Goal: Task Accomplishment & Management: Manage account settings

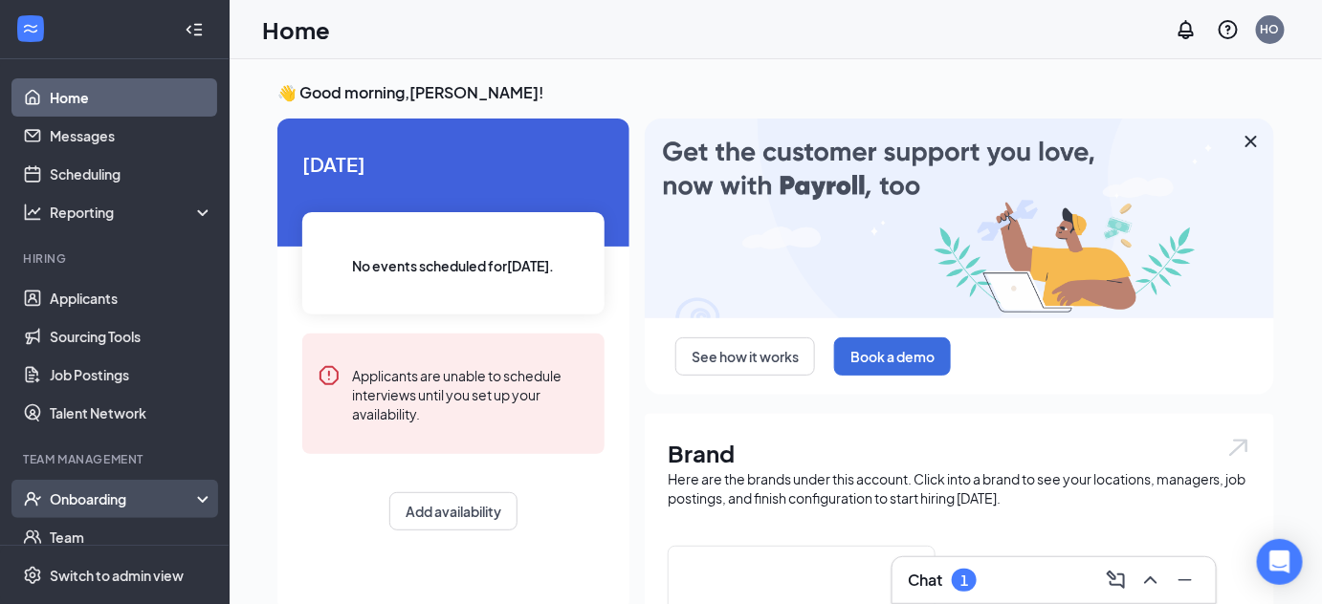
click at [122, 509] on div "Onboarding" at bounding box center [115, 499] width 230 height 38
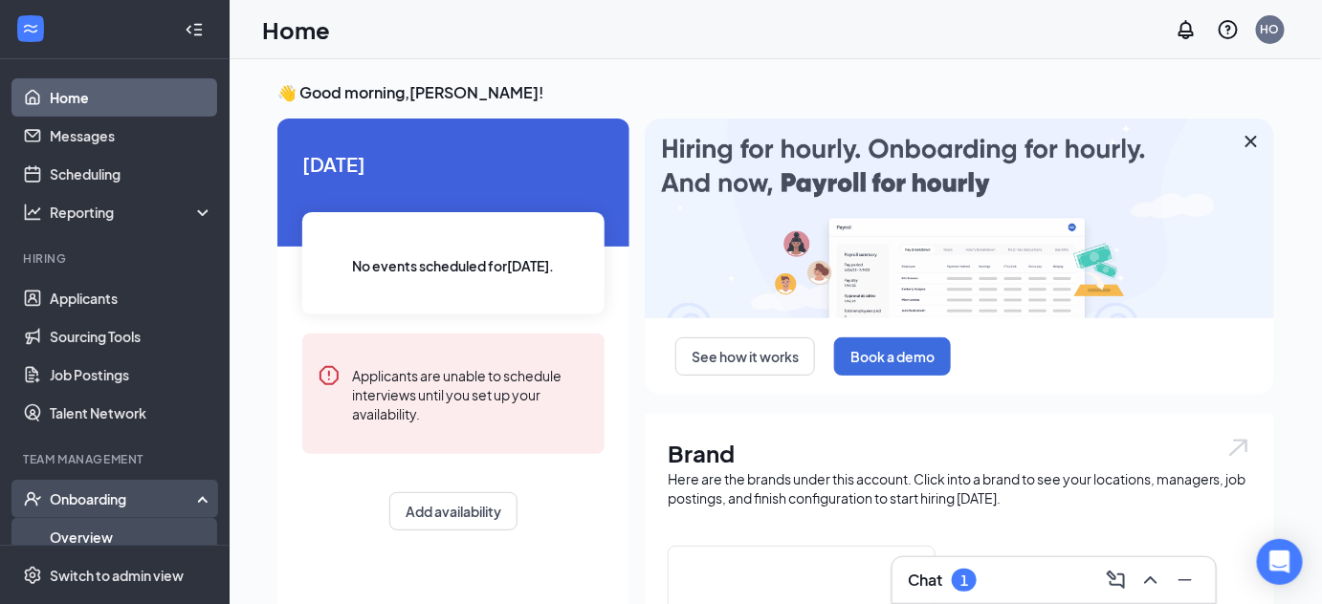
click at [127, 528] on link "Overview" at bounding box center [132, 537] width 164 height 38
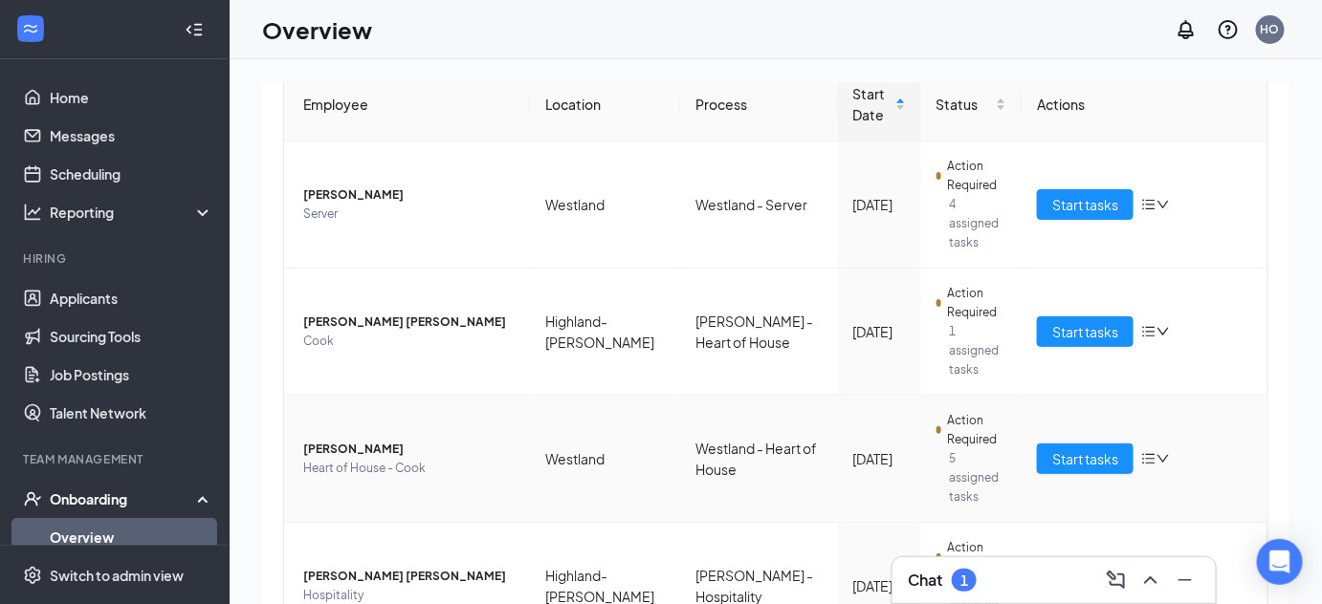
scroll to position [234, 0]
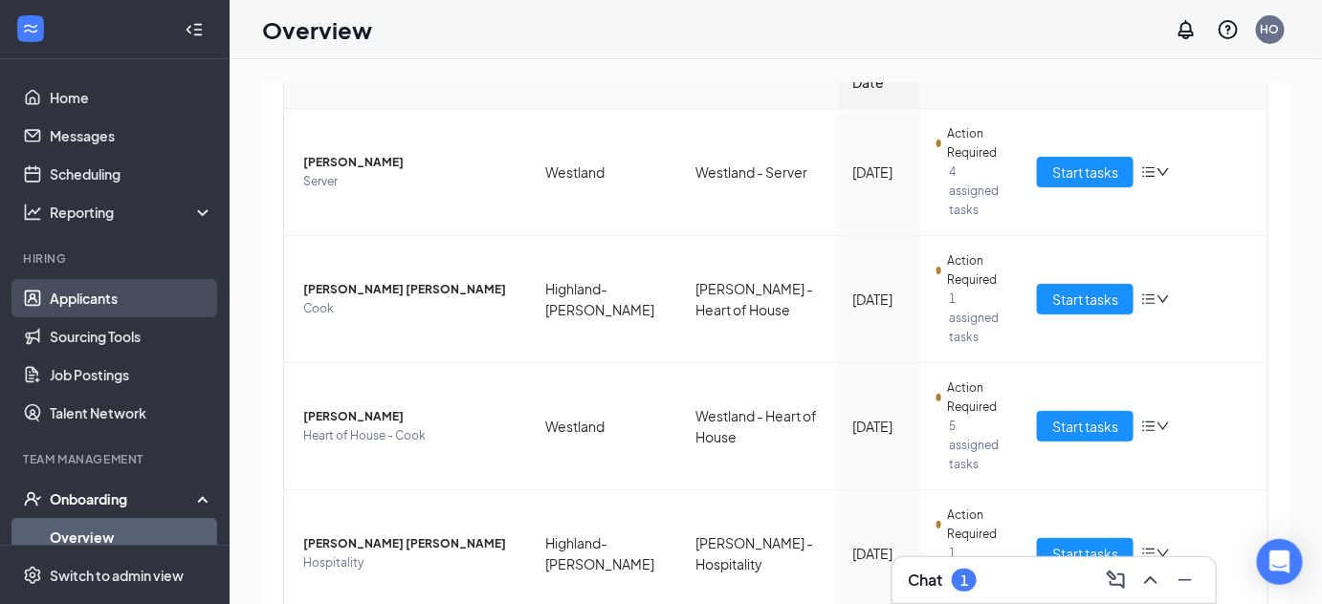
click at [112, 303] on link "Applicants" at bounding box center [132, 298] width 164 height 38
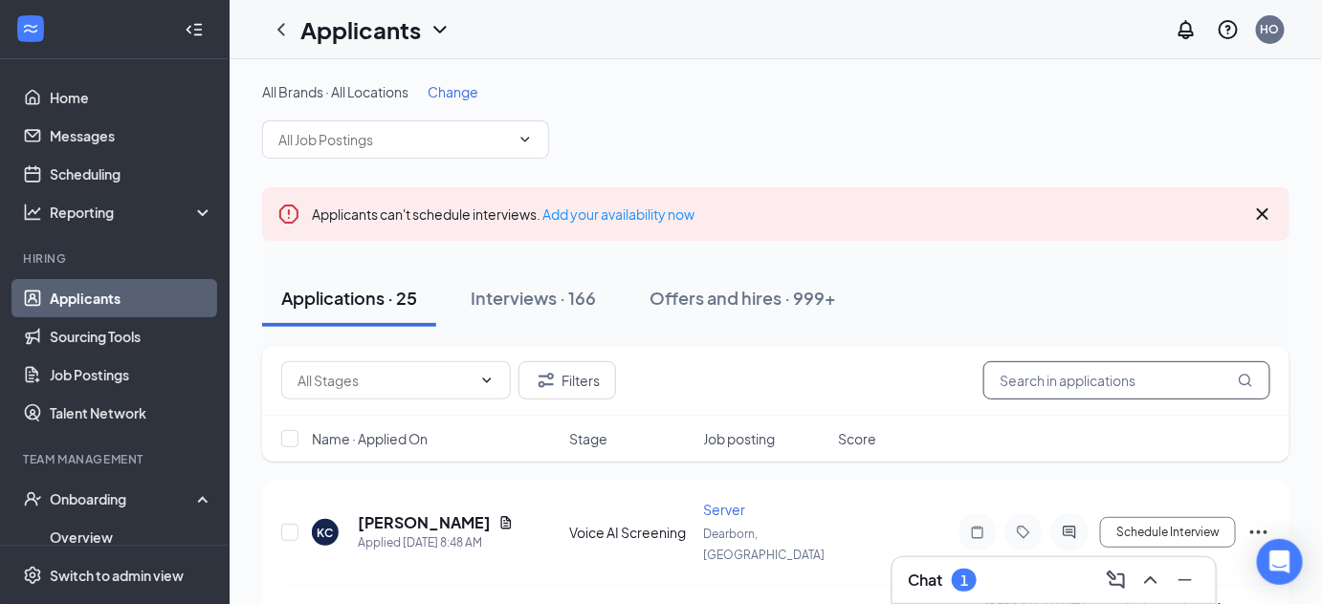
click at [1082, 388] on input "text" at bounding box center [1126, 380] width 287 height 38
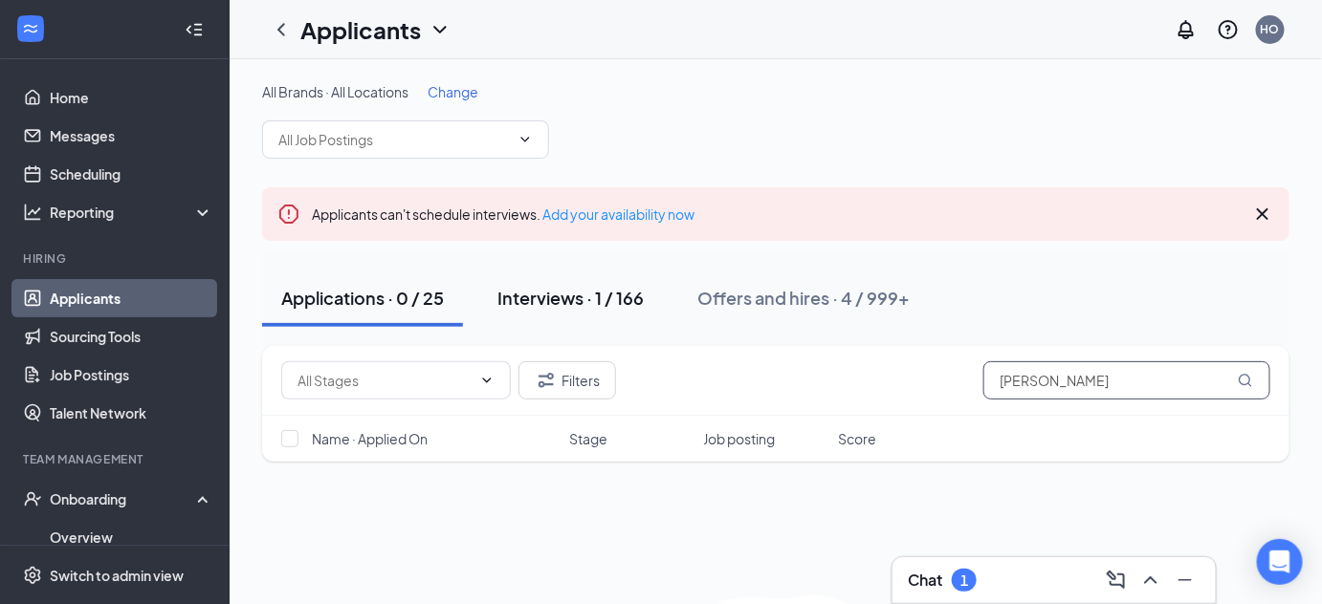
type input "nicholas"
click at [537, 297] on div "Interviews · 1 / 166" at bounding box center [570, 298] width 146 height 24
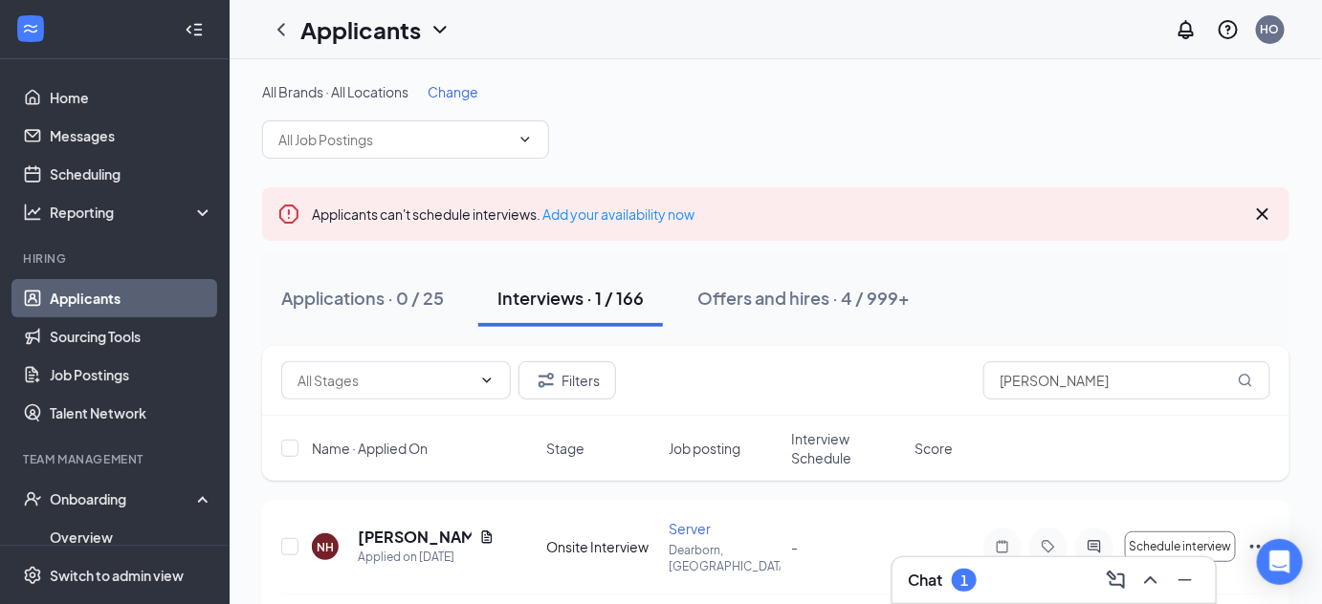
scroll to position [43, 0]
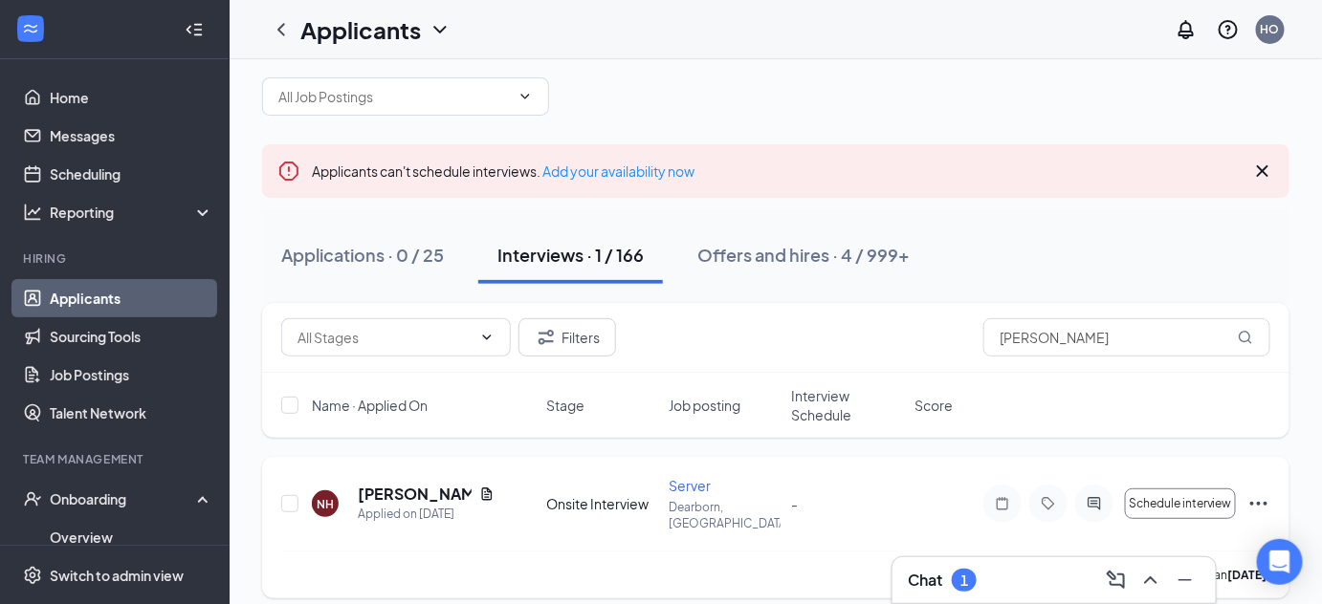
click at [1261, 494] on icon "Ellipses" at bounding box center [1258, 503] width 23 height 23
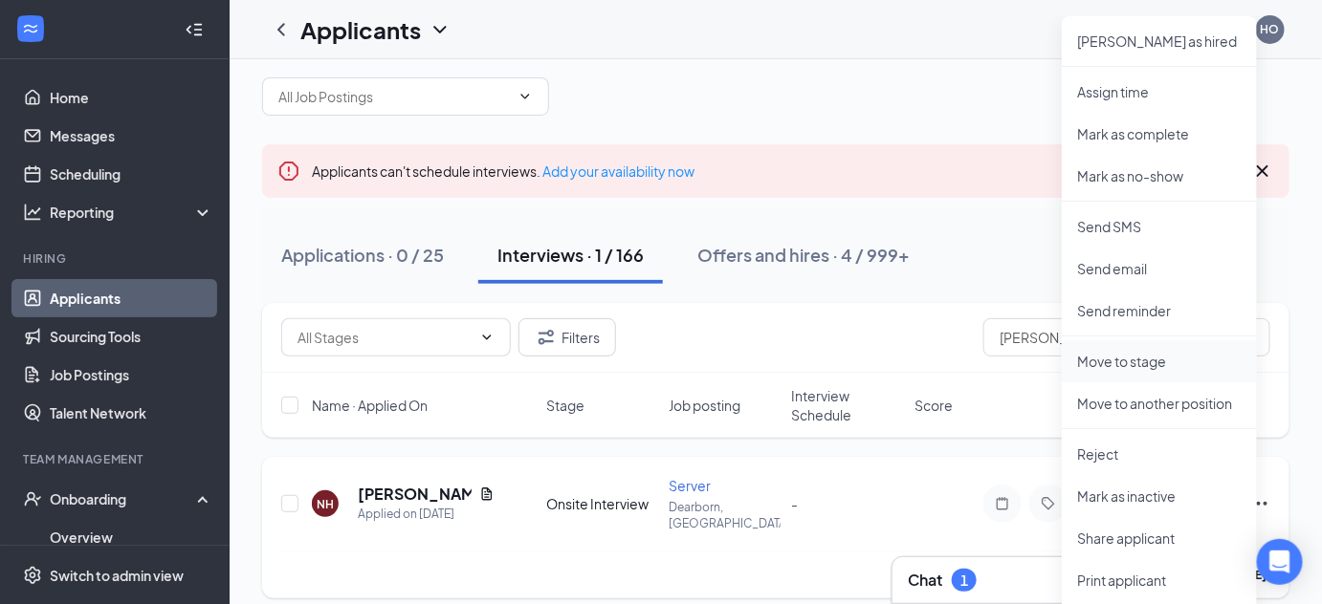
click at [1087, 359] on p "Move to stage" at bounding box center [1159, 361] width 164 height 19
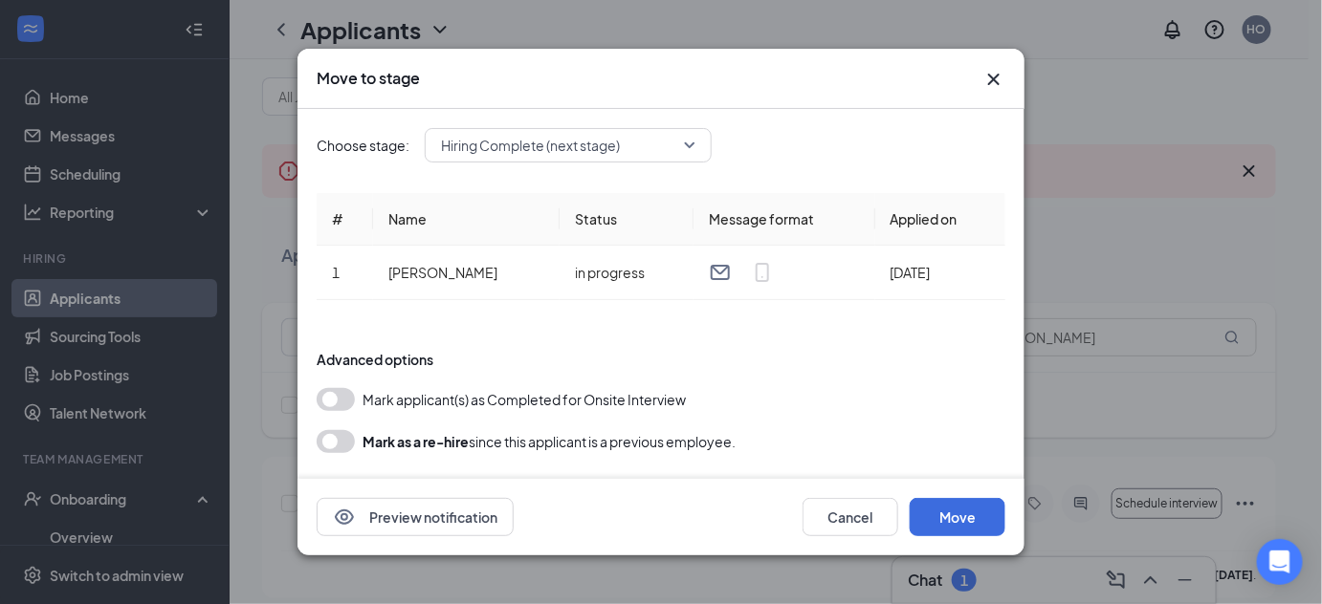
click at [570, 145] on span "Hiring Complete (next stage)" at bounding box center [530, 145] width 179 height 29
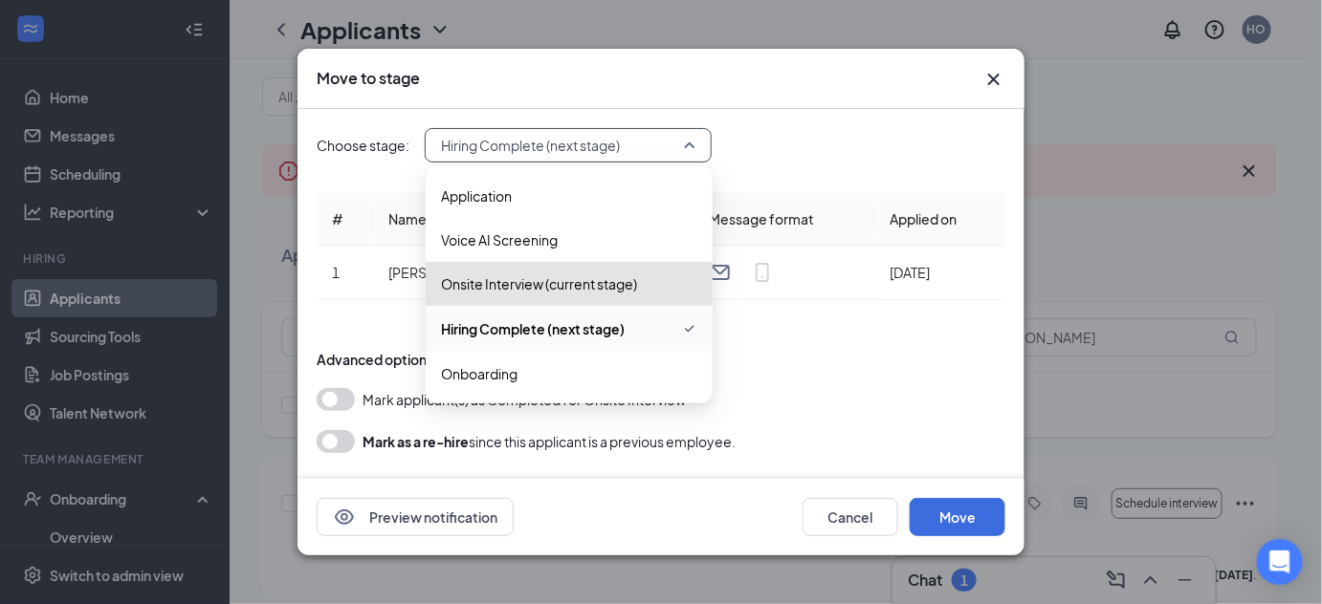
click at [589, 332] on span "Hiring Complete (next stage)" at bounding box center [533, 328] width 184 height 21
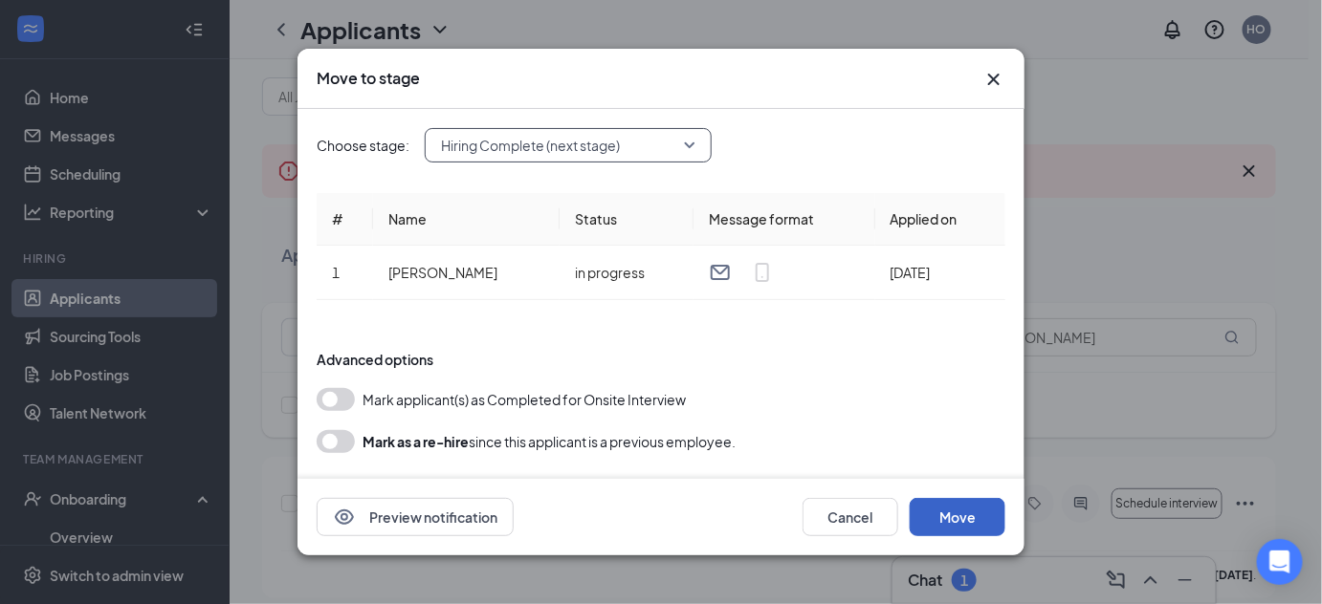
click at [961, 524] on button "Move" at bounding box center [957, 517] width 96 height 38
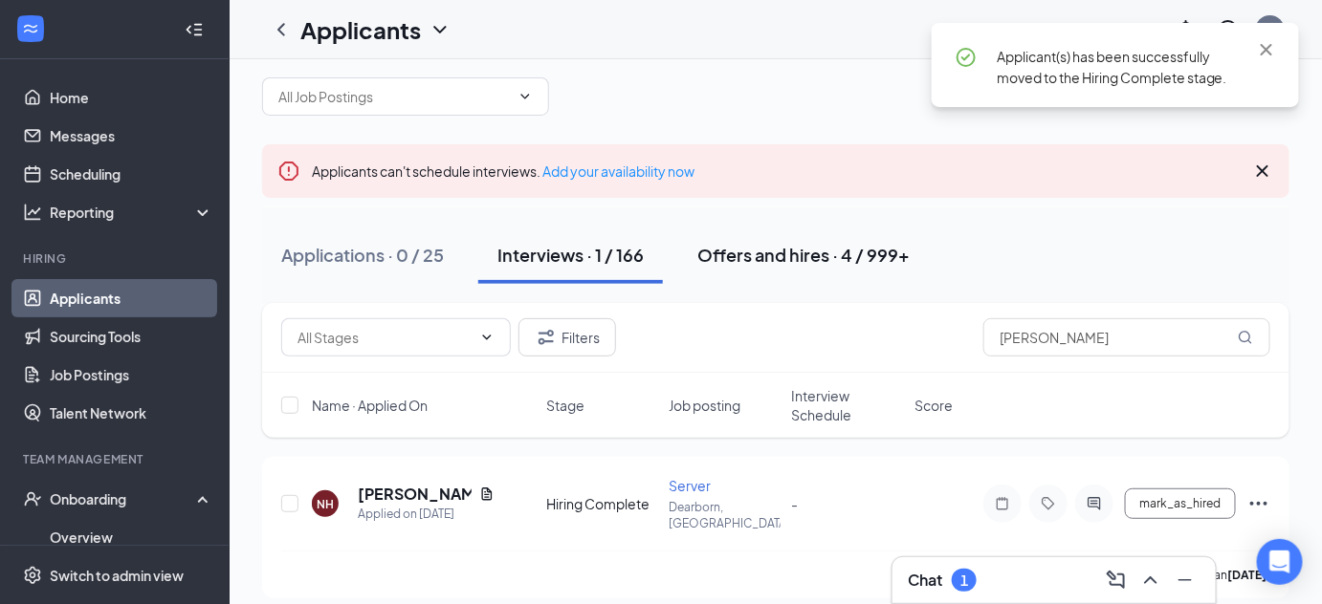
click at [781, 269] on button "Offers and hires · 4 / 999+" at bounding box center [803, 255] width 251 height 57
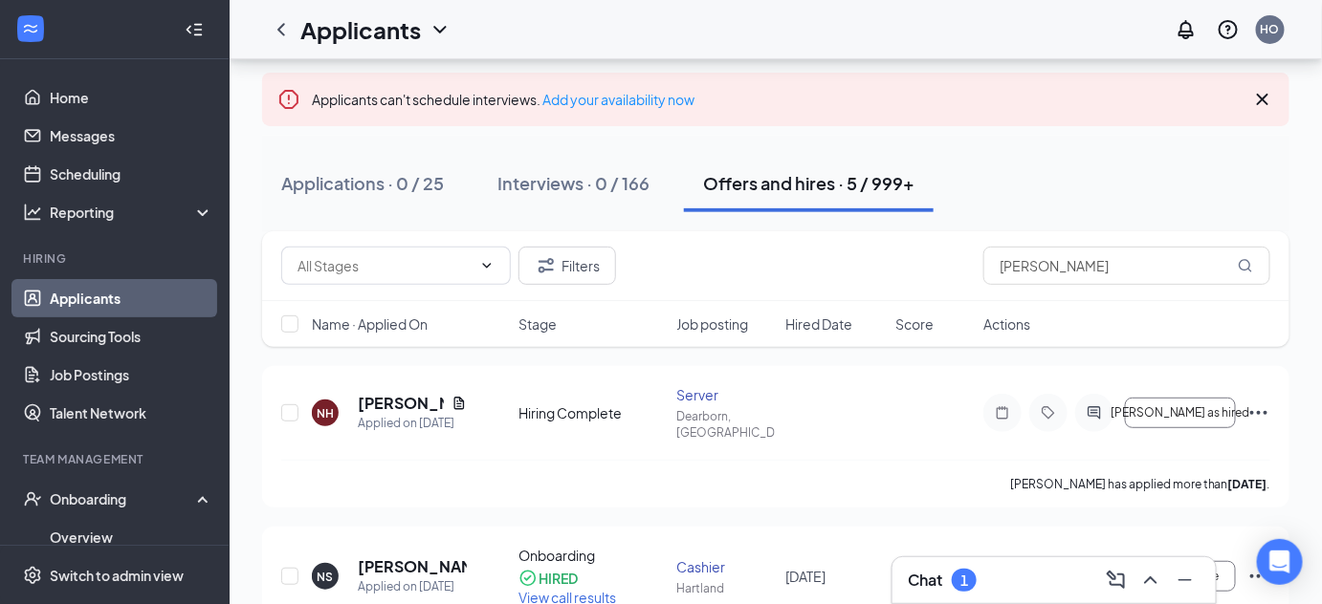
scroll to position [118, 0]
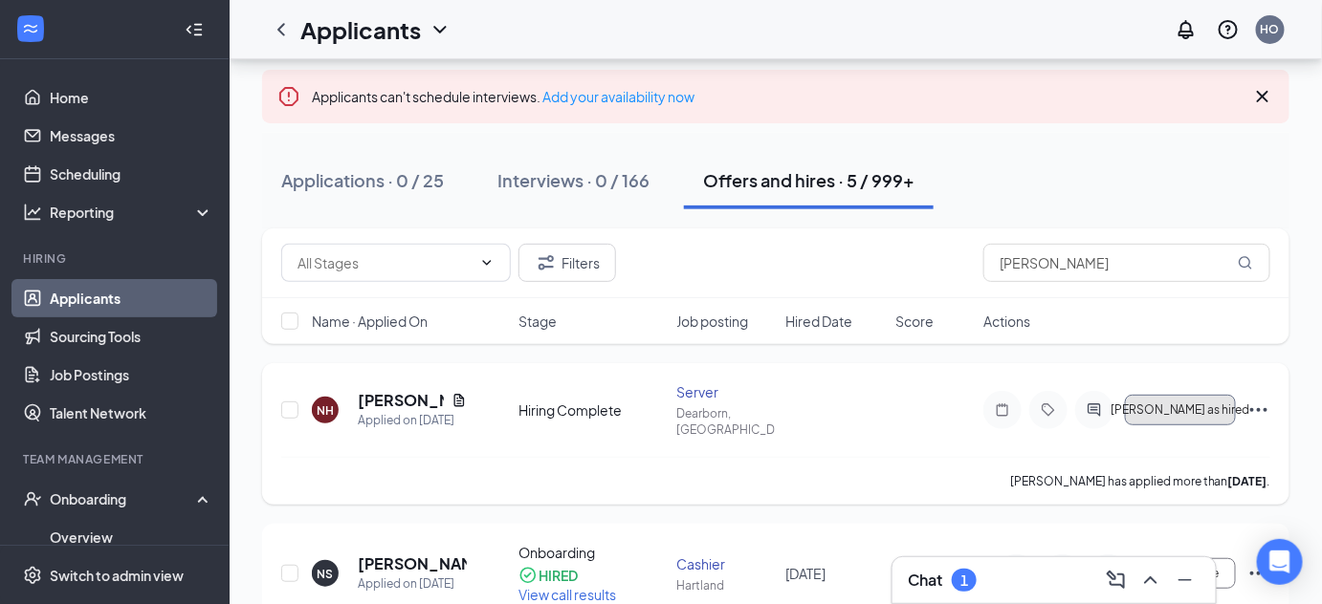
click at [1160, 404] on span "Mark as hired" at bounding box center [1180, 410] width 140 height 13
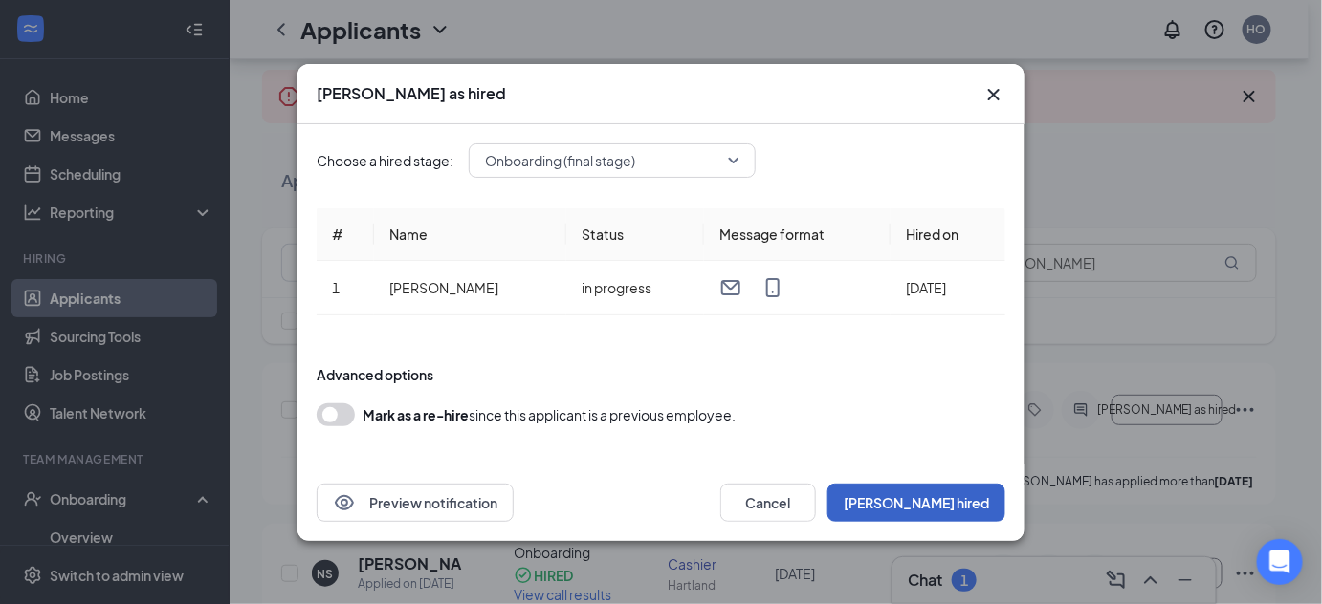
click at [943, 499] on button "Mark hired" at bounding box center [916, 503] width 178 height 38
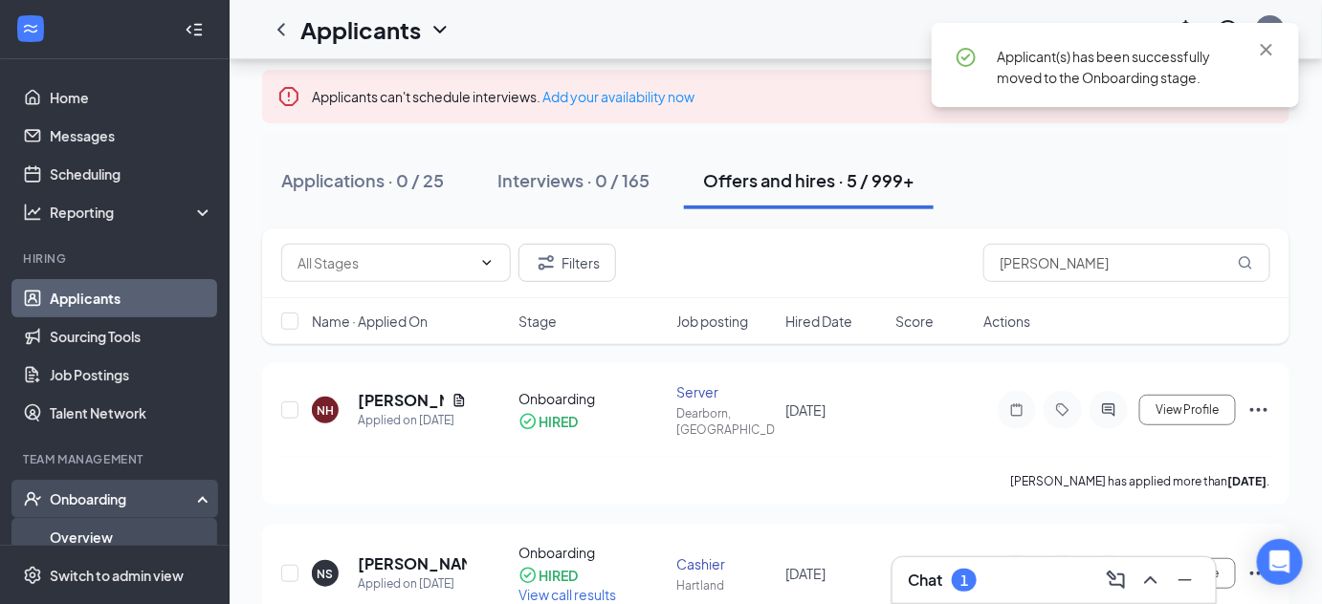
click at [119, 529] on link "Overview" at bounding box center [132, 537] width 164 height 38
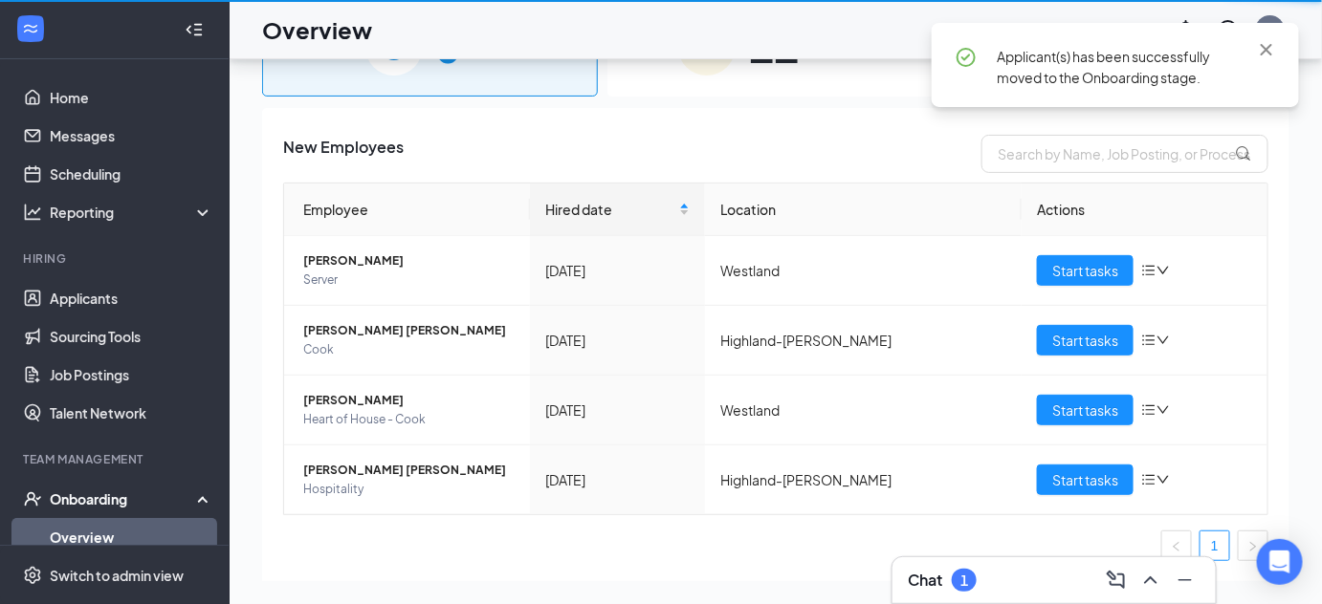
scroll to position [86, 0]
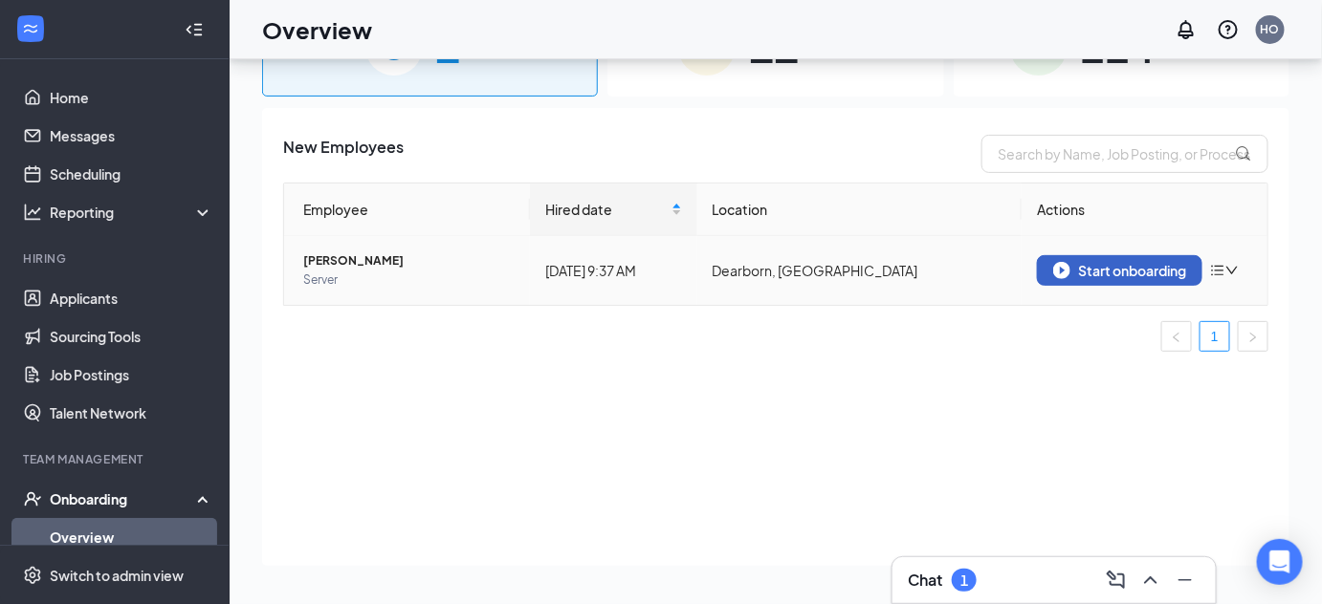
click at [1078, 260] on button "Start onboarding" at bounding box center [1119, 270] width 165 height 31
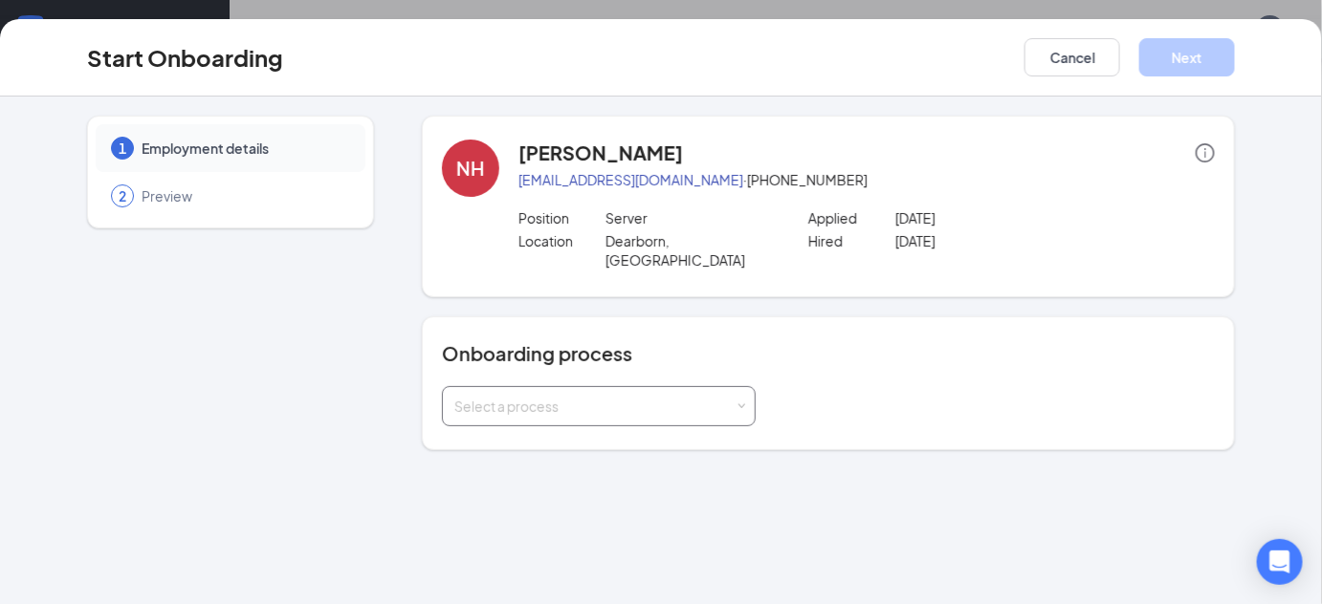
click at [607, 387] on div "Select a process" at bounding box center [598, 406] width 289 height 38
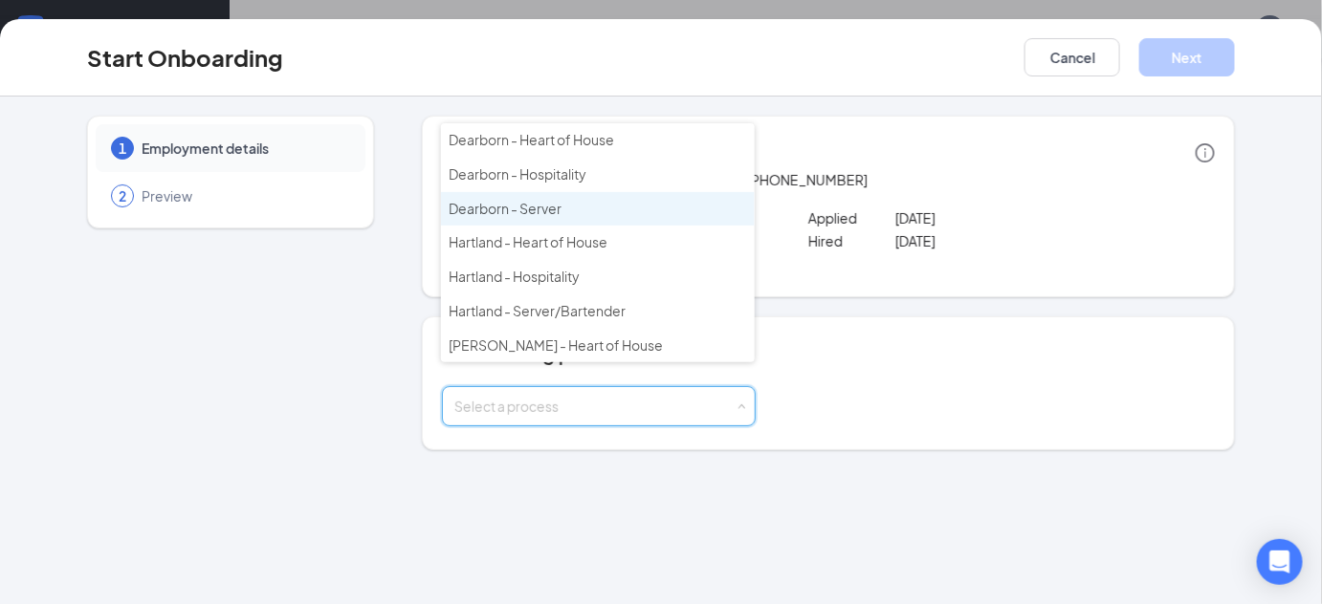
click at [564, 201] on li "Dearborn - Server" at bounding box center [598, 209] width 314 height 34
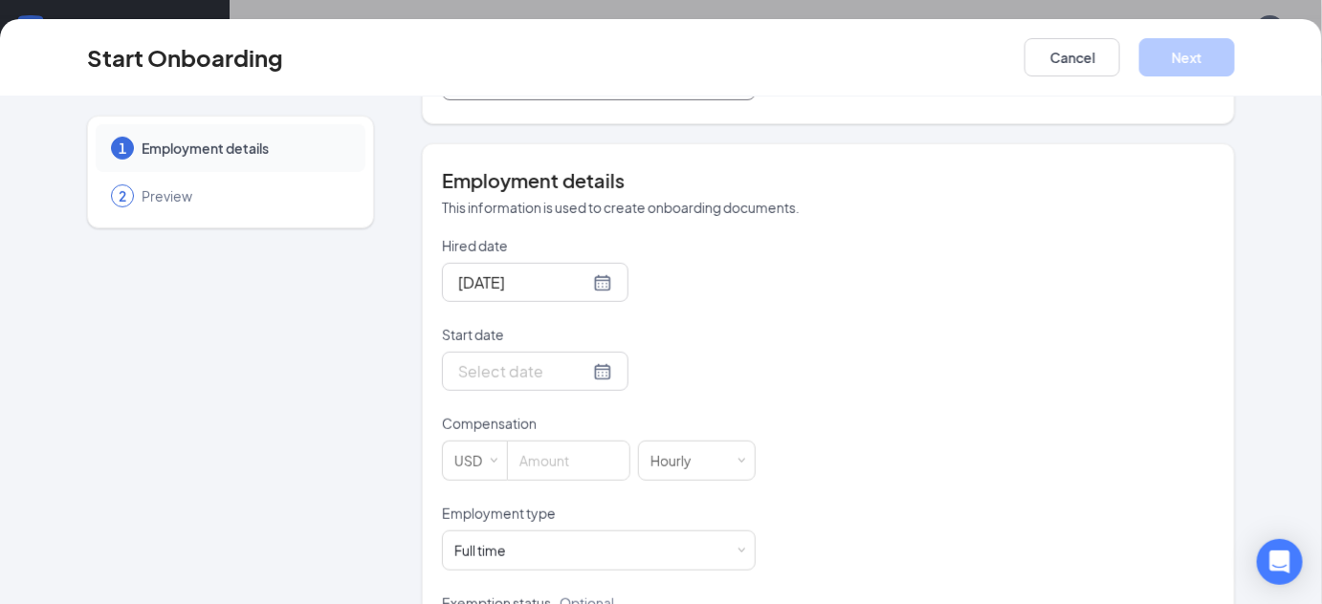
scroll to position [331, 0]
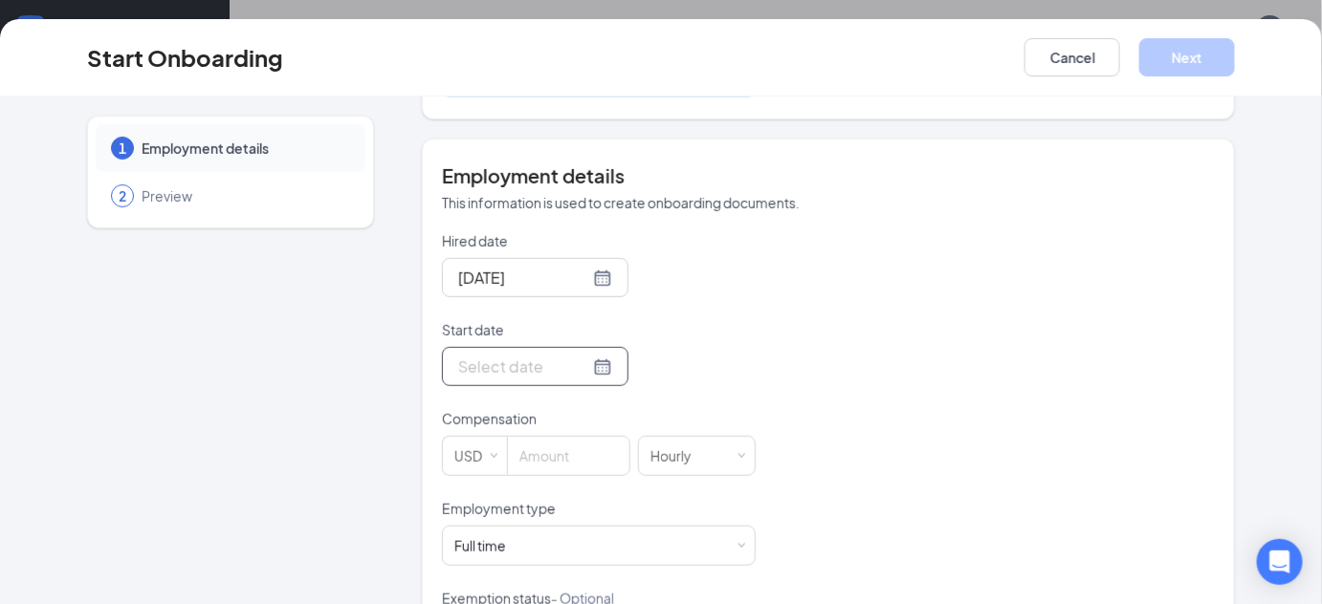
click at [540, 355] on input "Start date" at bounding box center [523, 367] width 131 height 24
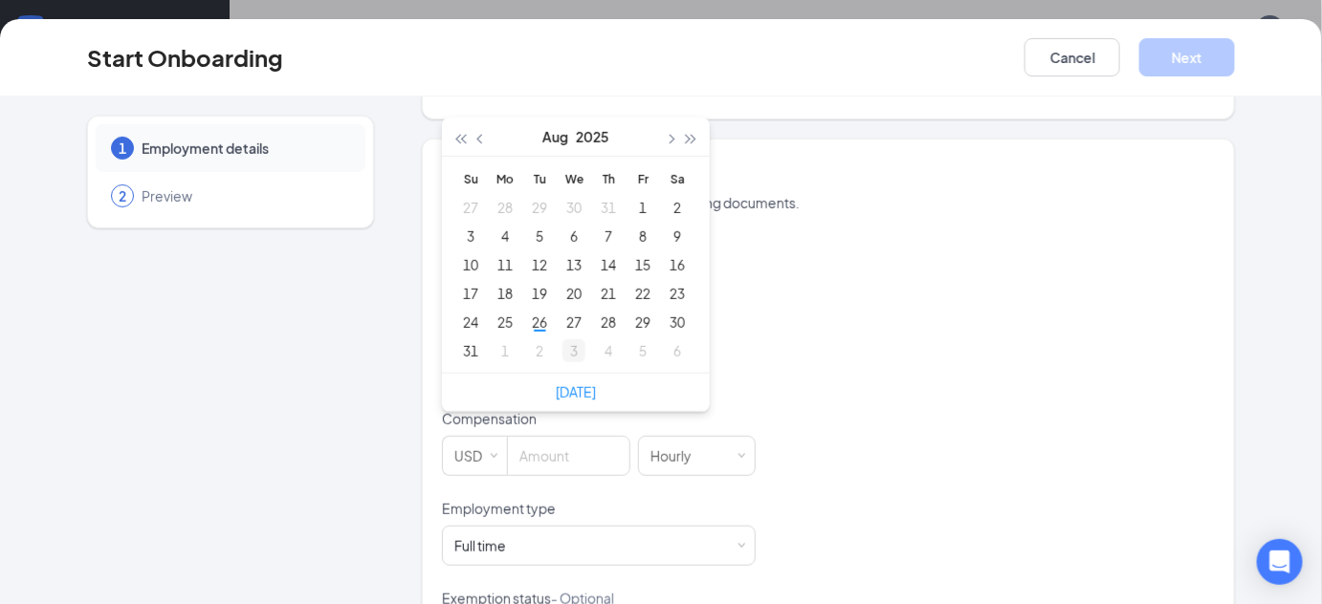
type input "Sep 3, 2025"
click at [567, 339] on div "3" at bounding box center [573, 350] width 23 height 23
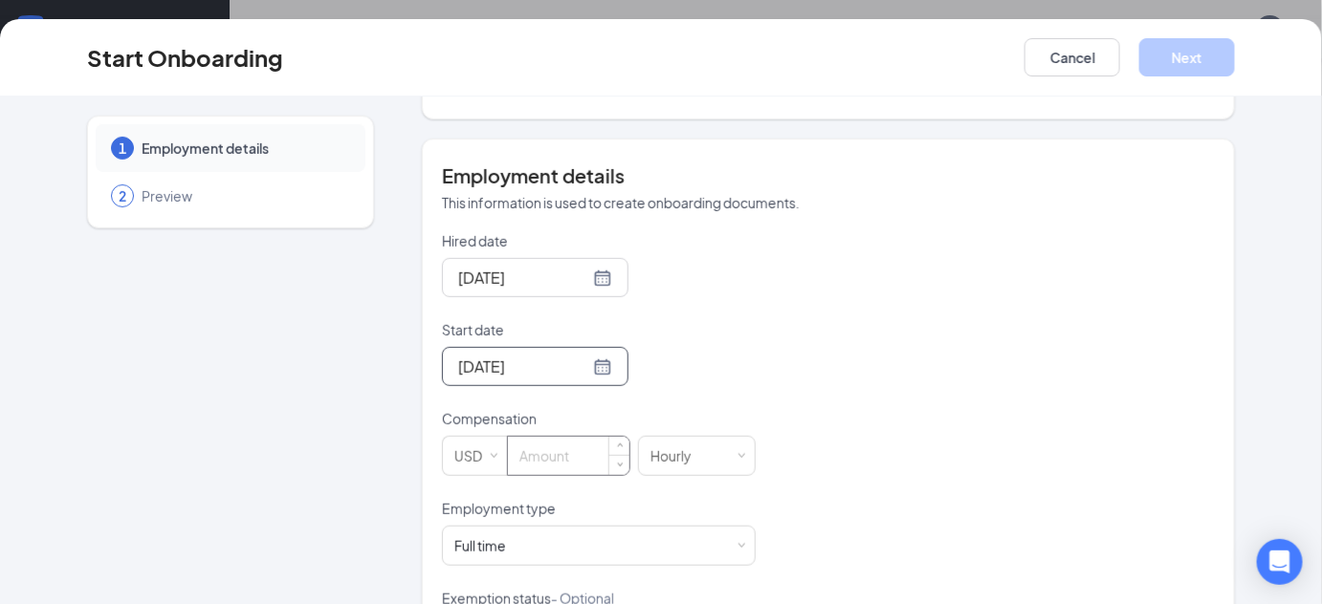
click at [565, 437] on input at bounding box center [568, 456] width 121 height 38
type input "4.74"
click at [544, 527] on div "Full time Works 30+ hours per week and is reasonably expected to work" at bounding box center [598, 546] width 289 height 38
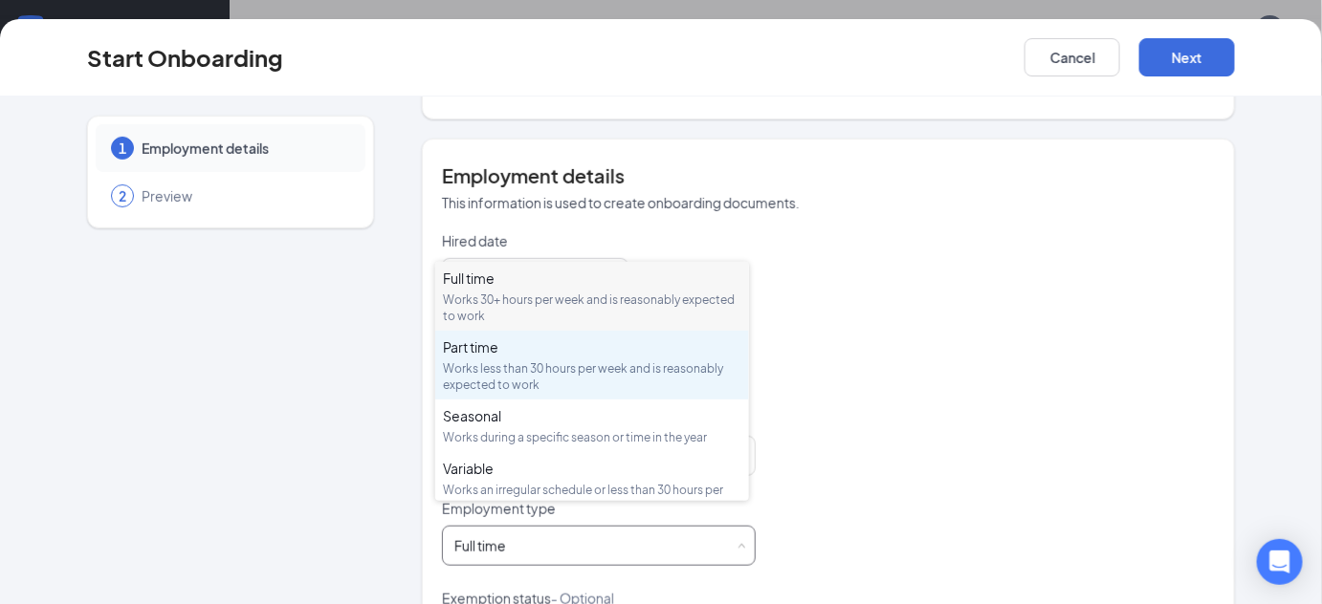
click at [537, 369] on div "Works less than 30 hours per week and is reasonably expected to work" at bounding box center [592, 377] width 298 height 33
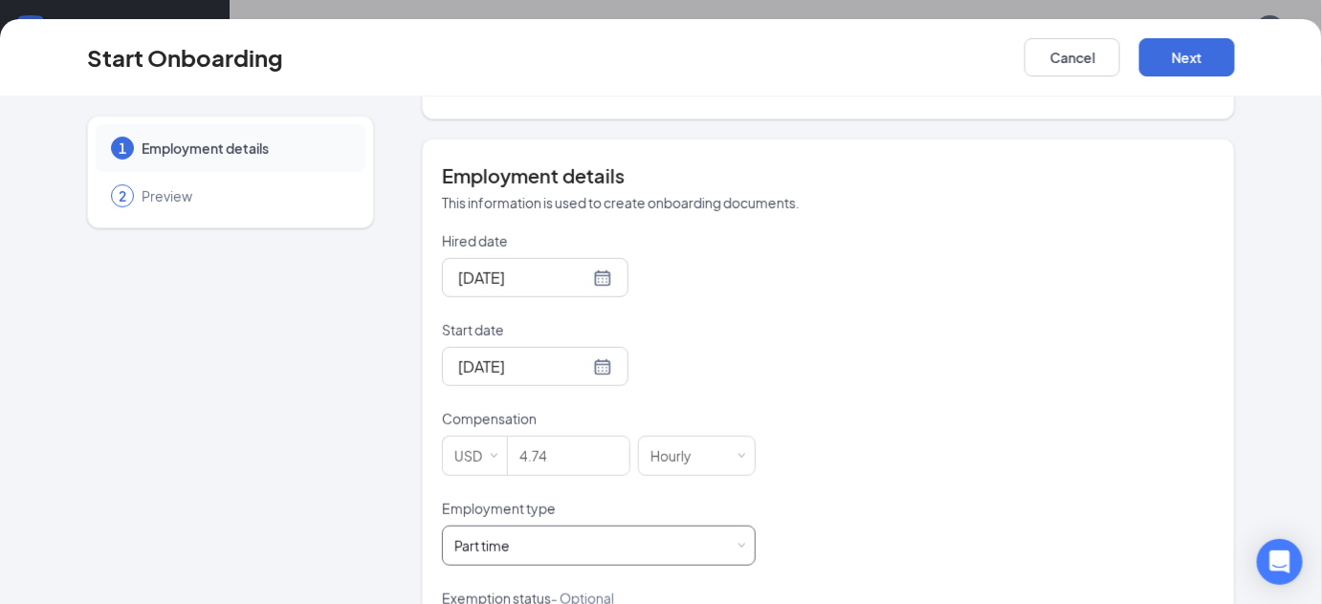
scroll to position [424, 0]
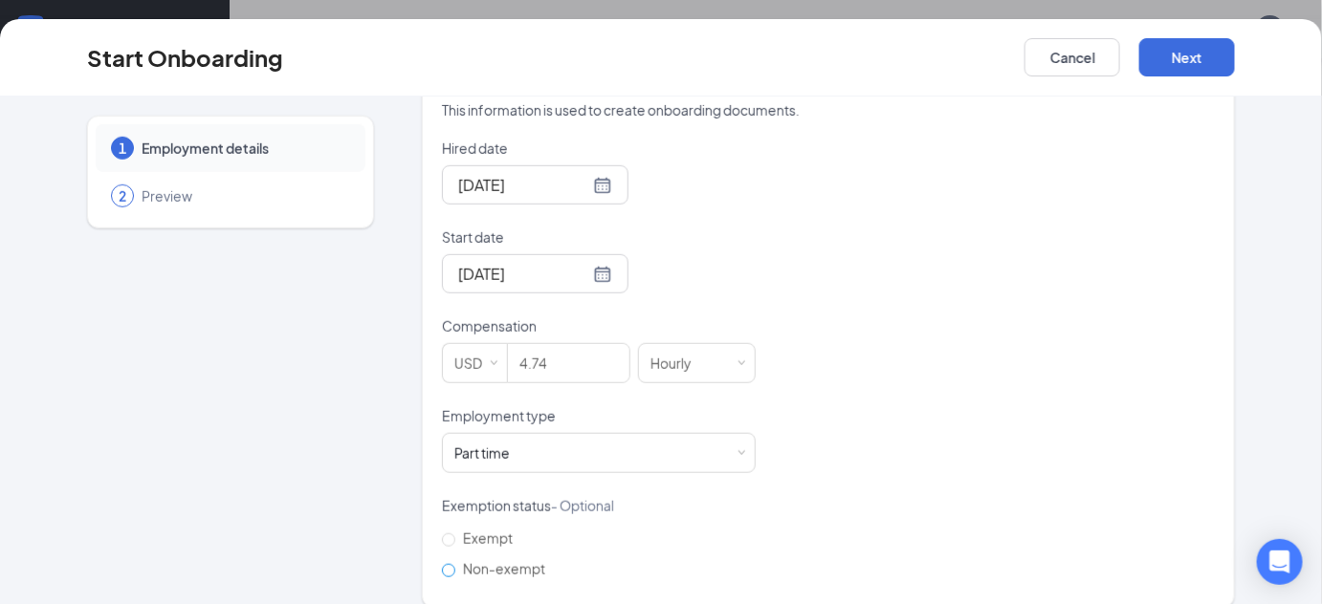
click at [484, 560] on span "Non-exempt" at bounding box center [504, 568] width 98 height 17
click at [455, 564] on input "Non-exempt" at bounding box center [448, 570] width 13 height 13
radio input "true"
click at [1187, 68] on button "Next" at bounding box center [1187, 57] width 96 height 38
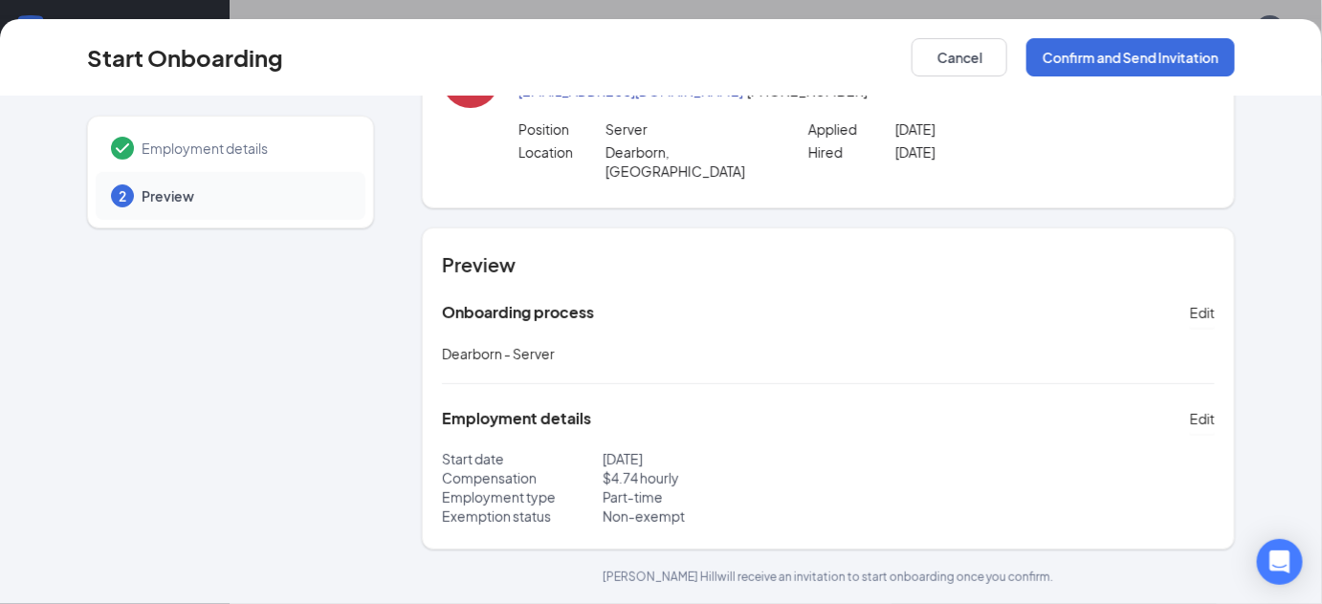
scroll to position [68, 0]
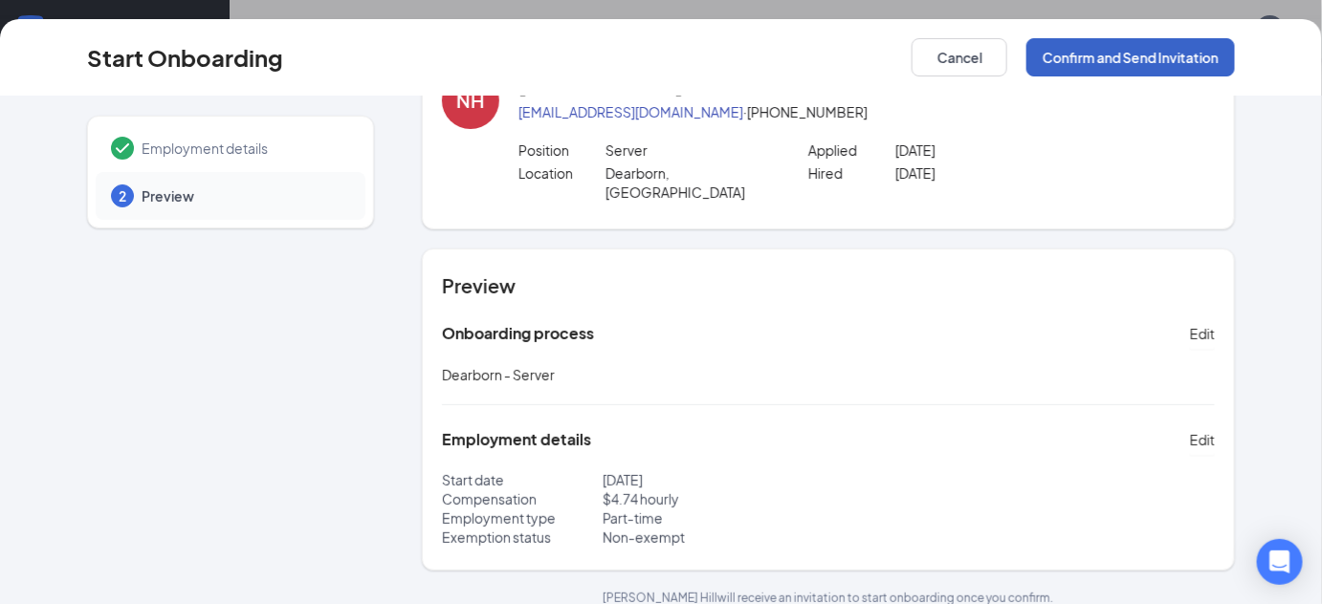
click at [1134, 66] on button "Confirm and Send Invitation" at bounding box center [1130, 57] width 208 height 38
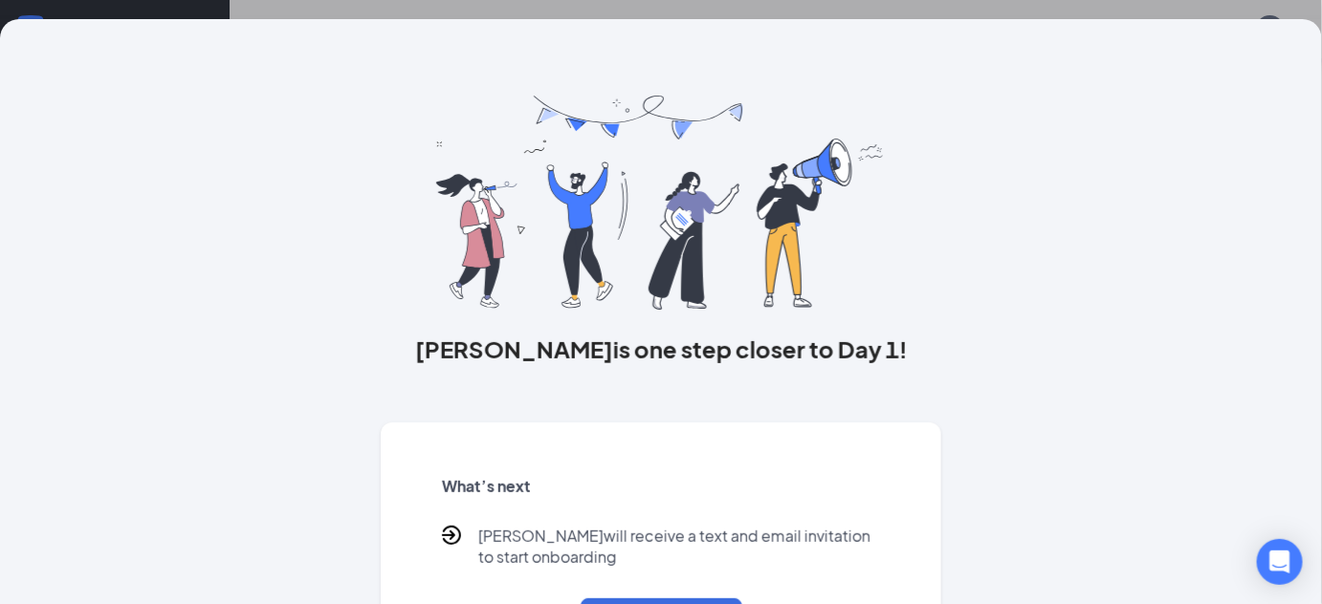
scroll to position [89, 0]
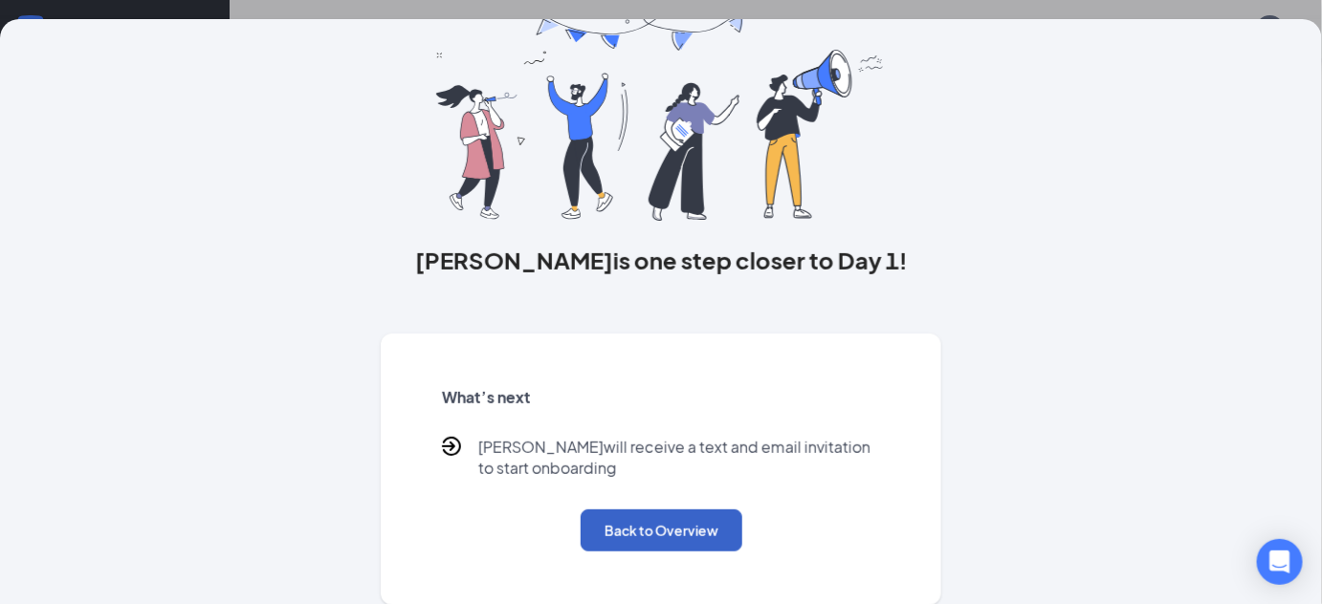
click at [653, 531] on button "Back to Overview" at bounding box center [661, 531] width 162 height 42
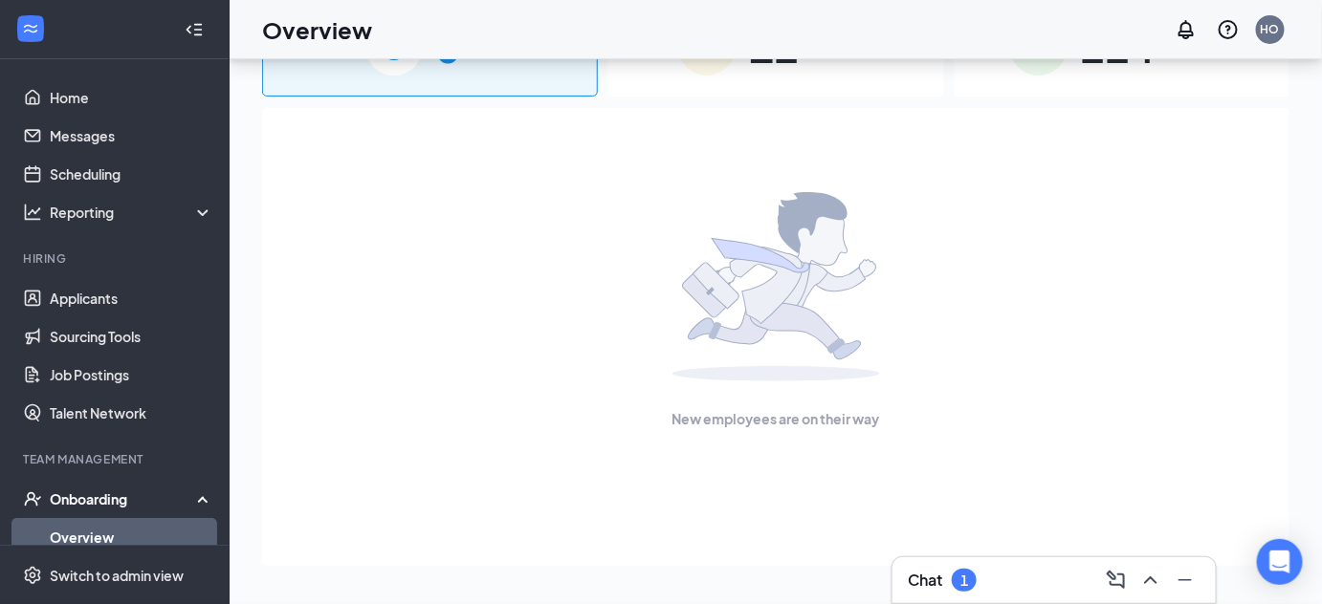
scroll to position [0, 0]
click at [109, 137] on link "Messages" at bounding box center [132, 136] width 164 height 38
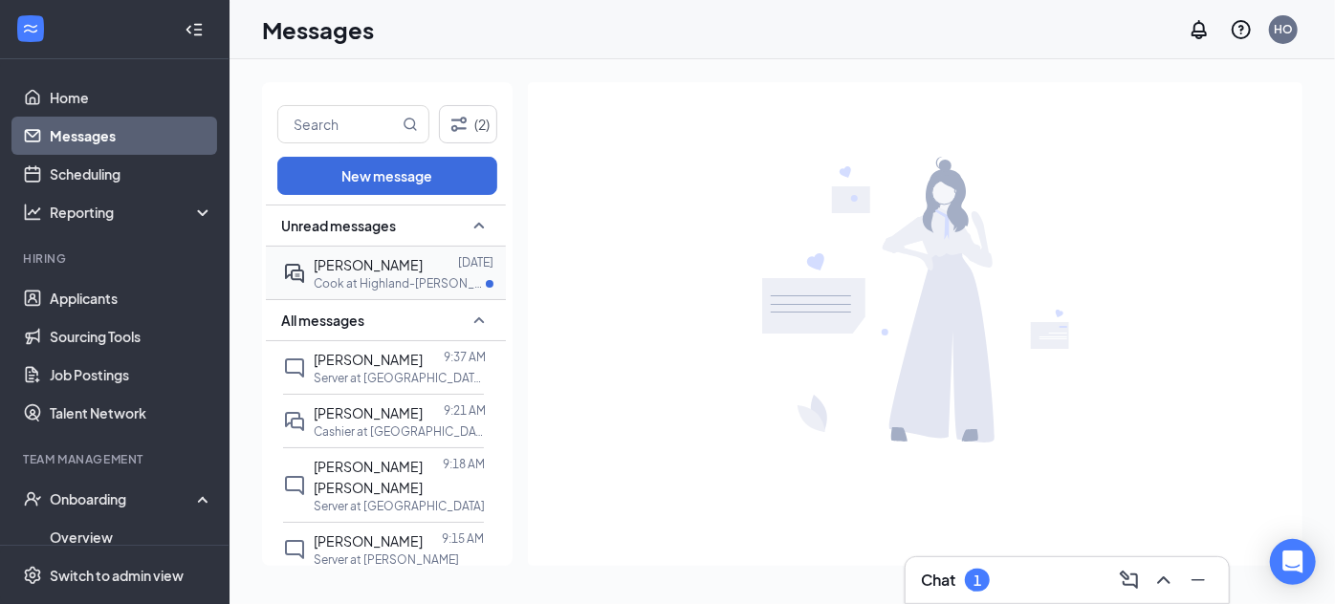
click at [397, 277] on p "Cook at Highland-[PERSON_NAME]" at bounding box center [400, 283] width 172 height 16
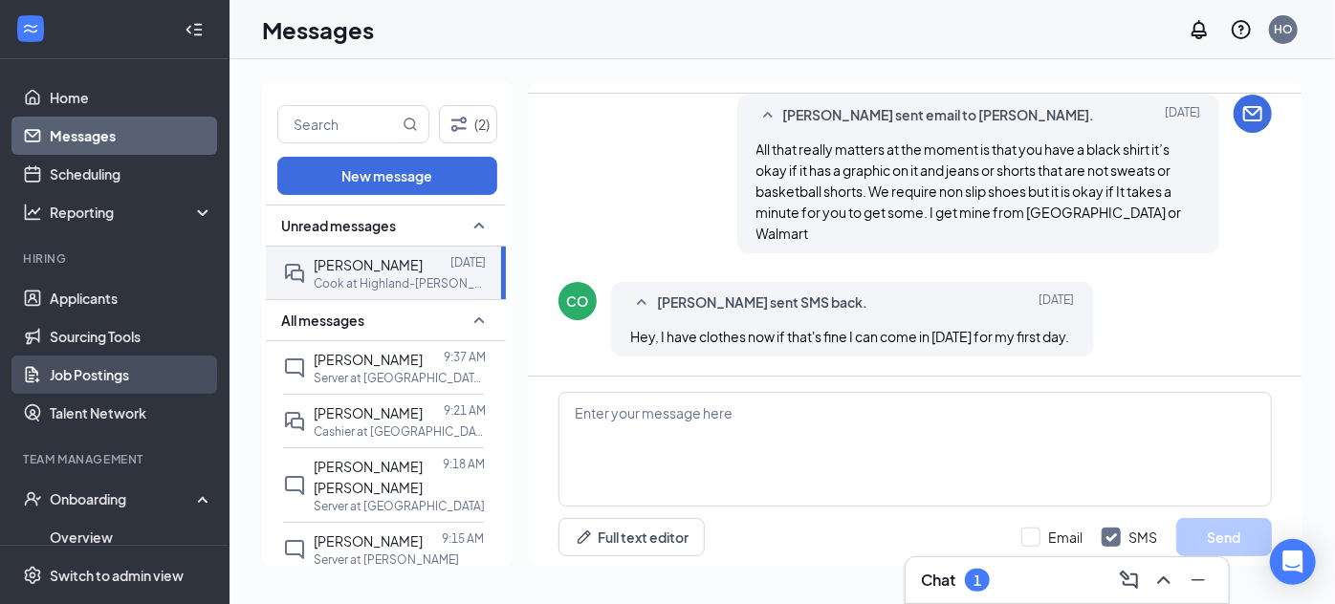
scroll to position [334, 0]
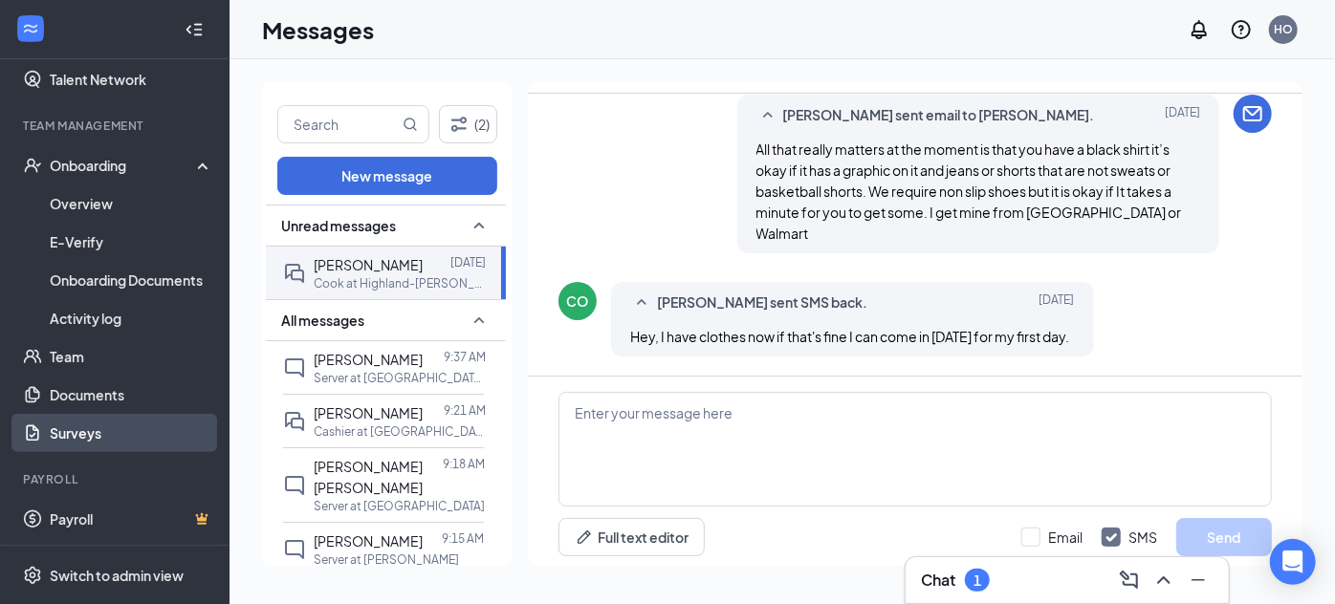
click at [124, 427] on link "Surveys" at bounding box center [132, 433] width 164 height 38
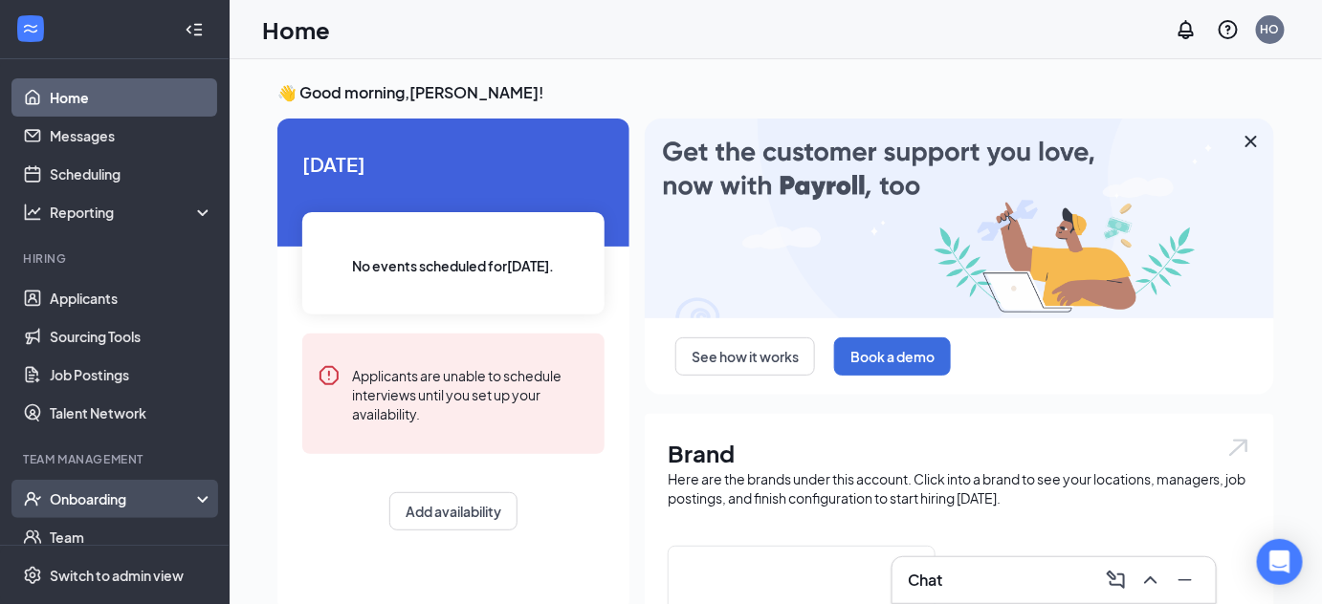
click at [174, 496] on div "Onboarding" at bounding box center [123, 499] width 147 height 19
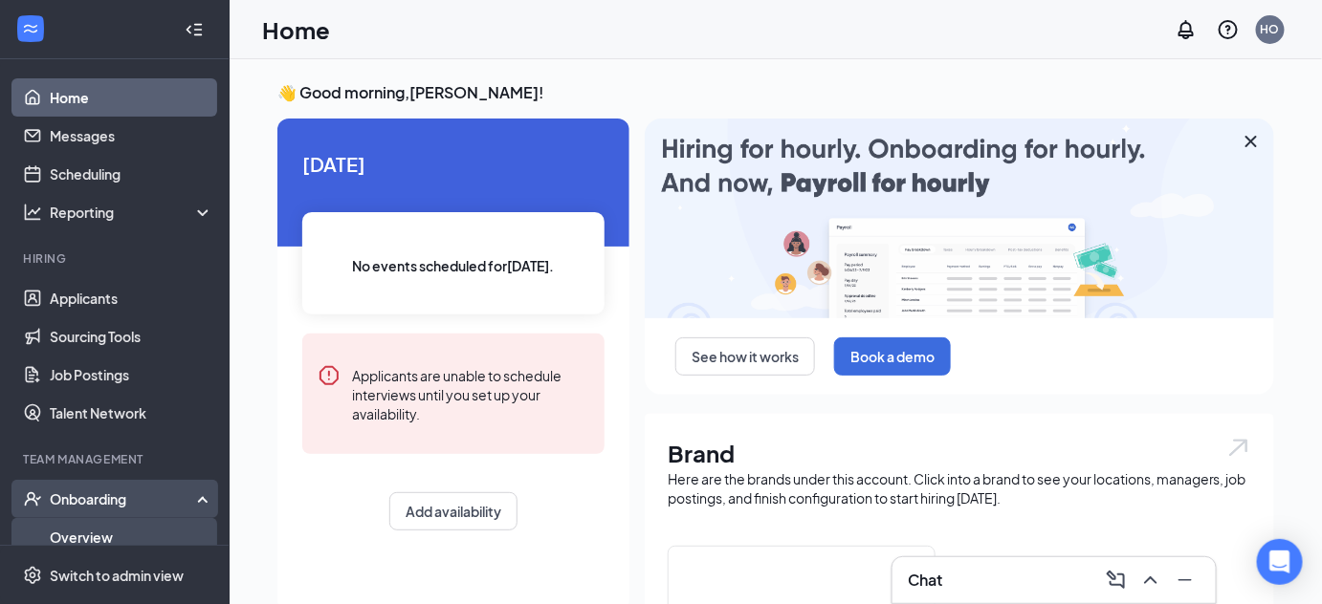
click at [142, 535] on link "Overview" at bounding box center [132, 537] width 164 height 38
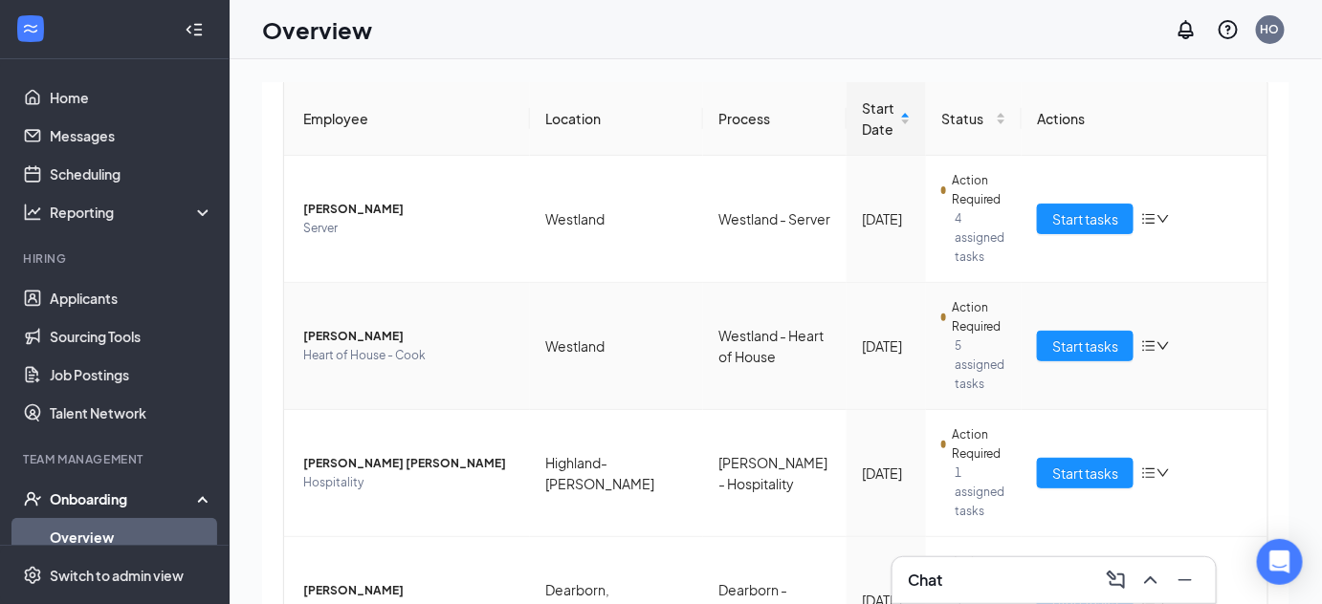
scroll to position [234, 0]
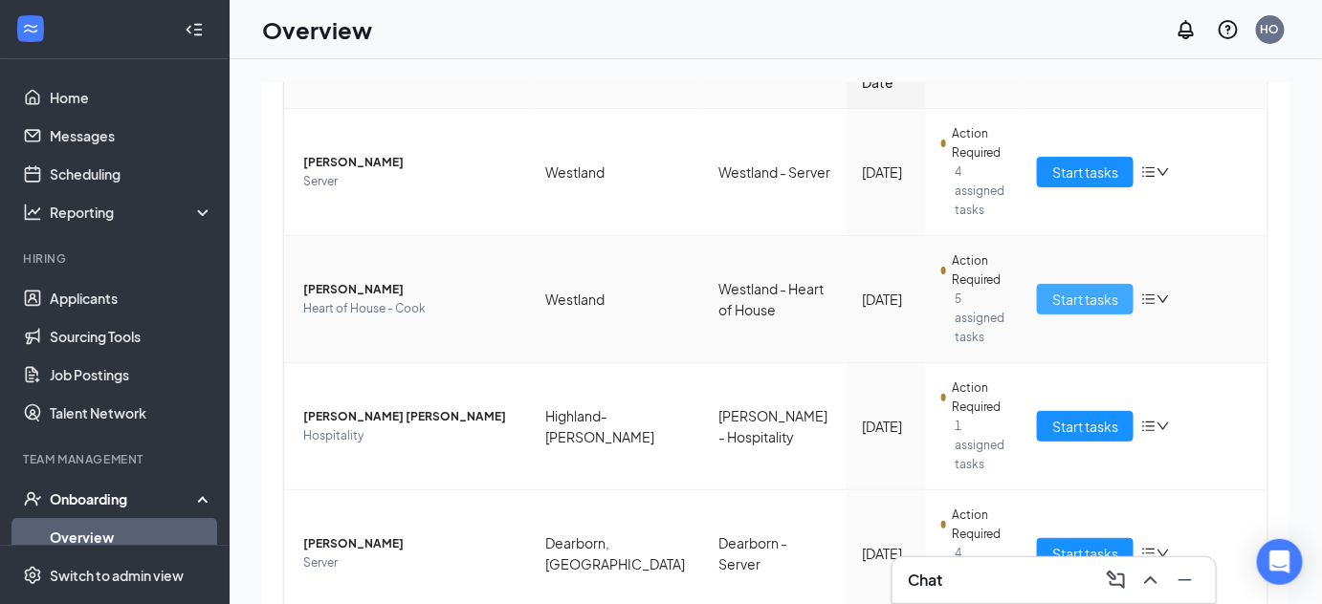
click at [1070, 289] on span "Start tasks" at bounding box center [1085, 299] width 66 height 21
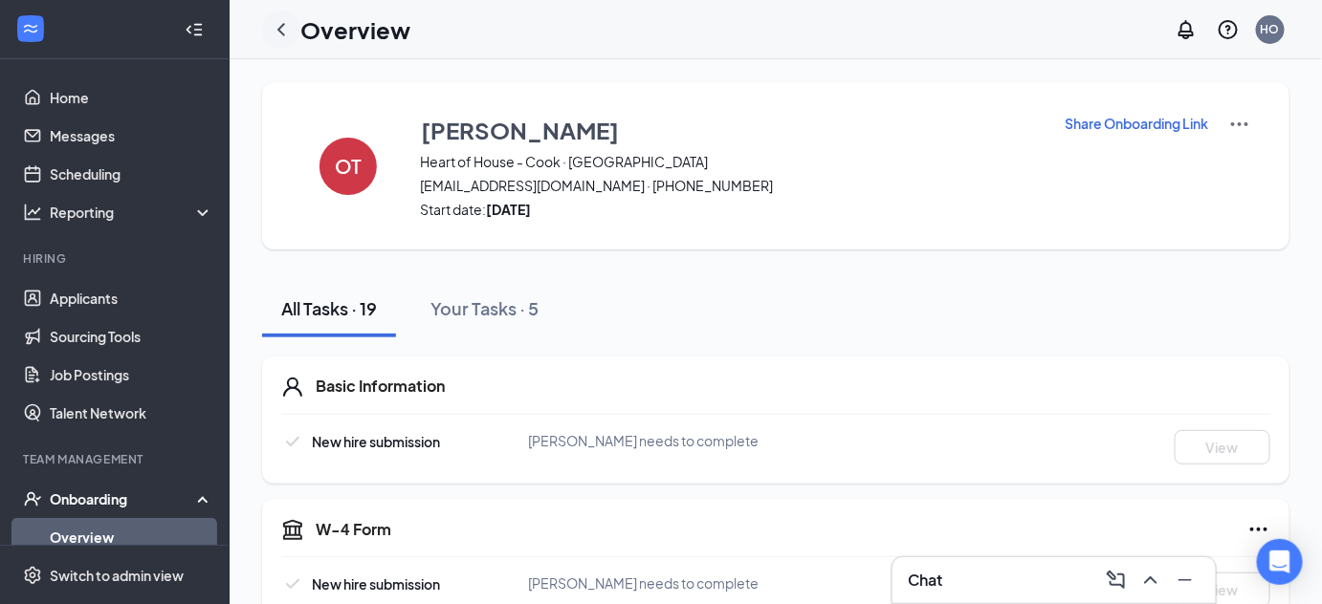
click at [273, 28] on icon "ChevronLeft" at bounding box center [281, 29] width 23 height 23
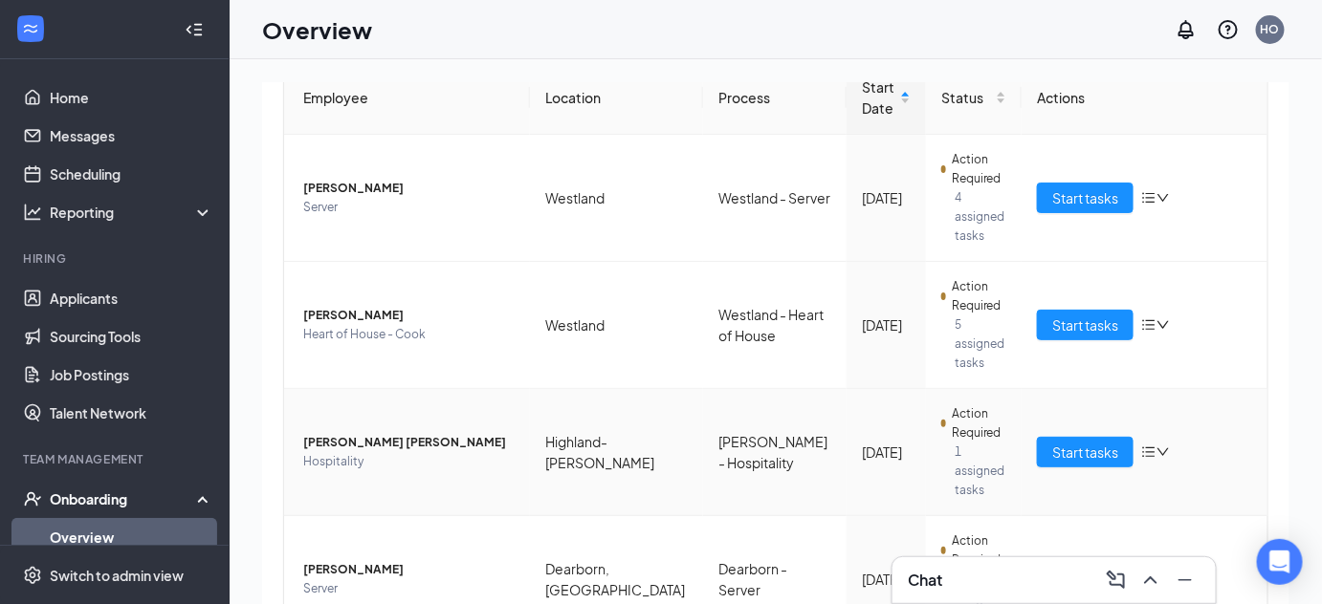
scroll to position [234, 0]
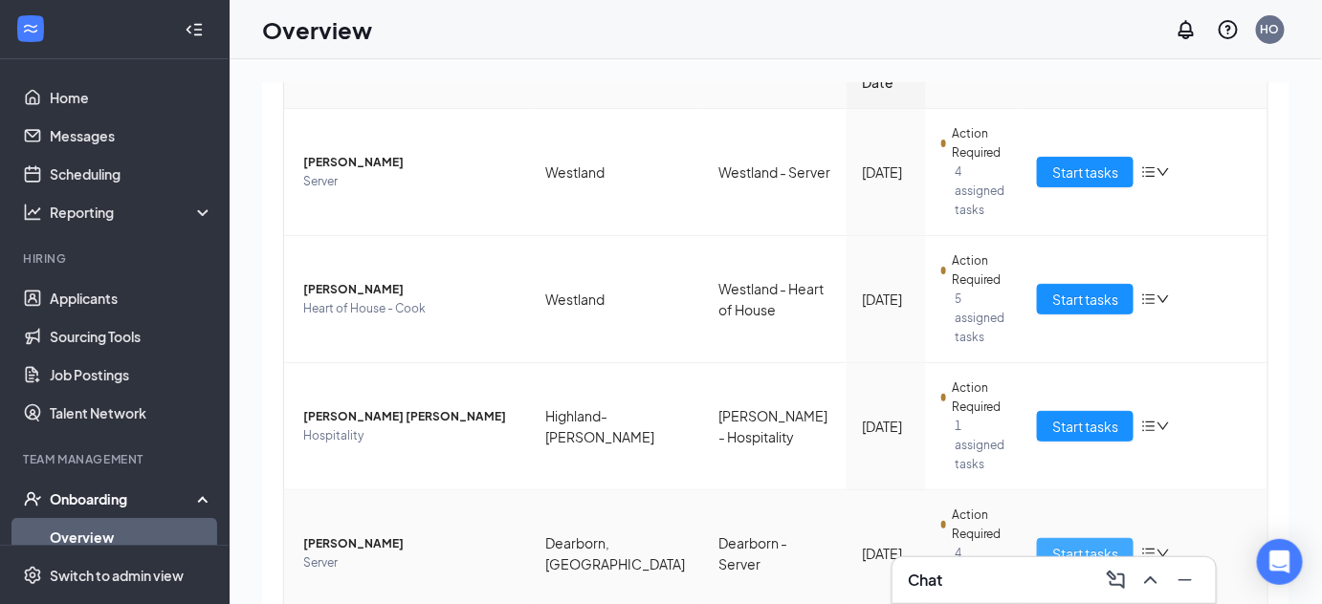
click at [1089, 543] on span "Start tasks" at bounding box center [1085, 553] width 66 height 21
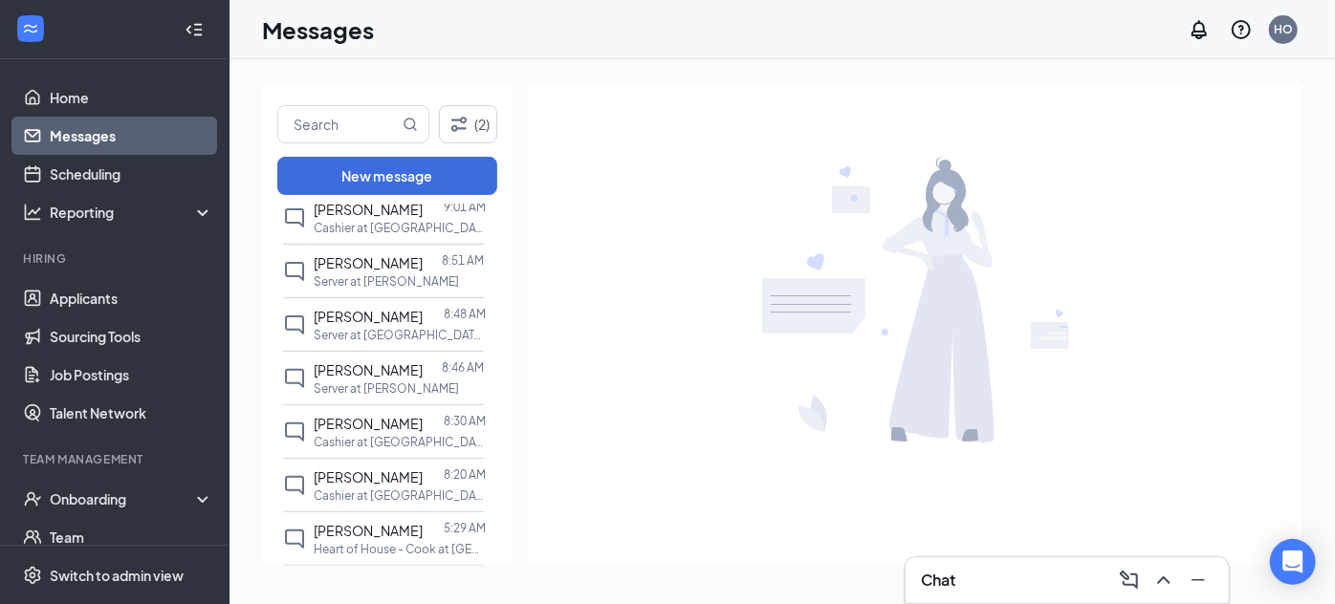
scroll to position [344, 0]
click at [339, 121] on input "text" at bounding box center [338, 124] width 120 height 36
type input "[PERSON_NAME]"
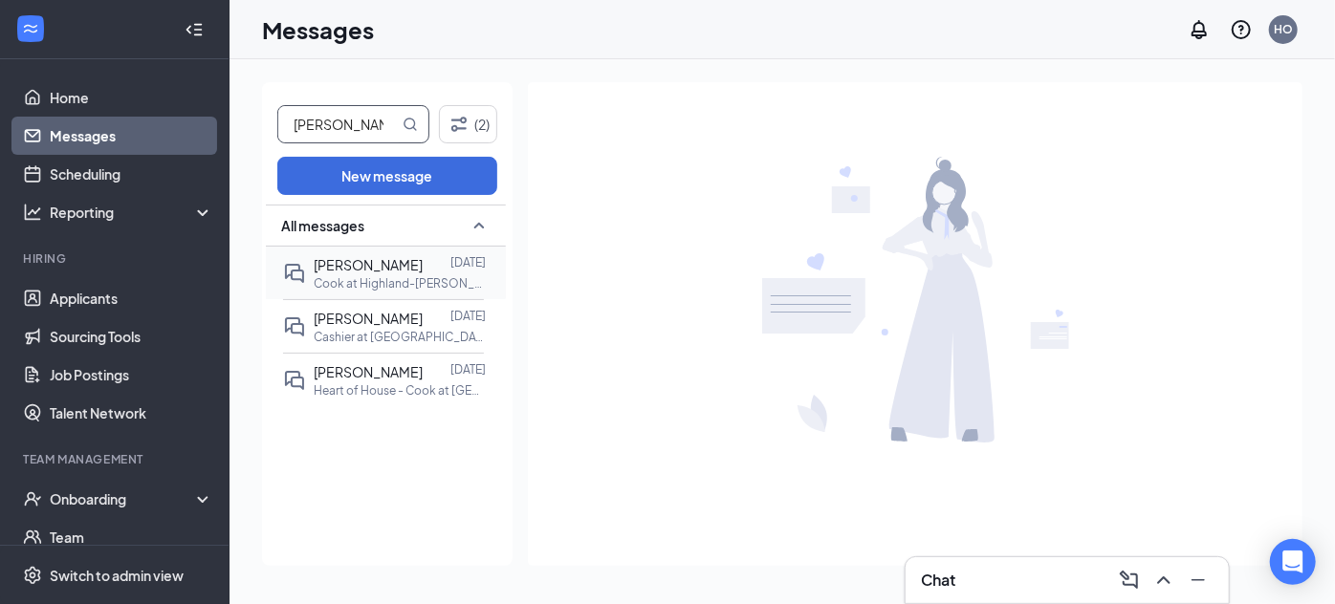
click at [386, 277] on p "Cook at Highland-[PERSON_NAME]" at bounding box center [400, 283] width 172 height 16
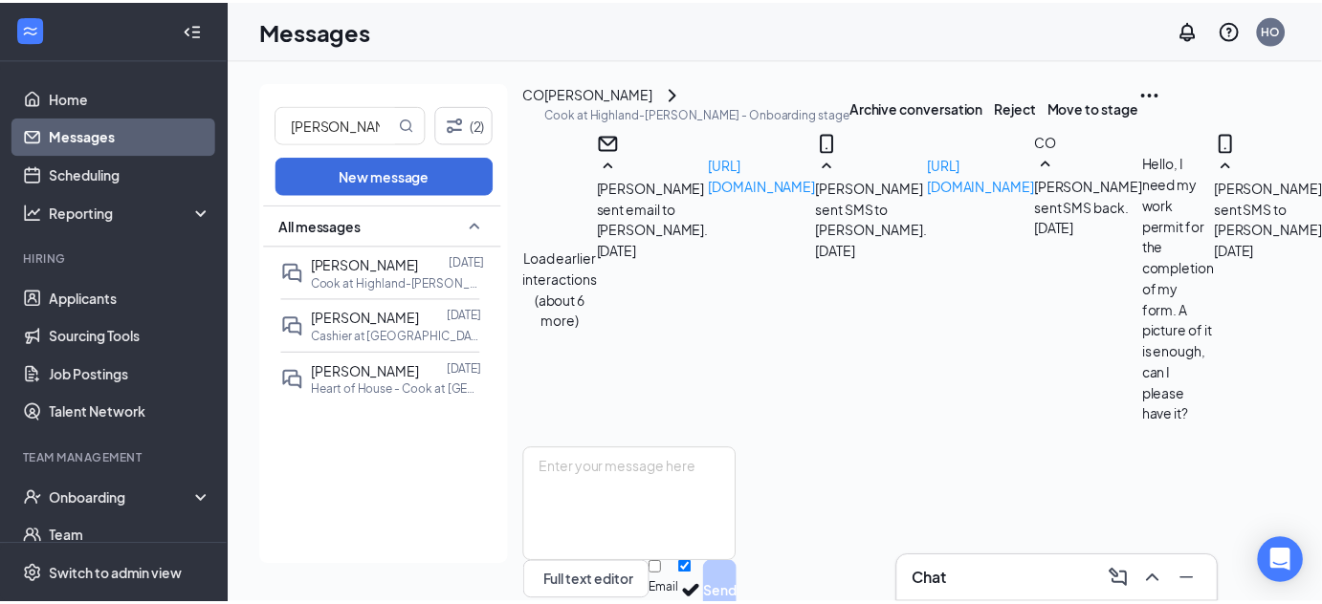
scroll to position [1084, 0]
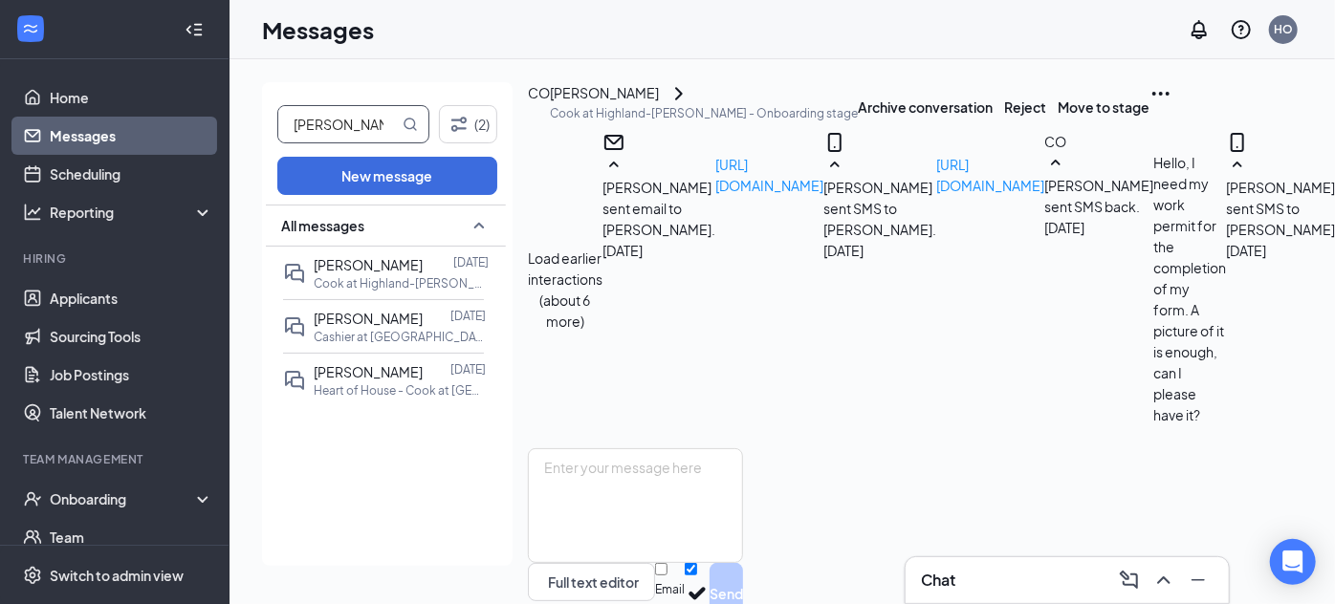
drag, startPoint x: 346, startPoint y: 131, endPoint x: 190, endPoint y: 141, distance: 156.2
click at [190, 141] on div "Home Messages Scheduling Reporting Hiring Applicants Sourcing Tools Job Posting…" at bounding box center [667, 302] width 1335 height 604
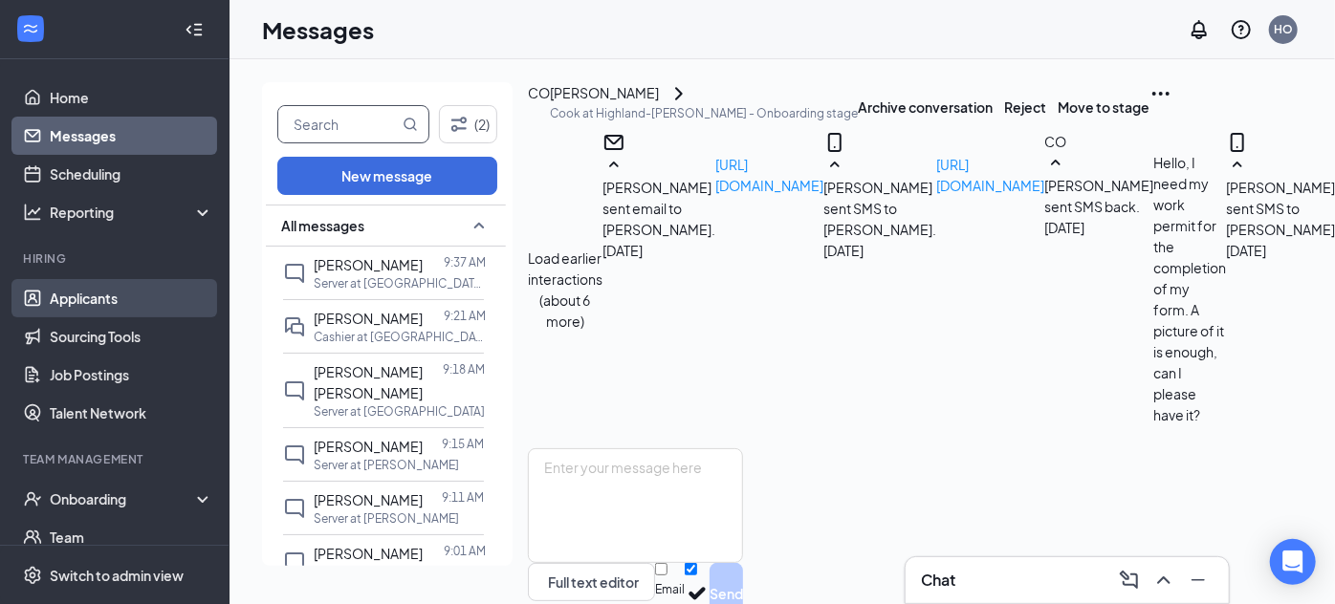
click at [94, 300] on link "Applicants" at bounding box center [132, 298] width 164 height 38
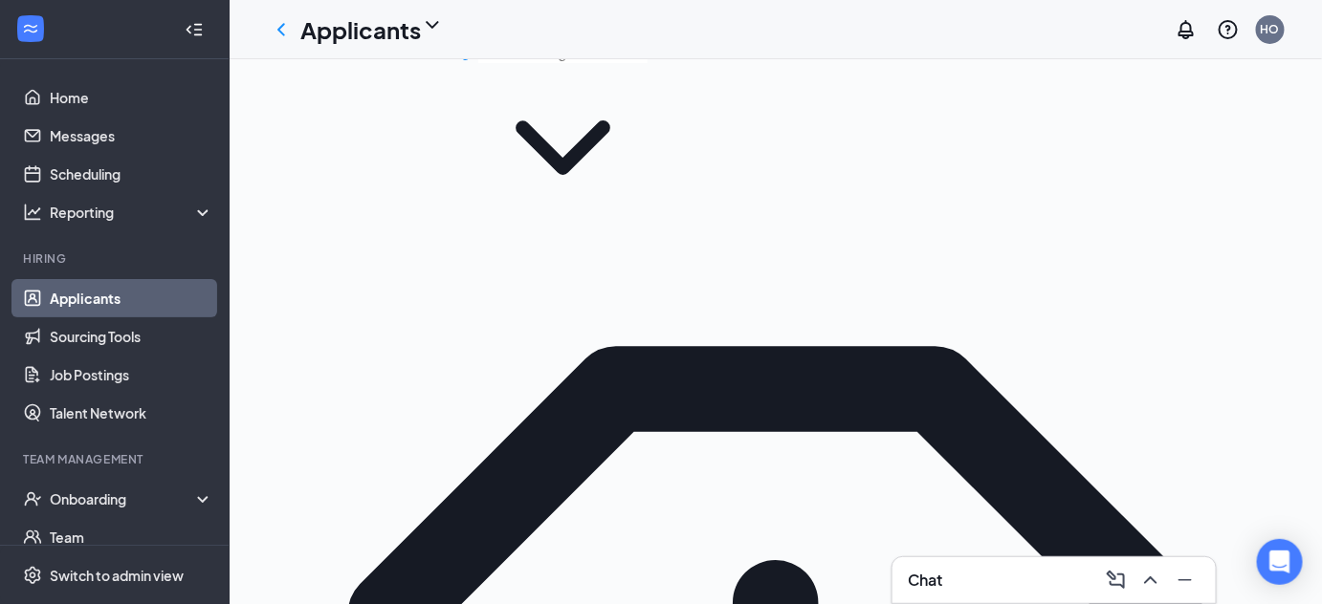
scroll to position [16, 0]
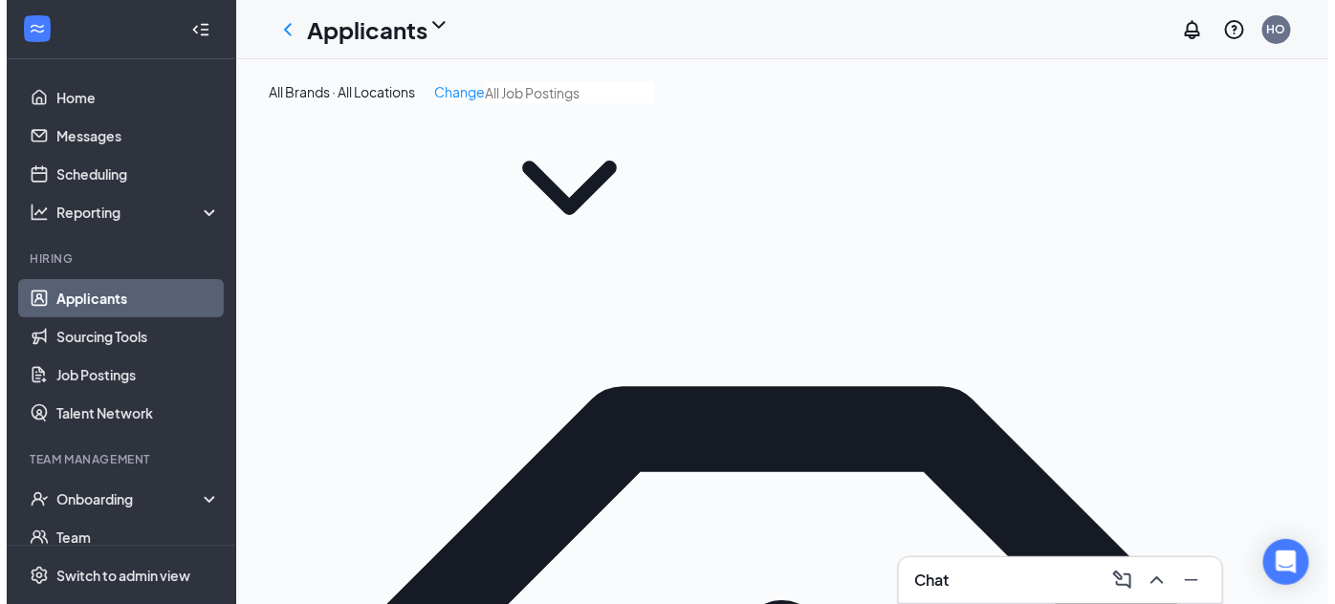
scroll to position [156, 0]
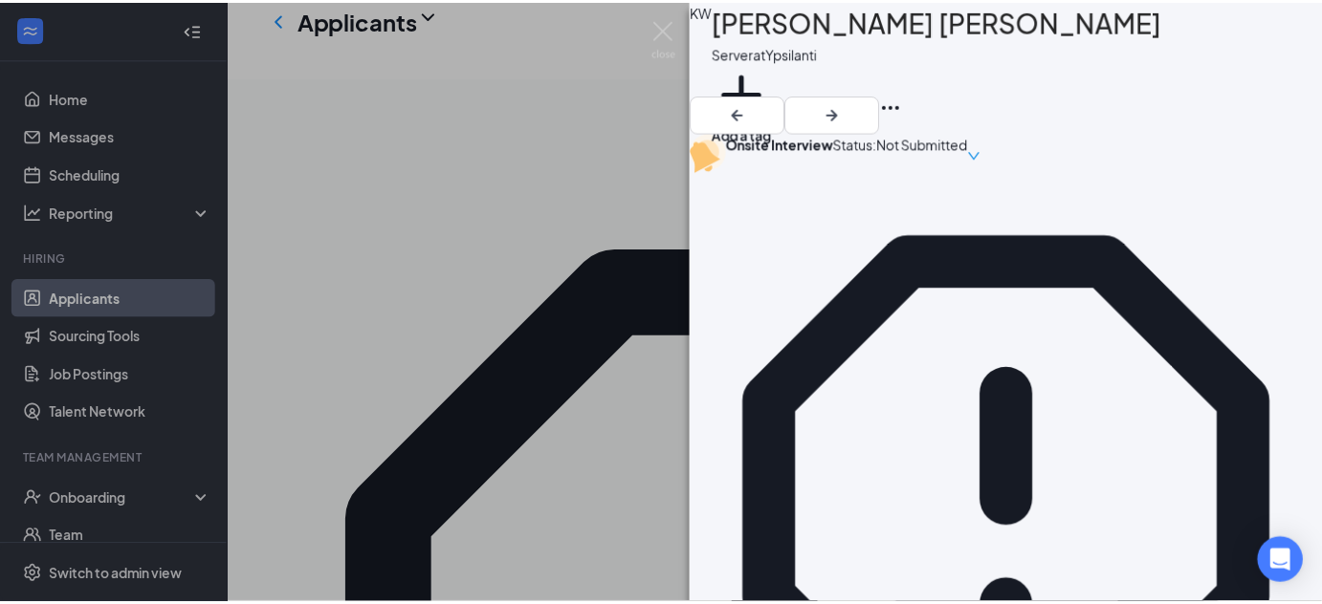
scroll to position [533, 0]
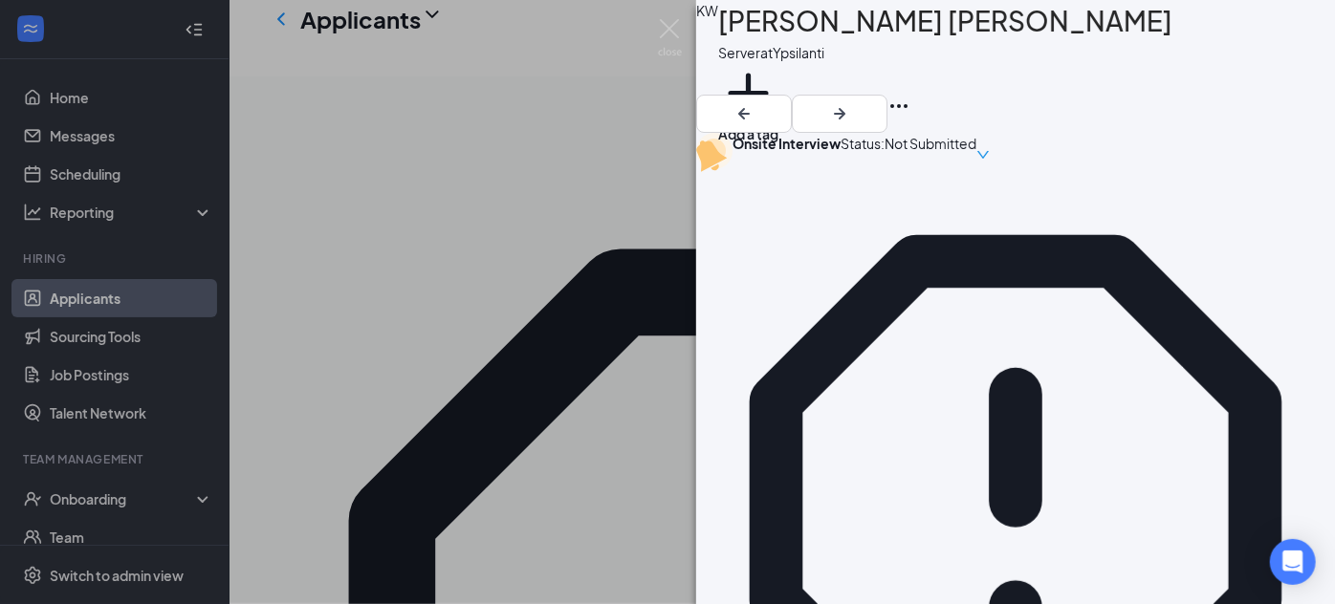
click at [561, 411] on div "KW Kennedy Williams Server at Ypsilanti Add a tag Onsite Interview Status : Not…" at bounding box center [667, 302] width 1335 height 604
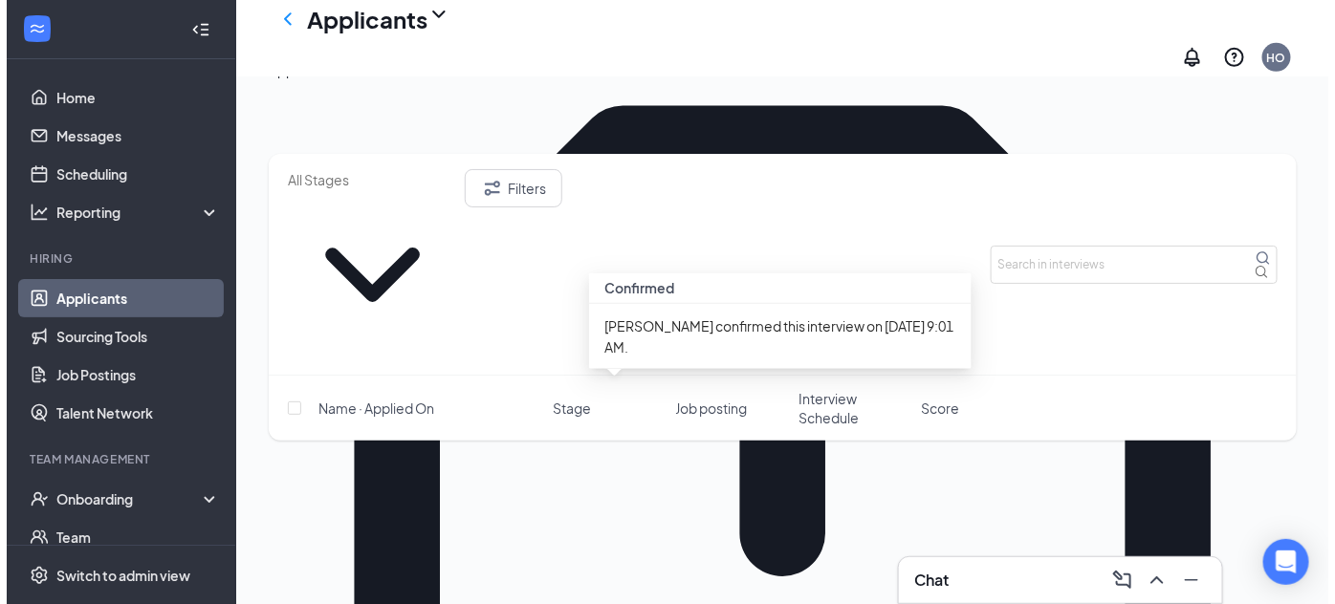
scroll to position [298, 0]
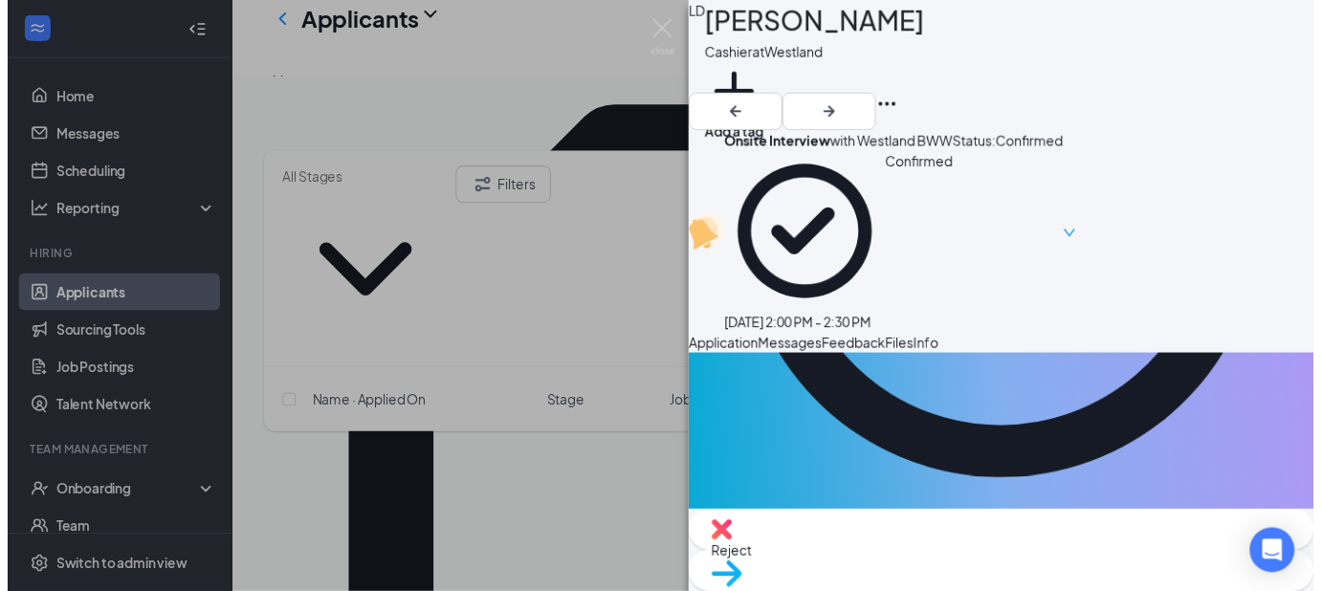
scroll to position [631, 0]
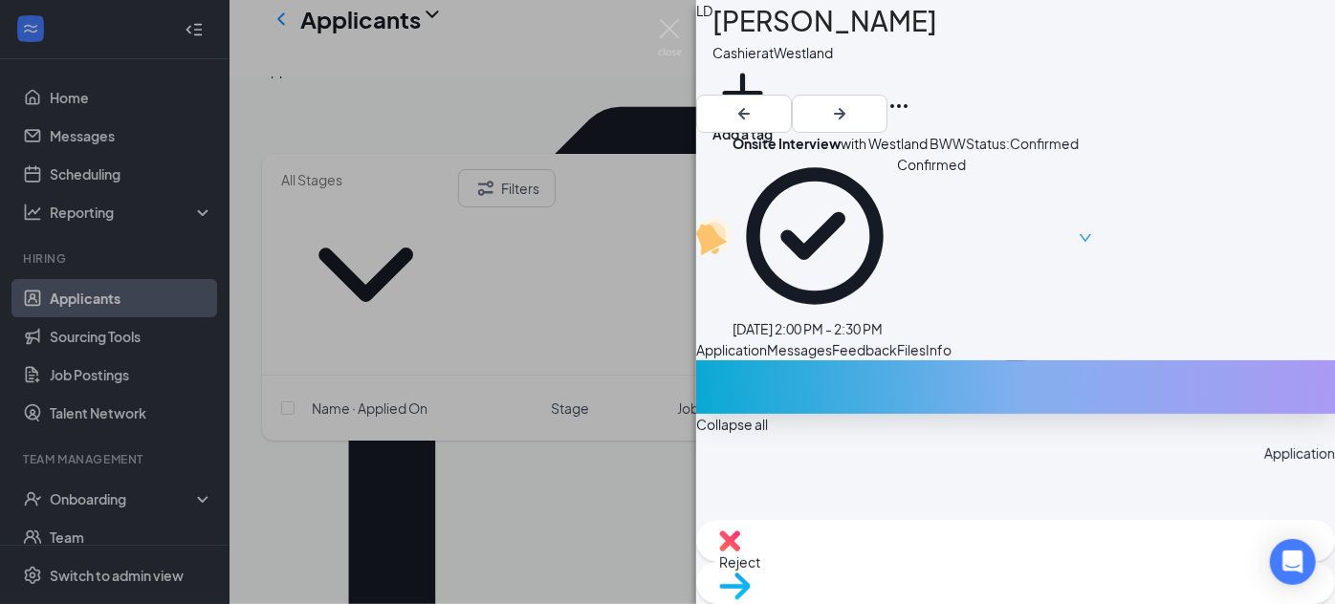
click at [427, 505] on div "LD Lauren DeYoung Cashier at Westland Add a tag Onsite Interview with Westland …" at bounding box center [667, 302] width 1335 height 604
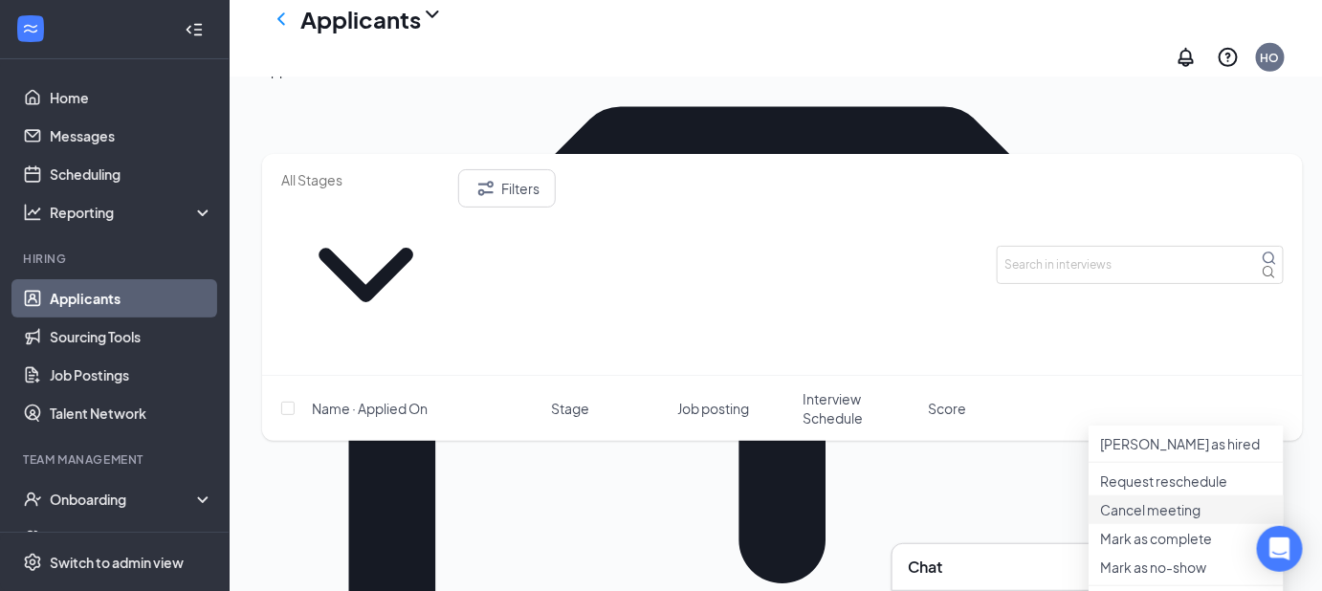
click at [1137, 524] on li "Cancel meeting" at bounding box center [1185, 509] width 195 height 29
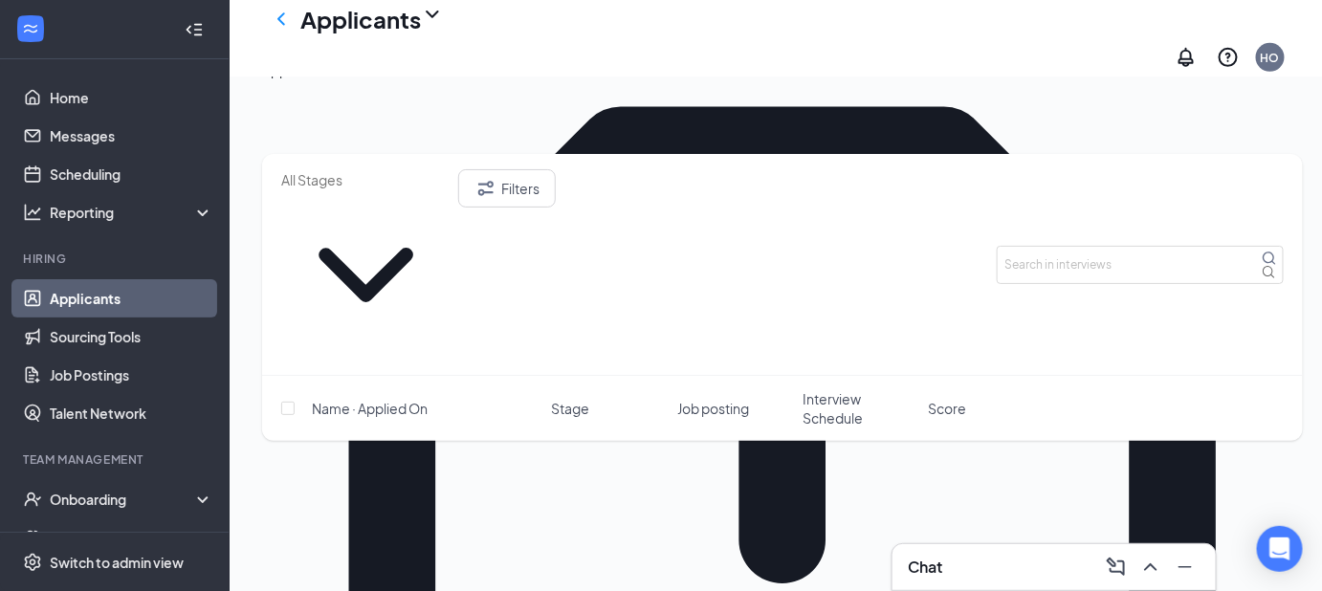
checkbox input "true"
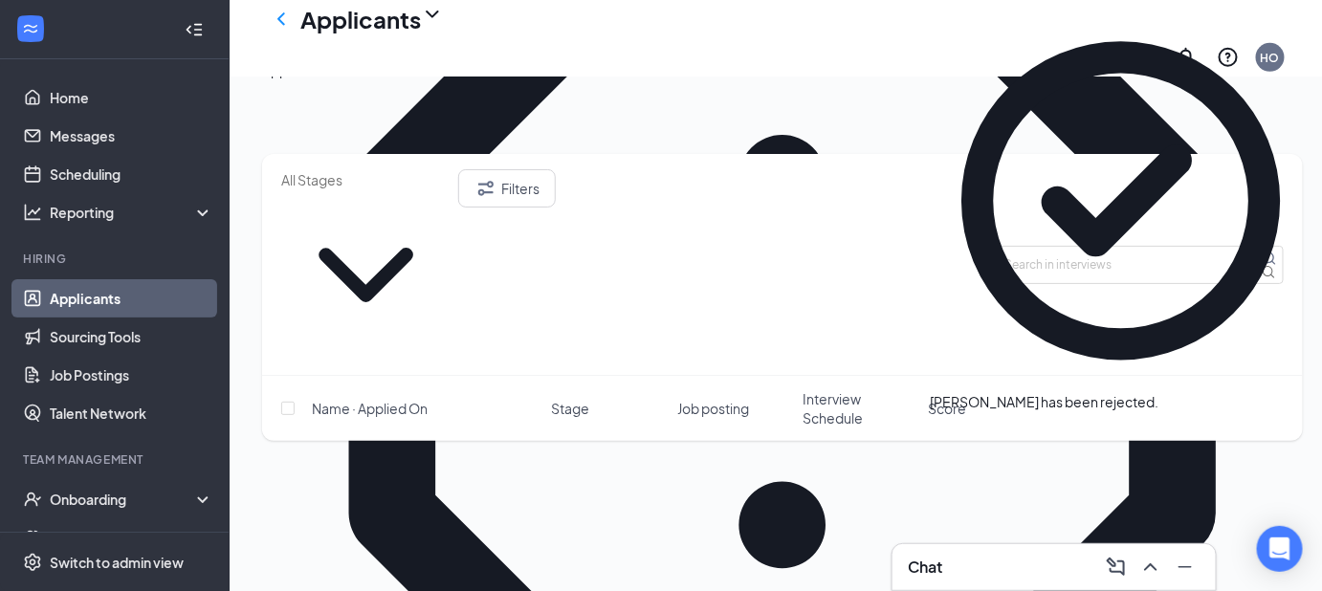
scroll to position [489, 0]
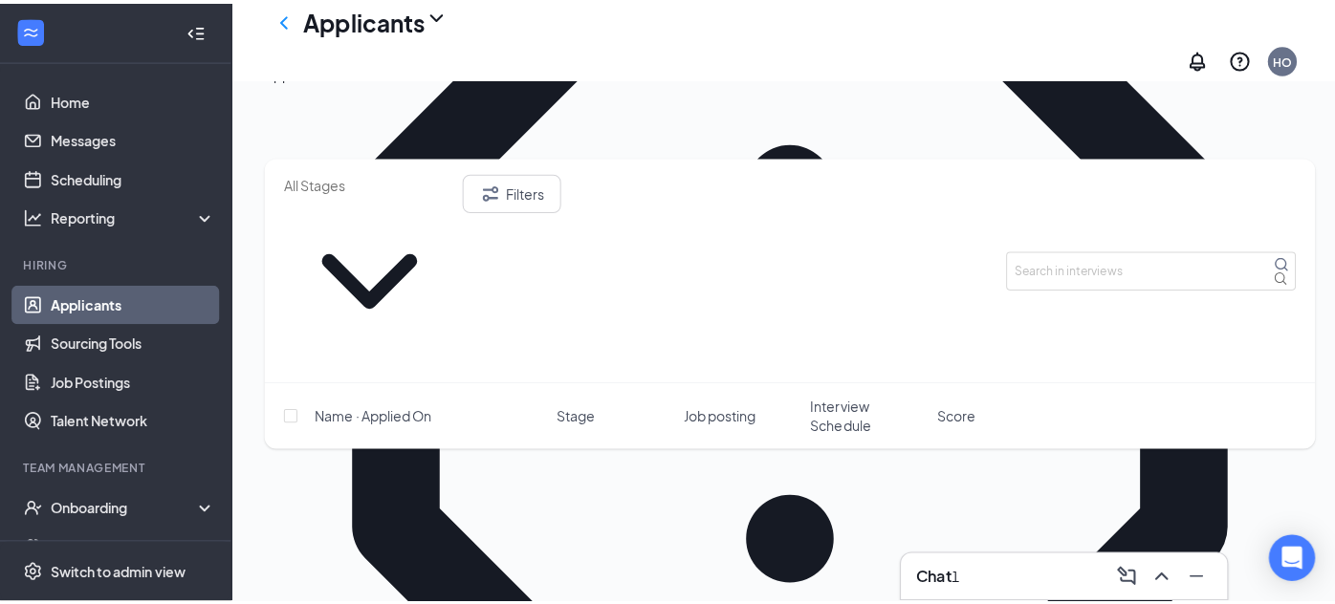
scroll to position [480, 0]
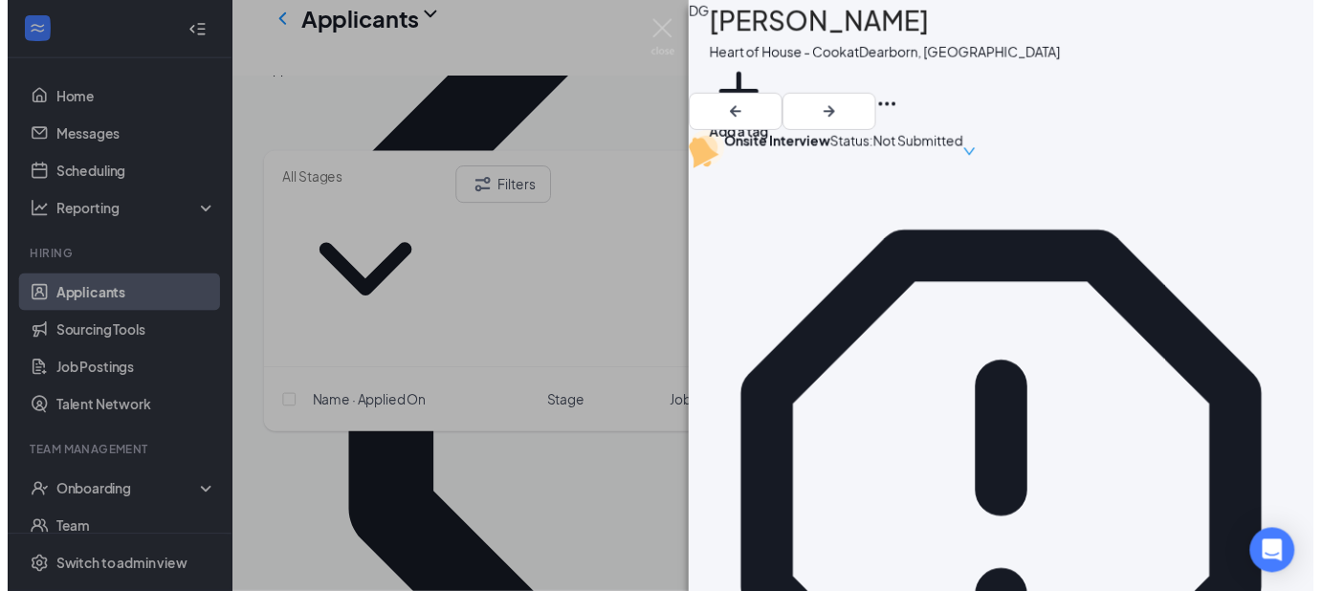
scroll to position [636, 0]
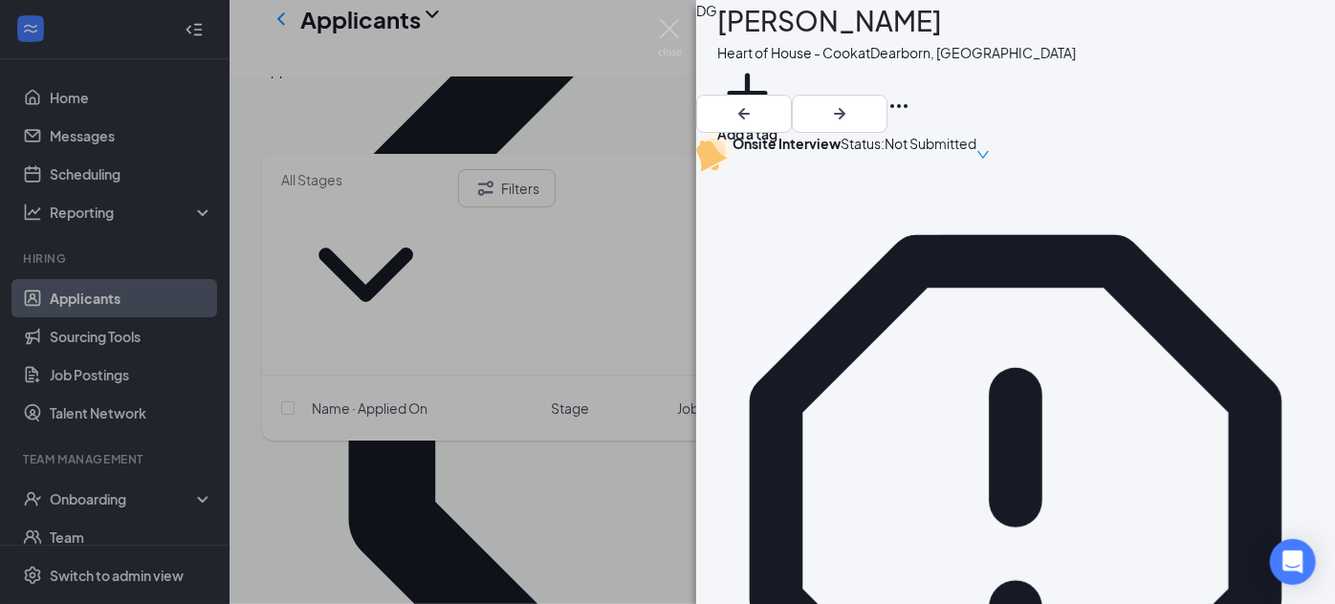
click at [533, 421] on div "DG Damion Givens Heart of House - Cook at Dearborn, MI Add a tag Onsite Intervi…" at bounding box center [667, 302] width 1335 height 604
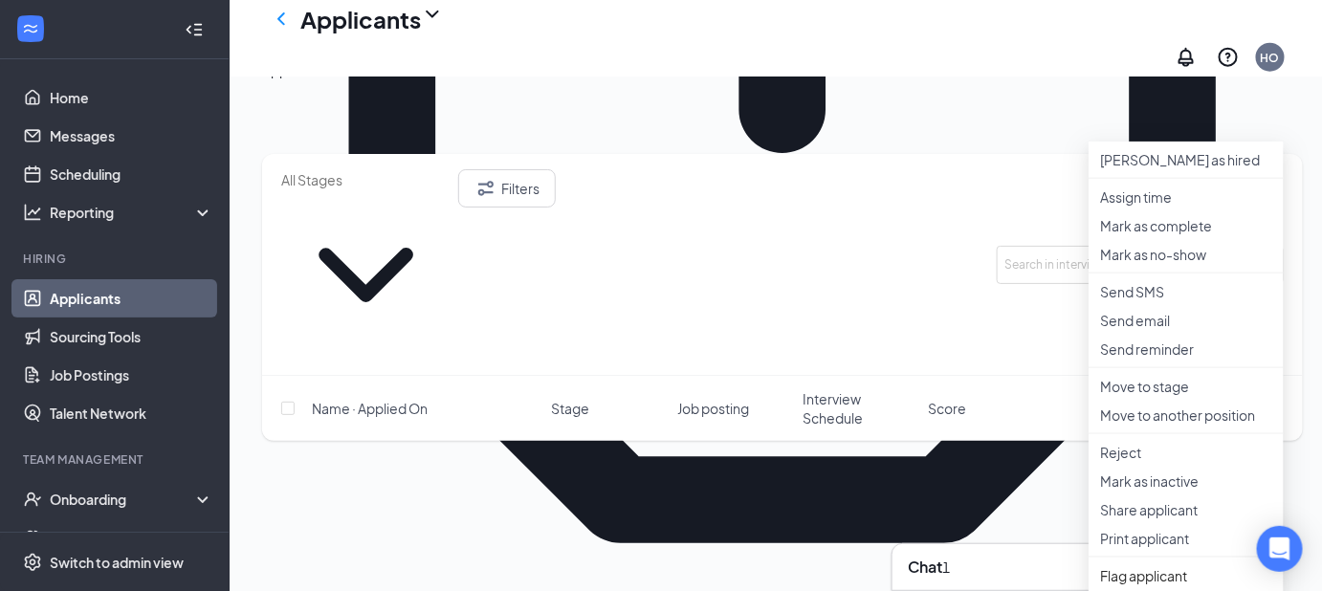
scroll to position [731, 0]
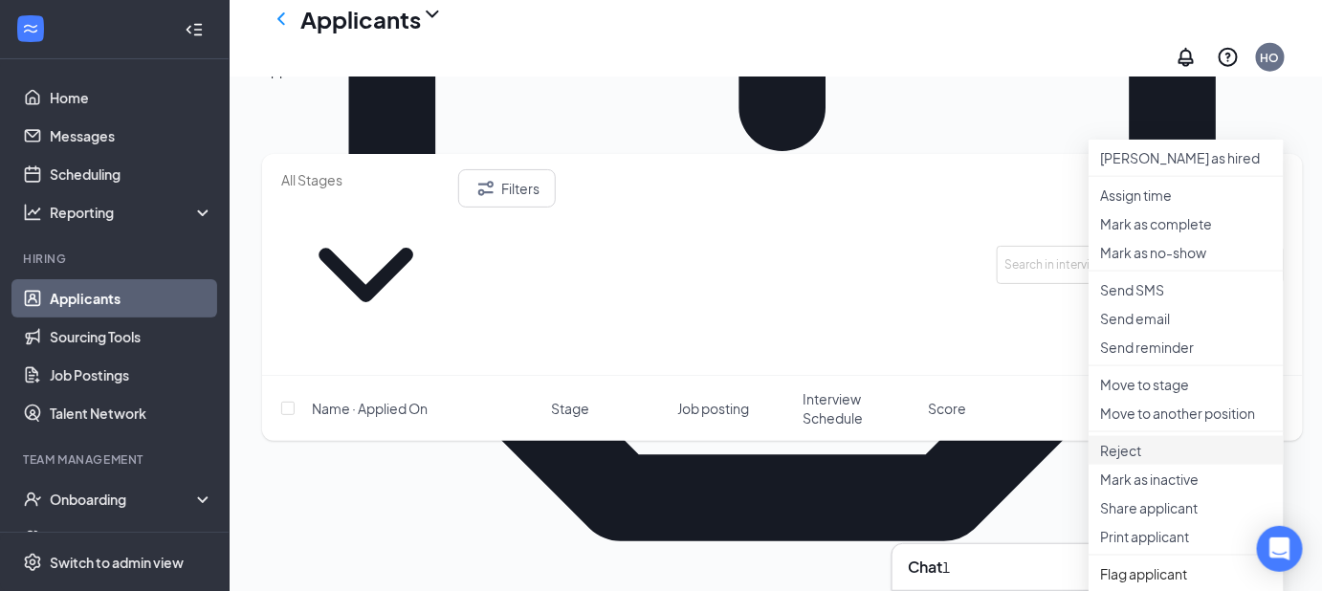
click at [1173, 465] on li "Reject" at bounding box center [1185, 450] width 195 height 29
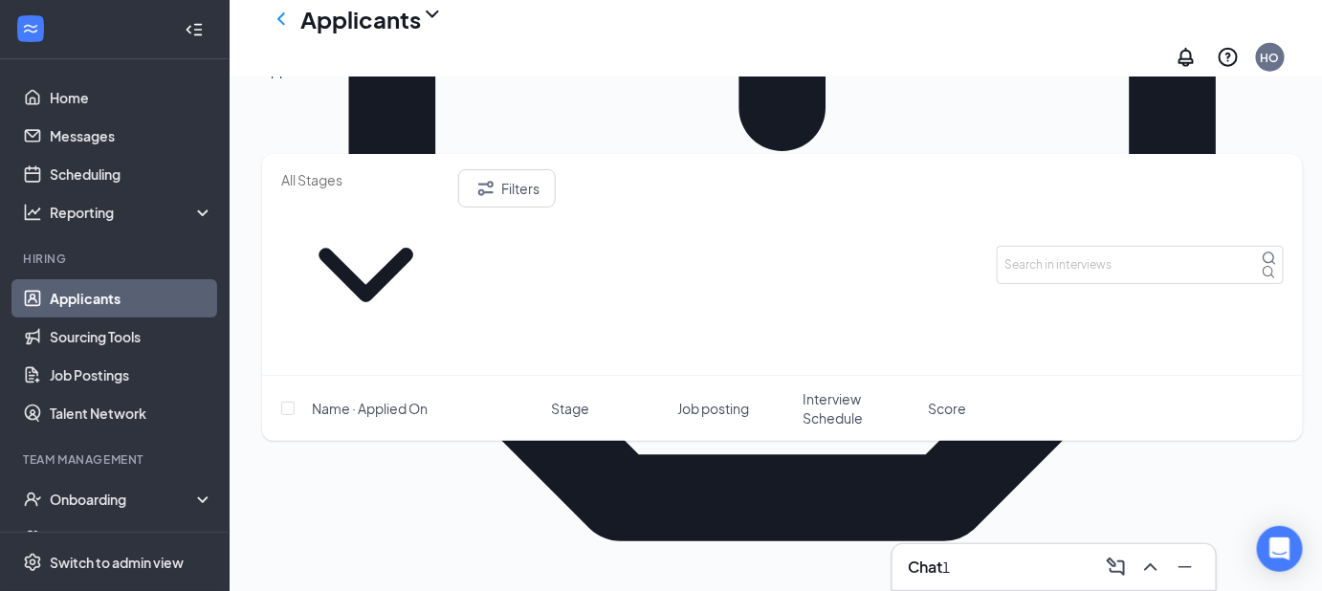
checkbox input "true"
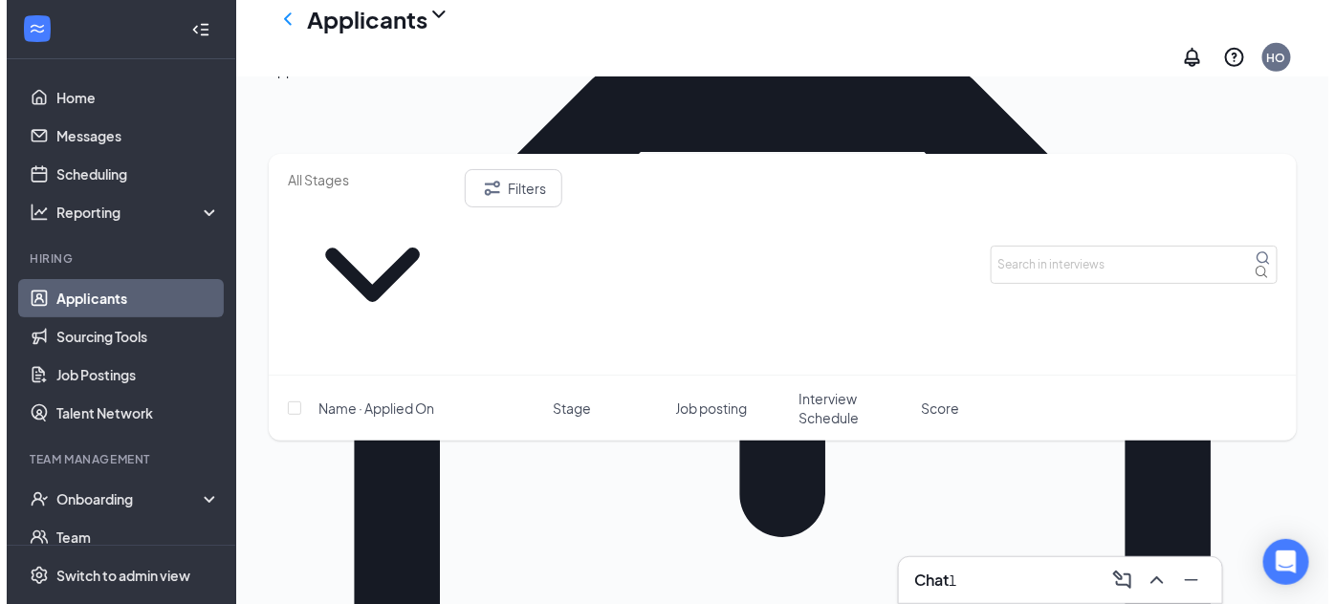
scroll to position [339, 0]
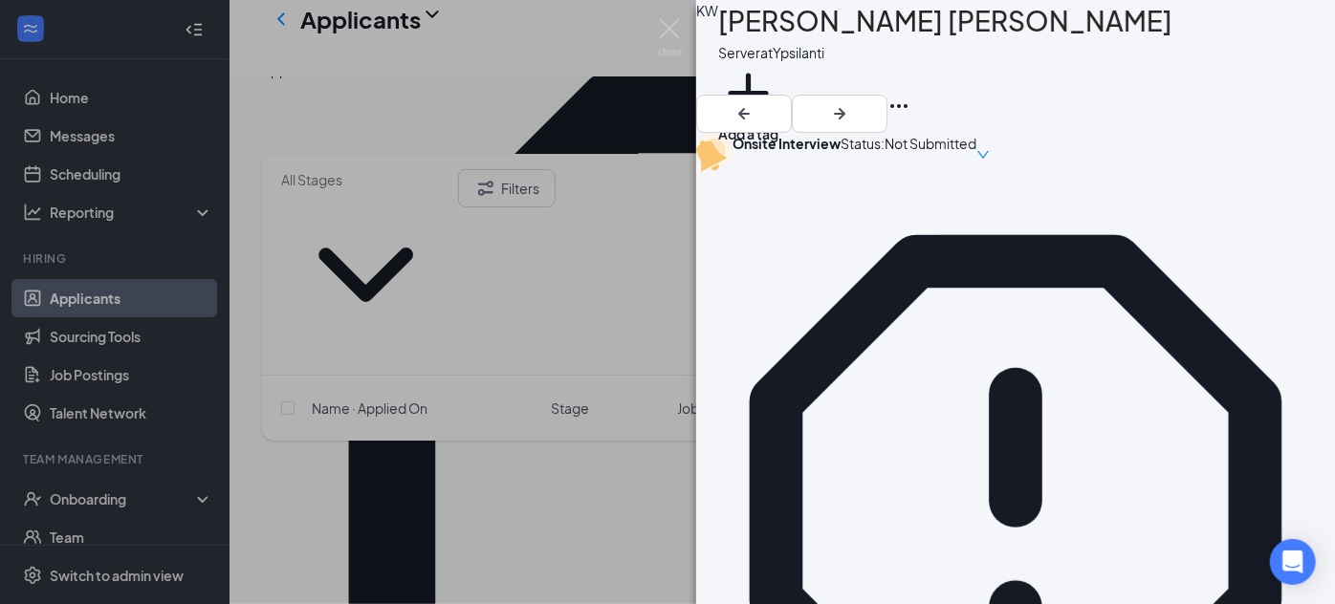
scroll to position [614, 0]
click at [407, 384] on div "KW Kennedy Williams Server at Ypsilanti Add a tag Onsite Interview Status : Not…" at bounding box center [667, 302] width 1335 height 604
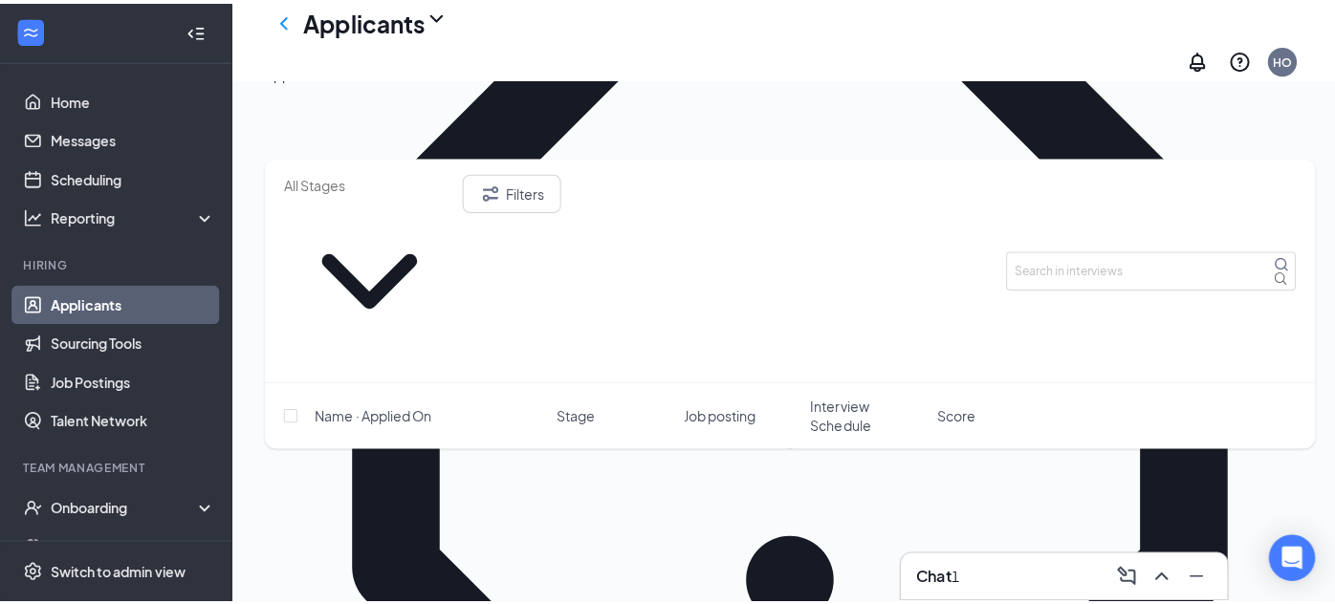
scroll to position [468, 0]
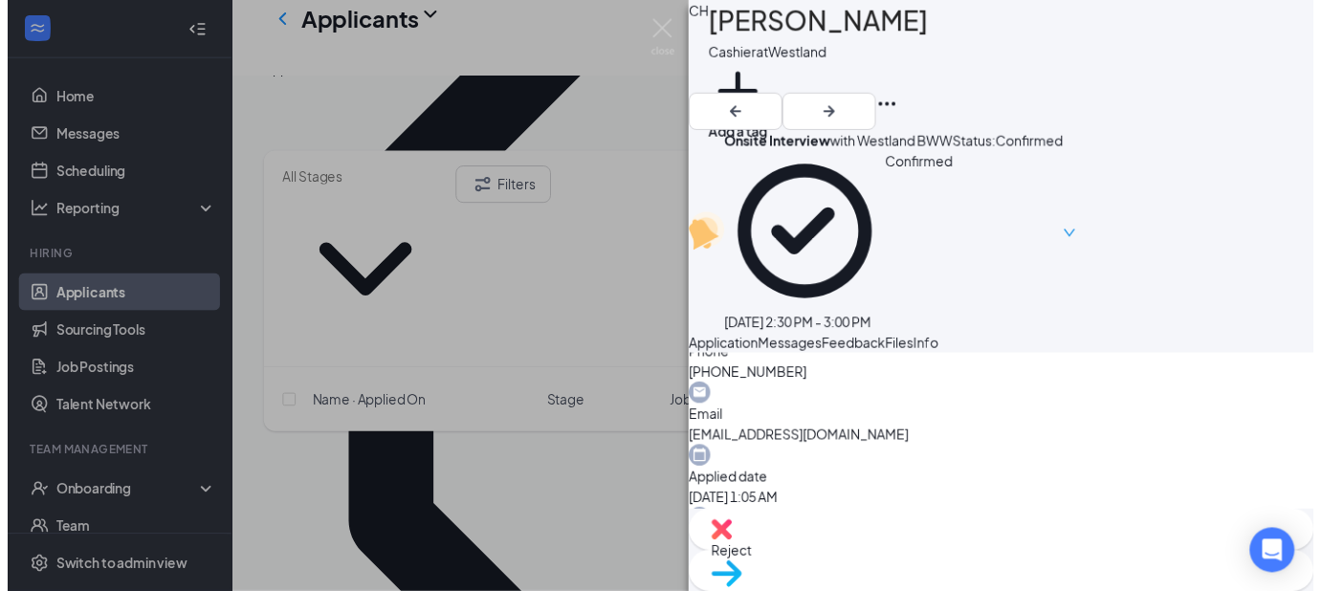
scroll to position [640, 0]
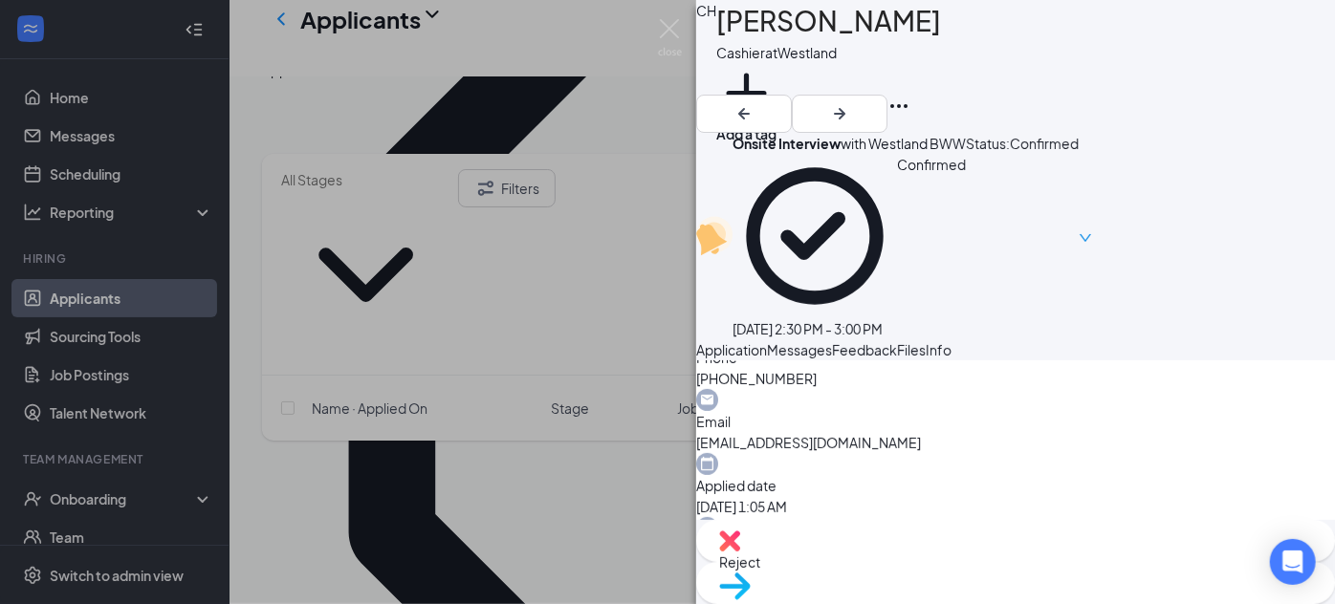
click at [403, 413] on div "CH Chase Harris Cashier at Westland Add a tag Onsite Interview with Westland BW…" at bounding box center [667, 302] width 1335 height 604
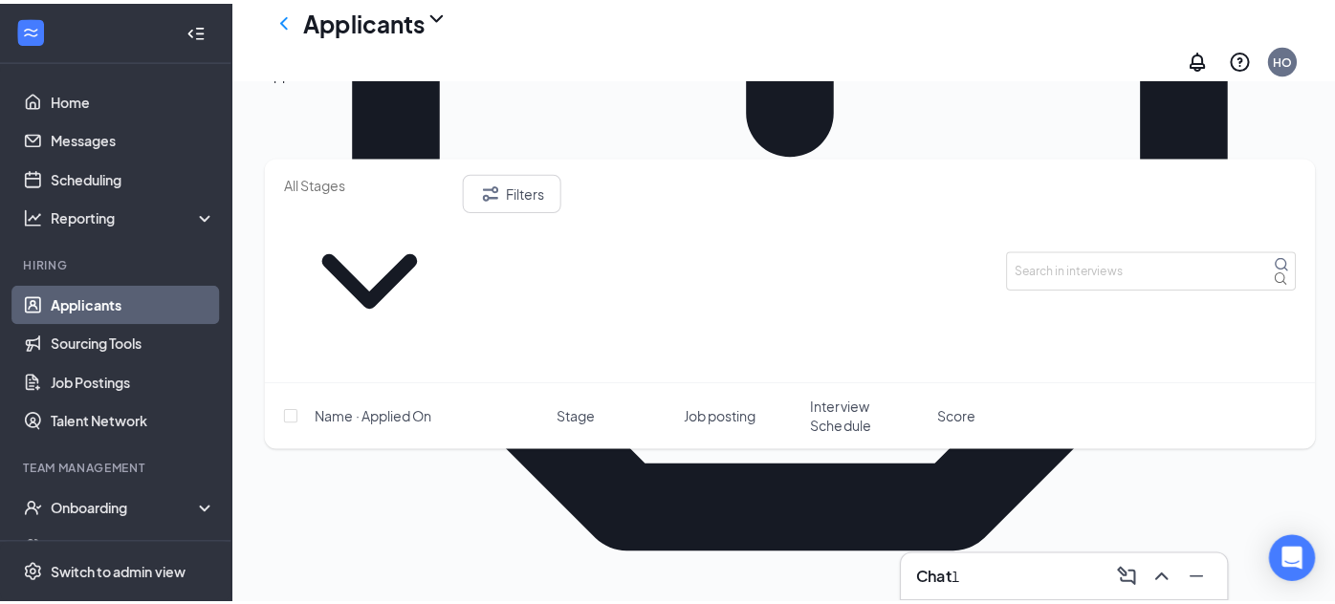
scroll to position [797, 0]
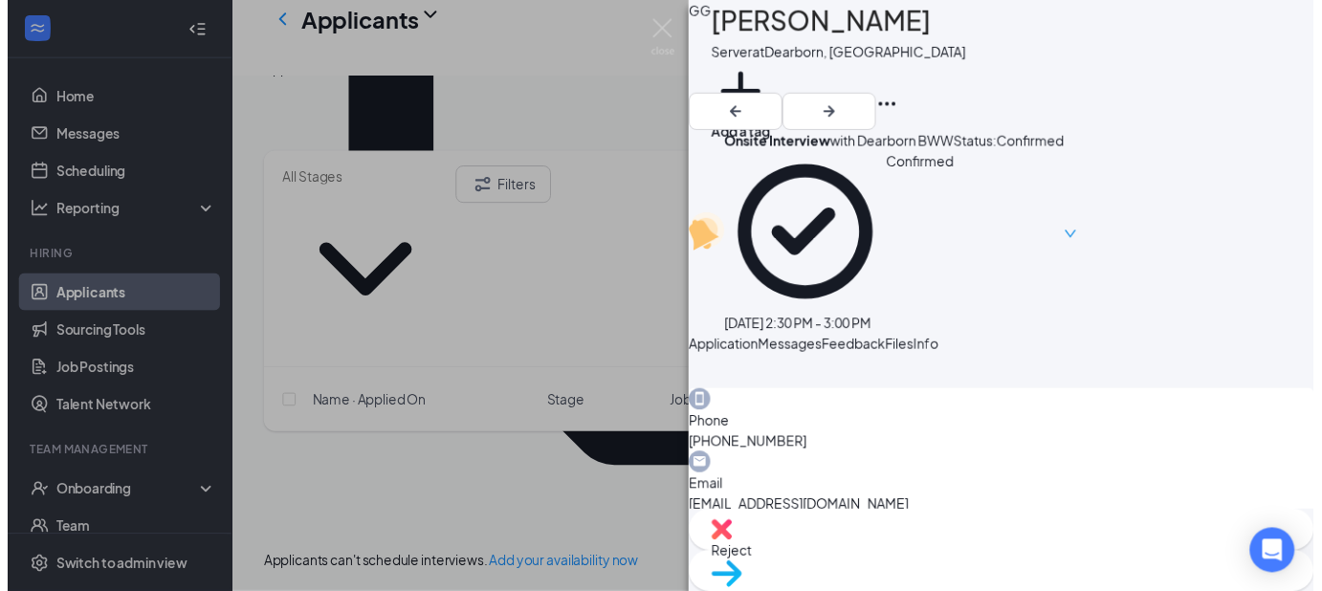
scroll to position [587, 0]
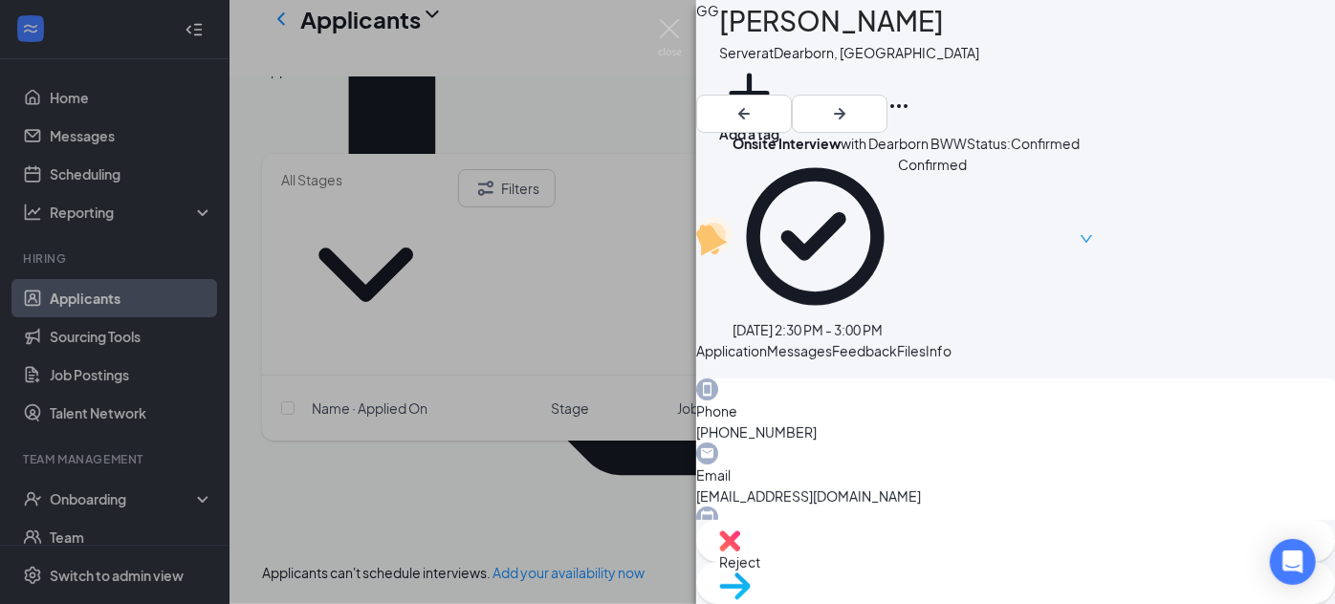
click at [492, 413] on div "GG Gia Grooms Server at Dearborn, MI Add a tag Onsite Interview with Dearborn B…" at bounding box center [667, 302] width 1335 height 604
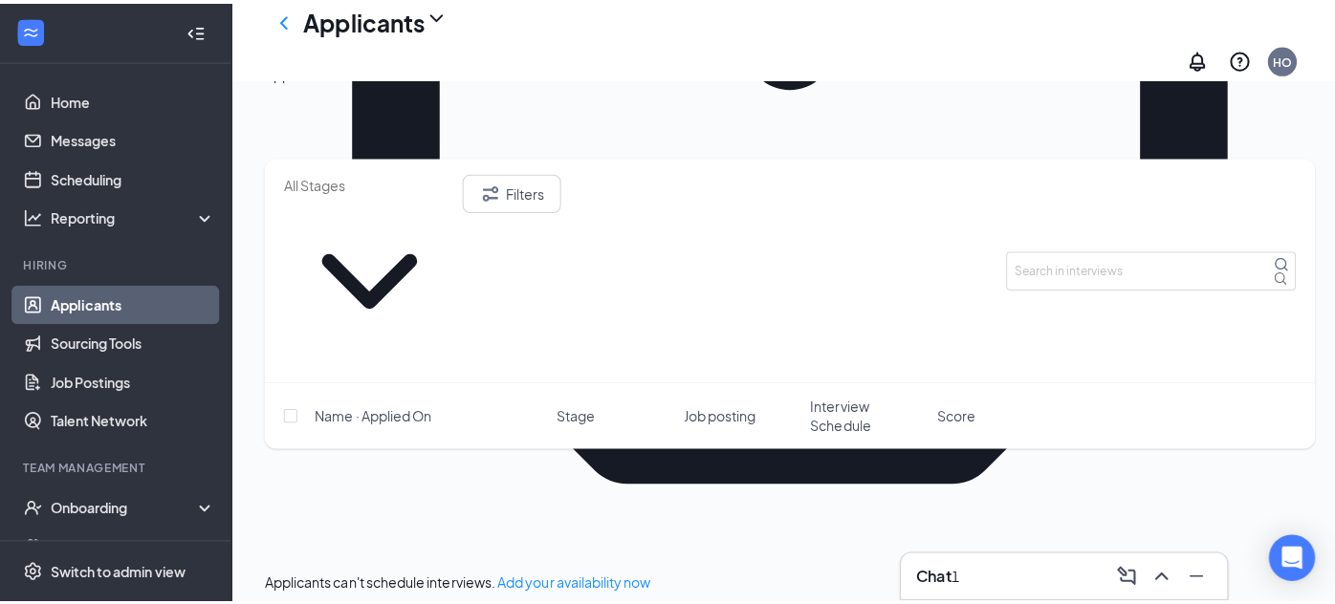
scroll to position [775, 0]
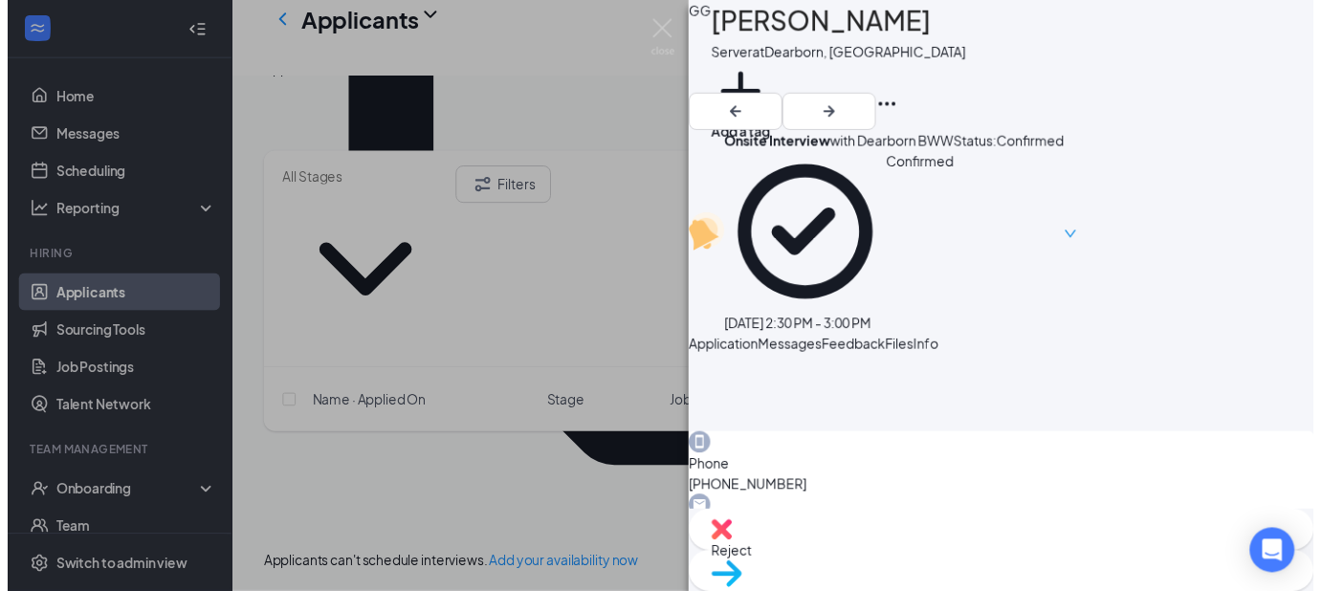
scroll to position [528, 0]
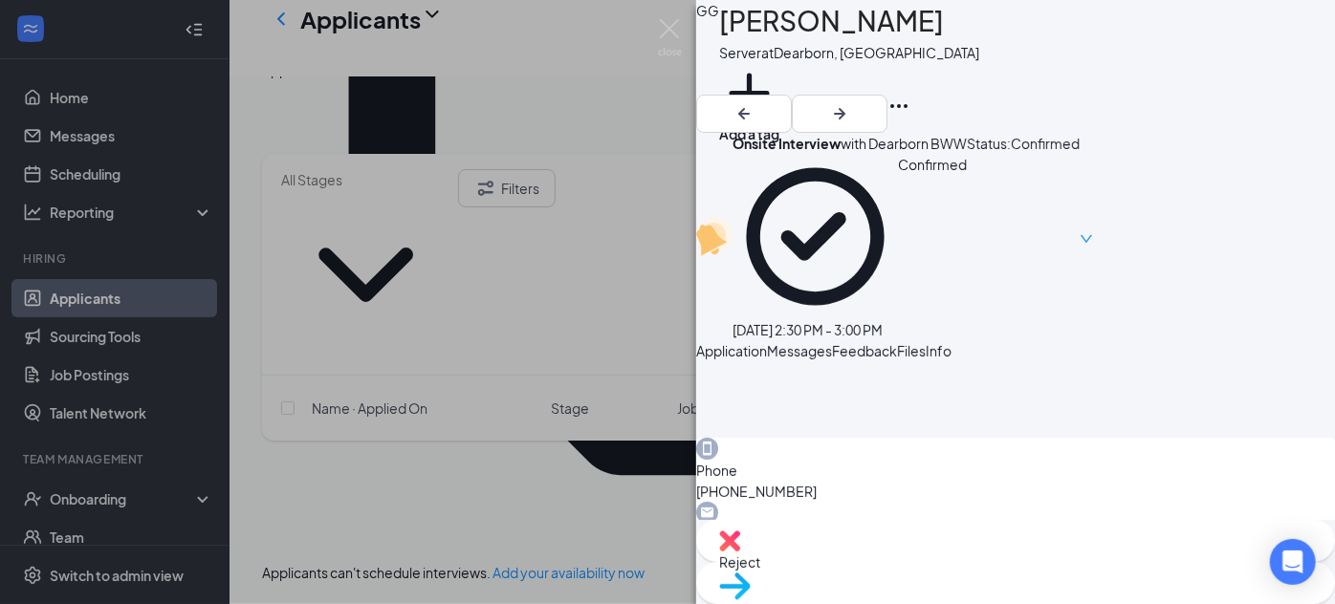
click at [518, 374] on div "GG Gia Grooms Server at Dearborn, MI Add a tag Onsite Interview with Dearborn B…" at bounding box center [667, 302] width 1335 height 604
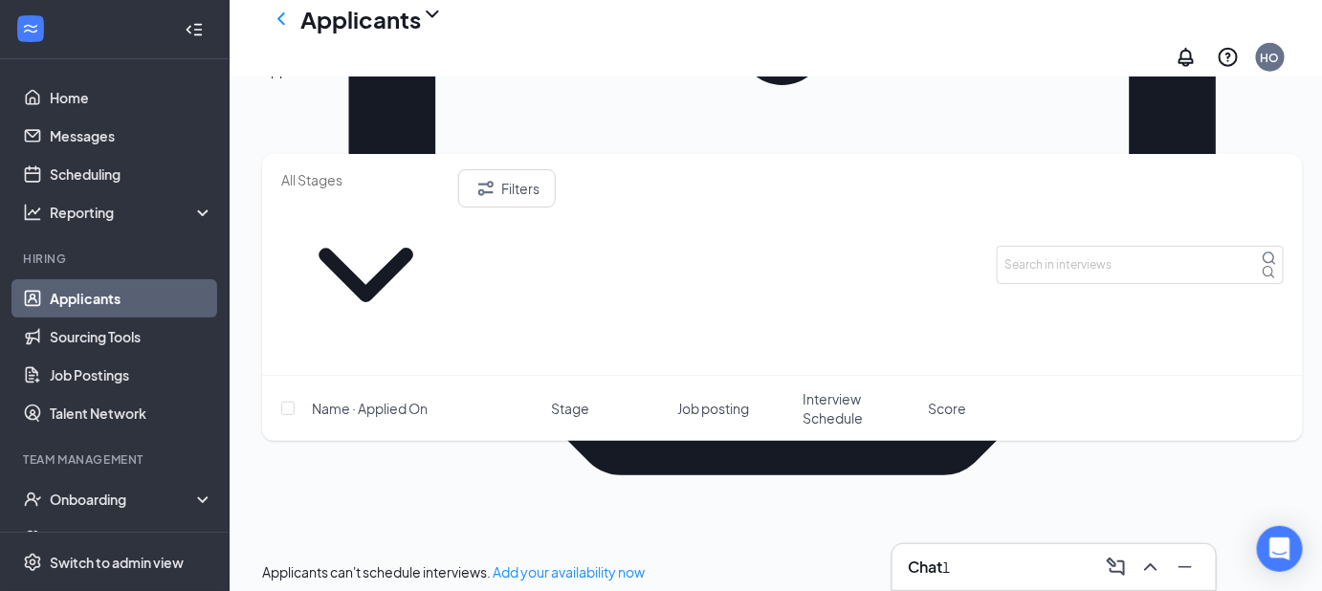
scroll to position [799, 0]
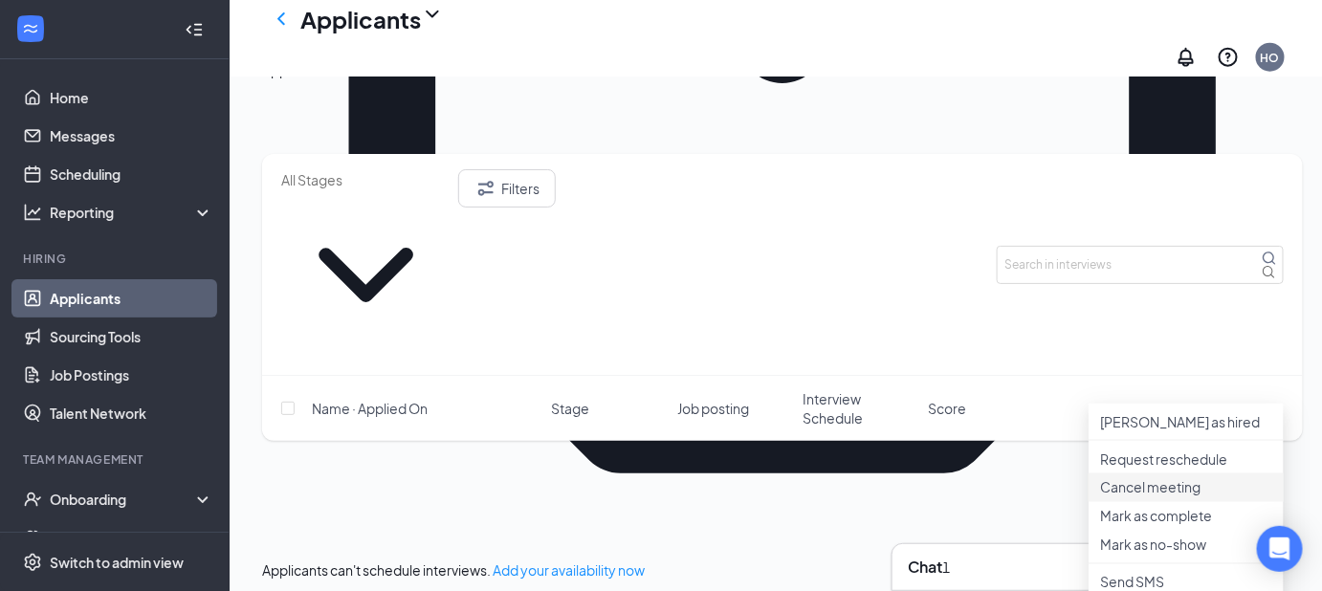
click at [1150, 502] on li "Cancel meeting" at bounding box center [1185, 487] width 195 height 29
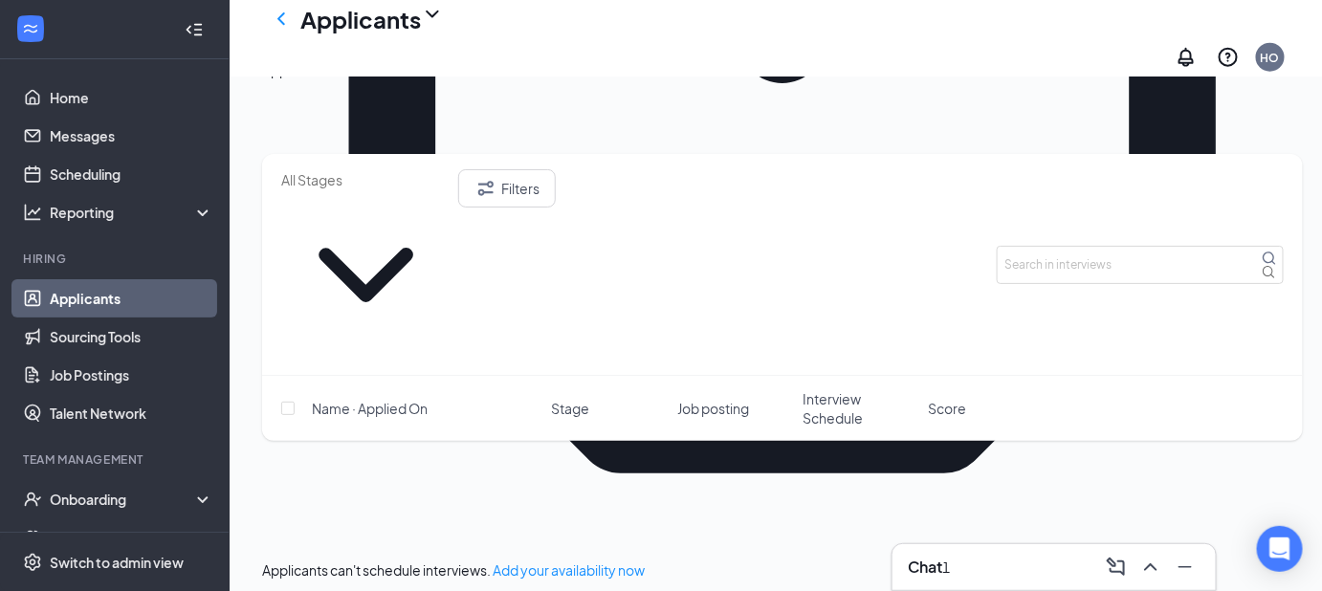
checkbox input "true"
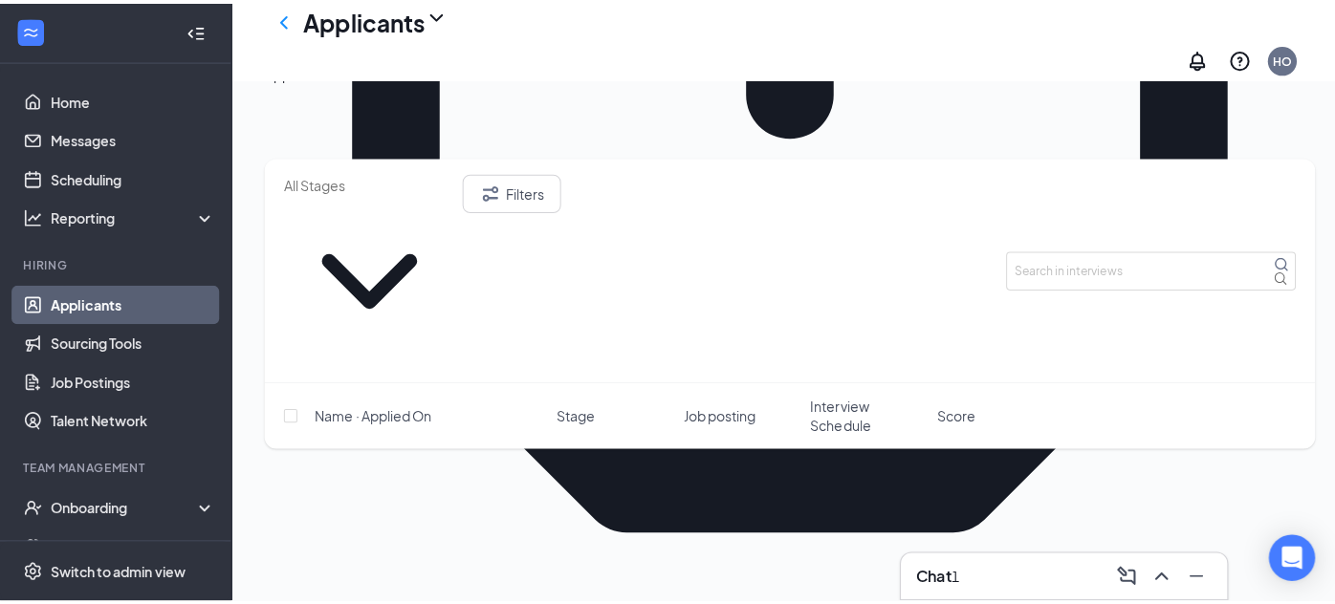
scroll to position [749, 0]
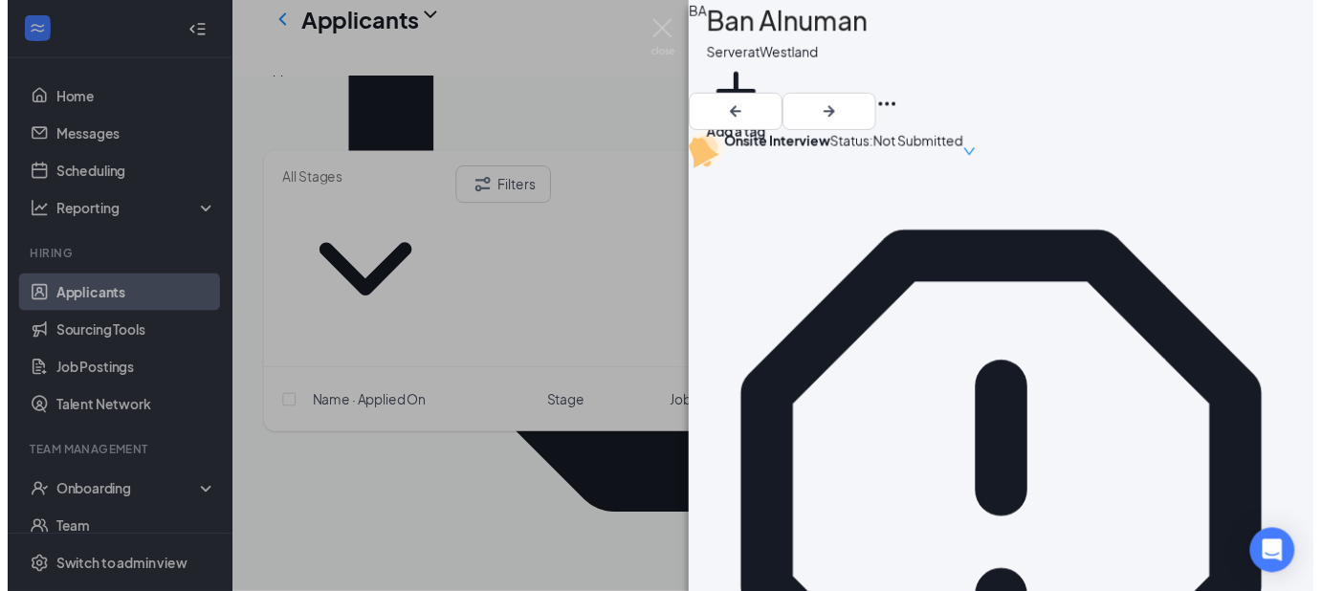
scroll to position [497, 0]
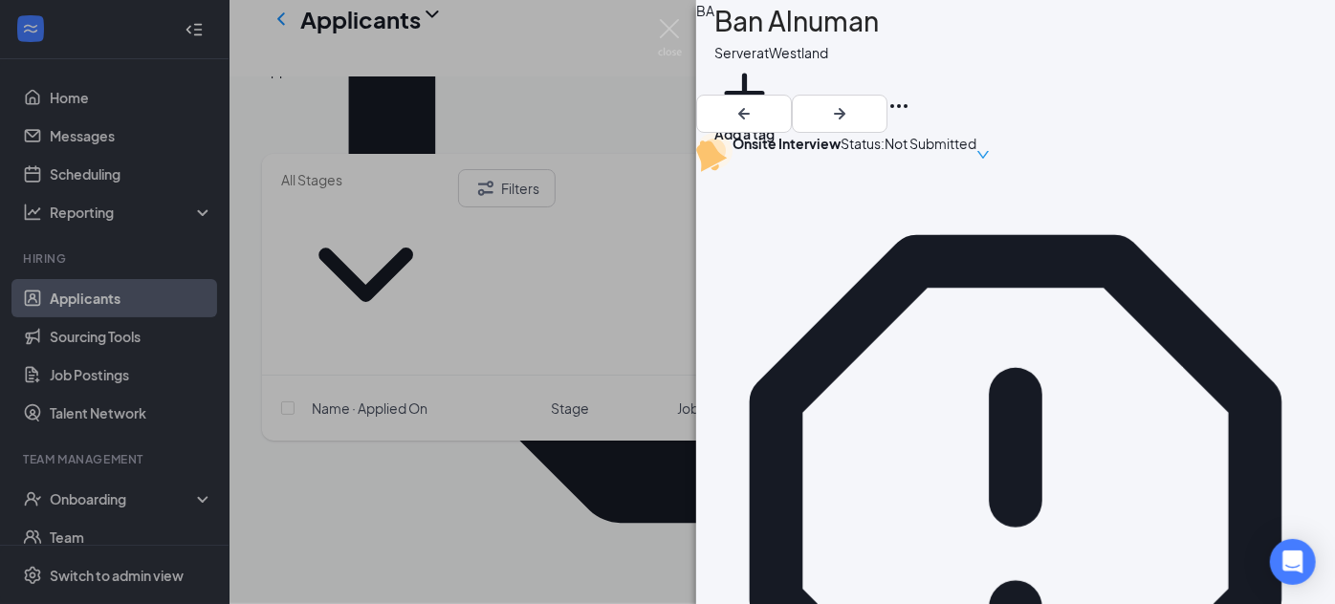
click at [554, 389] on div "BA Ban Alnuman Server at Westland Add a tag Onsite Interview Status : Not Submi…" at bounding box center [667, 302] width 1335 height 604
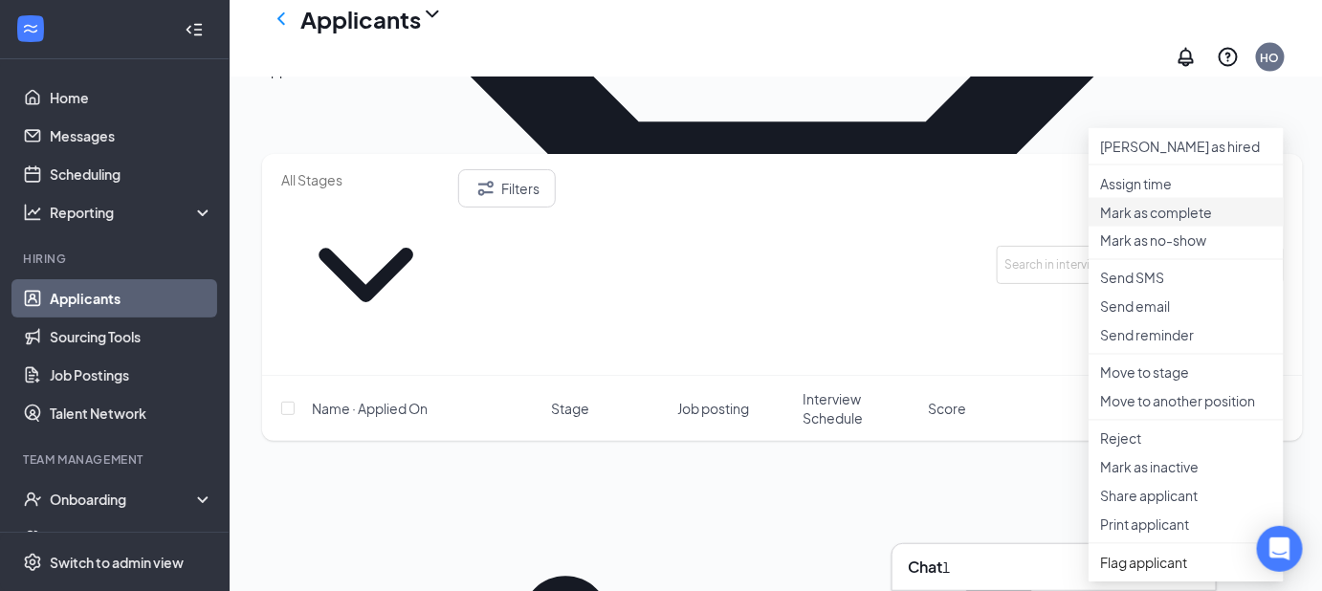
scroll to position [1065, 0]
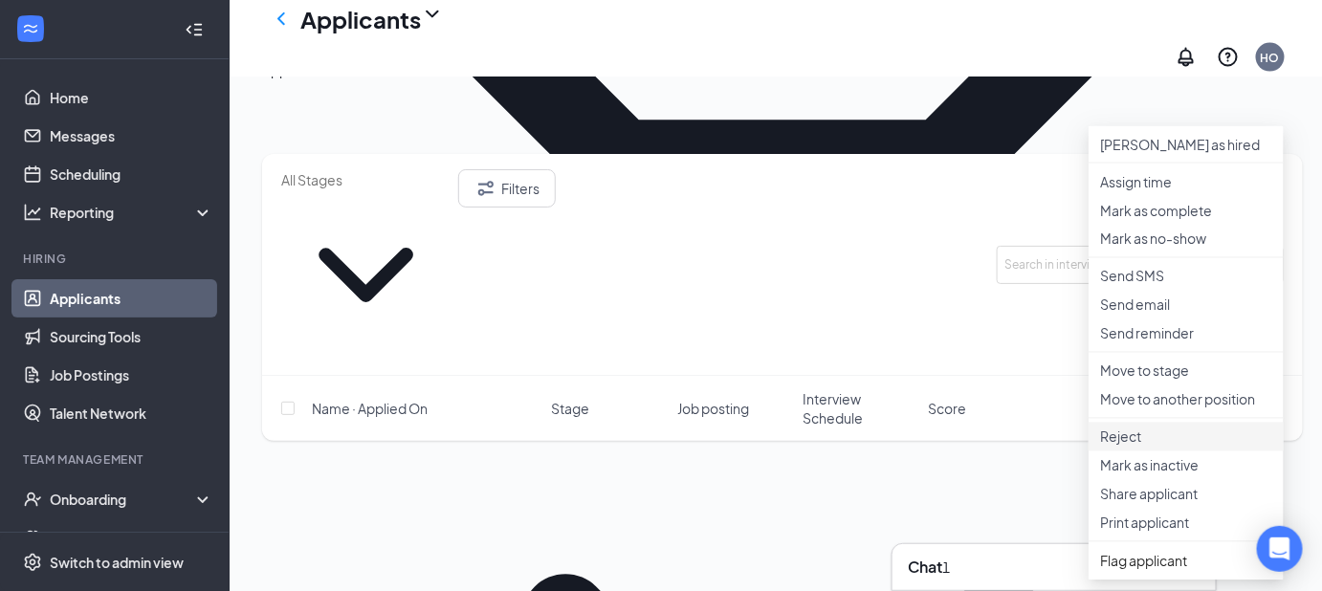
click at [1131, 447] on p "Reject" at bounding box center [1186, 436] width 172 height 19
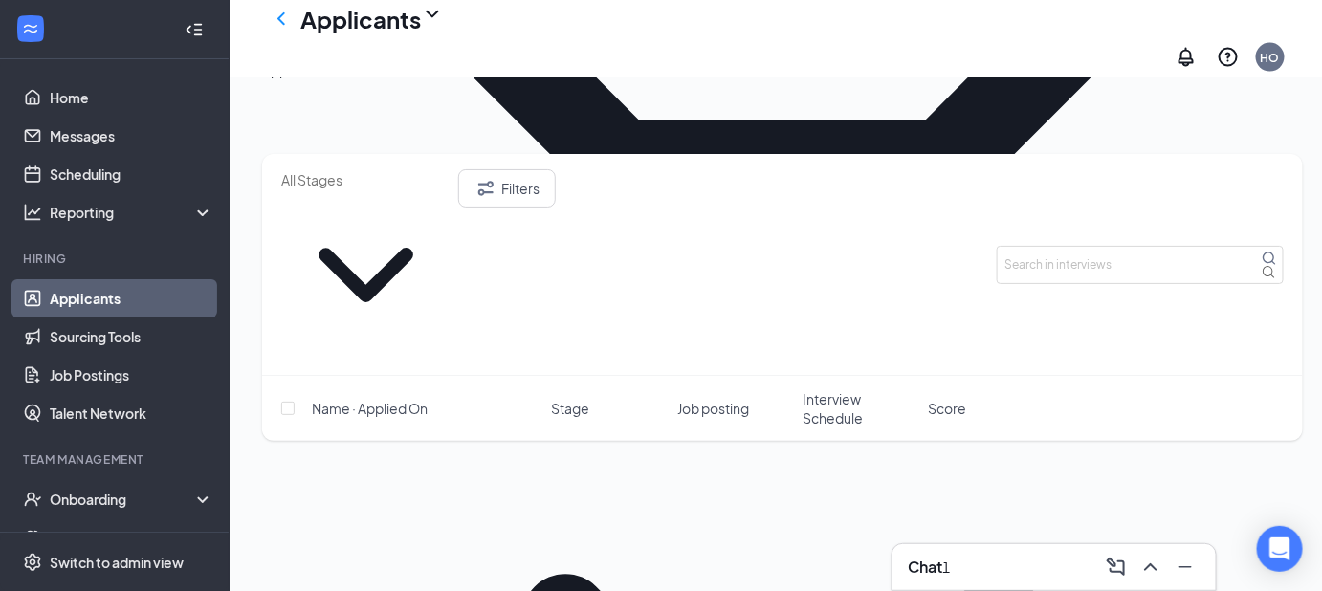
checkbox input "true"
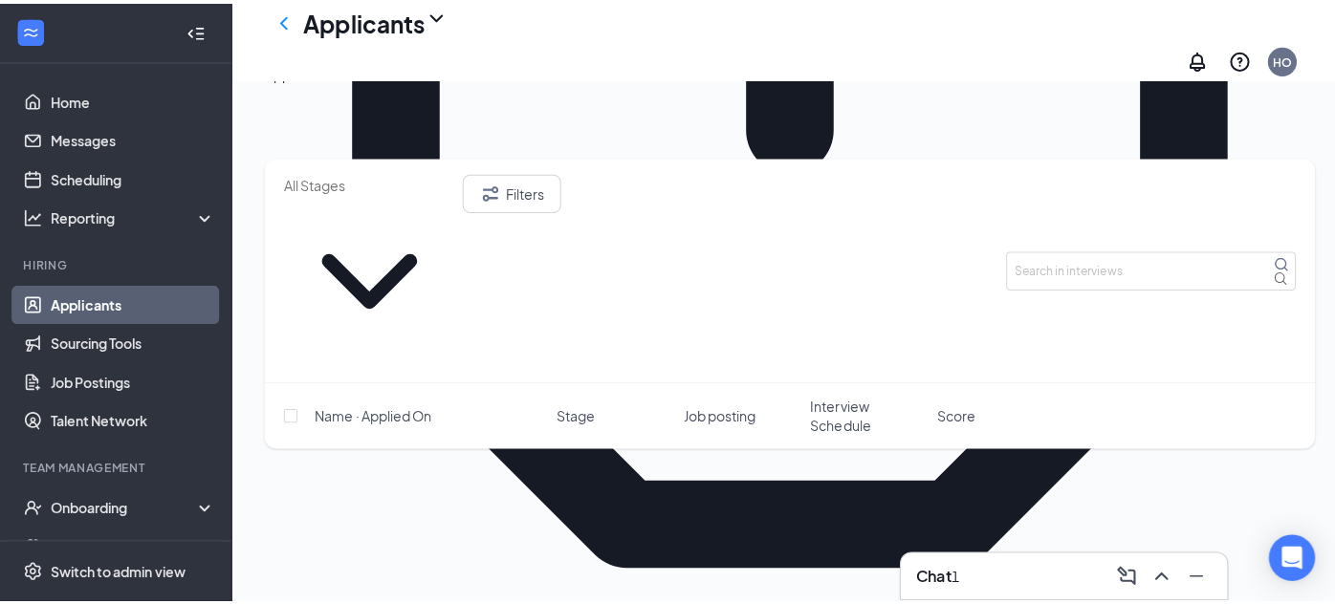
scroll to position [726, 0]
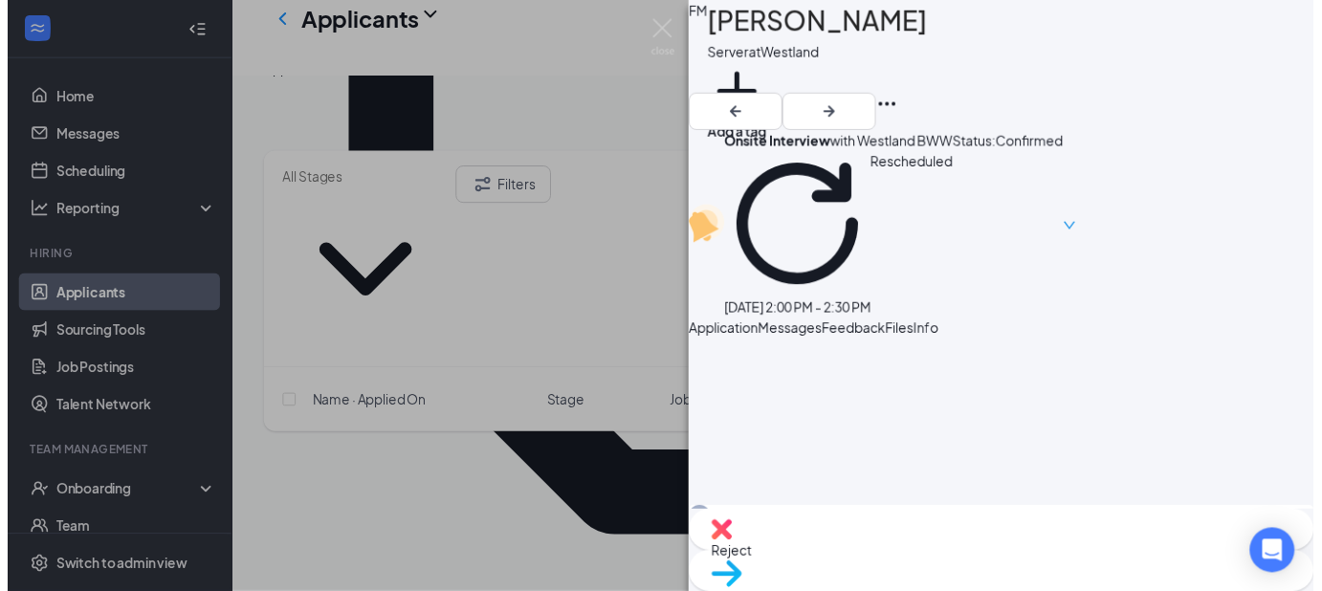
scroll to position [434, 0]
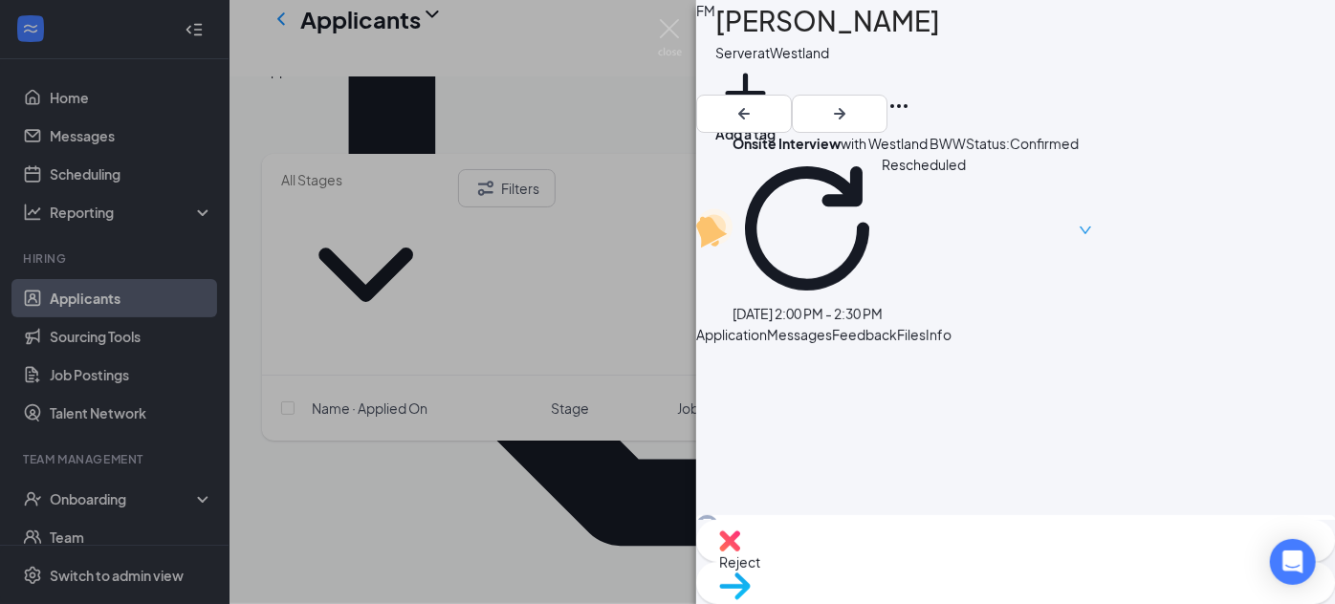
click at [599, 448] on div "FM Felicea Minor Server at Westland Add a tag Onsite Interview with Westland BW…" at bounding box center [667, 302] width 1335 height 604
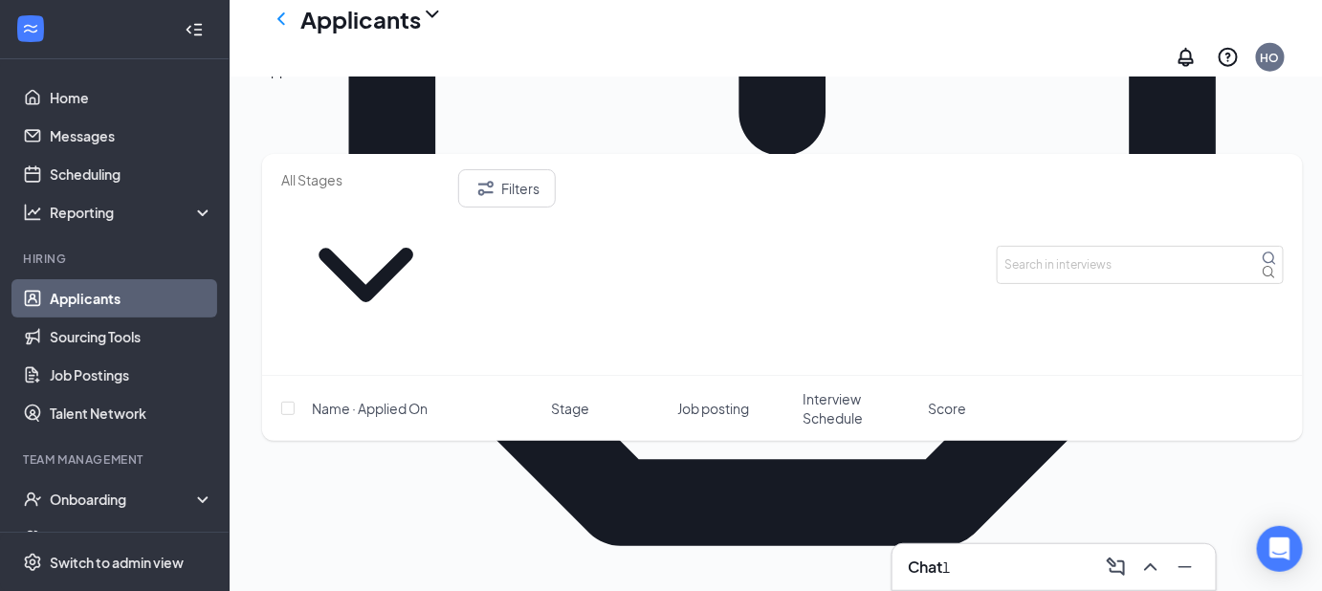
click at [1127, 560] on li "Cancel meeting" at bounding box center [1185, 558] width 195 height 29
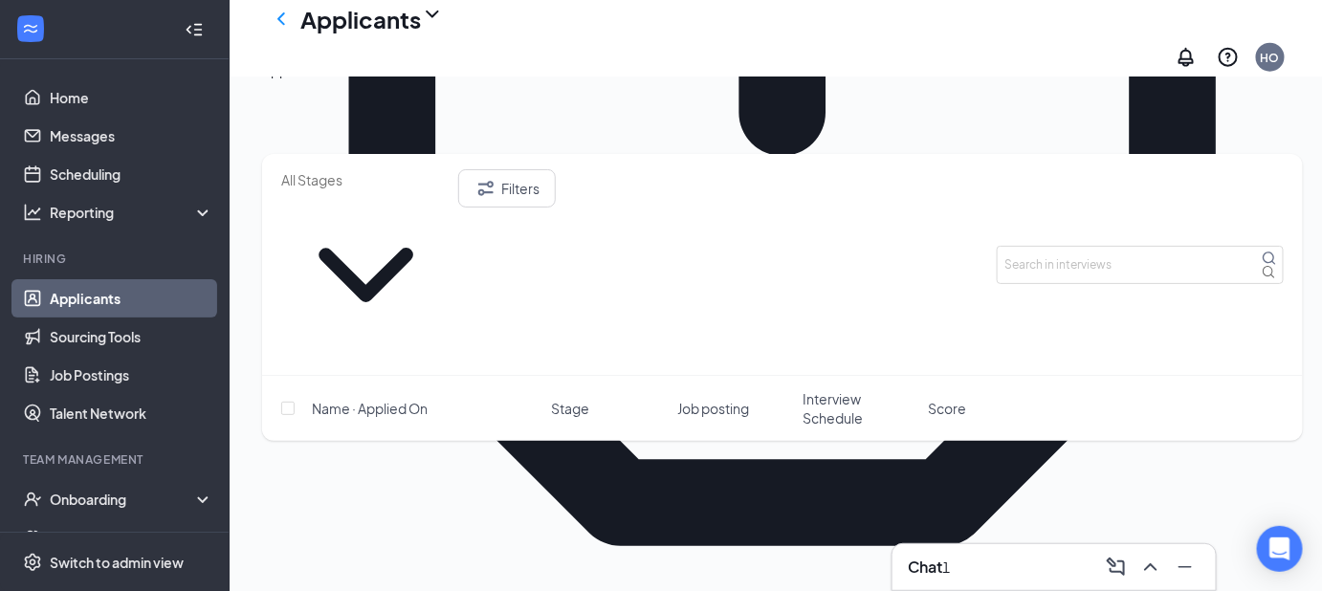
checkbox input "true"
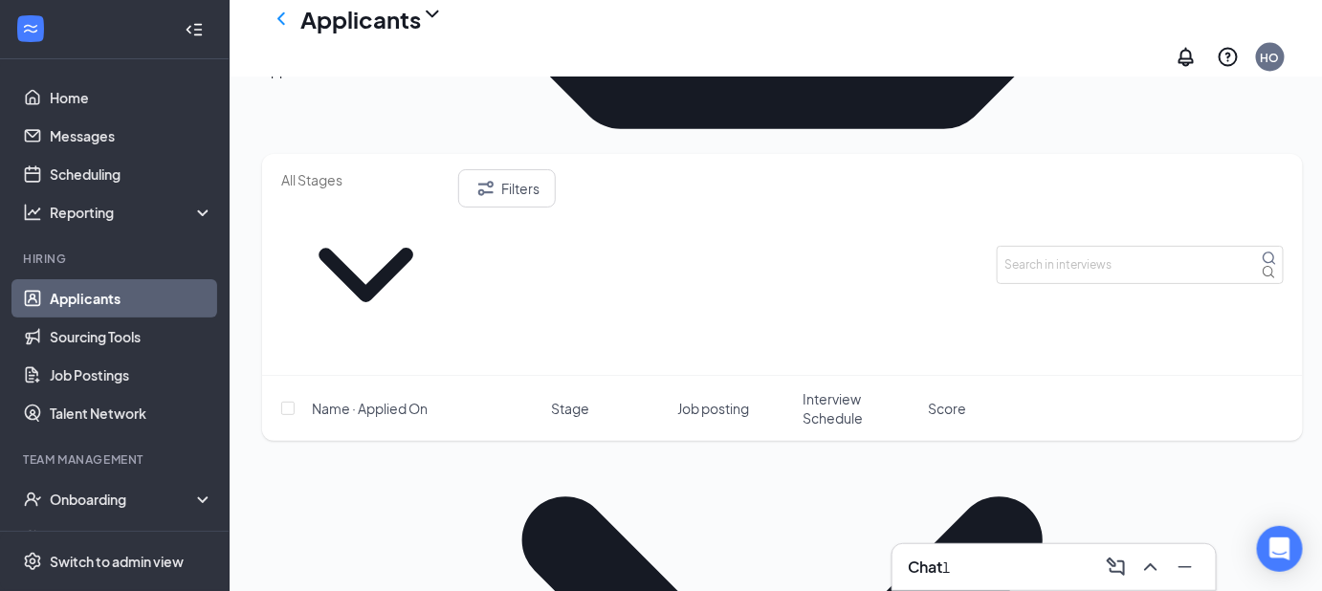
scroll to position [1146, 0]
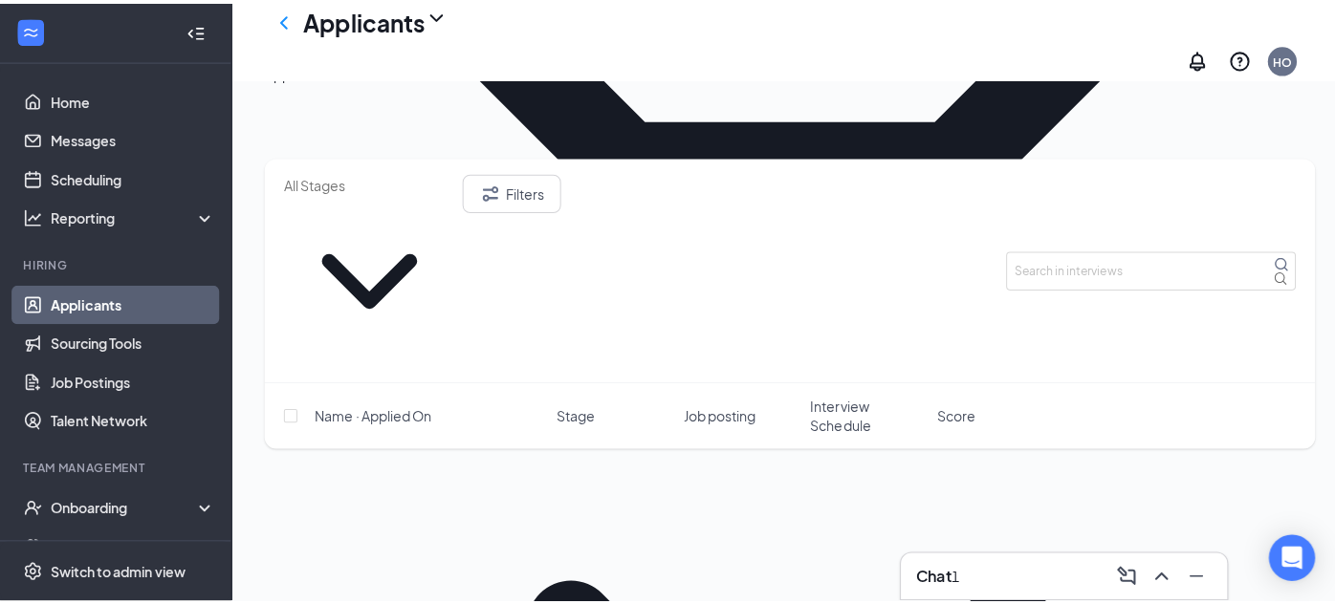
scroll to position [1068, 0]
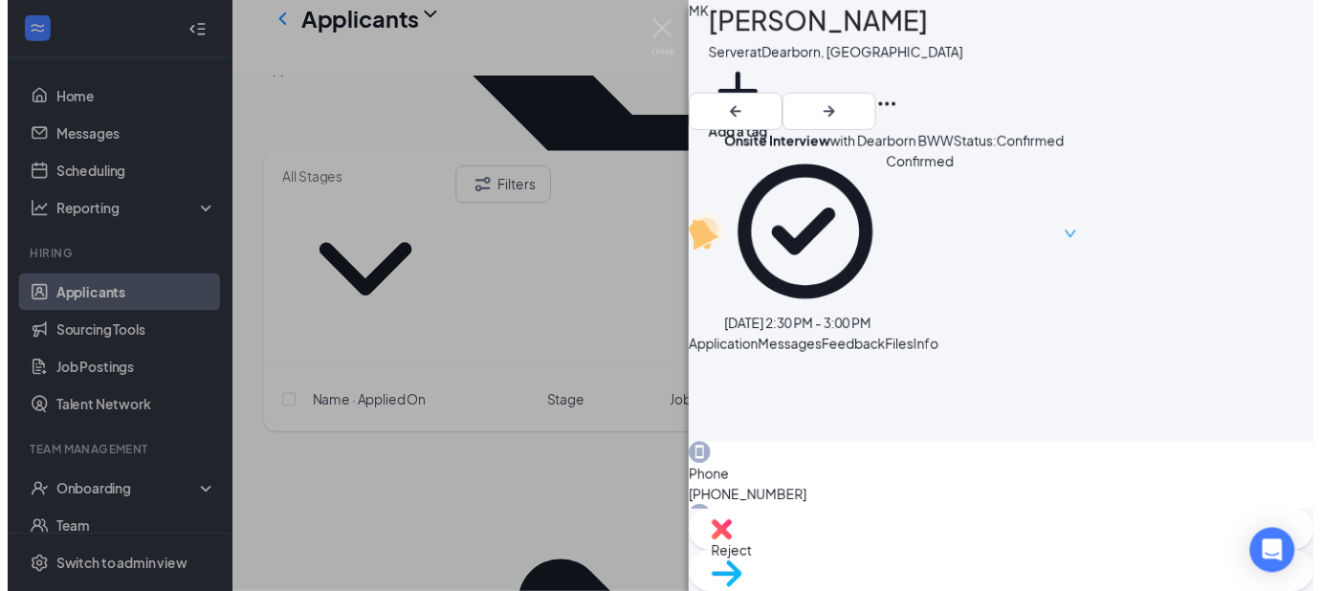
scroll to position [525, 0]
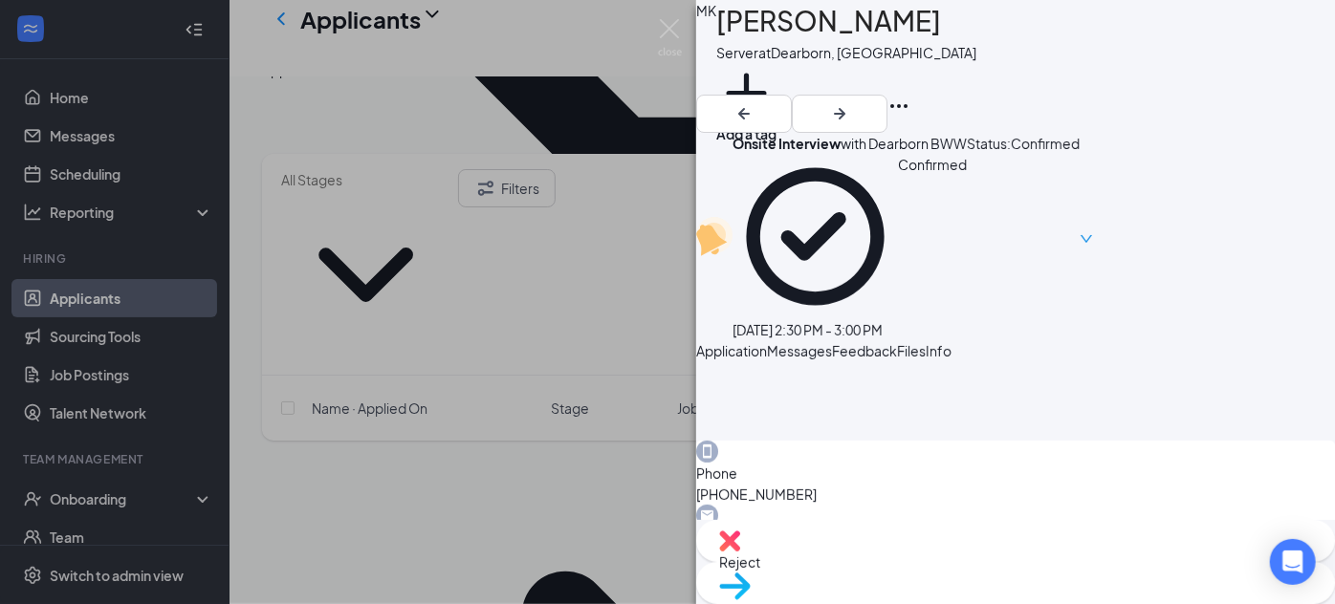
click at [540, 447] on div "MK Morgan Kelley Server at Dearborn, MI Add a tag Onsite Interview with Dearbor…" at bounding box center [667, 302] width 1335 height 604
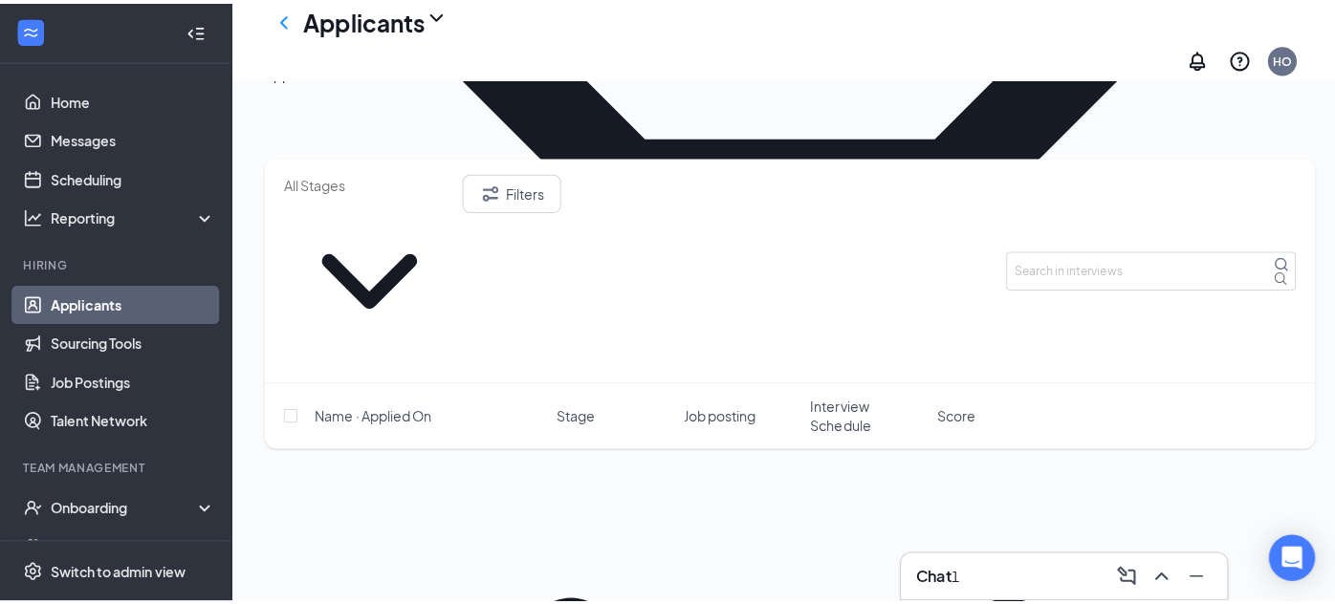
scroll to position [1055, 0]
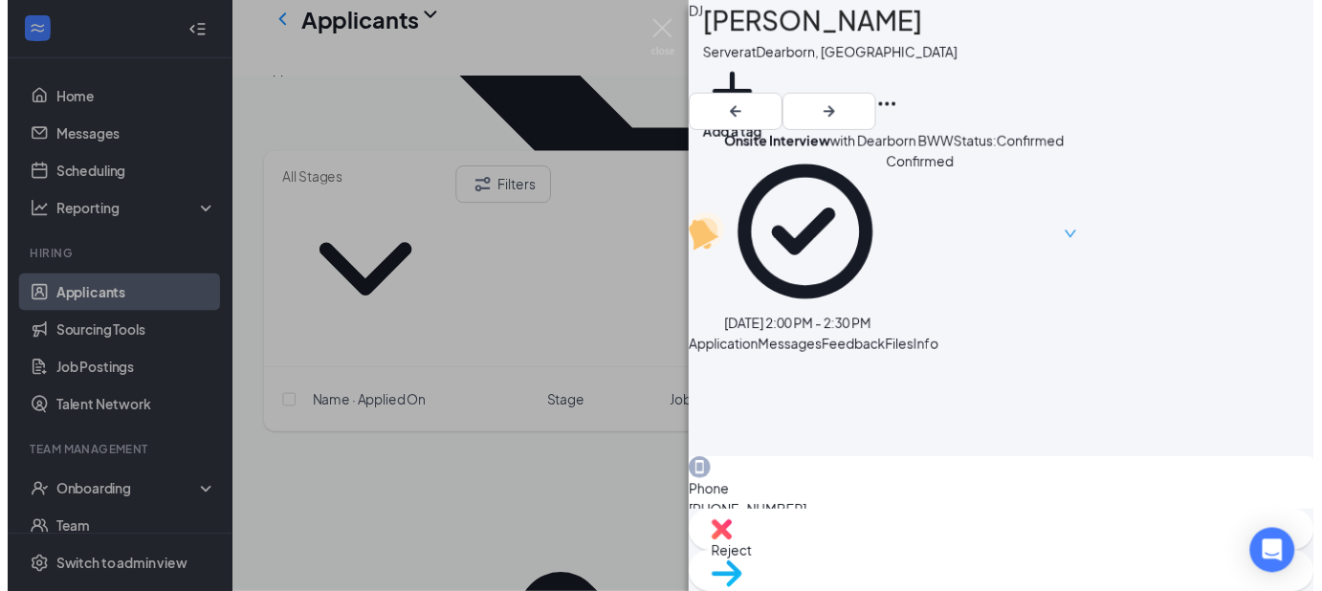
scroll to position [510, 0]
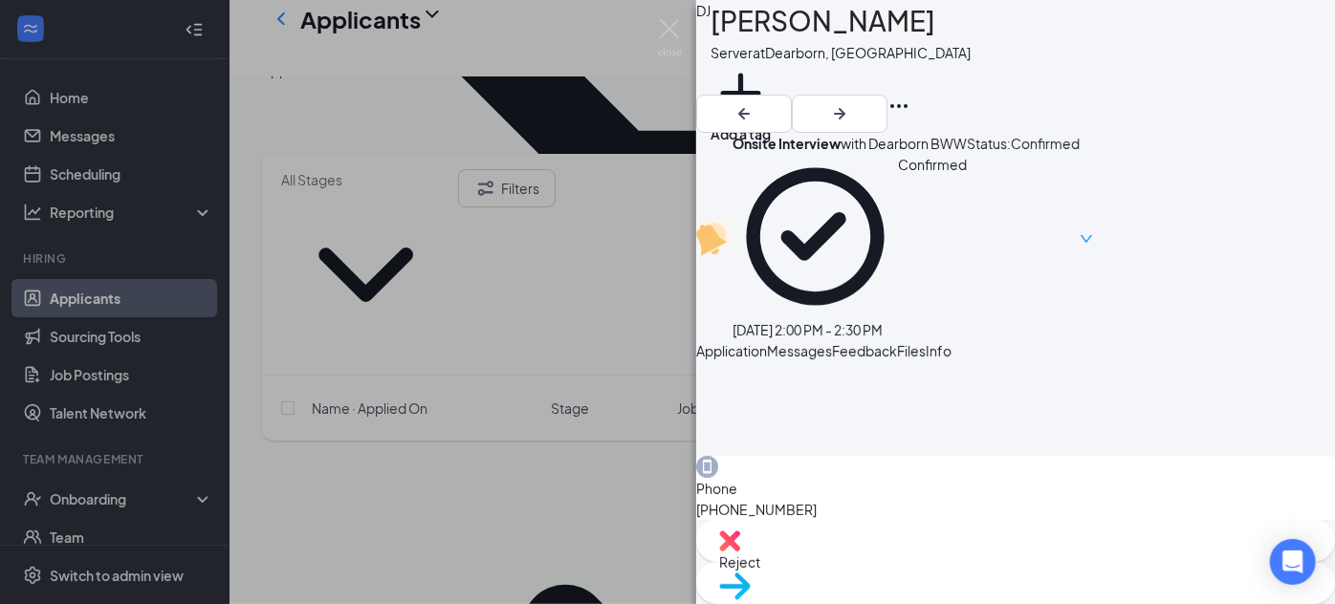
click at [498, 463] on div "DJ Denetria Jones Server at Dearborn, MI Add a tag Onsite Interview with Dearbo…" at bounding box center [667, 302] width 1335 height 604
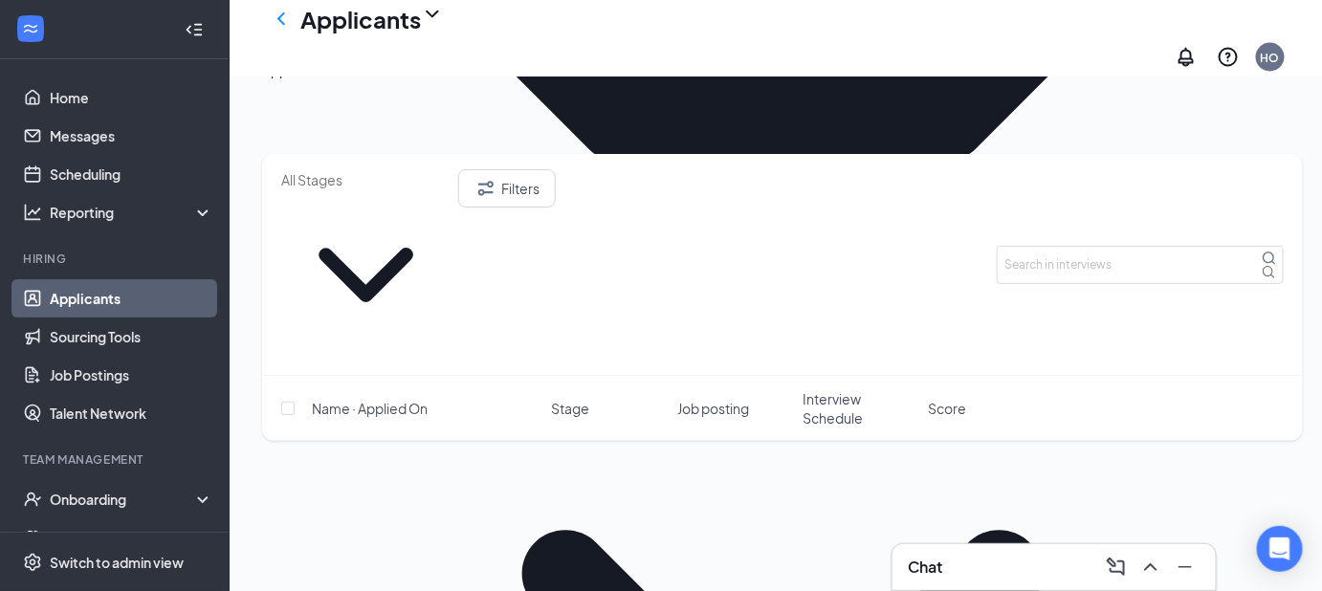
scroll to position [1109, 0]
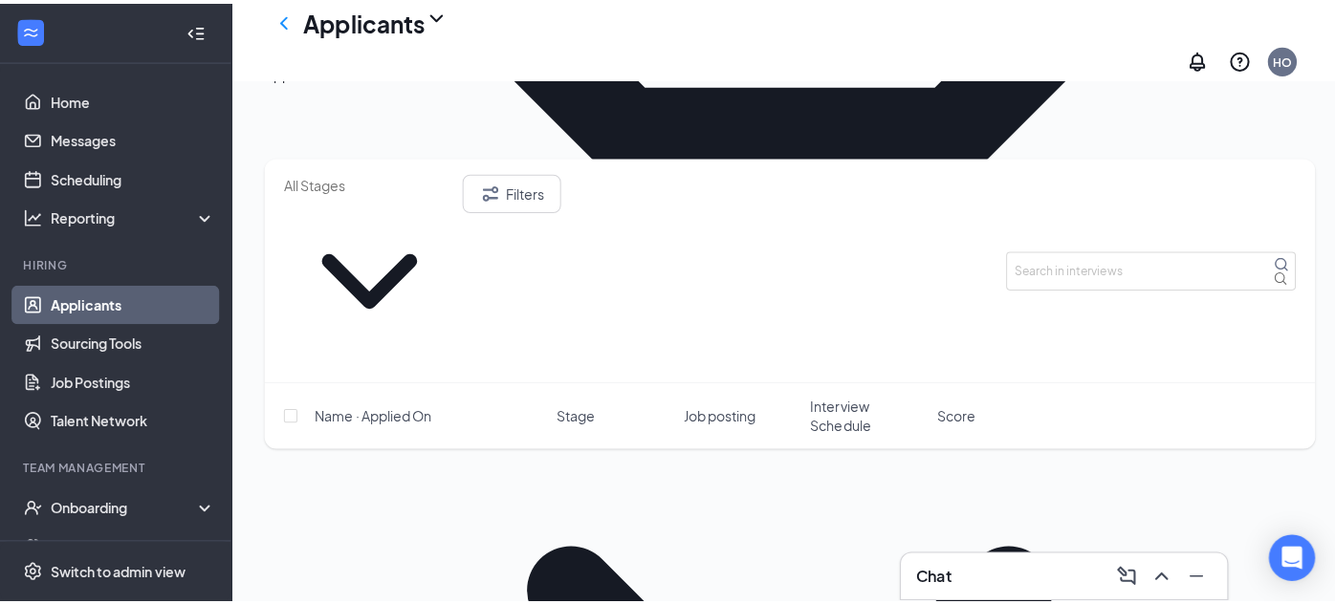
scroll to position [1100, 0]
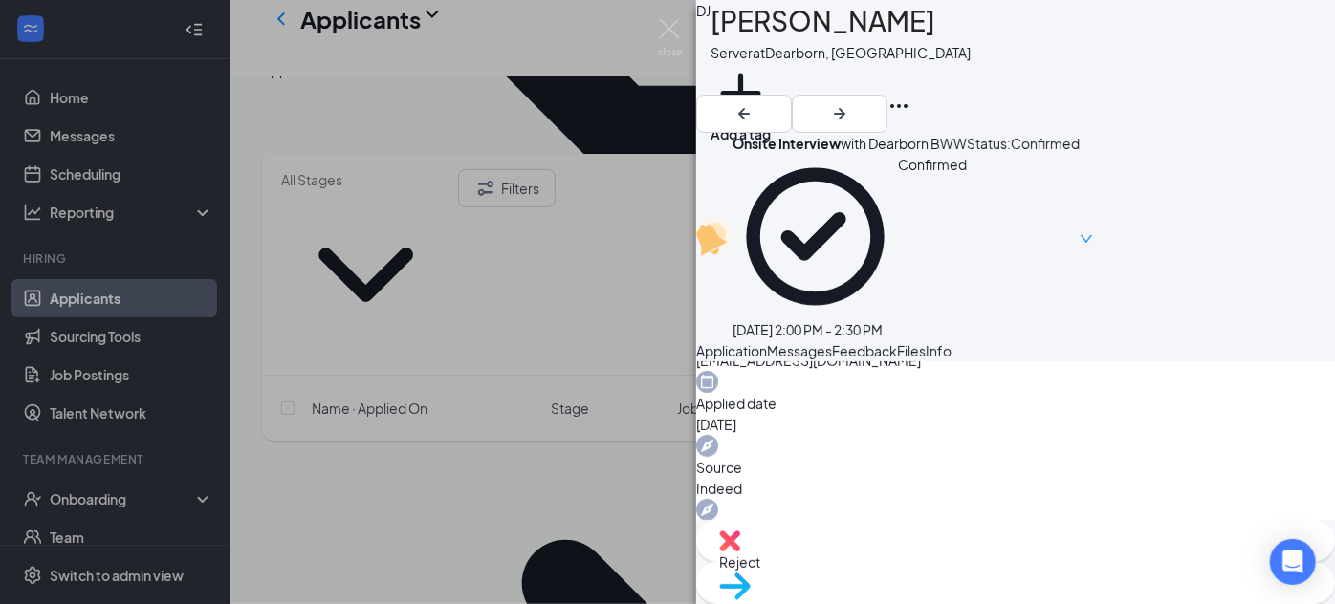
scroll to position [760, 0]
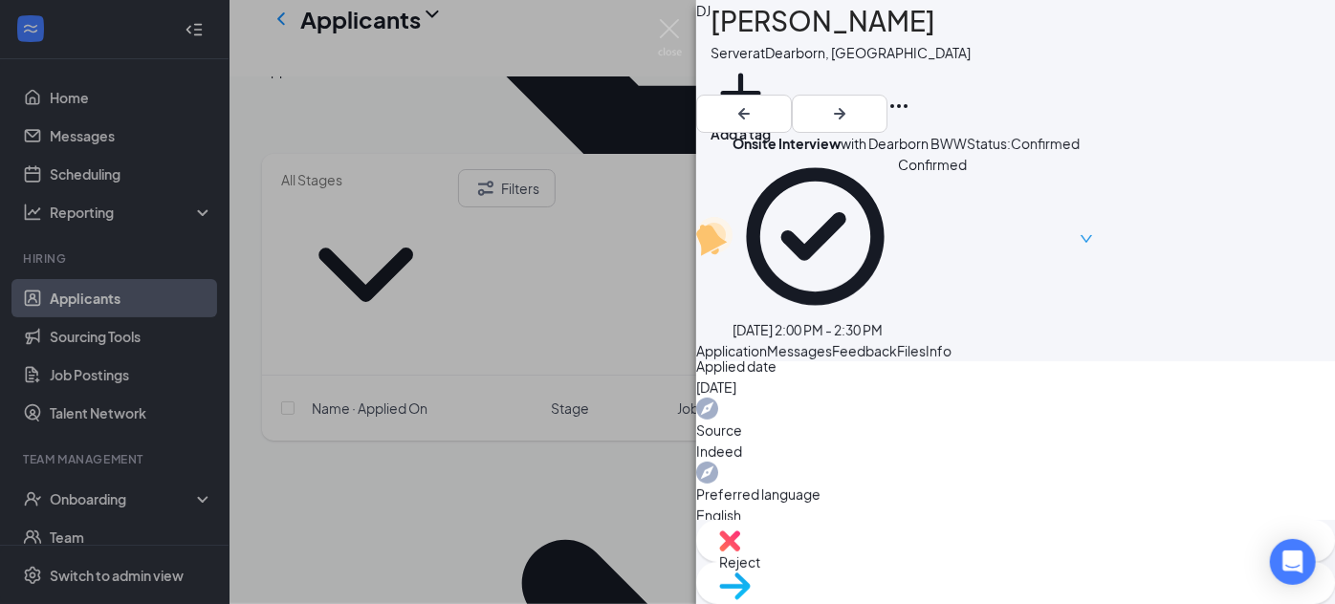
click at [520, 440] on div "DJ Denetria Jones Server at Dearborn, MI Add a tag Onsite Interview with Dearbo…" at bounding box center [667, 302] width 1335 height 604
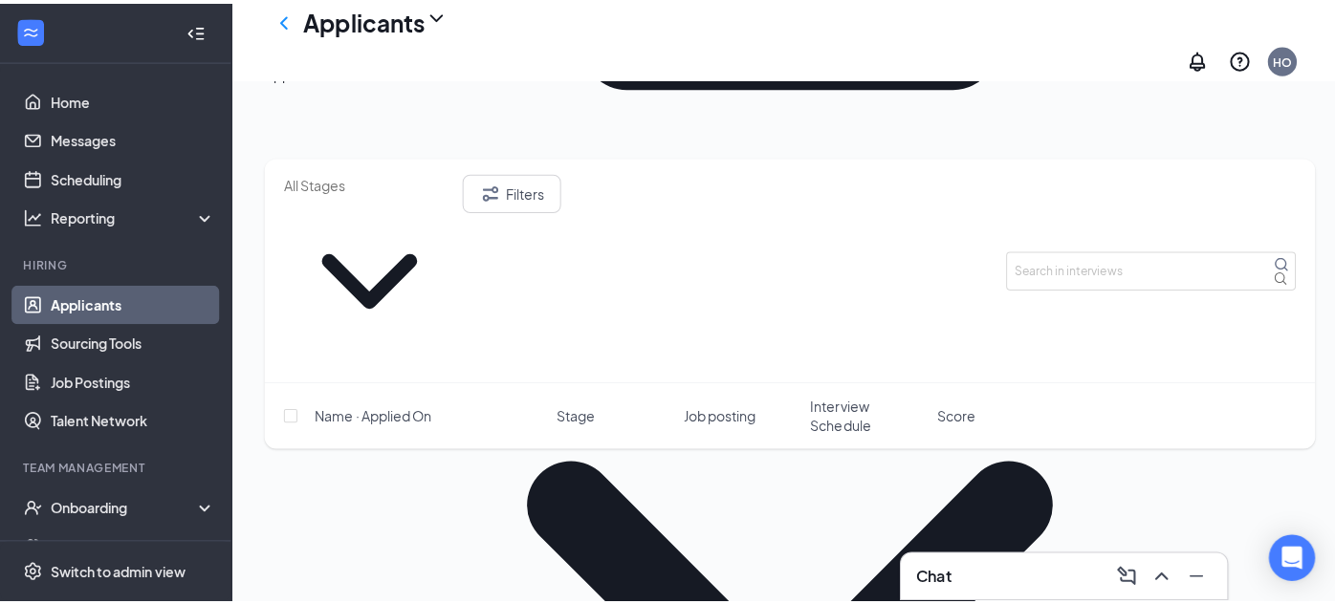
scroll to position [1238, 0]
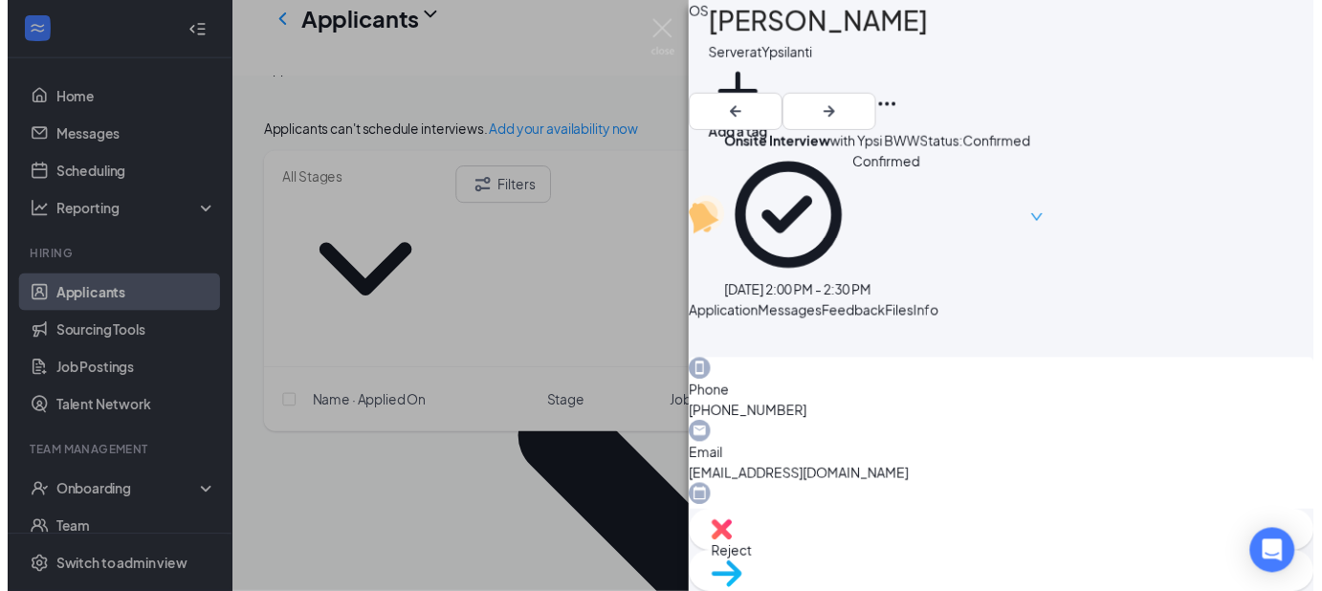
scroll to position [581, 0]
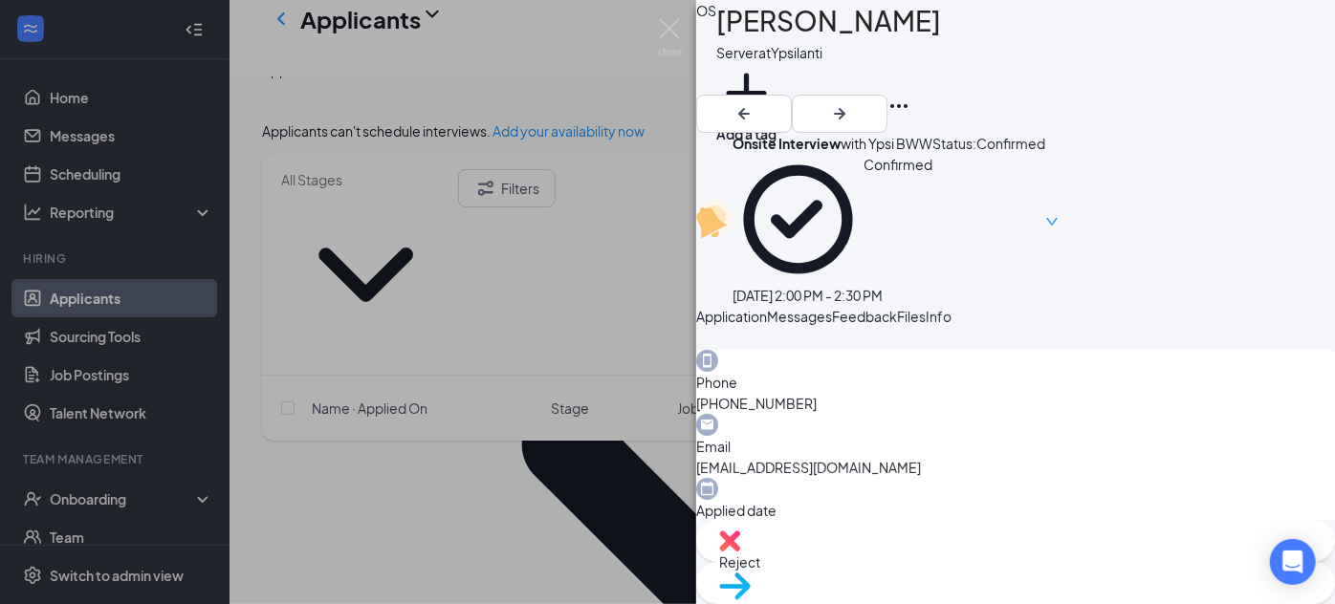
click at [671, 439] on div "OS Olivia Stiffler Server at Ypsilanti Add a tag Onsite Interview with Ypsi BWW…" at bounding box center [667, 302] width 1335 height 604
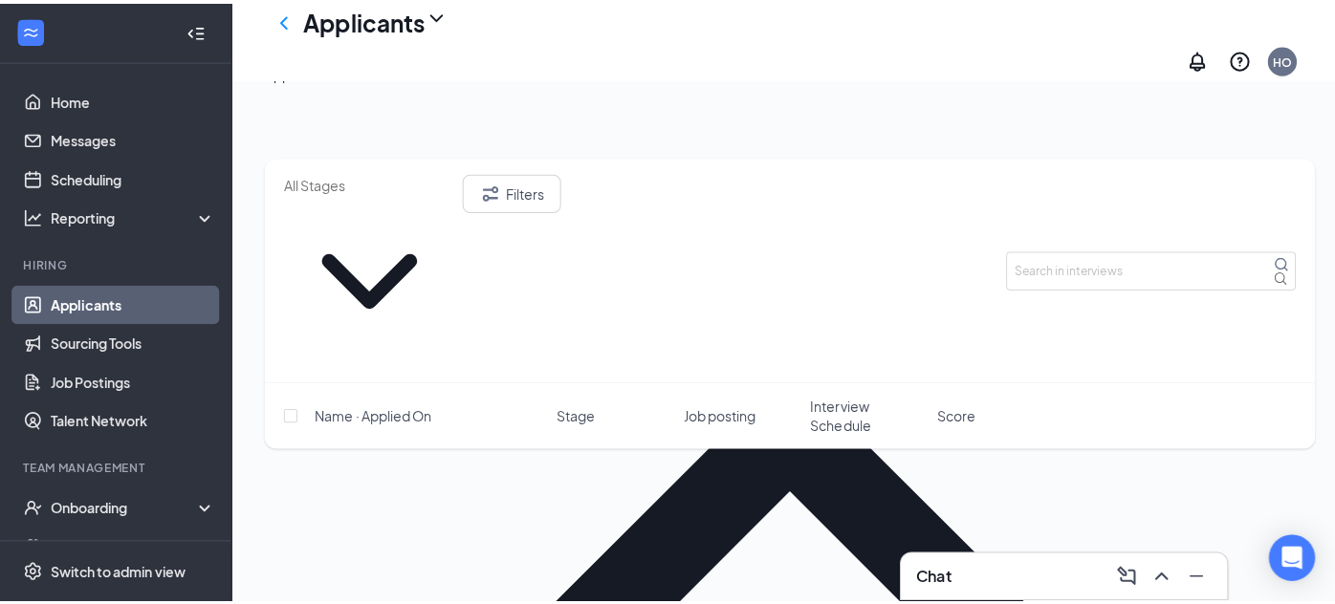
scroll to position [1485, 0]
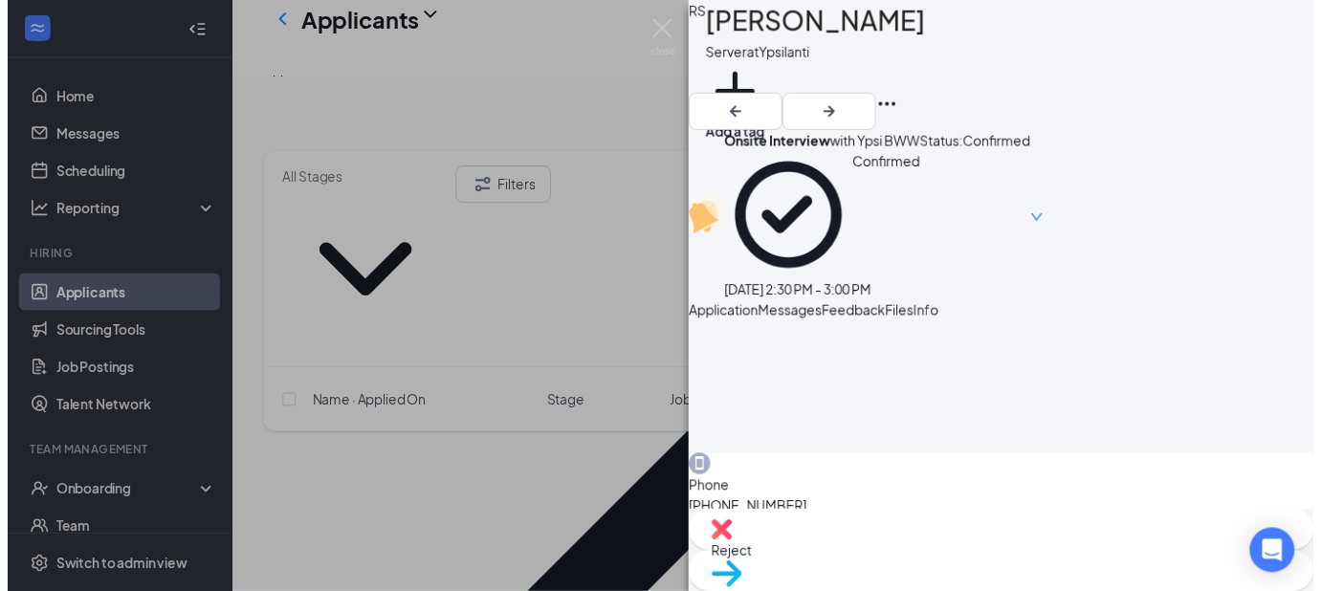
scroll to position [476, 0]
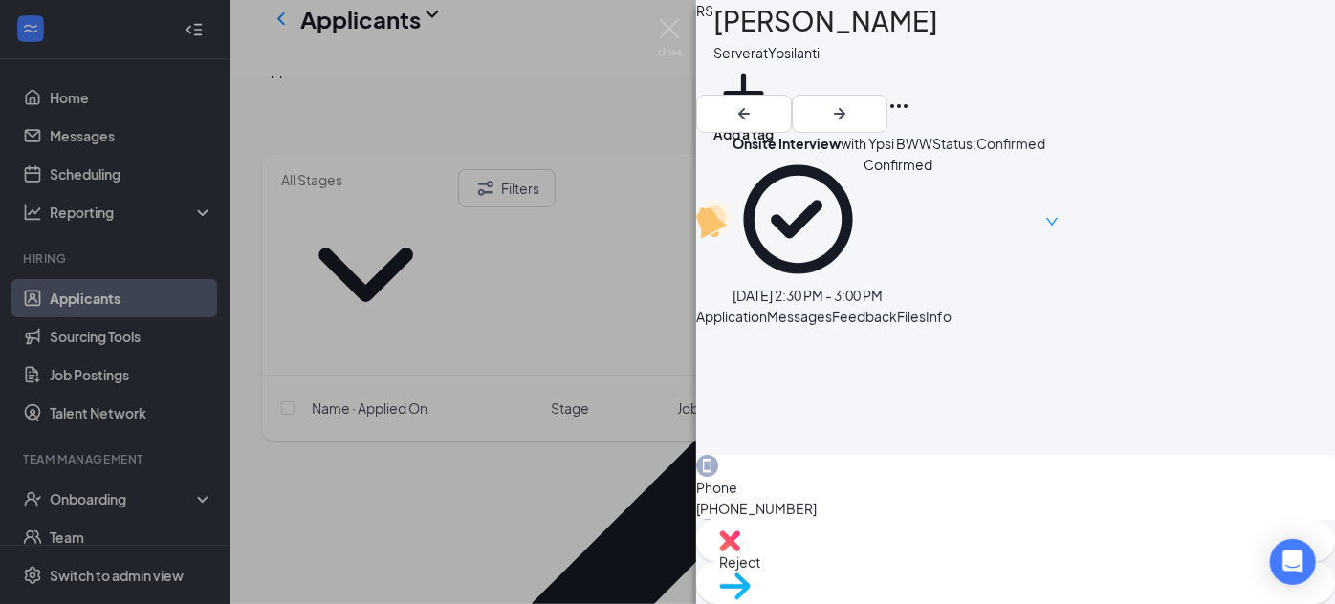
click at [594, 432] on div "RS Ryon Swift Server at Ypsilanti Add a tag Onsite Interview with Ypsi BWW Conf…" at bounding box center [667, 302] width 1335 height 604
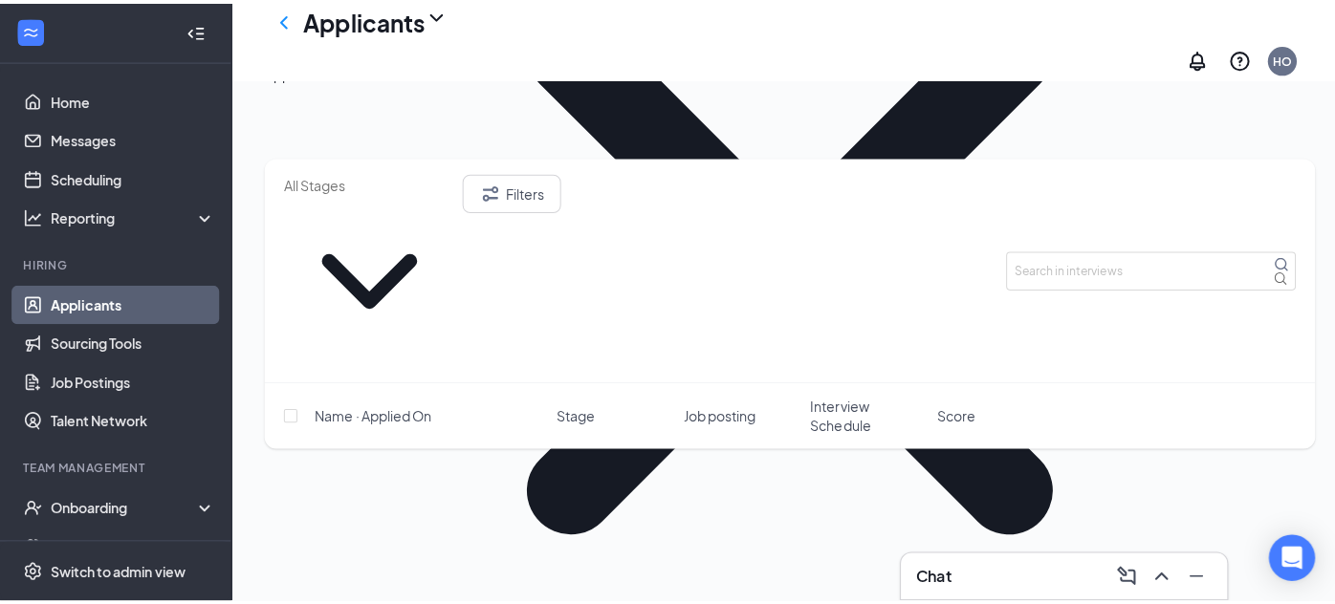
scroll to position [1634, 0]
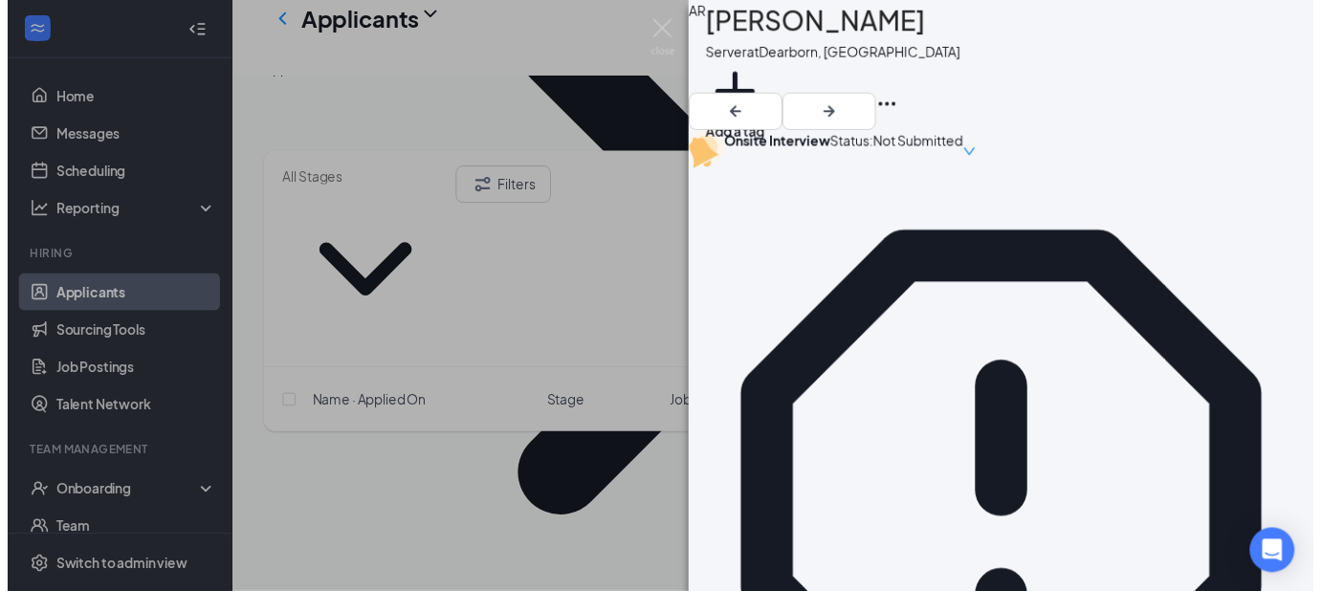
scroll to position [454, 0]
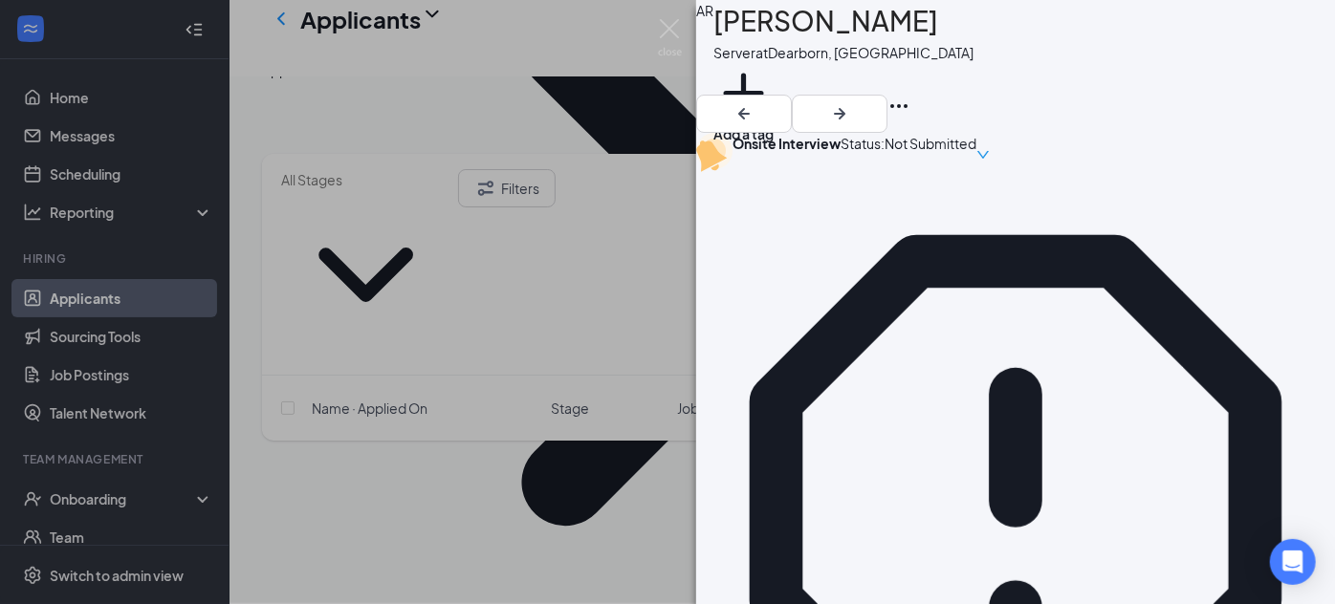
click at [547, 413] on div "AR Ahmarion Ragland Server at Dearborn, MI Add a tag Onsite Interview Status : …" at bounding box center [667, 302] width 1335 height 604
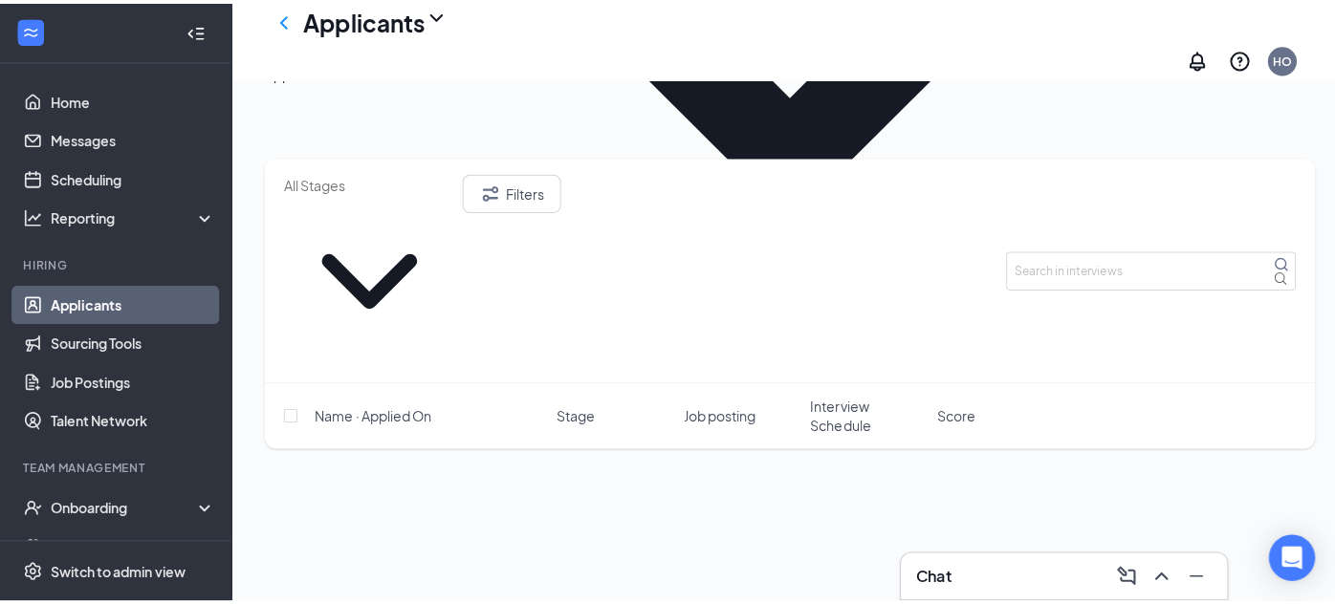
scroll to position [1757, 0]
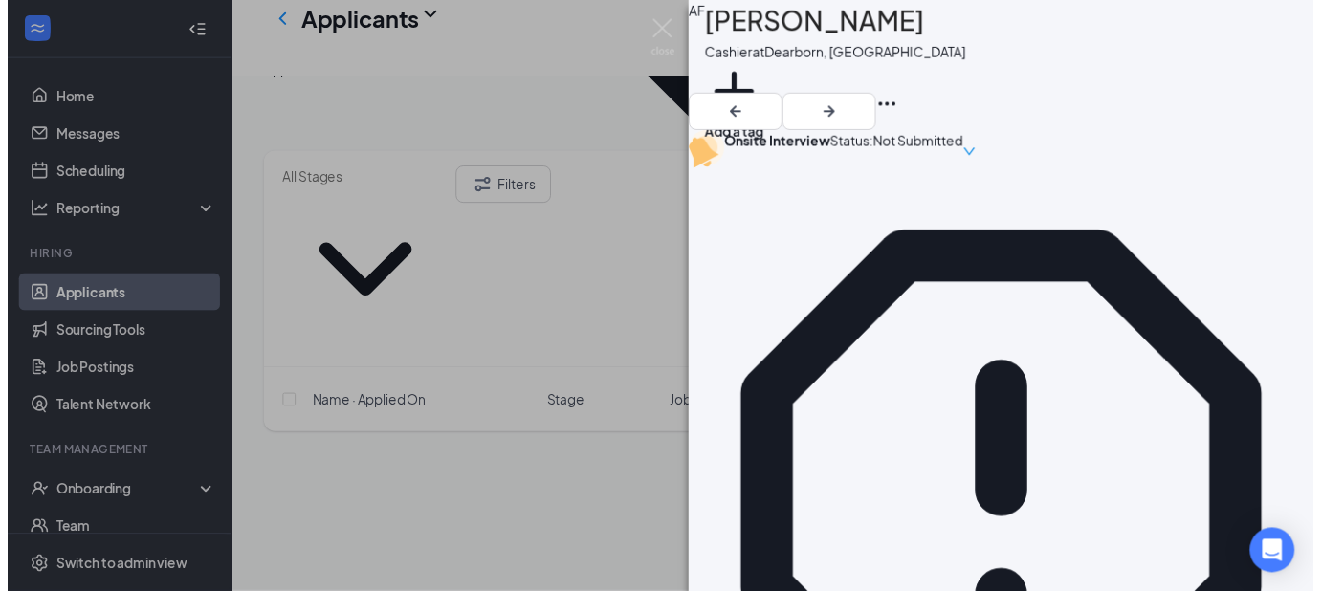
scroll to position [568, 0]
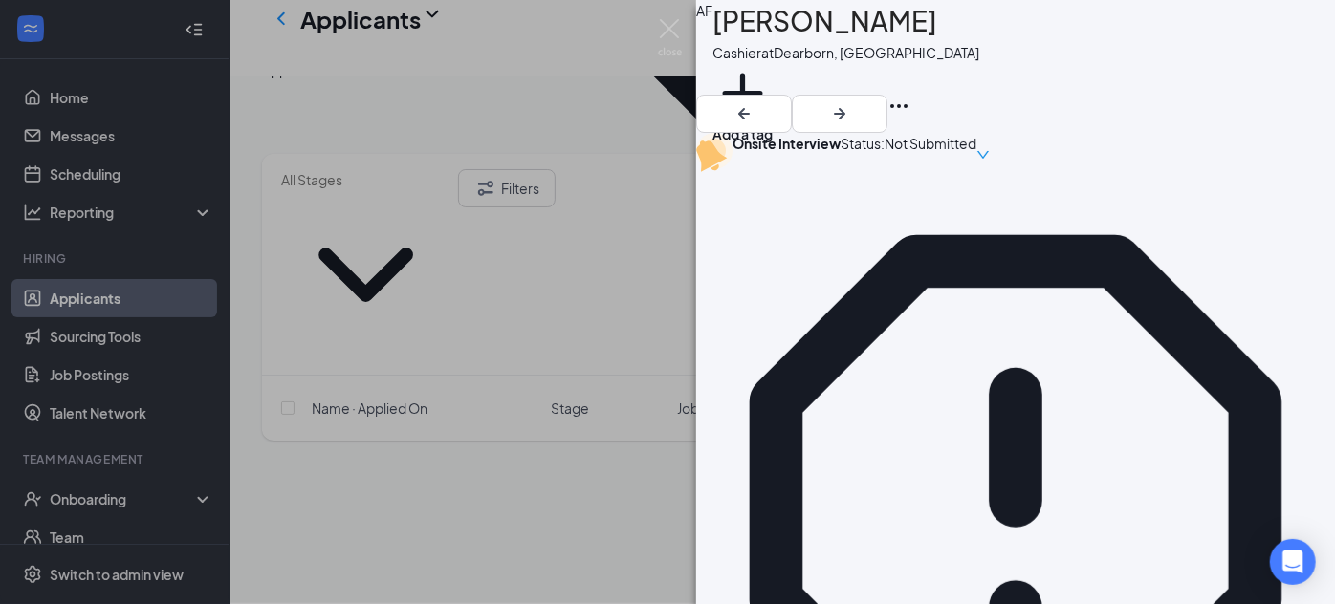
click at [592, 435] on div "AF Armanie Fry-Hooper Cashier at Dearborn, MI Add a tag Onsite Interview Status…" at bounding box center [667, 302] width 1335 height 604
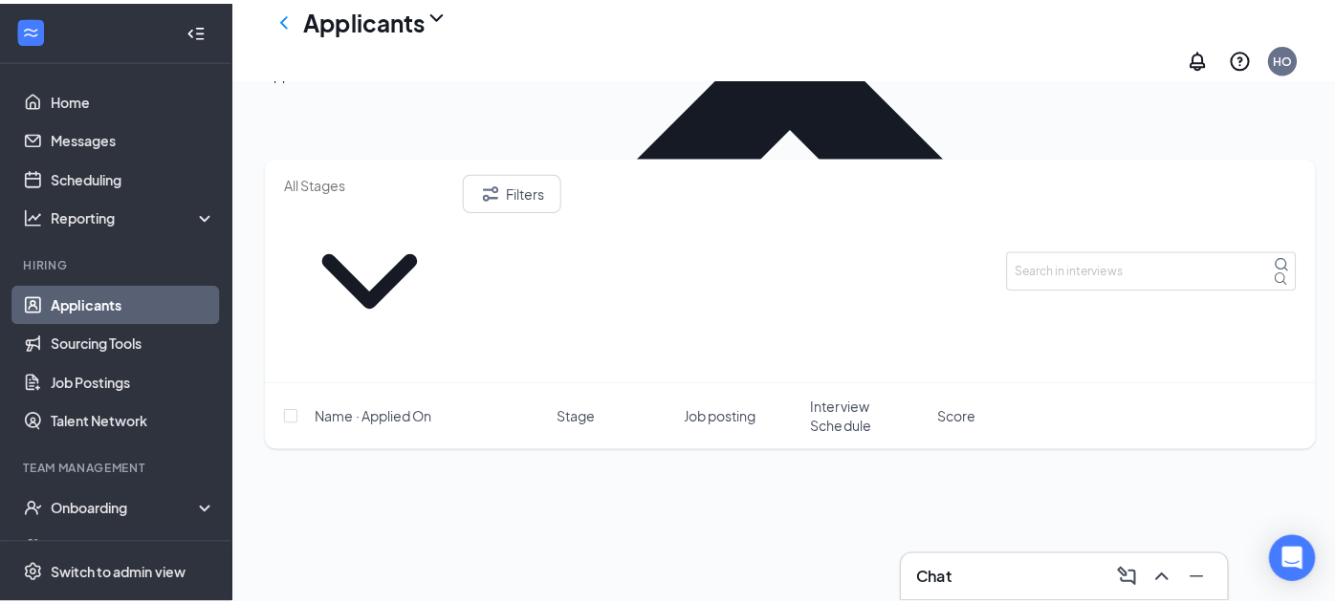
scroll to position [1846, 0]
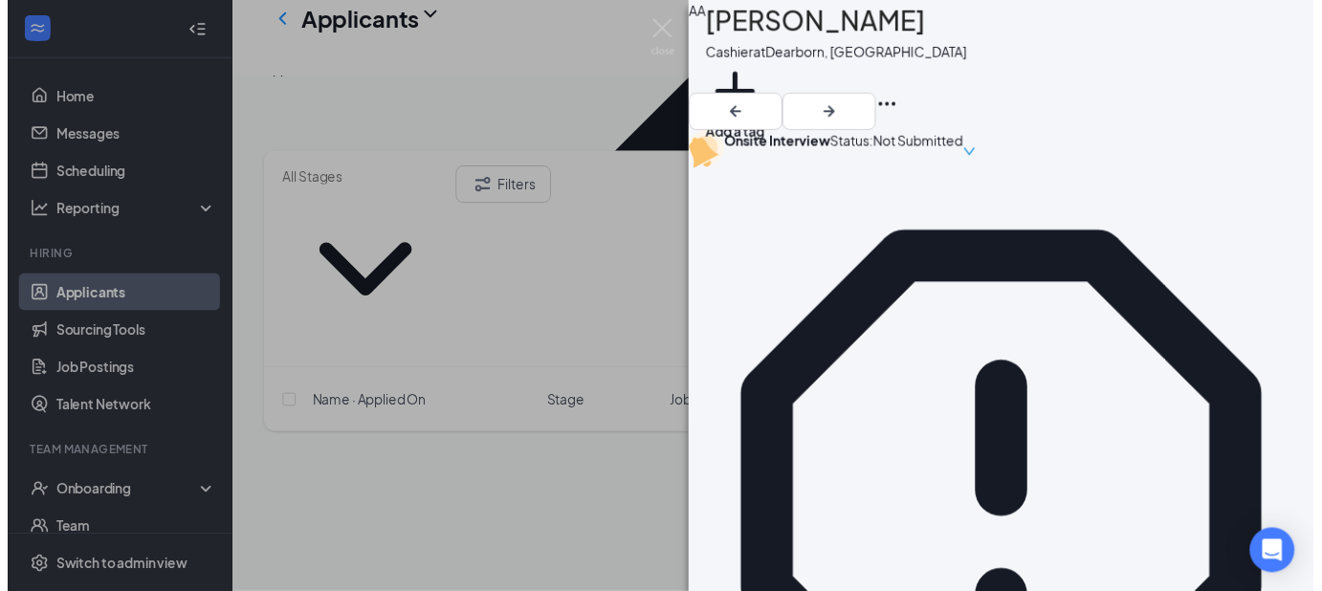
scroll to position [629, 0]
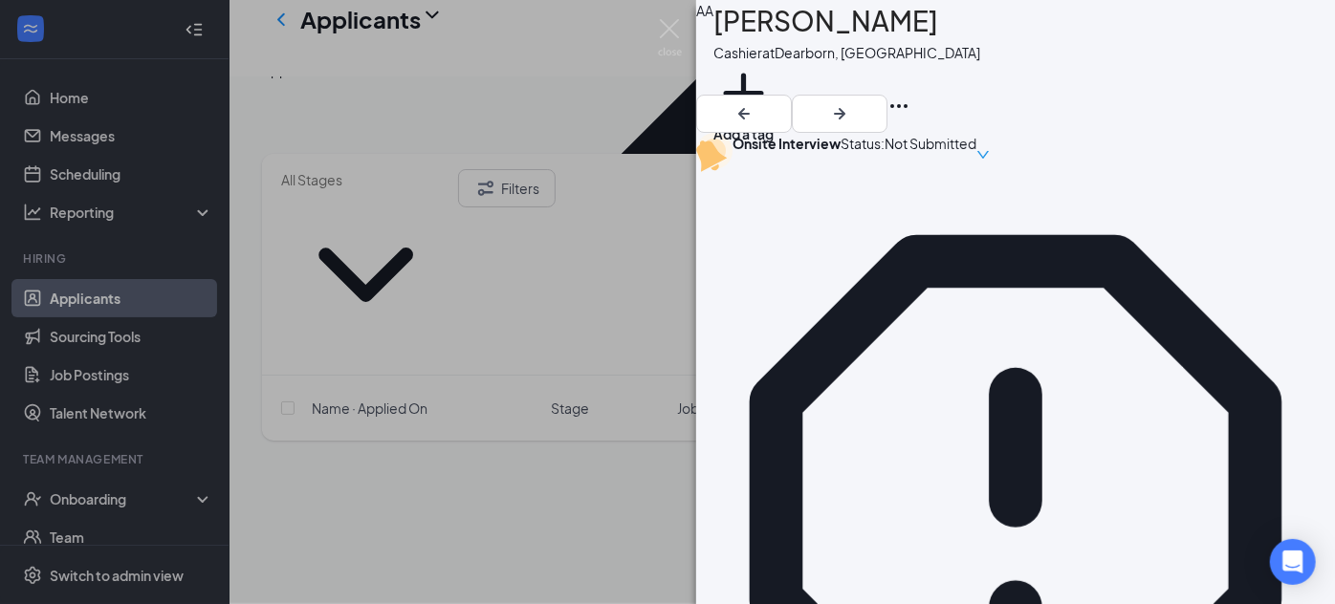
click at [639, 452] on div "AA Aniya Adams Cashier at Dearborn, MI Add a tag Onsite Interview Status : Not …" at bounding box center [667, 302] width 1335 height 604
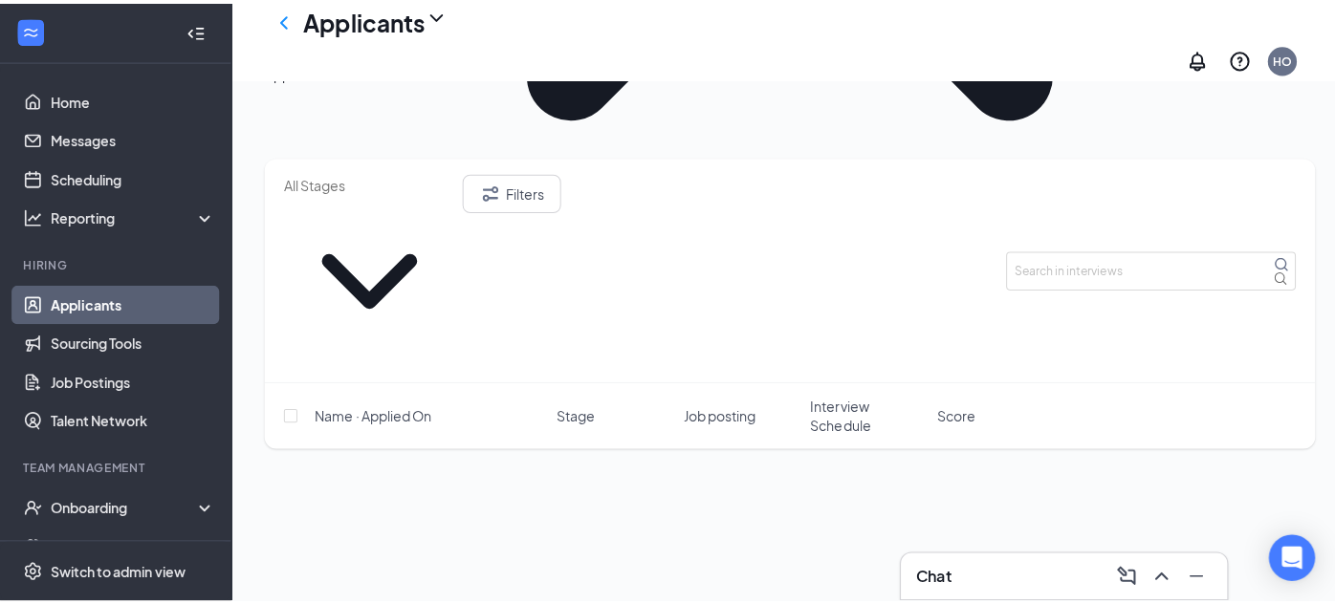
scroll to position [2046, 0]
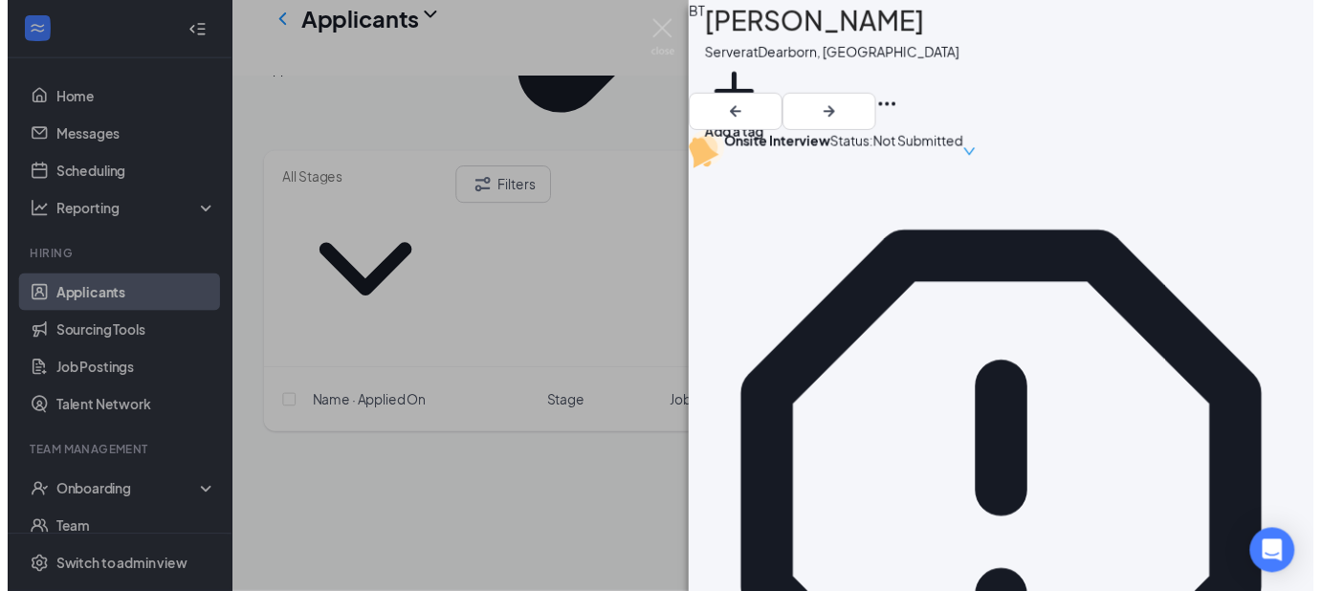
scroll to position [530, 0]
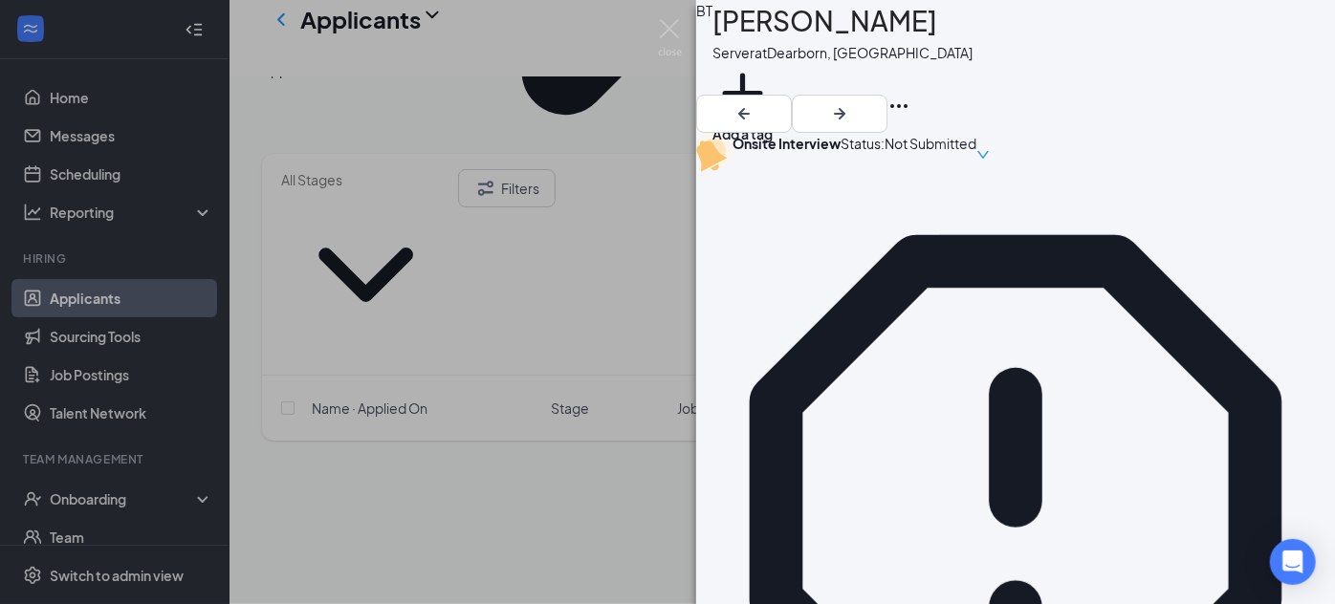
click at [617, 381] on div "BT Brooke Thornsberry Server at Dearborn, MI Add a tag Onsite Interview Status …" at bounding box center [667, 302] width 1335 height 604
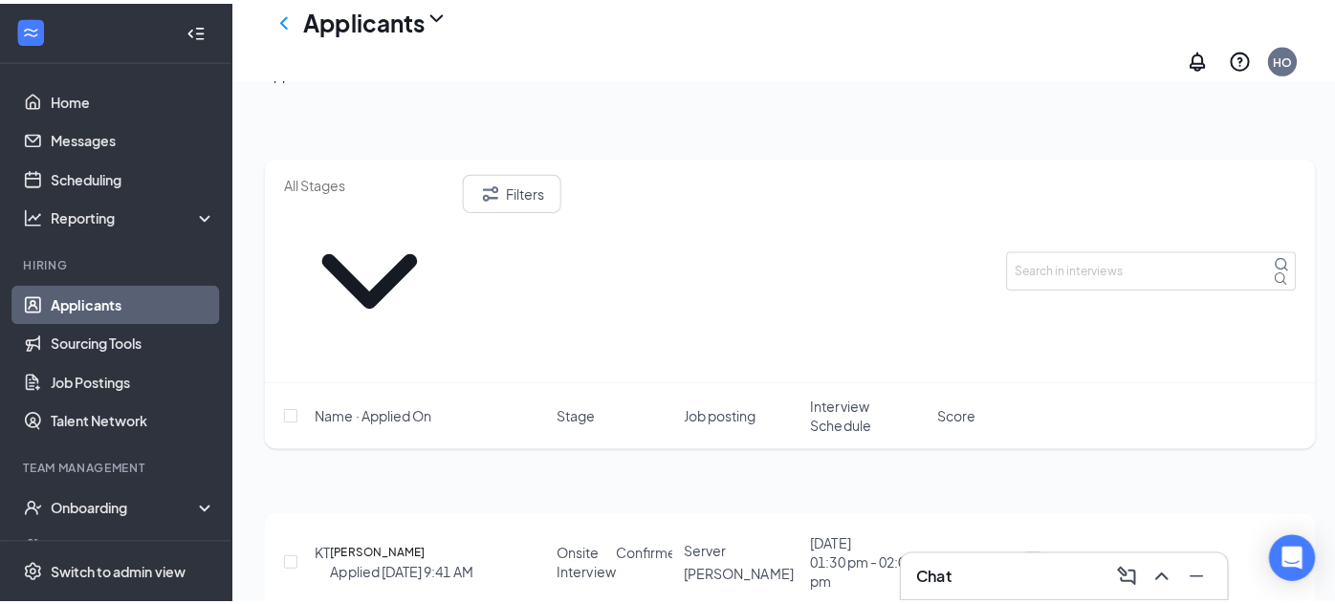
scroll to position [2178, 0]
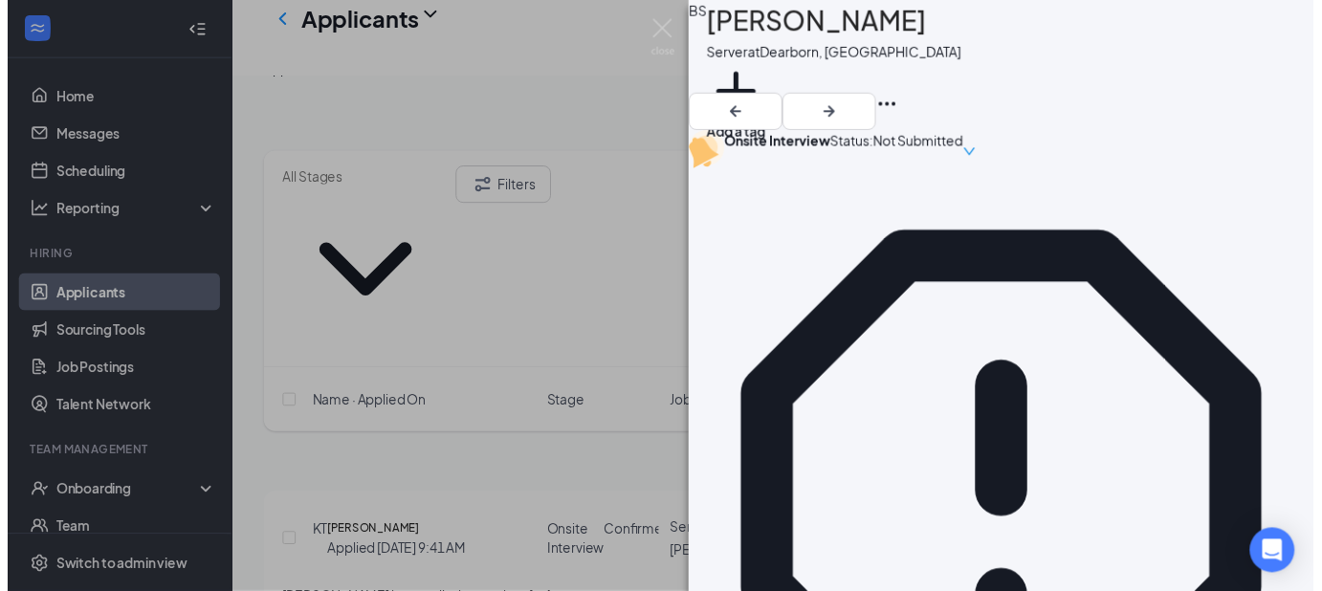
scroll to position [421, 0]
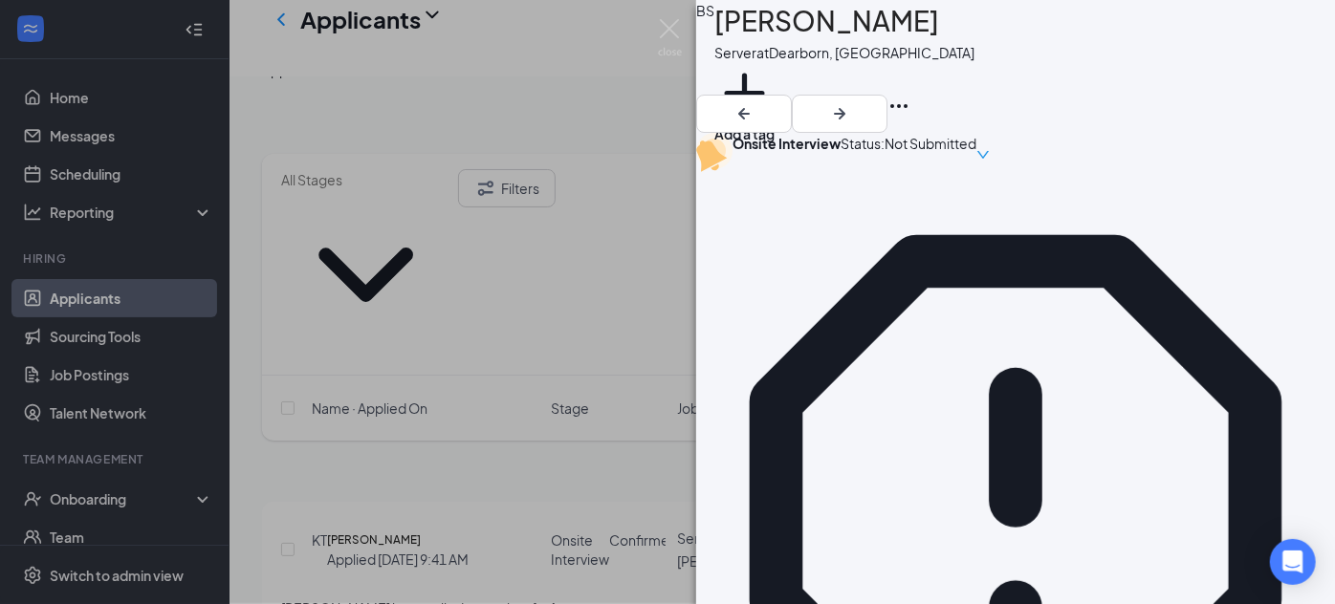
click at [587, 422] on div "BS Bonnie Stuart Server at Dearborn, MI Add a tag Onsite Interview Status : Not…" at bounding box center [667, 302] width 1335 height 604
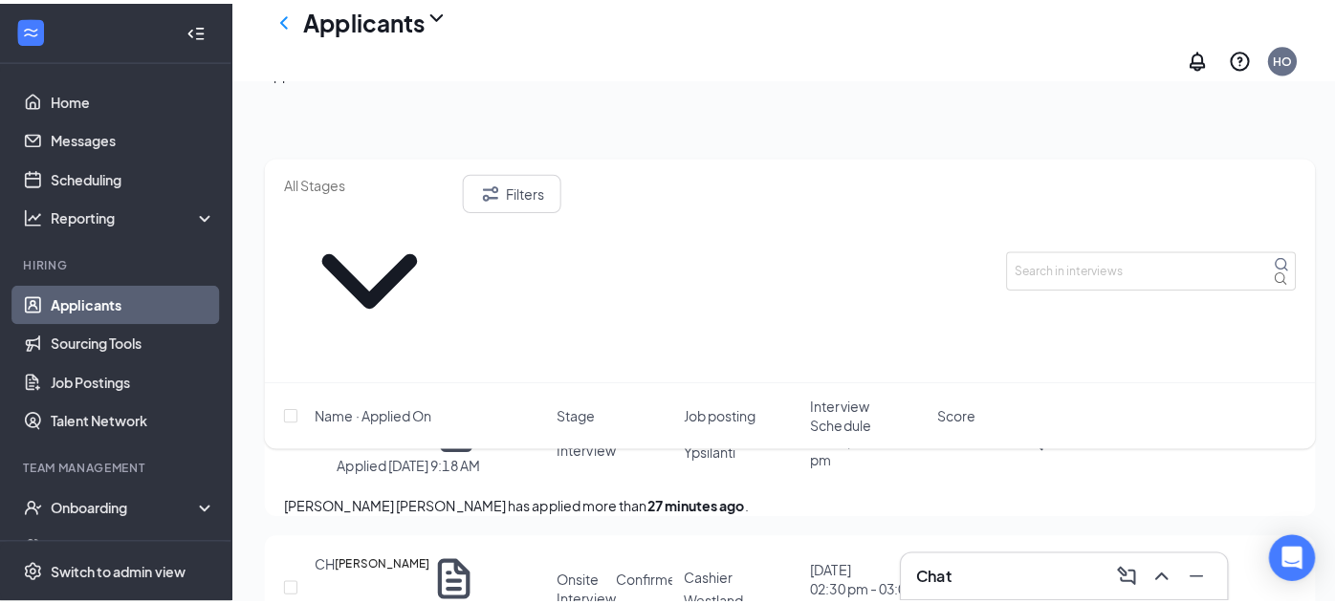
scroll to position [2492, 0]
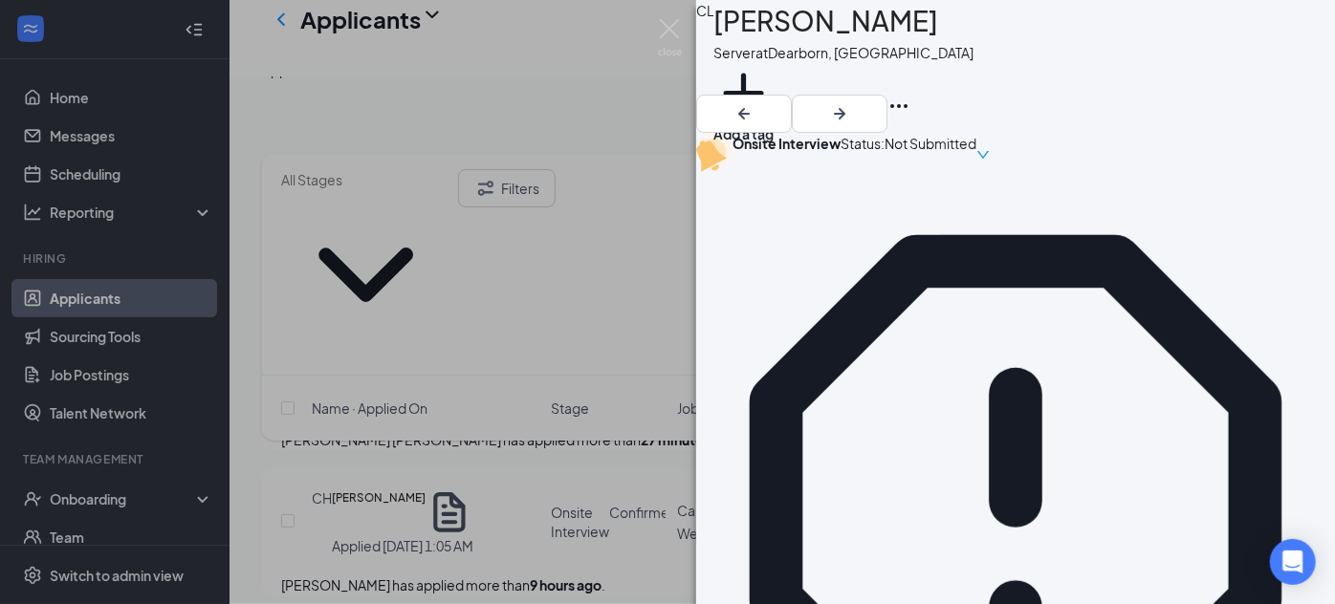
click at [667, 16] on div "CL Charli Lucas Server at Dearborn, MI Add a tag Onsite Interview Status : Not …" at bounding box center [667, 302] width 1335 height 604
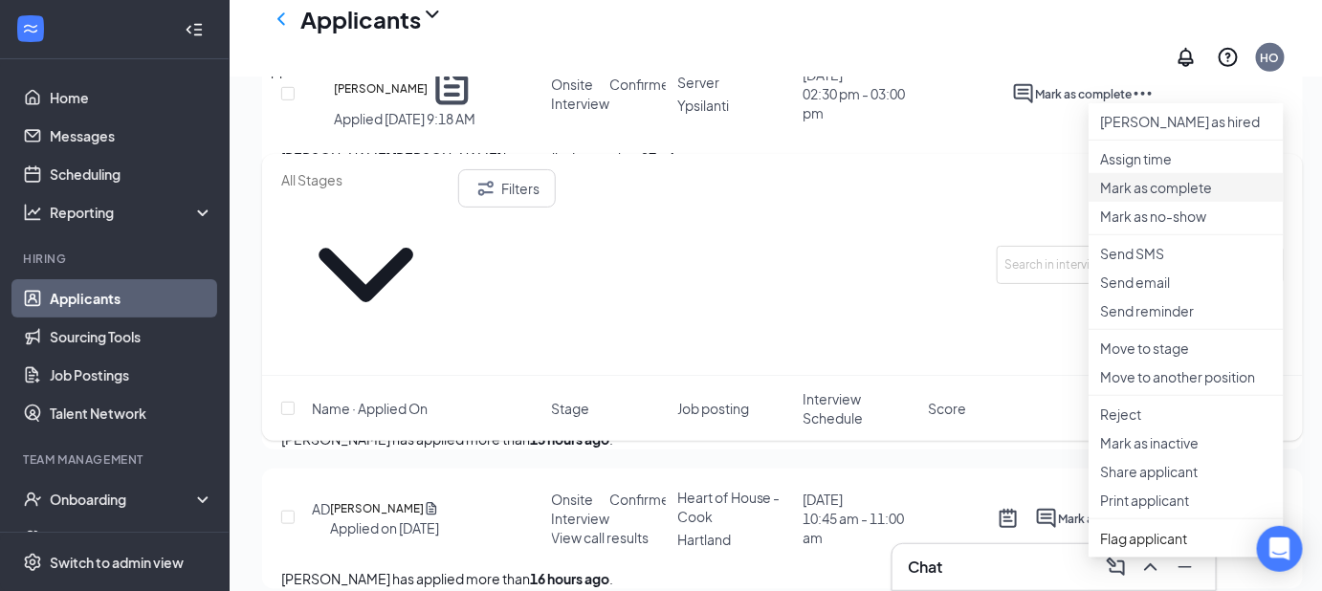
scroll to position [2776, 0]
click at [1174, 427] on li "Reject" at bounding box center [1185, 412] width 195 height 29
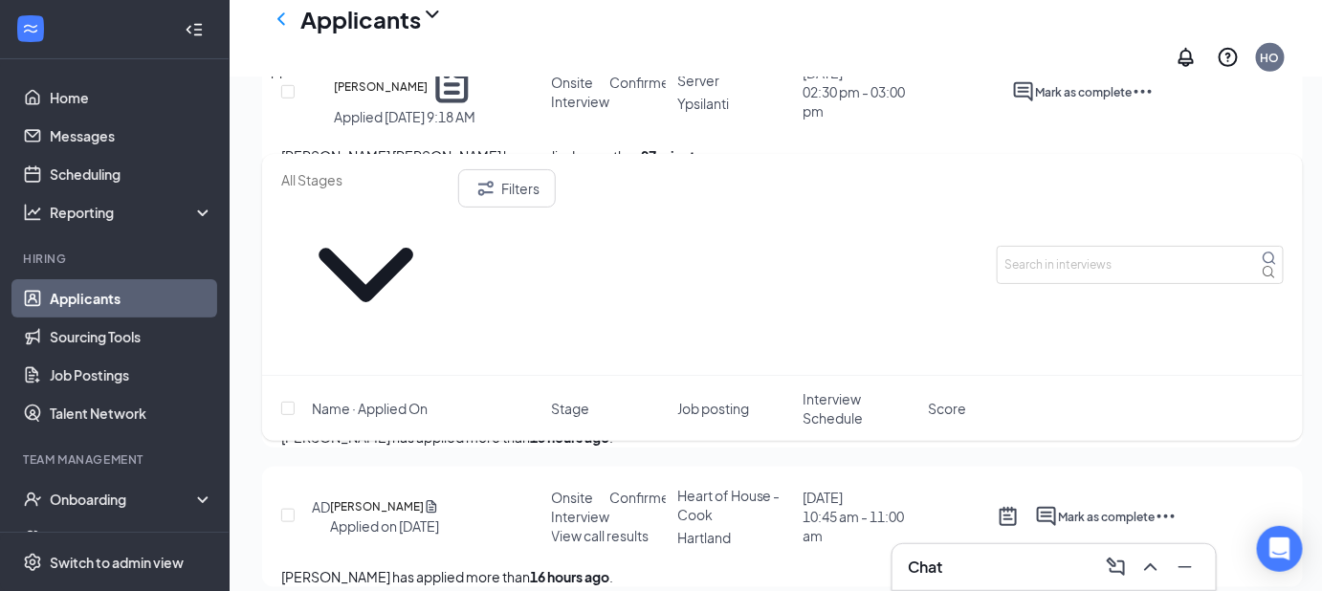
checkbox input "true"
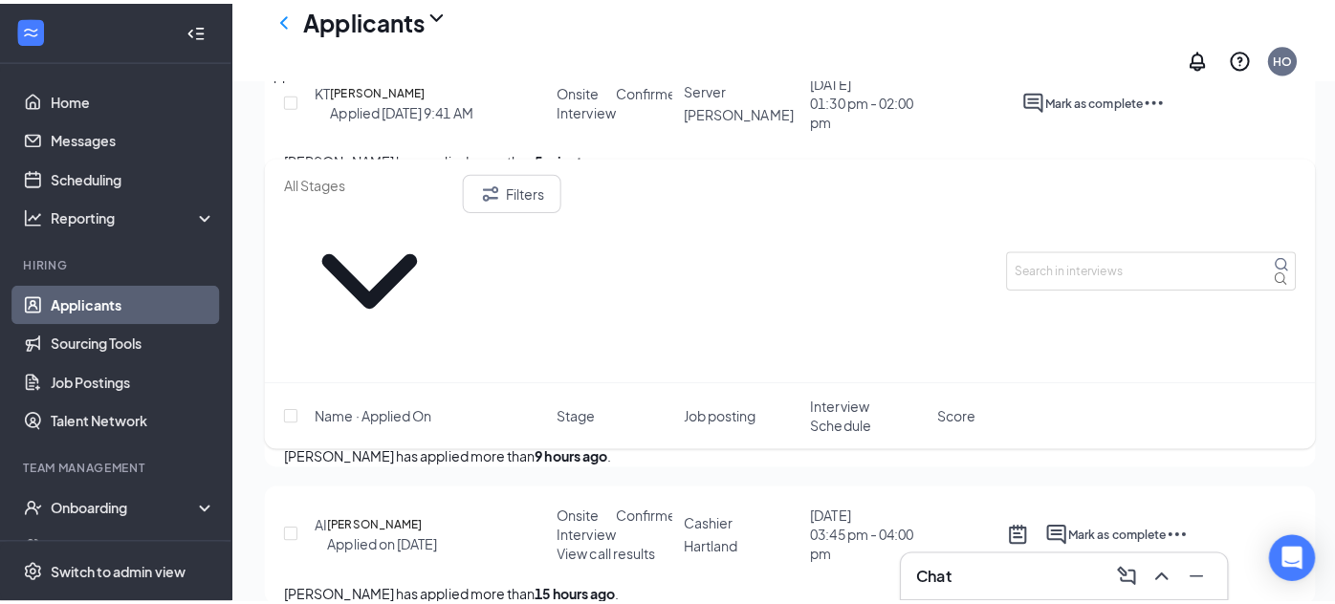
scroll to position [2635, 0]
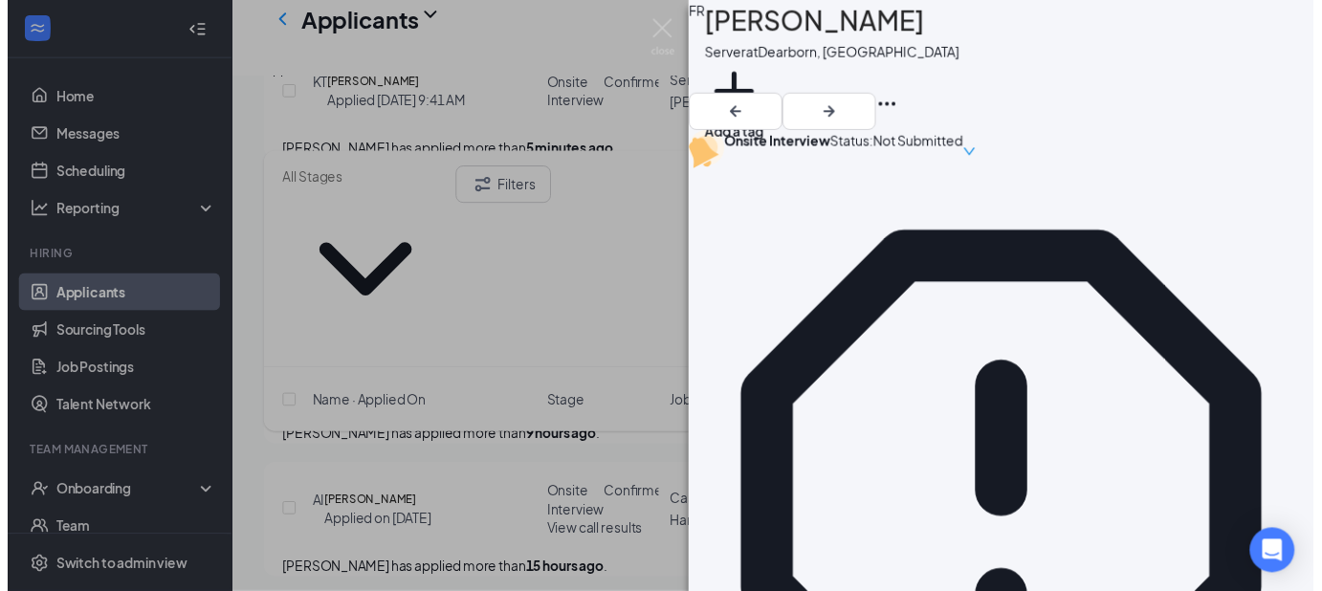
scroll to position [558, 0]
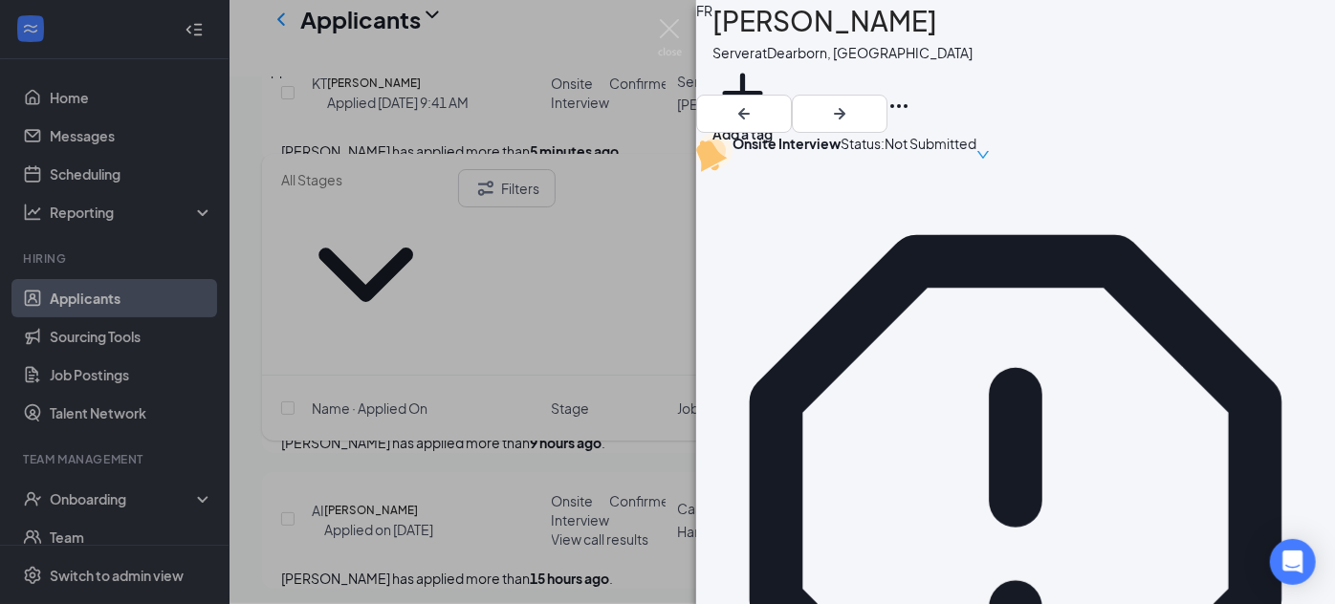
click at [471, 436] on div "FR Fabian Ramirez Server at Dearborn, MI Add a tag Onsite Interview Status : No…" at bounding box center [667, 302] width 1335 height 604
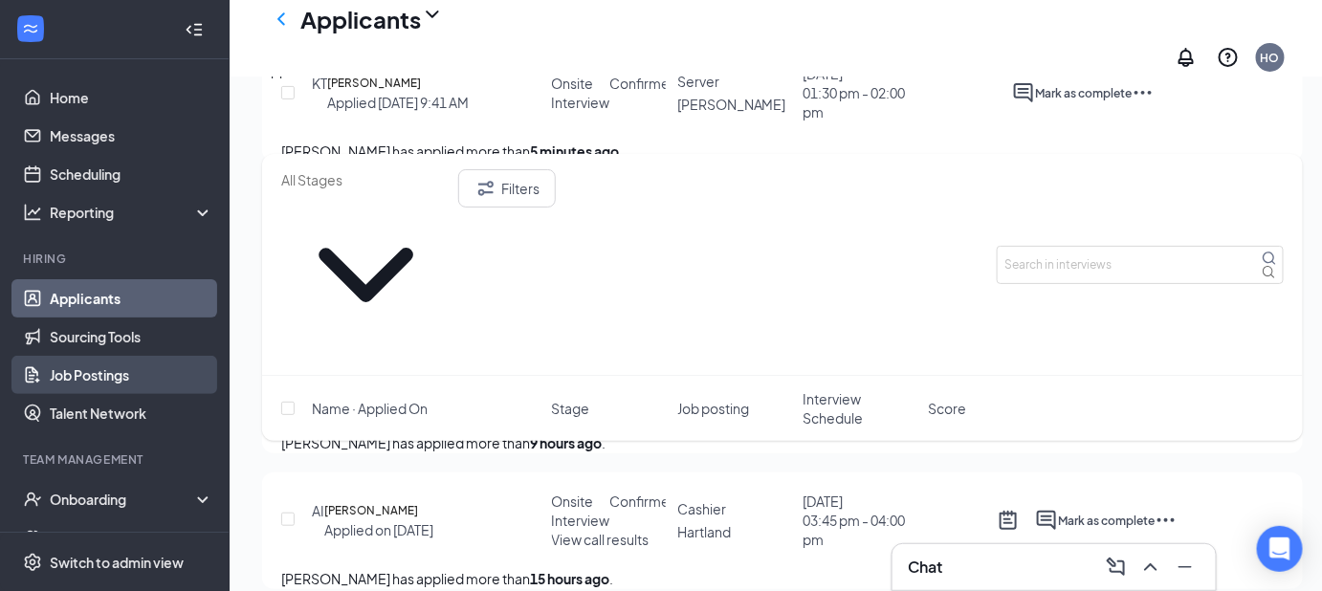
scroll to position [181, 0]
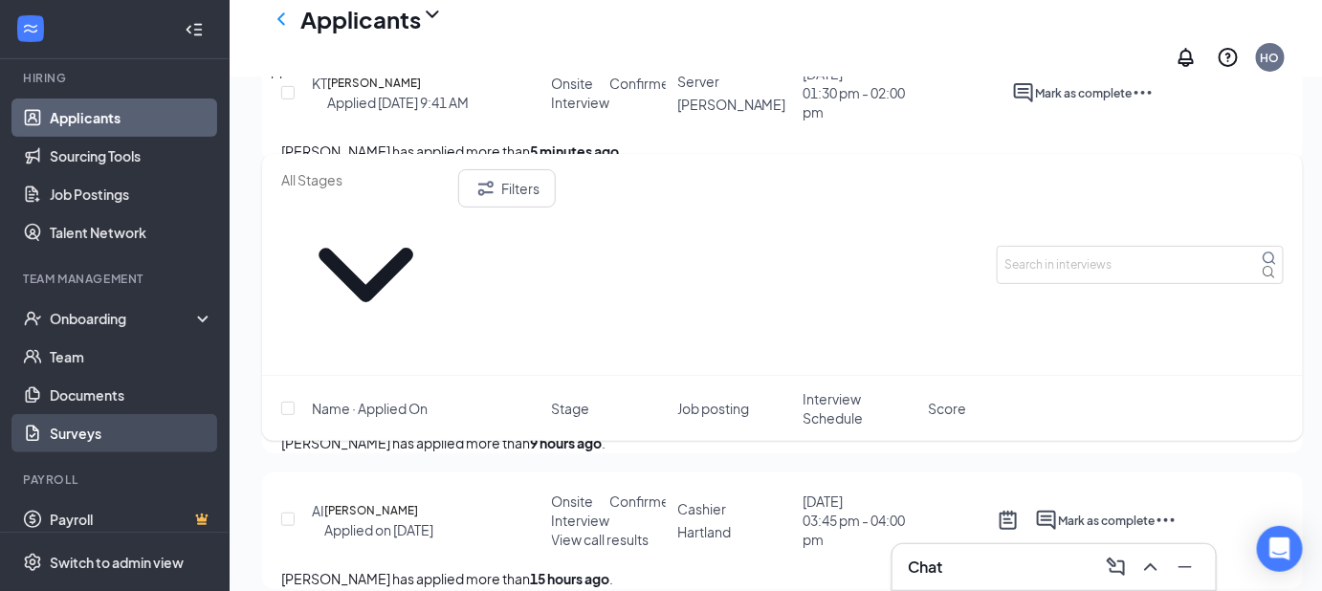
click at [114, 435] on link "Surveys" at bounding box center [132, 433] width 164 height 38
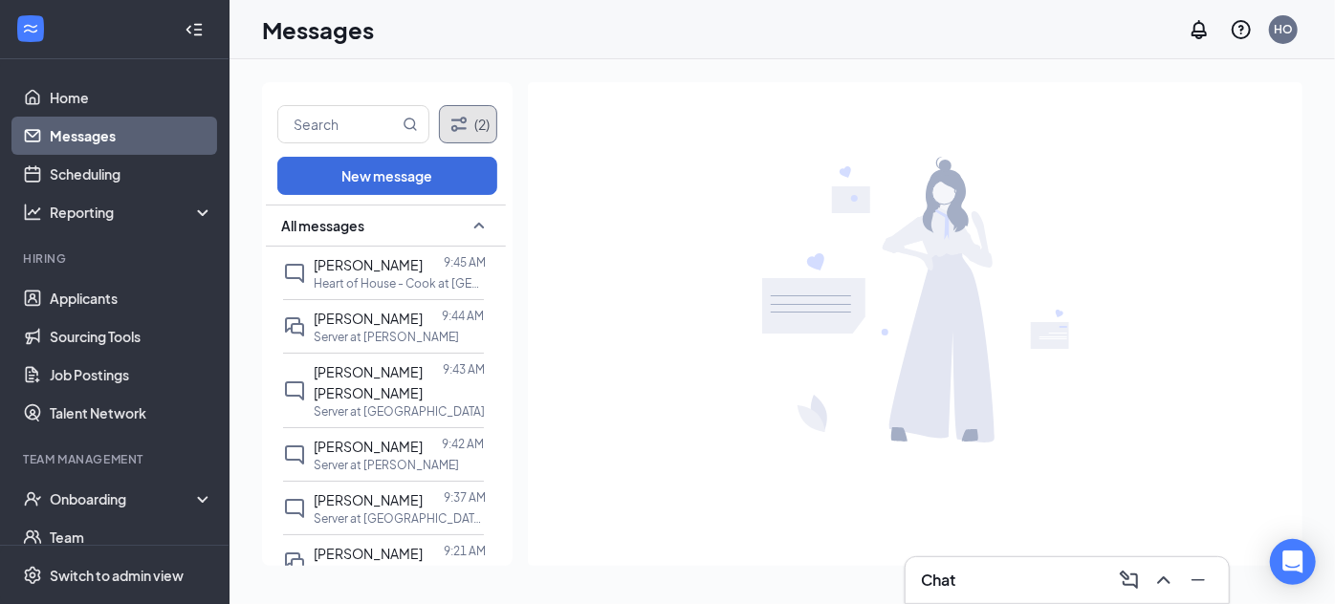
click at [454, 123] on icon "Filter" at bounding box center [459, 124] width 23 height 23
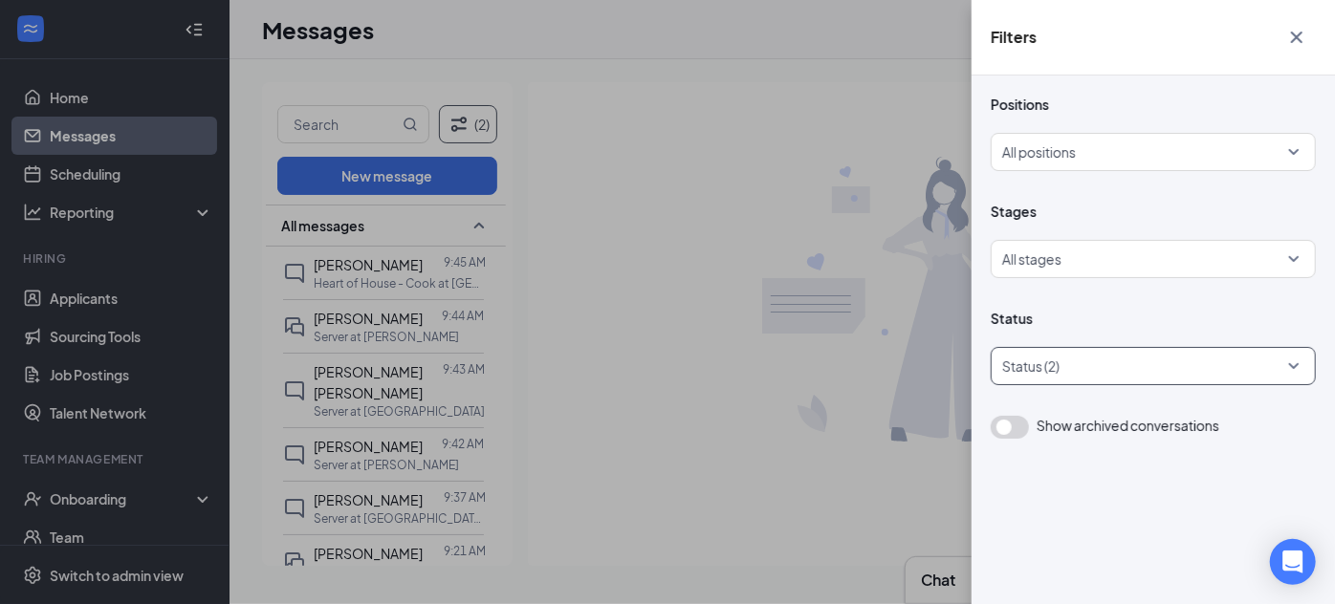
click at [1211, 377] on div at bounding box center [1144, 366] width 296 height 31
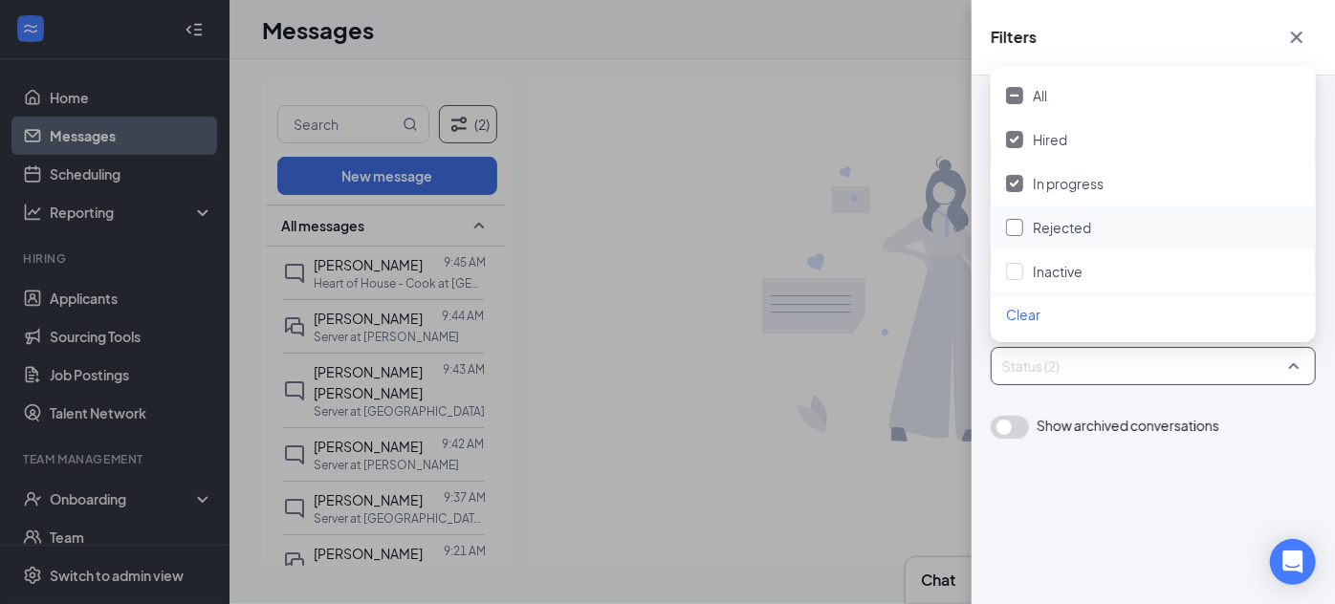
click at [1038, 217] on div "Rejected" at bounding box center [1062, 227] width 58 height 21
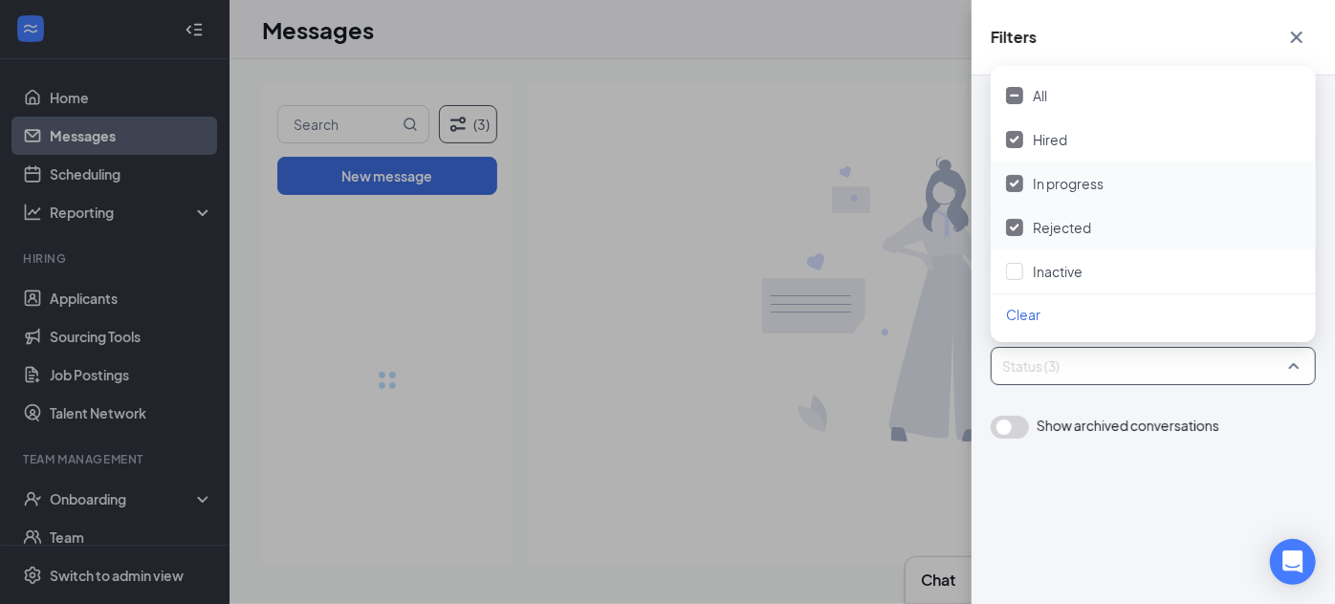
click at [1030, 194] on div "In progress" at bounding box center [1153, 184] width 325 height 44
click at [1019, 141] on div at bounding box center [1014, 139] width 17 height 17
click at [367, 121] on div "Filters Positions All positions Stages All stages Status Status (1) Show archiv…" at bounding box center [667, 302] width 1335 height 604
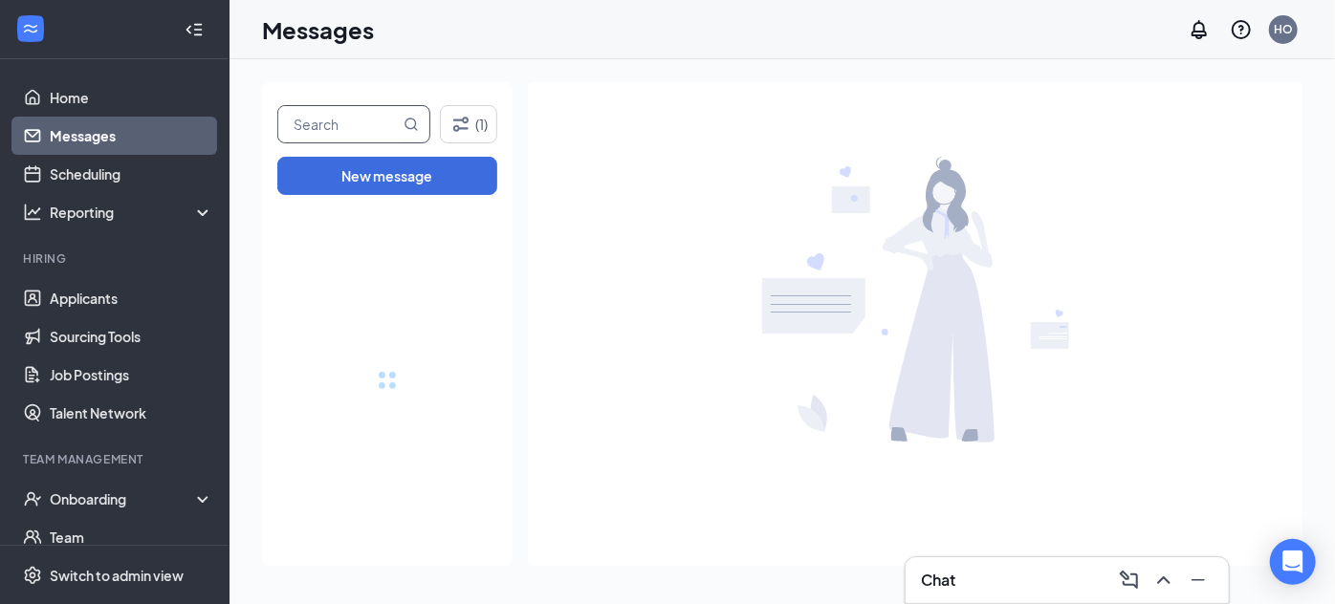
click at [336, 128] on input "text" at bounding box center [338, 124] width 121 height 36
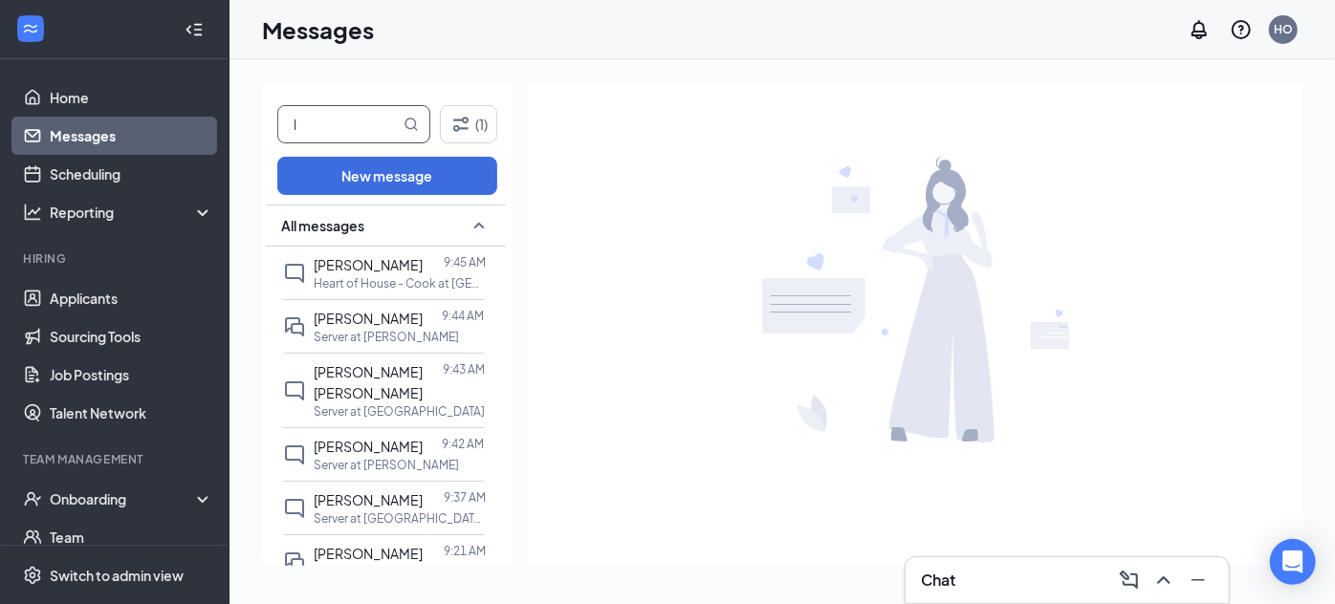
type input "l"
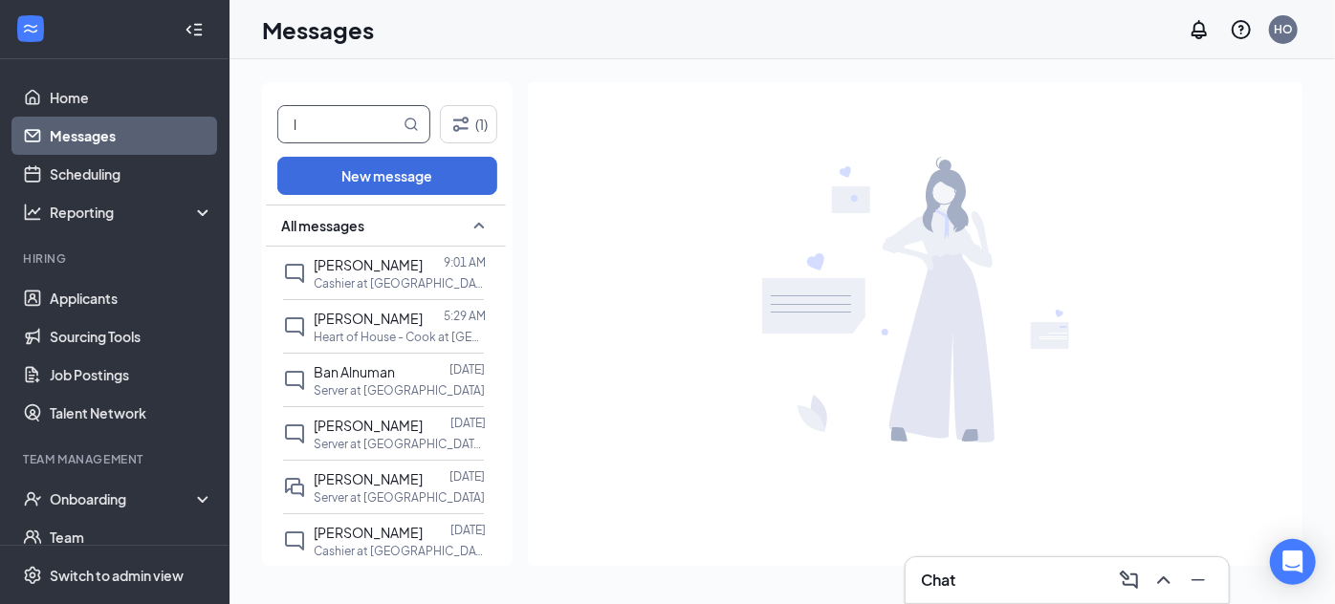
type input "l"
click at [471, 134] on icon "Filter" at bounding box center [460, 124] width 23 height 23
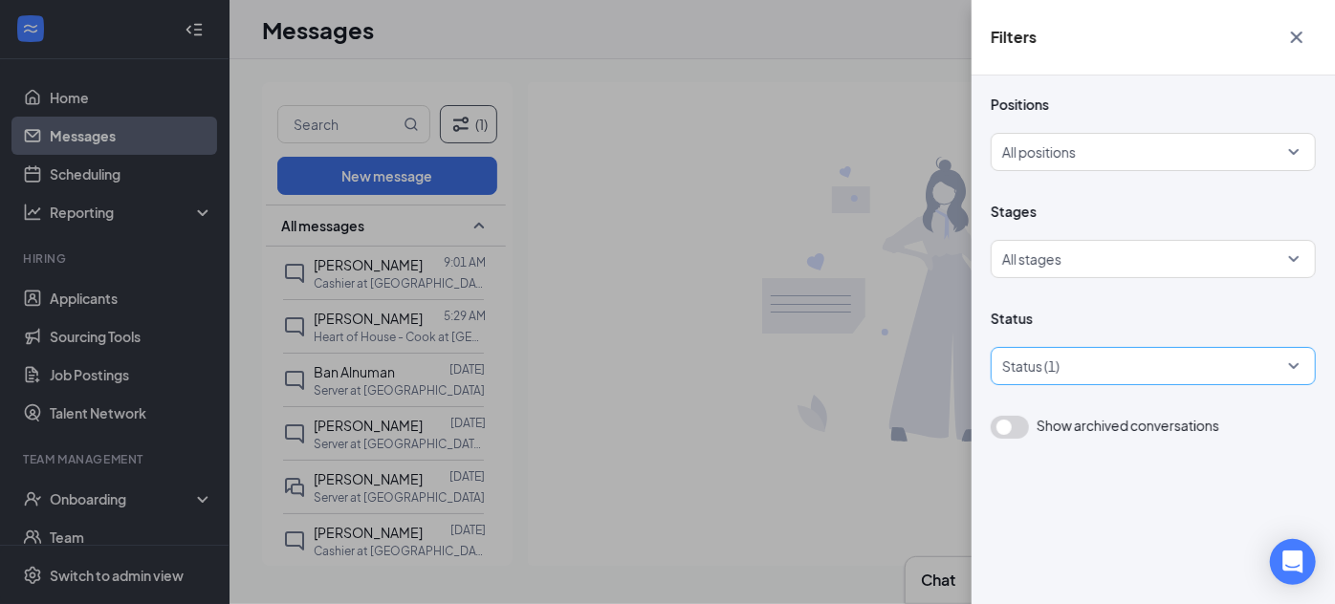
click at [1056, 367] on div at bounding box center [1144, 366] width 296 height 31
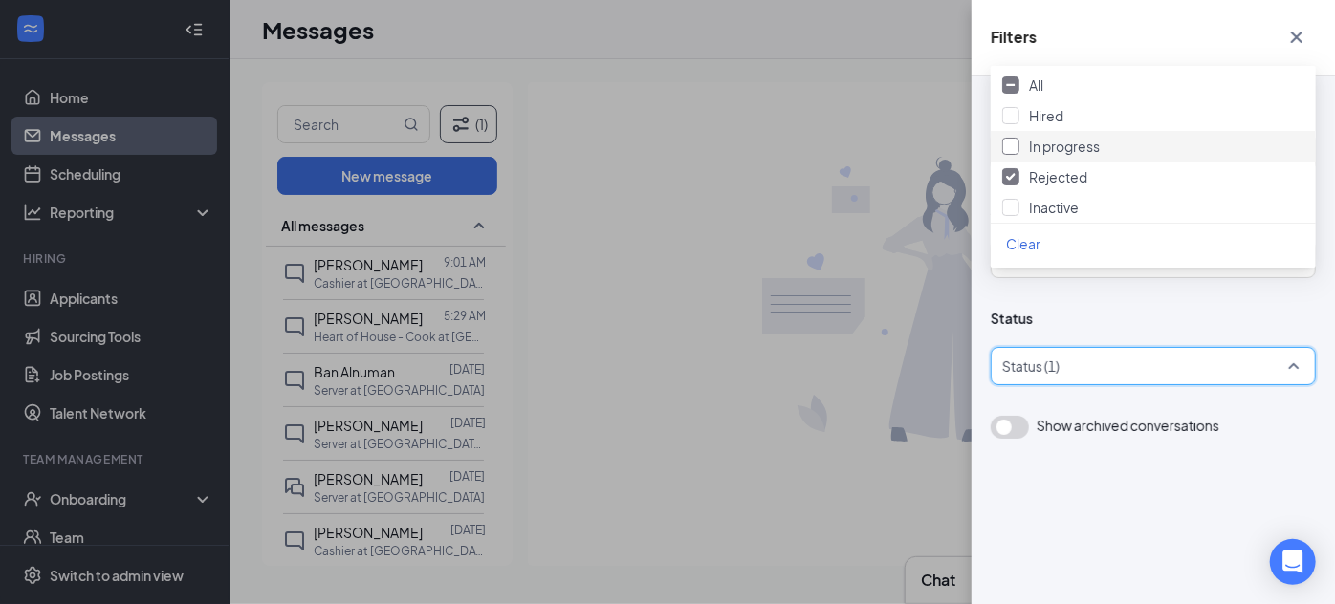
click at [1073, 155] on span "In progress" at bounding box center [1064, 146] width 71 height 17
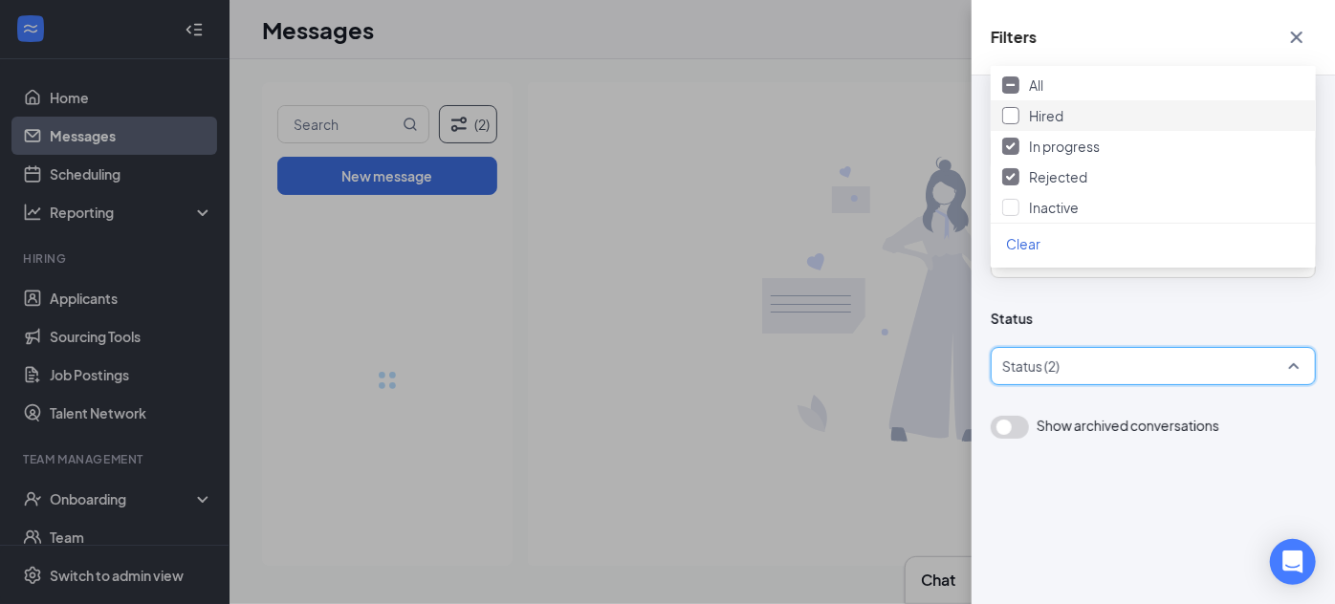
click at [1048, 124] on span "Hired" at bounding box center [1046, 115] width 34 height 17
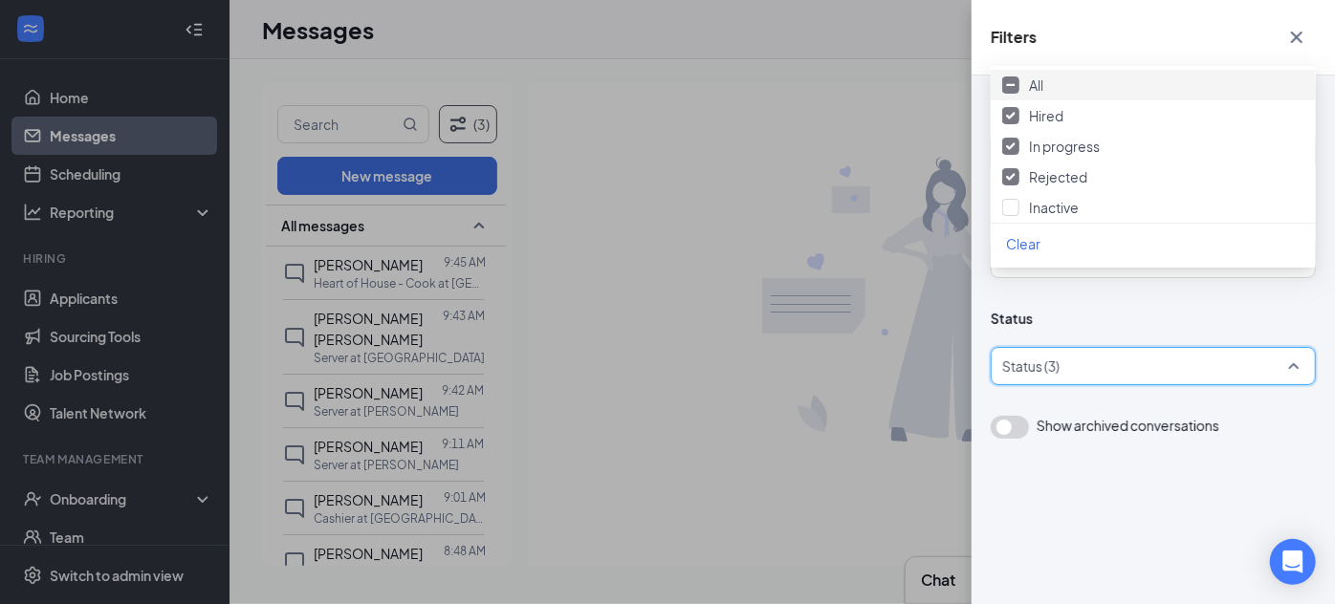
click at [1061, 192] on div "Rejected" at bounding box center [1153, 177] width 325 height 31
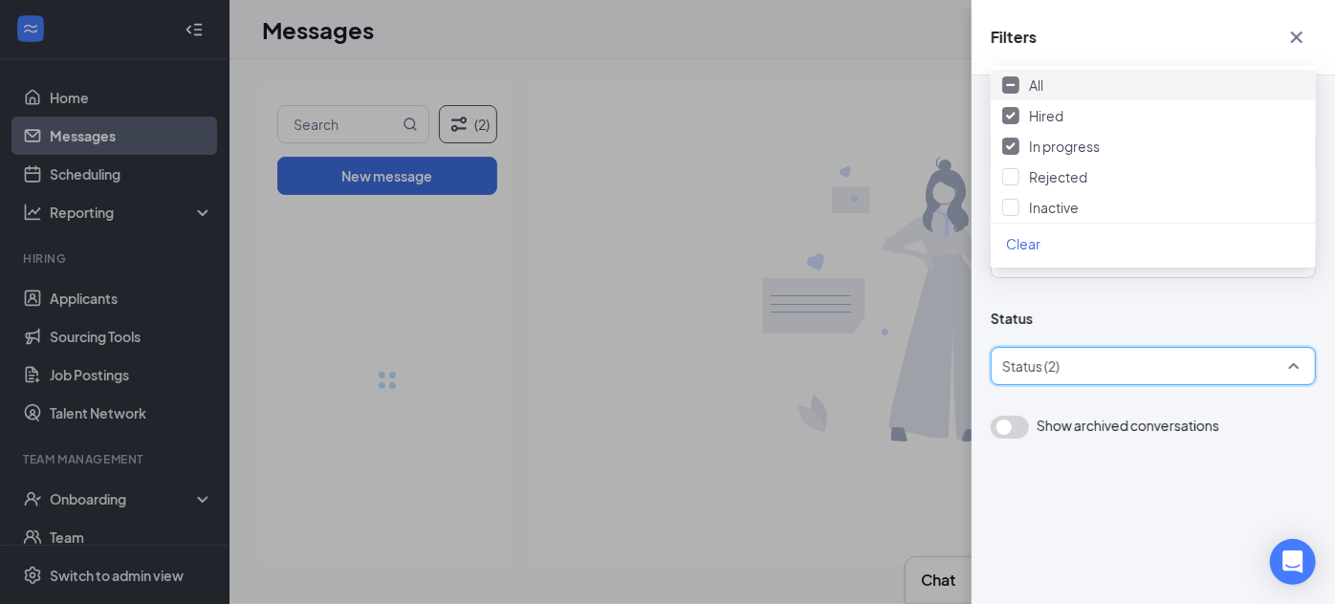
click at [330, 113] on div "Filters Positions All positions Stages All stages Status Status (2) Show archiv…" at bounding box center [667, 302] width 1335 height 604
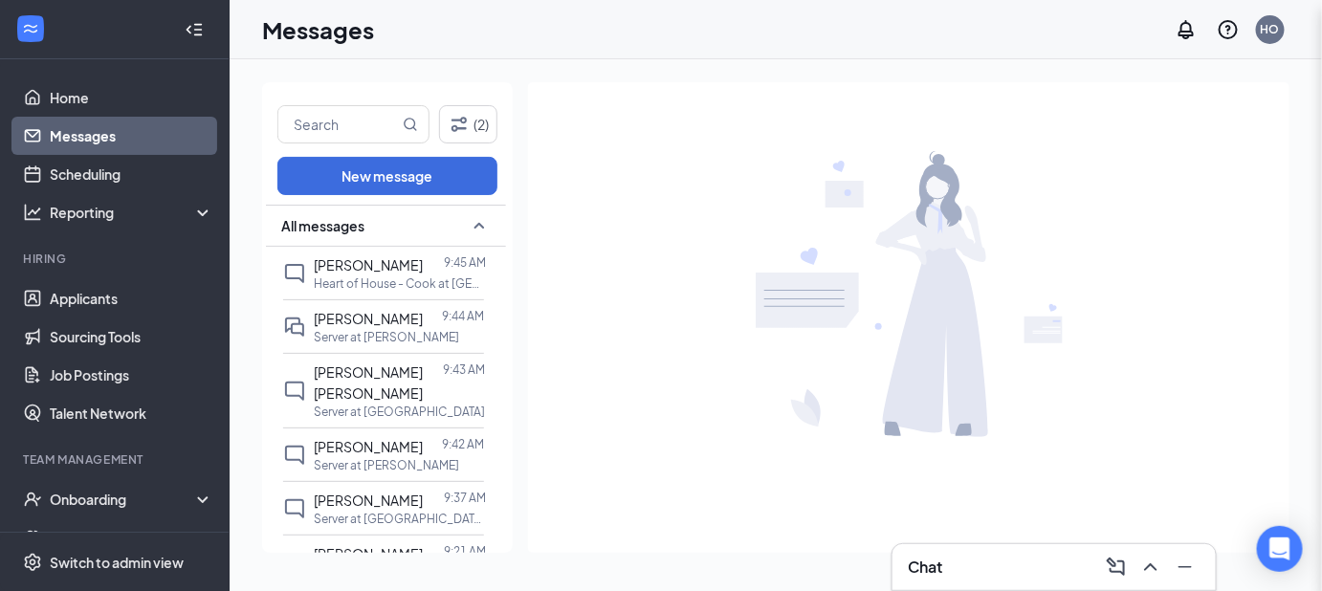
click at [330, 124] on div "Filters Positions All positions Stages All stages Status Status (2) Show archiv…" at bounding box center [661, 295] width 1322 height 591
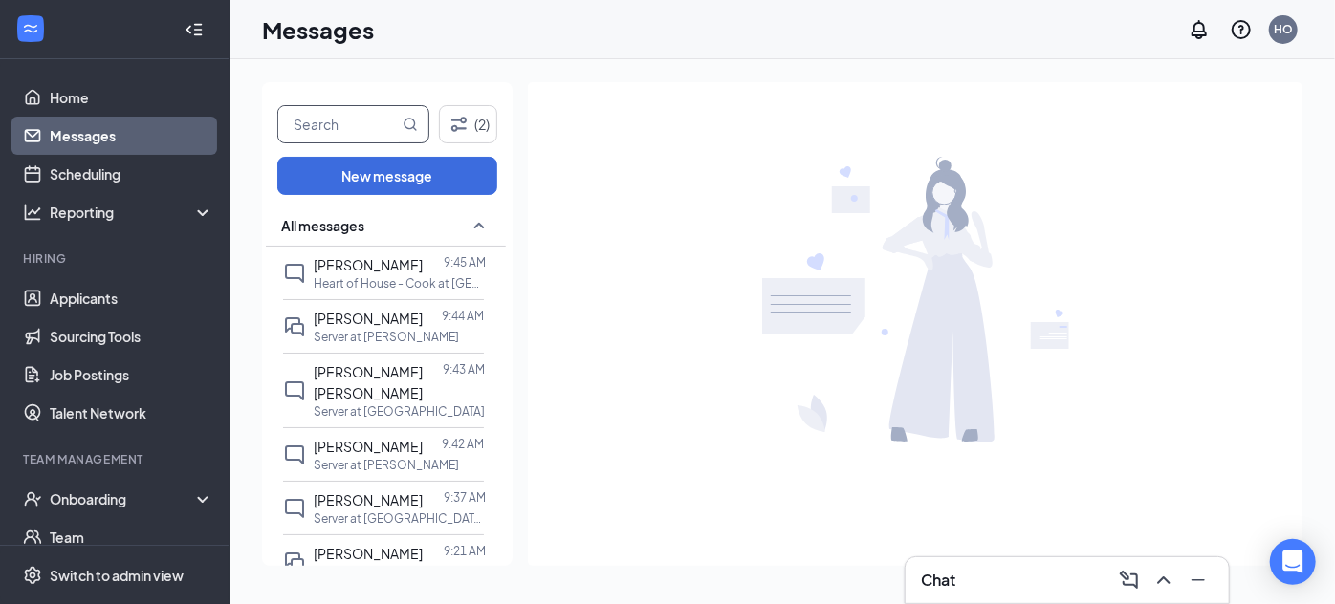
click at [330, 124] on input "text" at bounding box center [338, 124] width 120 height 36
type input "l"
click at [402, 316] on span "[PERSON_NAME]" at bounding box center [368, 318] width 109 height 17
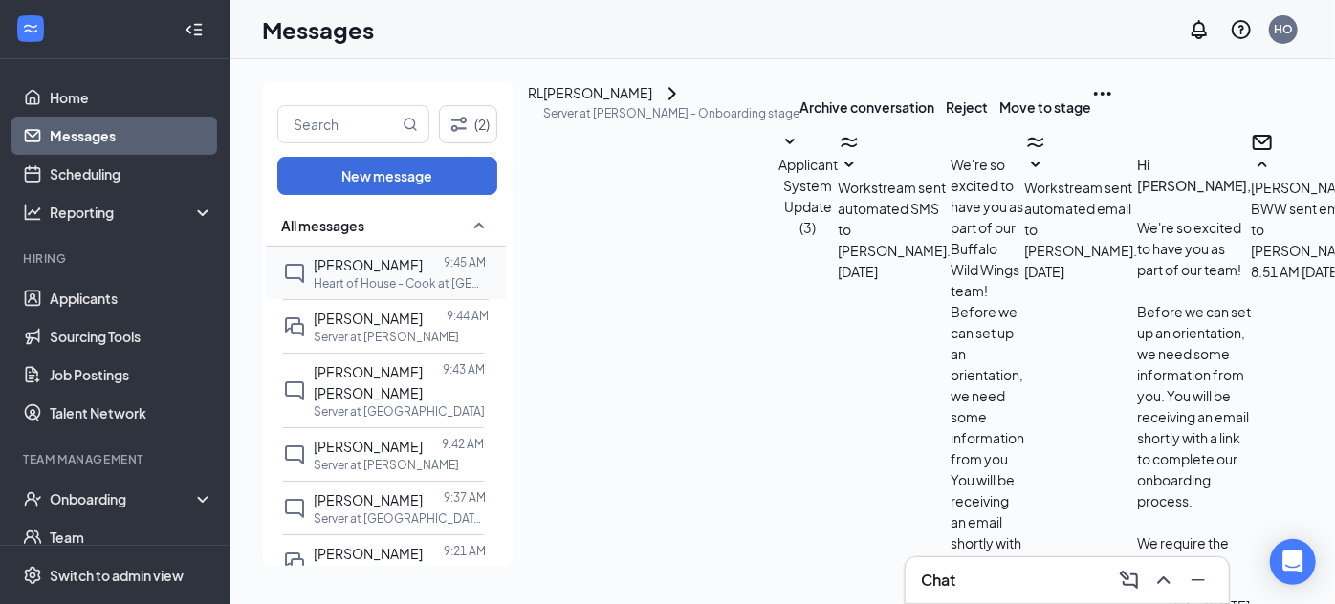
scroll to position [803, 0]
click at [437, 267] on div at bounding box center [433, 264] width 21 height 21
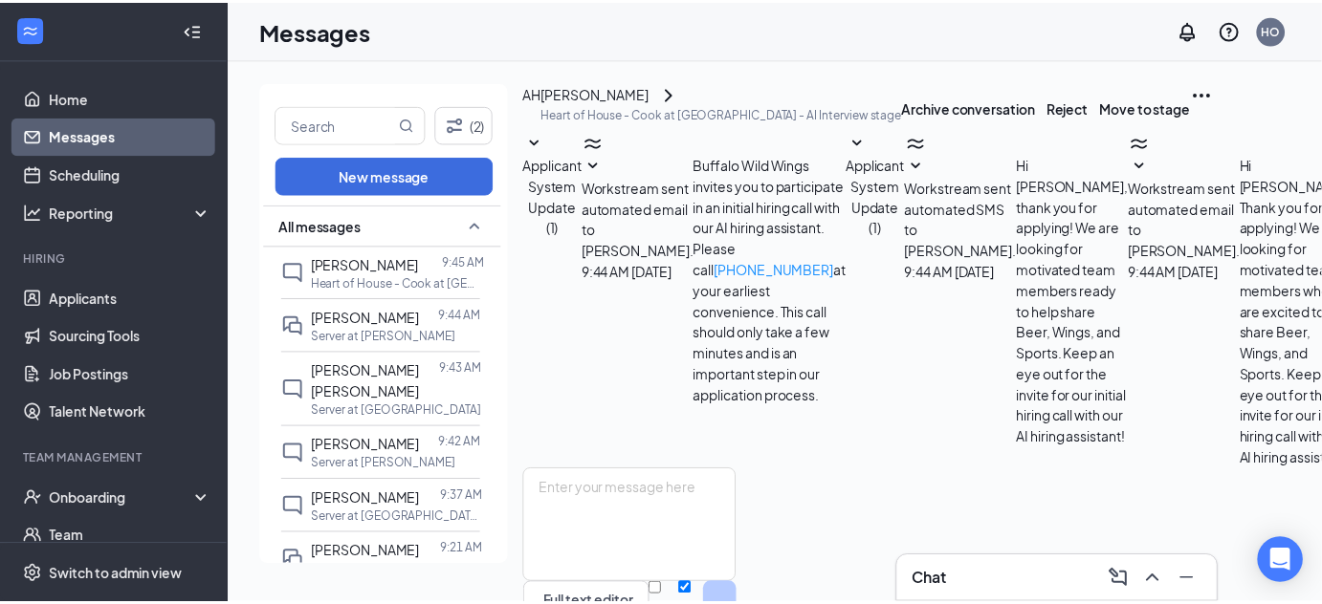
scroll to position [188, 0]
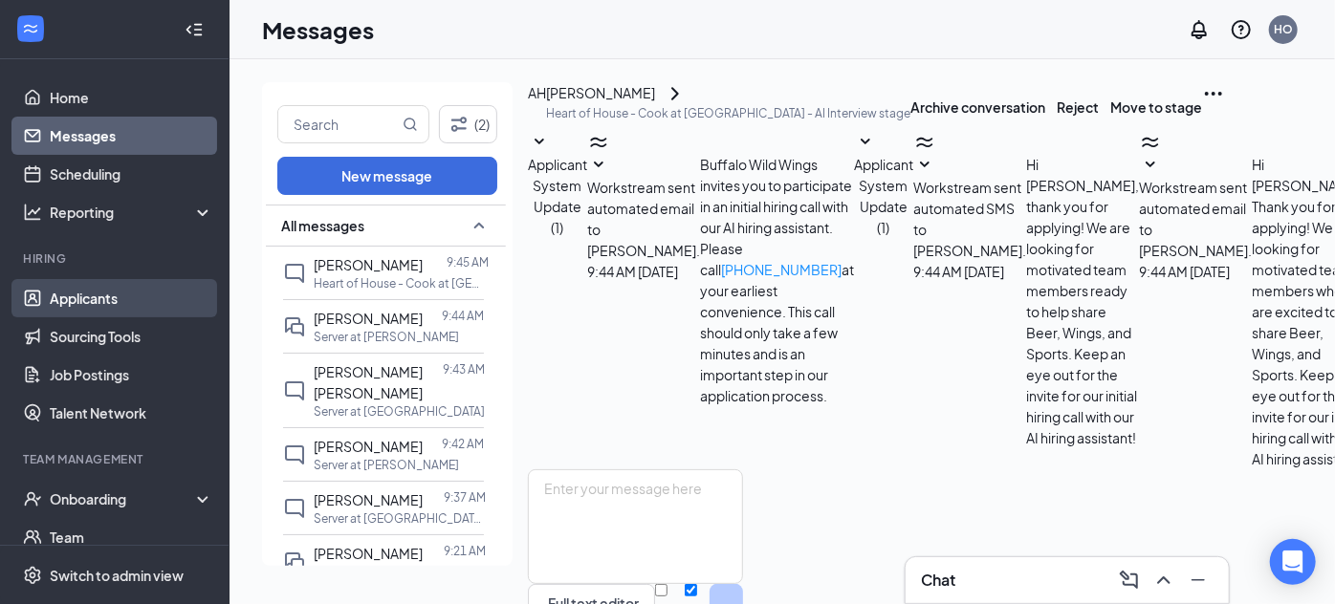
click at [136, 297] on link "Applicants" at bounding box center [132, 298] width 164 height 38
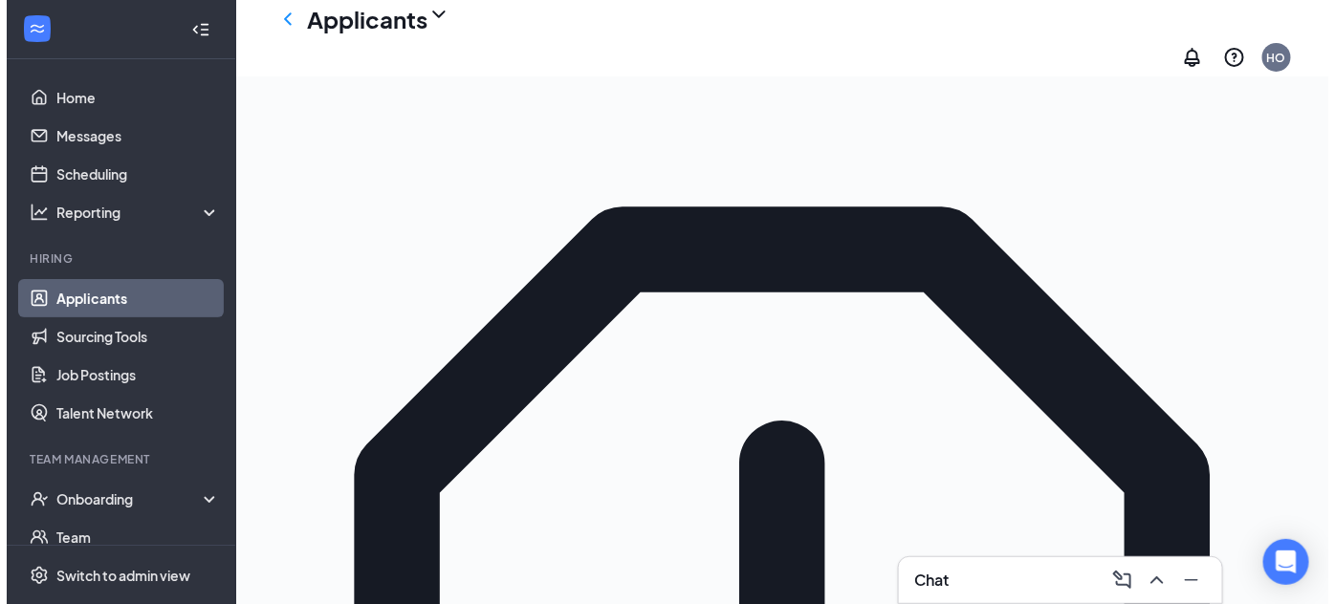
scroll to position [159, 0]
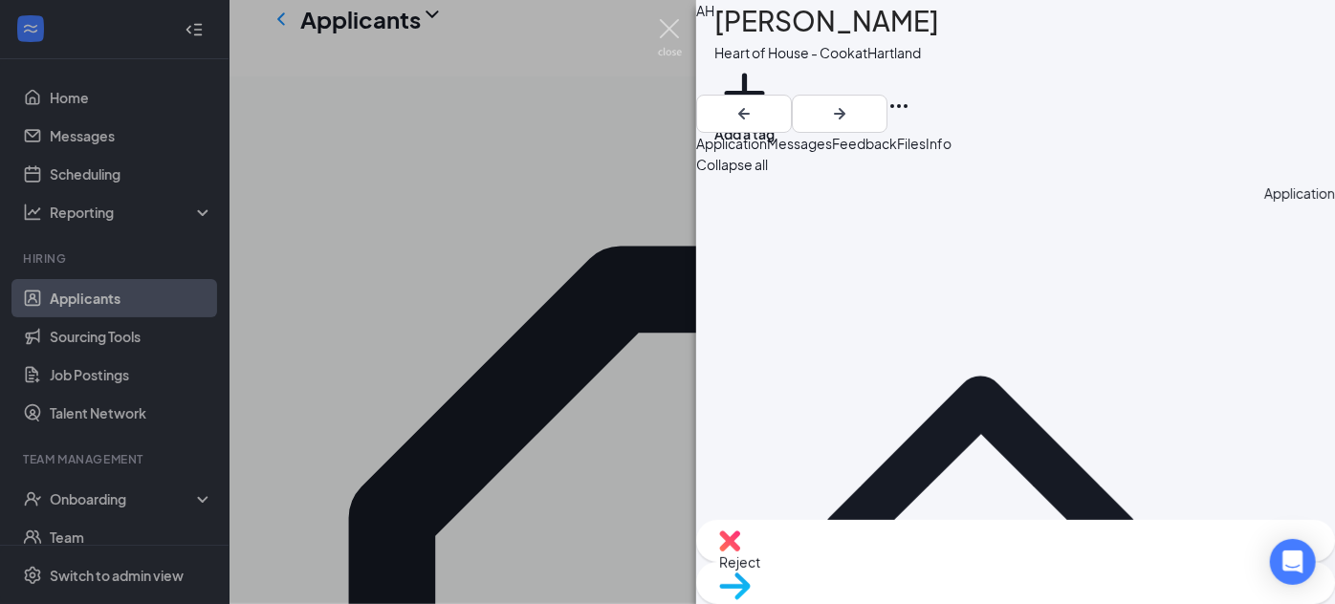
click at [671, 32] on img at bounding box center [670, 37] width 24 height 37
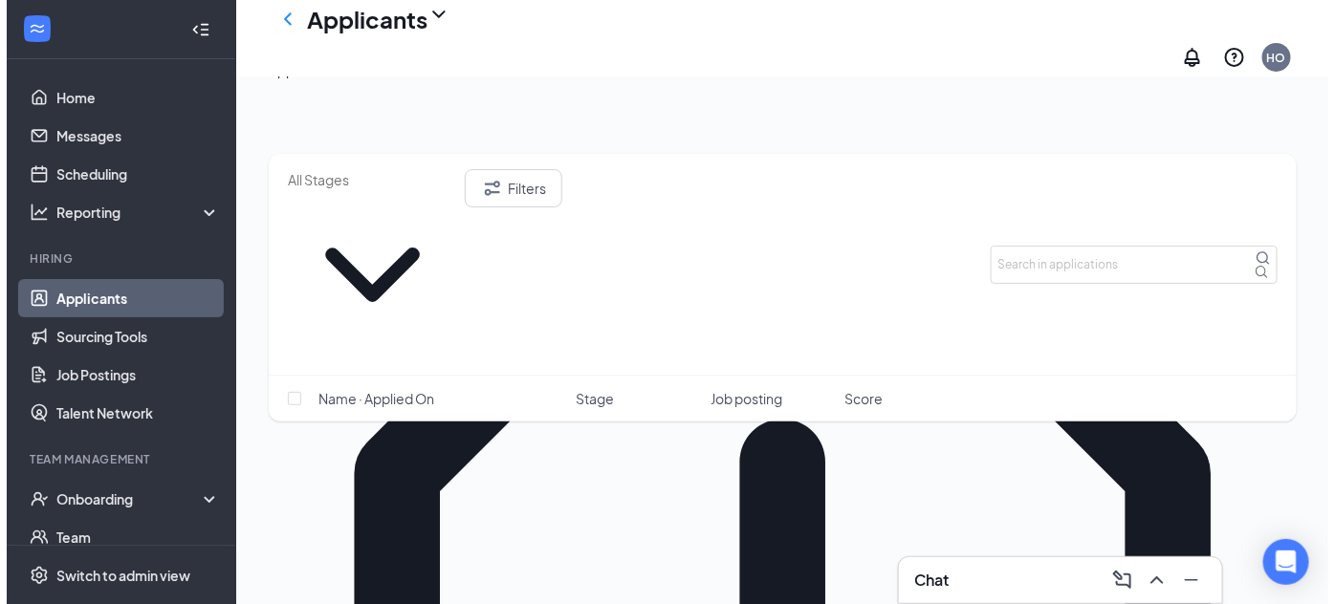
scroll to position [331, 0]
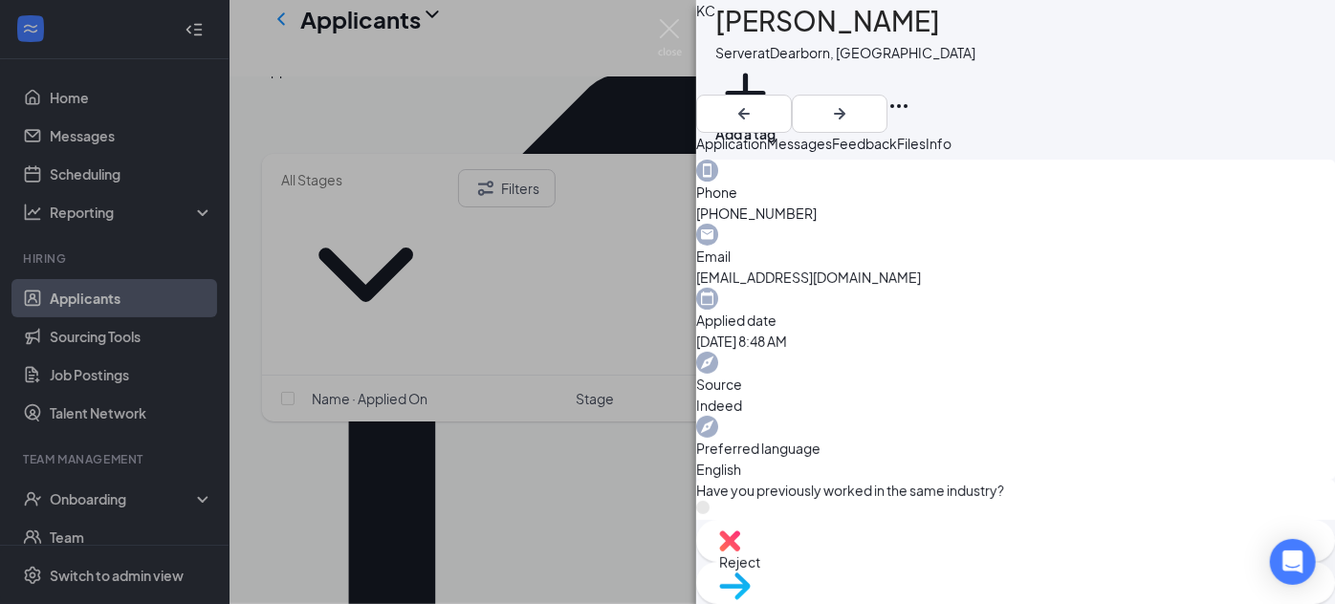
scroll to position [604, 0]
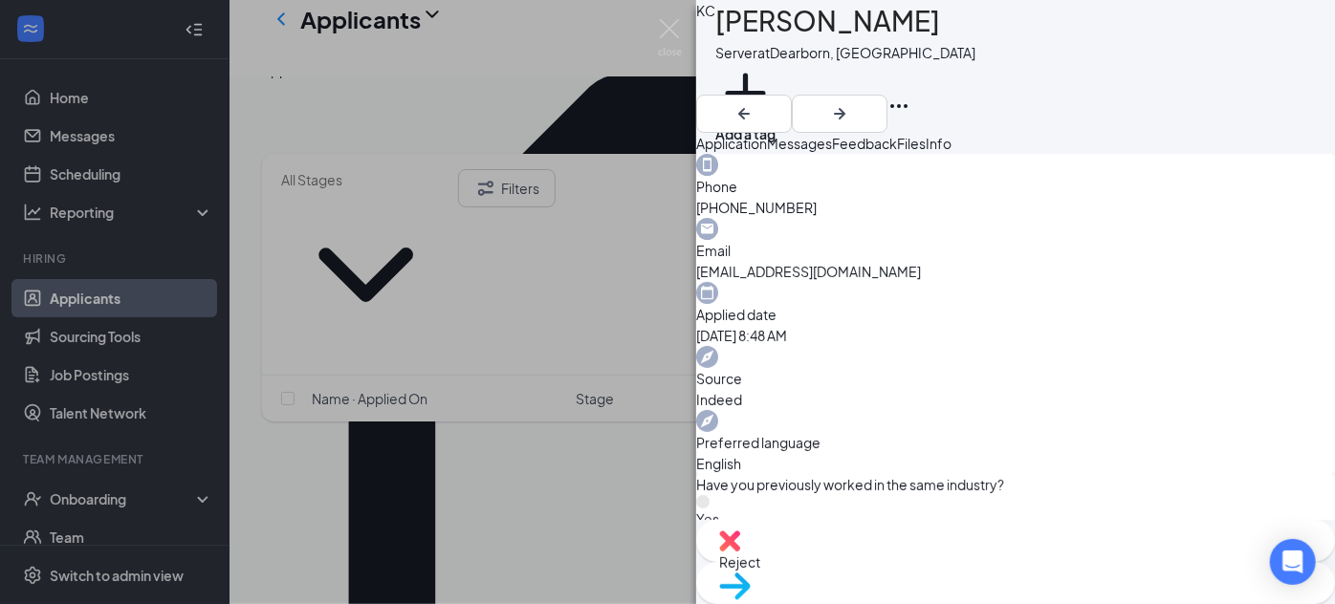
click at [580, 420] on div "KC Kenya Corbett Server at Dearborn, MI Add a tag Application Messages Feedback…" at bounding box center [667, 302] width 1335 height 604
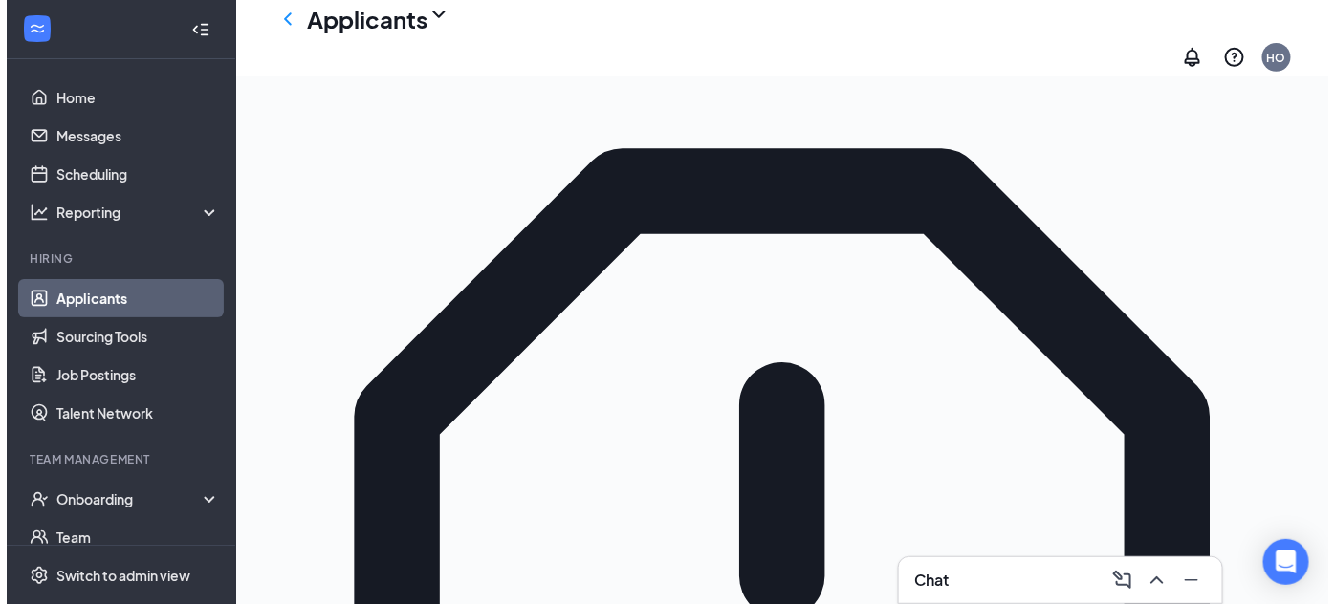
scroll to position [260, 0]
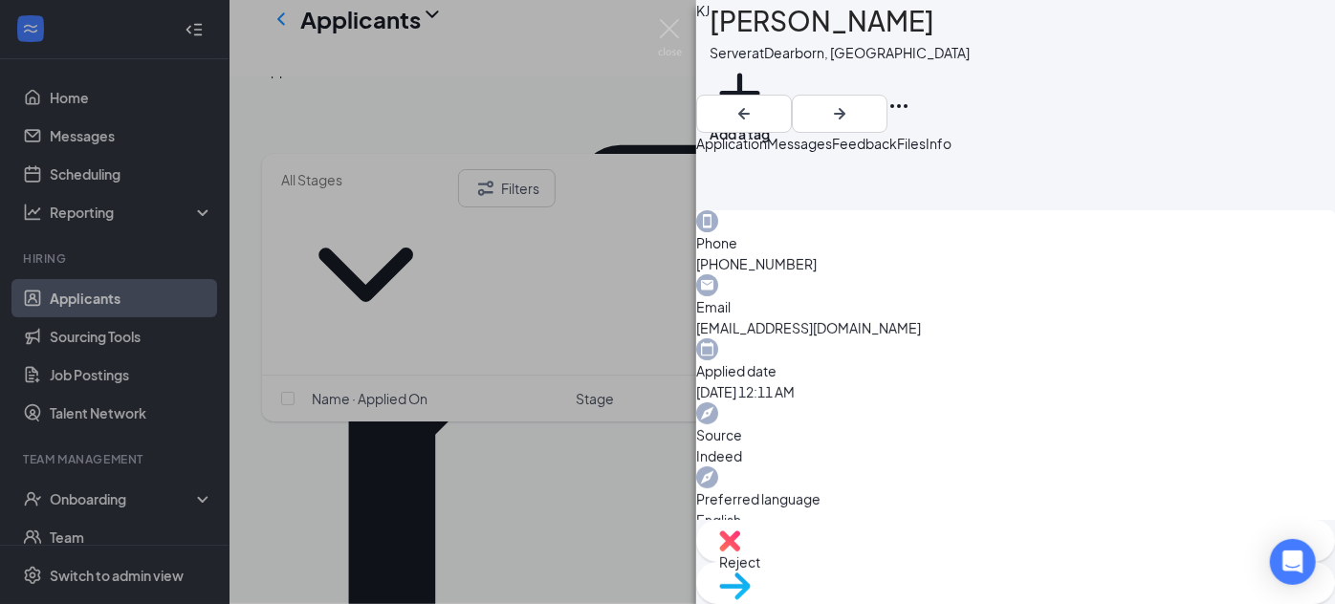
scroll to position [549, 0]
click at [484, 393] on div "KJ KIARA JONES-CLARK Server at Dearborn, MI Add a tag Application Messages Feed…" at bounding box center [667, 302] width 1335 height 604
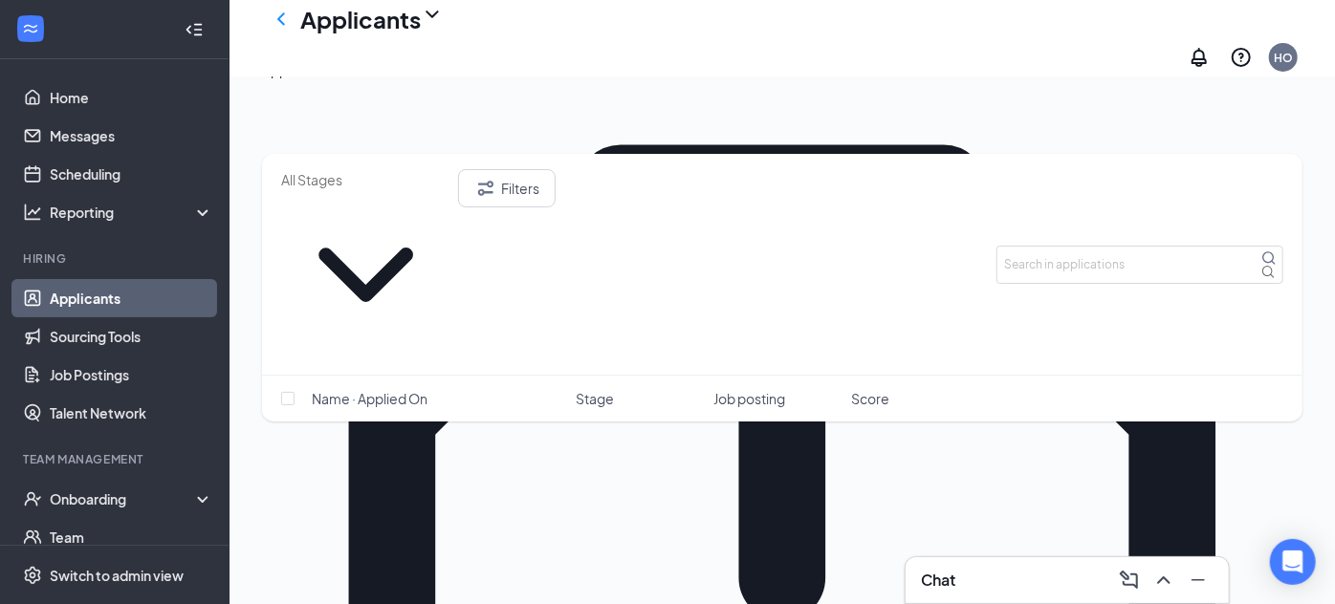
scroll to position [450, 0]
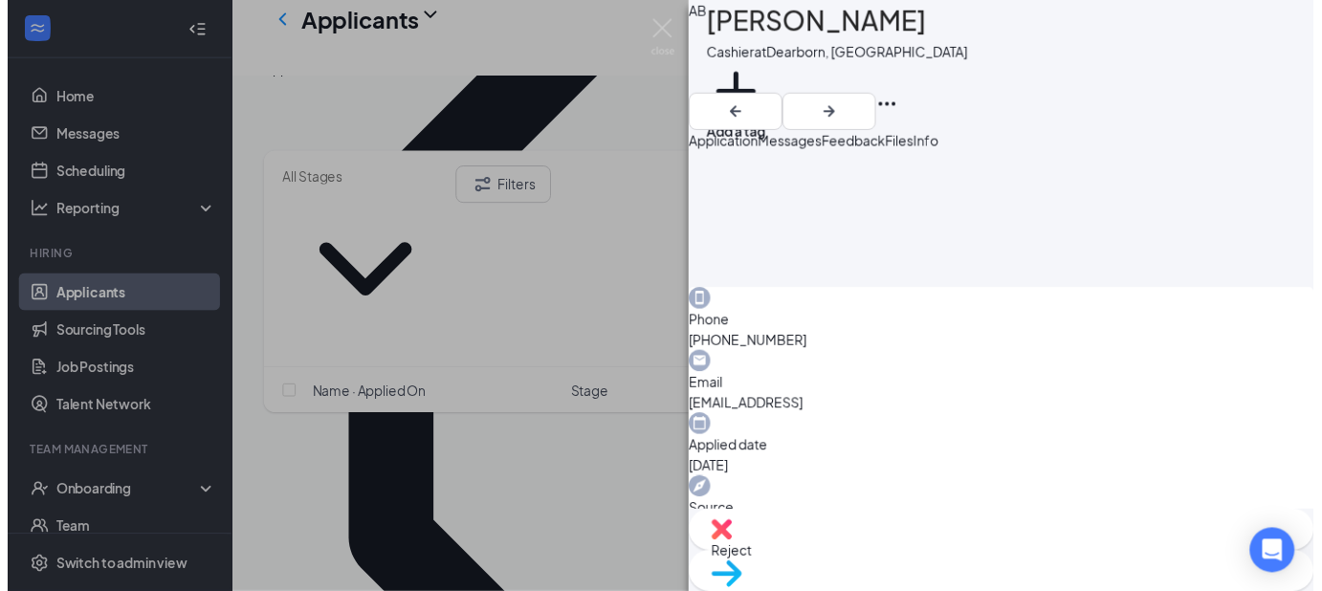
scroll to position [469, 0]
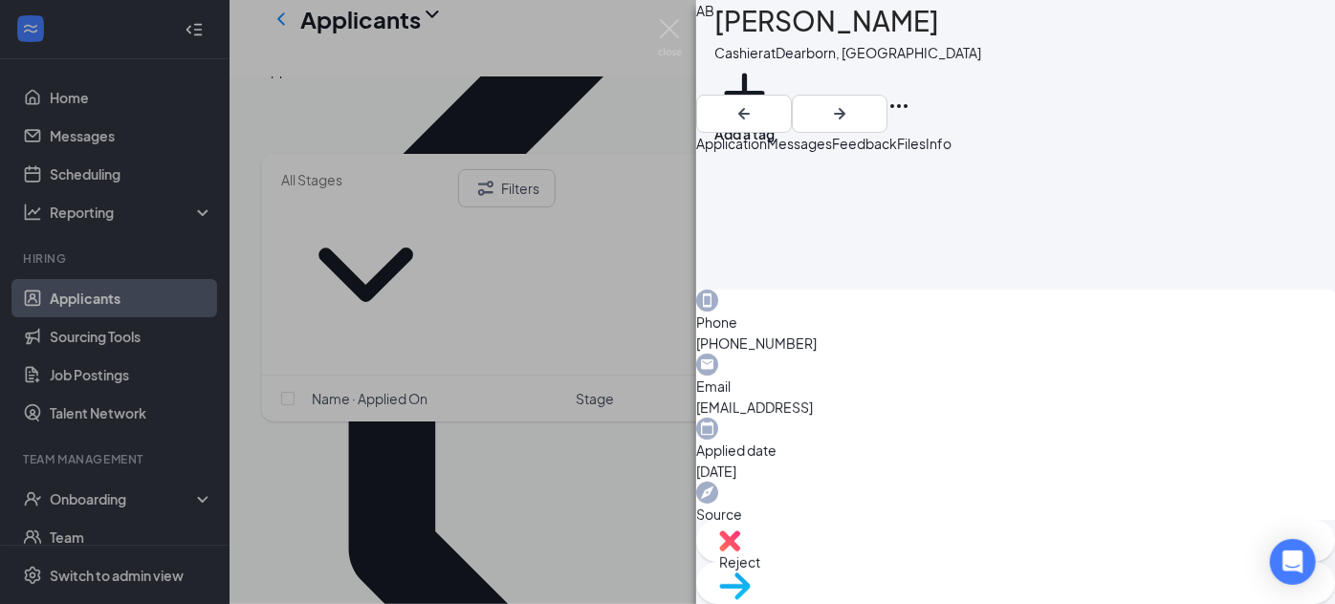
click at [506, 389] on div "AB Anice Baskin Cashier at Dearborn, MI Add a tag Application Messages Feedback…" at bounding box center [667, 302] width 1335 height 604
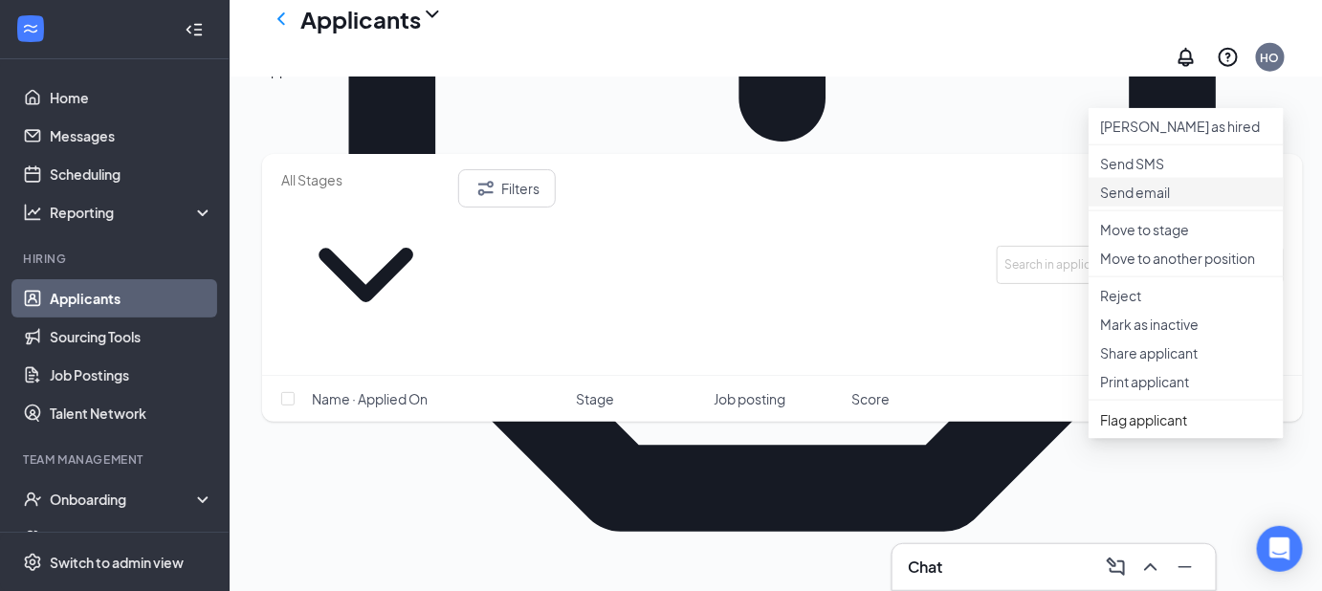
scroll to position [741, 0]
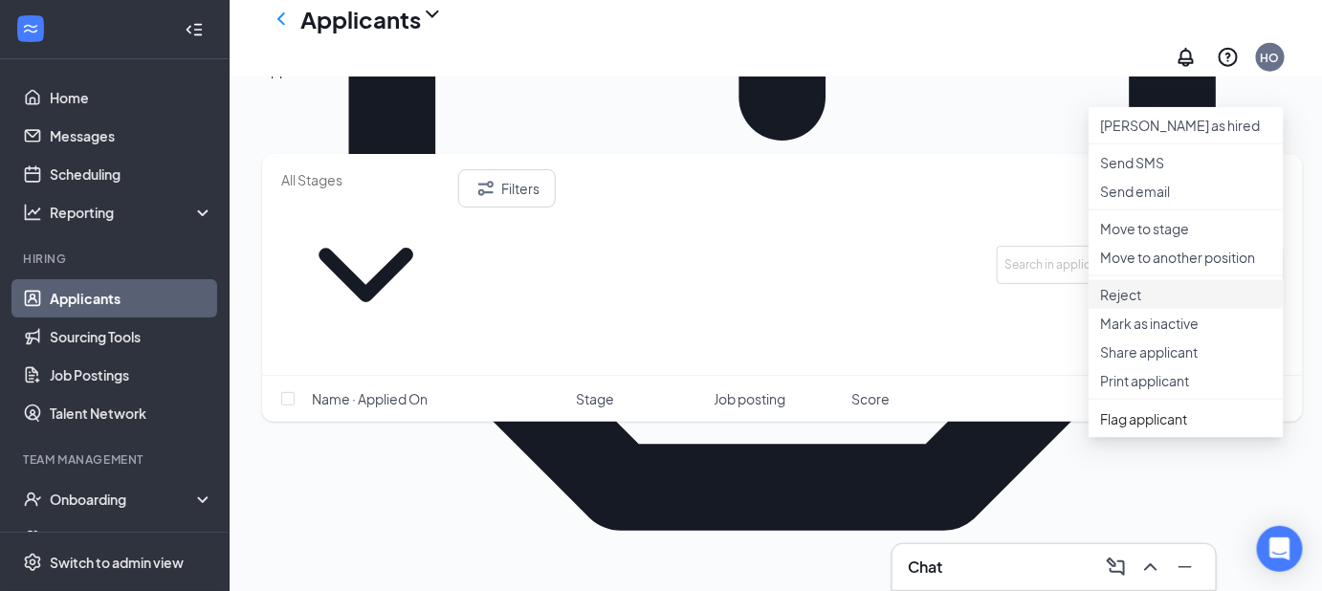
click at [1140, 304] on p "Reject" at bounding box center [1186, 294] width 172 height 19
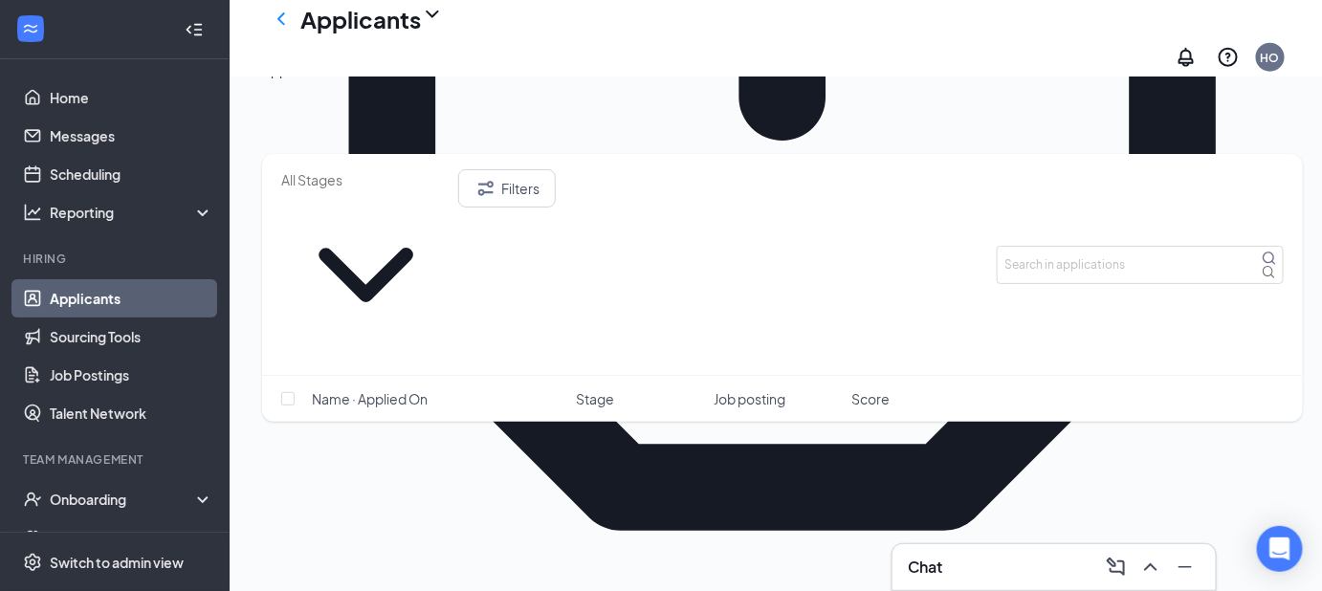
checkbox input "true"
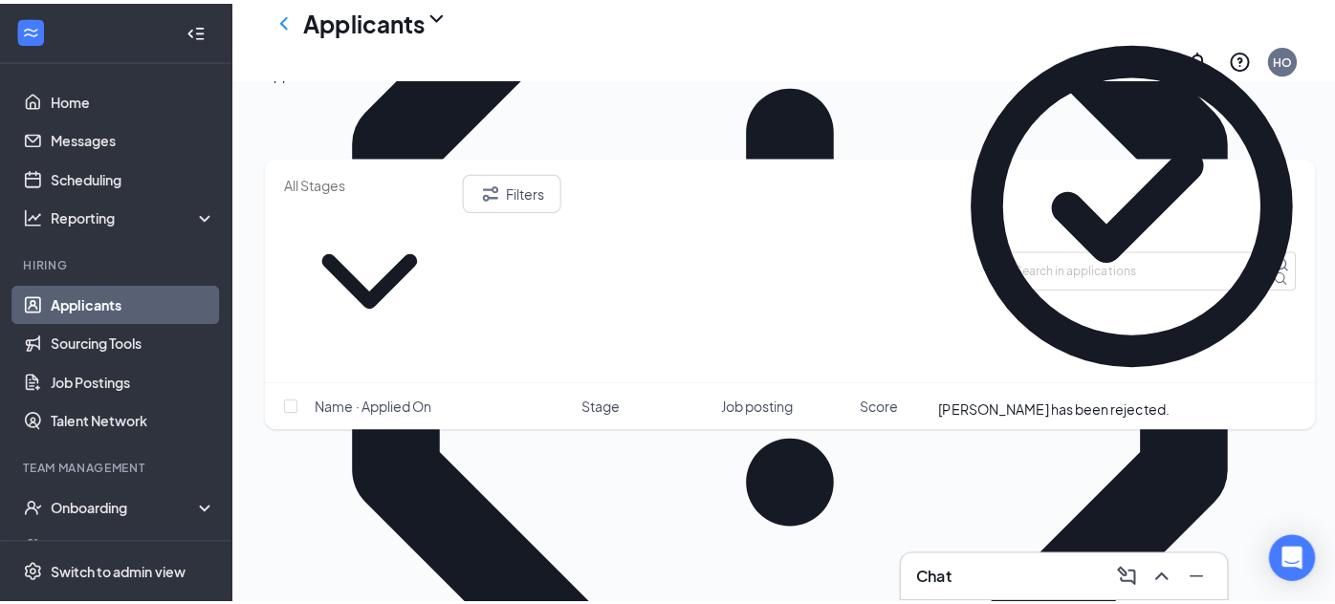
scroll to position [539, 0]
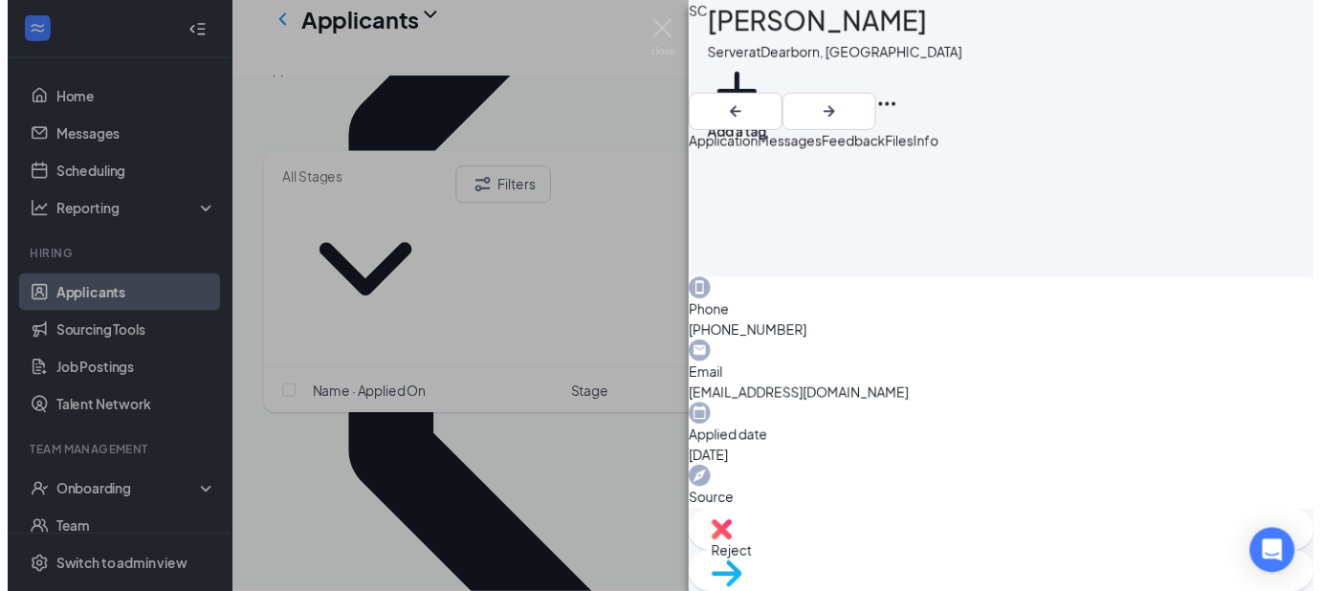
scroll to position [532, 0]
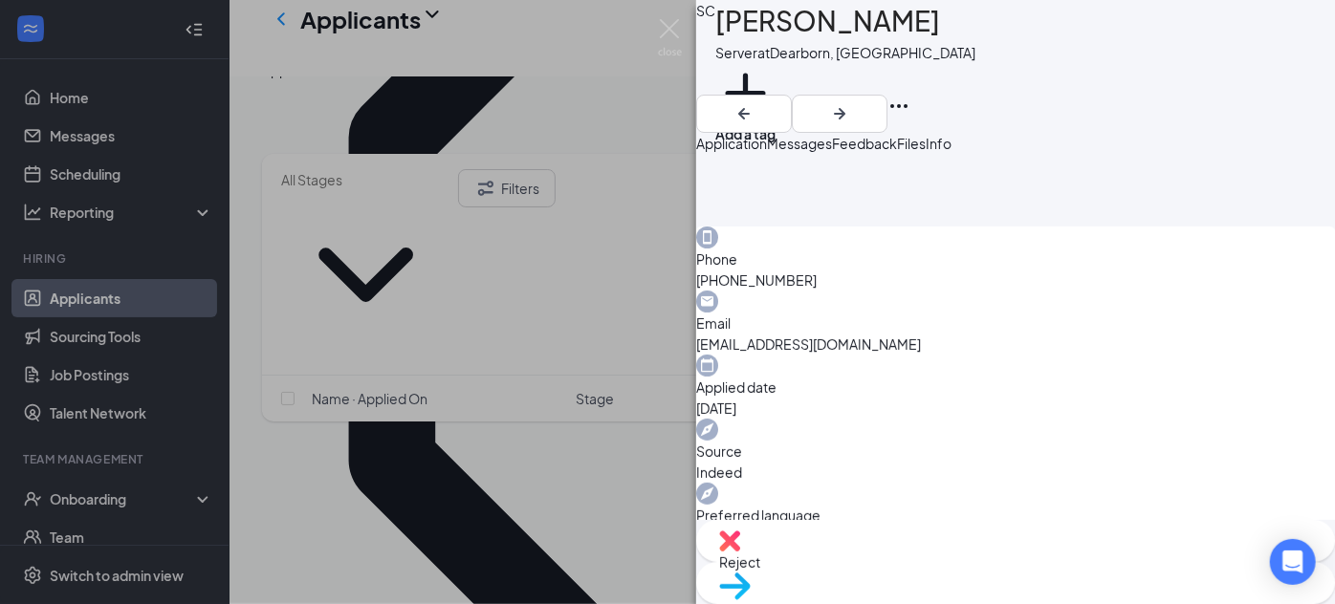
click at [580, 432] on div "SC Shanell Culverhouse Server at Dearborn, MI Add a tag Application Messages Fe…" at bounding box center [667, 302] width 1335 height 604
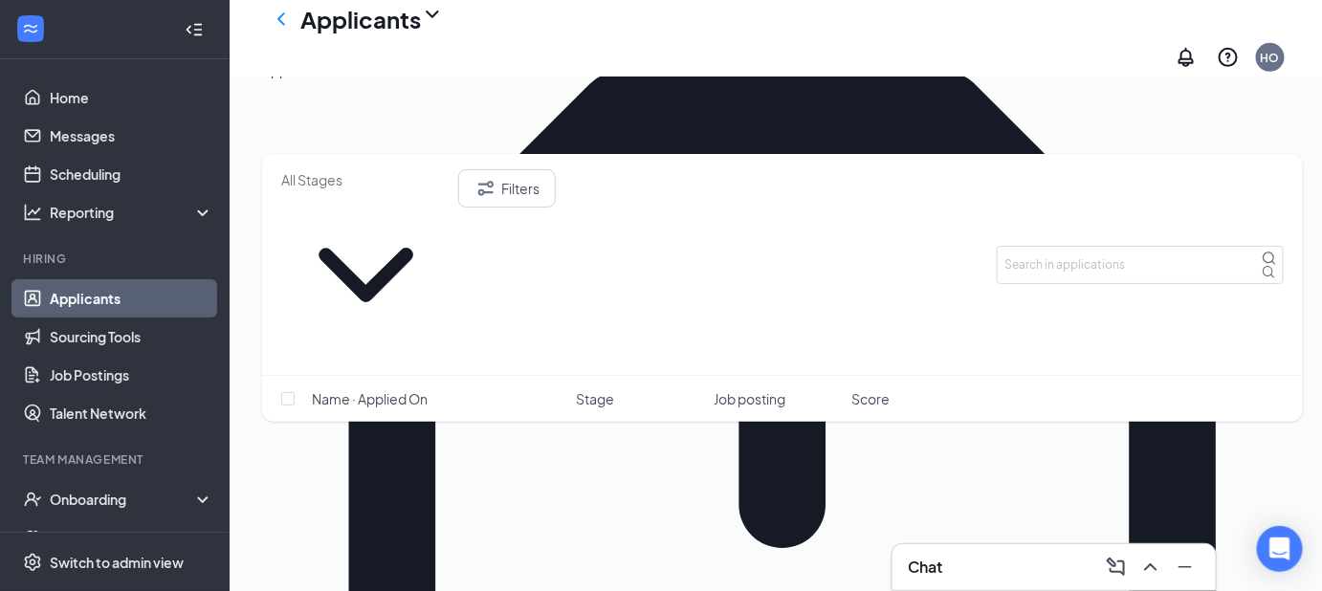
scroll to position [331, 0]
drag, startPoint x: 281, startPoint y: 486, endPoint x: 531, endPoint y: 491, distance: 249.6
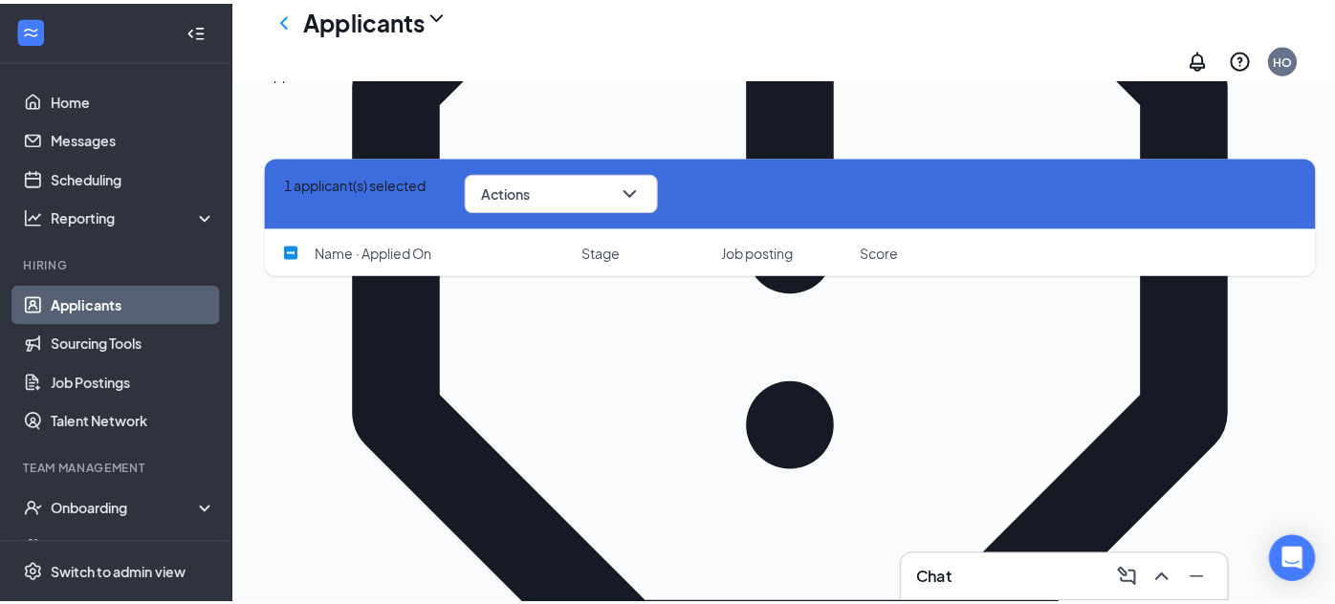
scroll to position [620, 0]
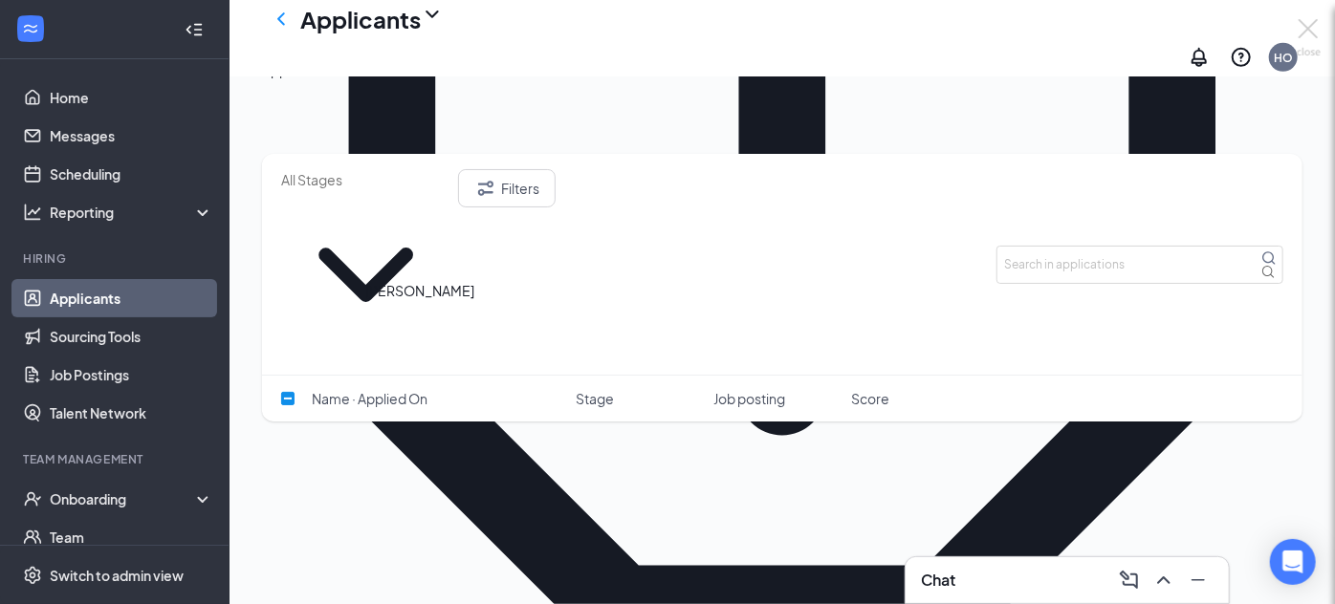
checkbox input "false"
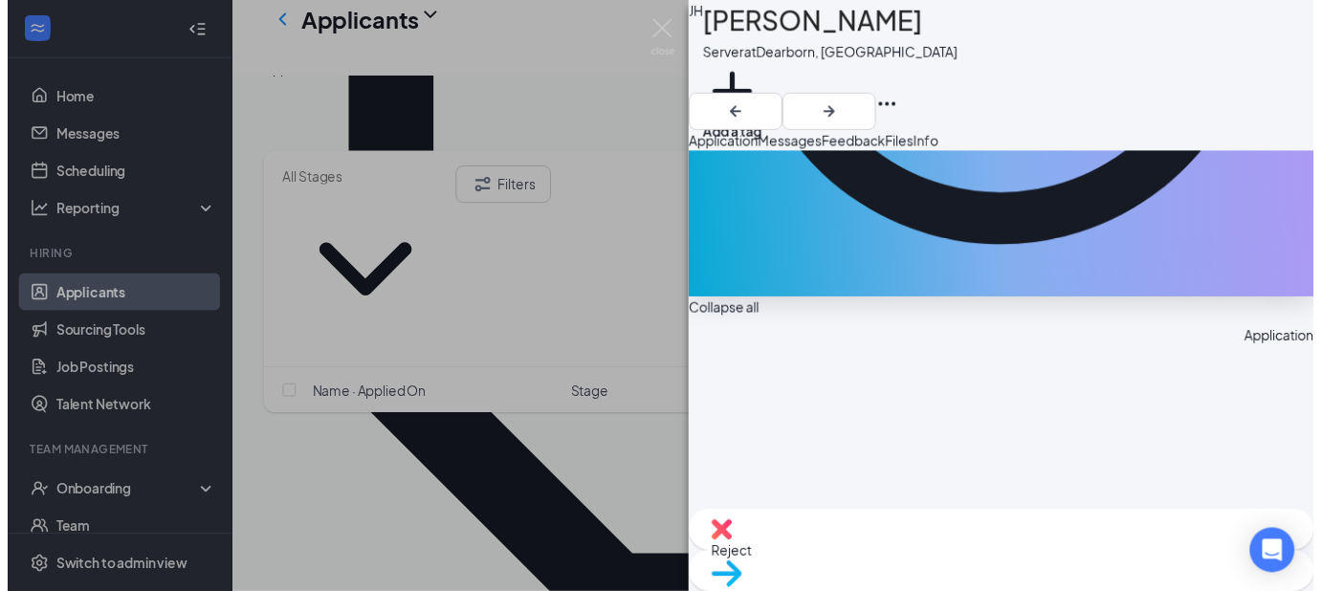
scroll to position [537, 0]
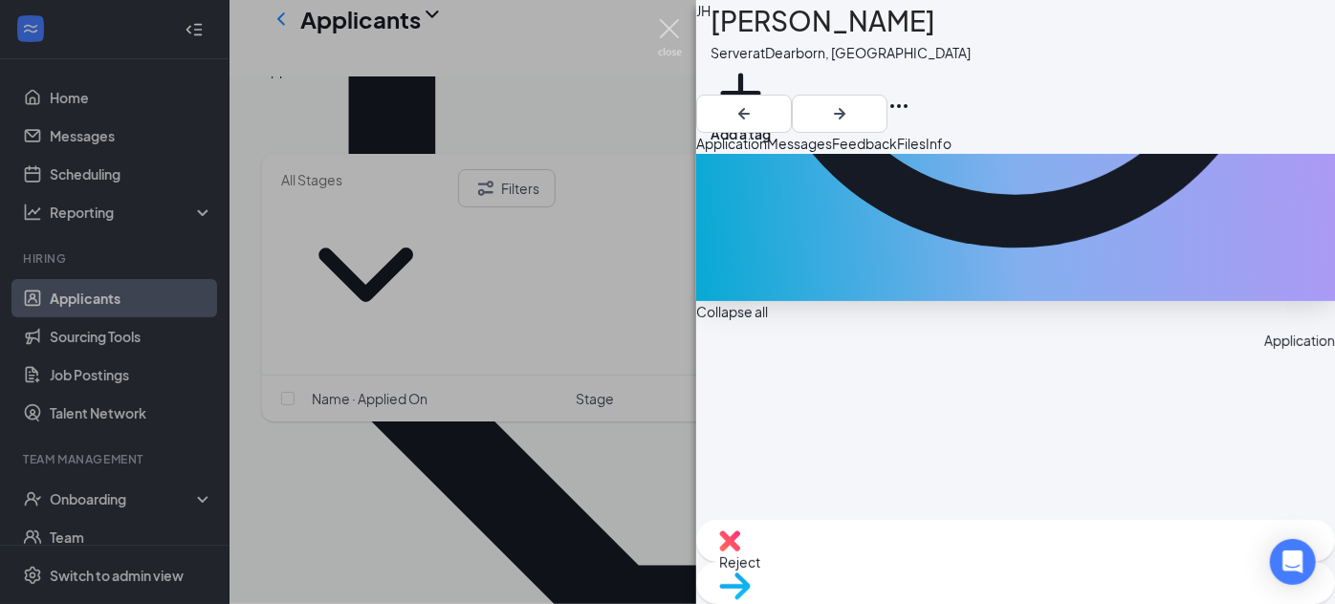
click at [673, 30] on img at bounding box center [670, 37] width 24 height 37
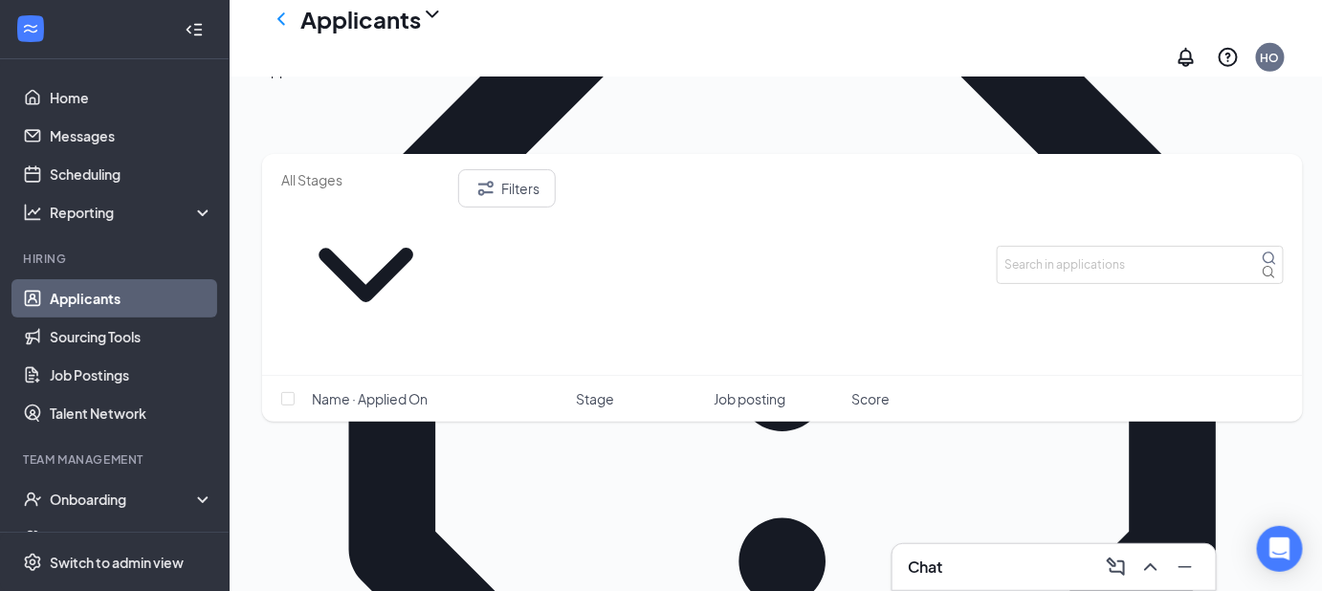
scroll to position [449, 0]
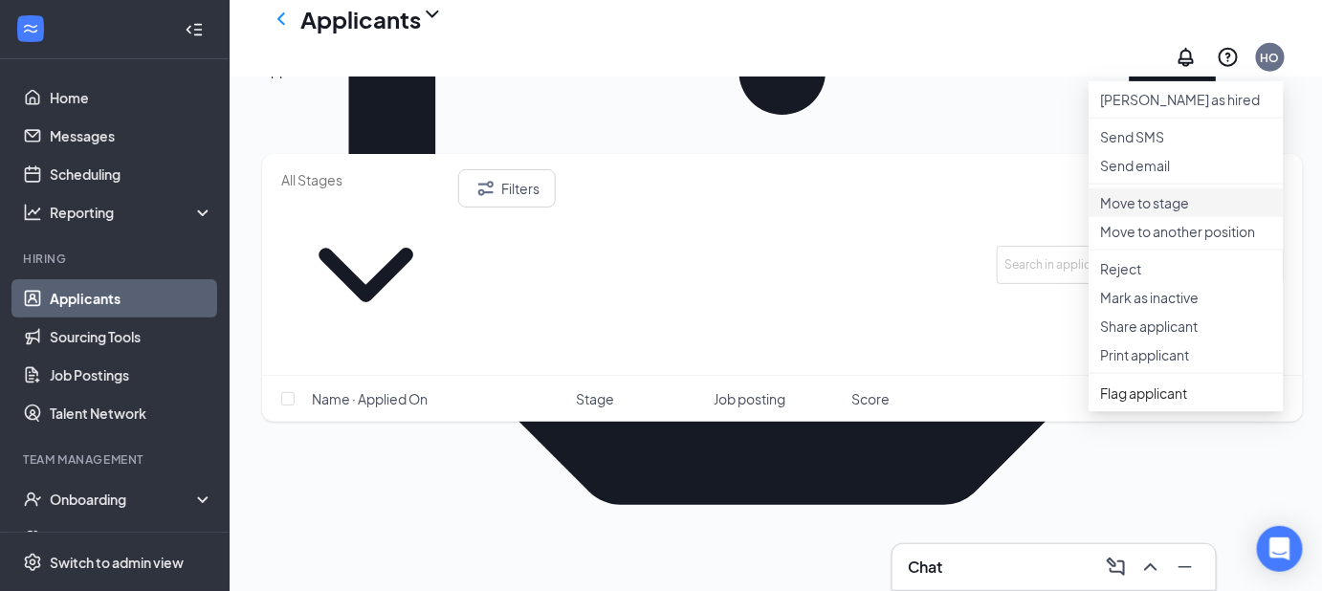
scroll to position [774, 0]
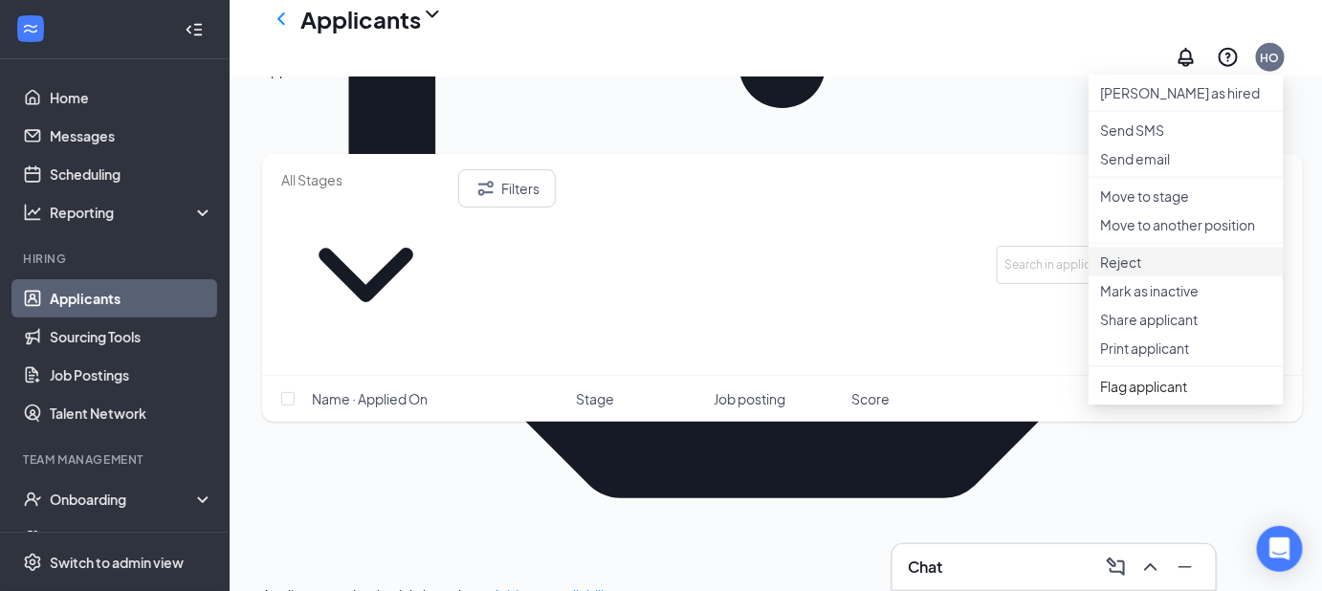
click at [1140, 272] on p "Reject" at bounding box center [1186, 261] width 172 height 19
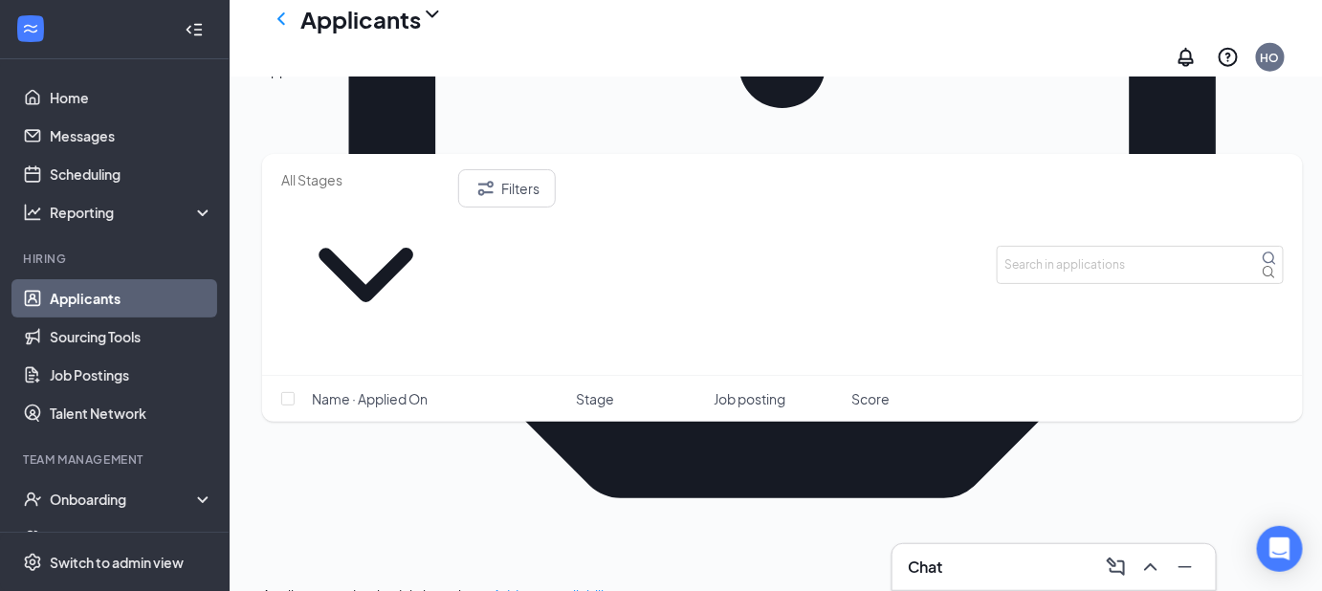
checkbox input "true"
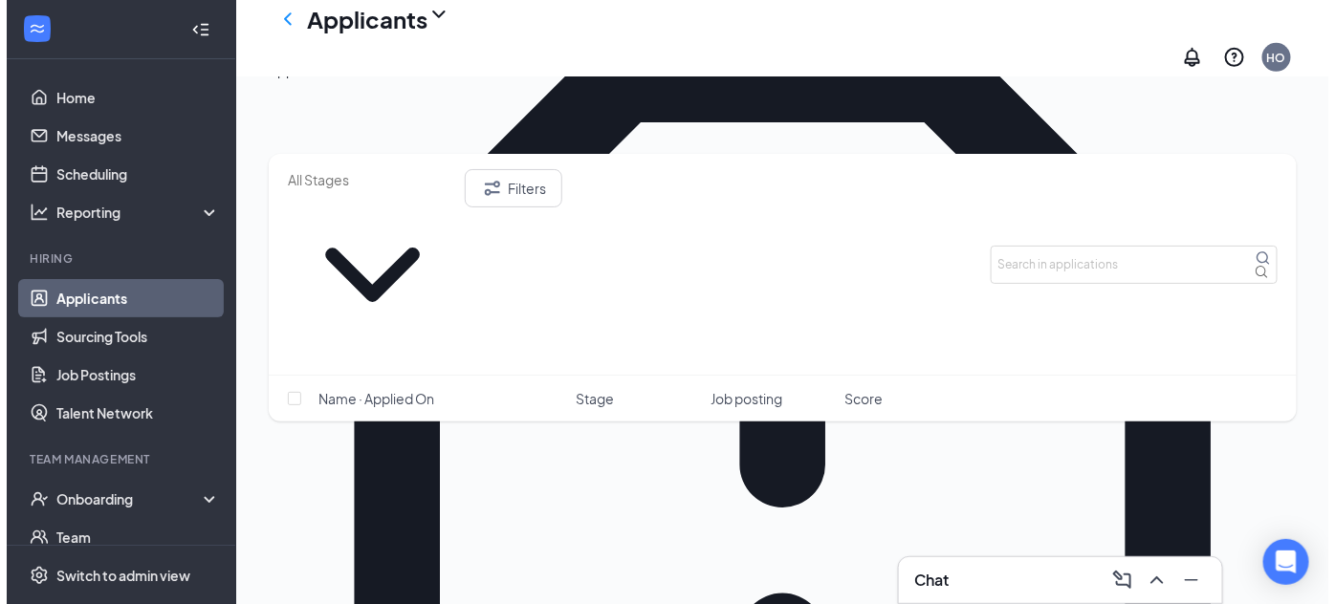
scroll to position [377, 0]
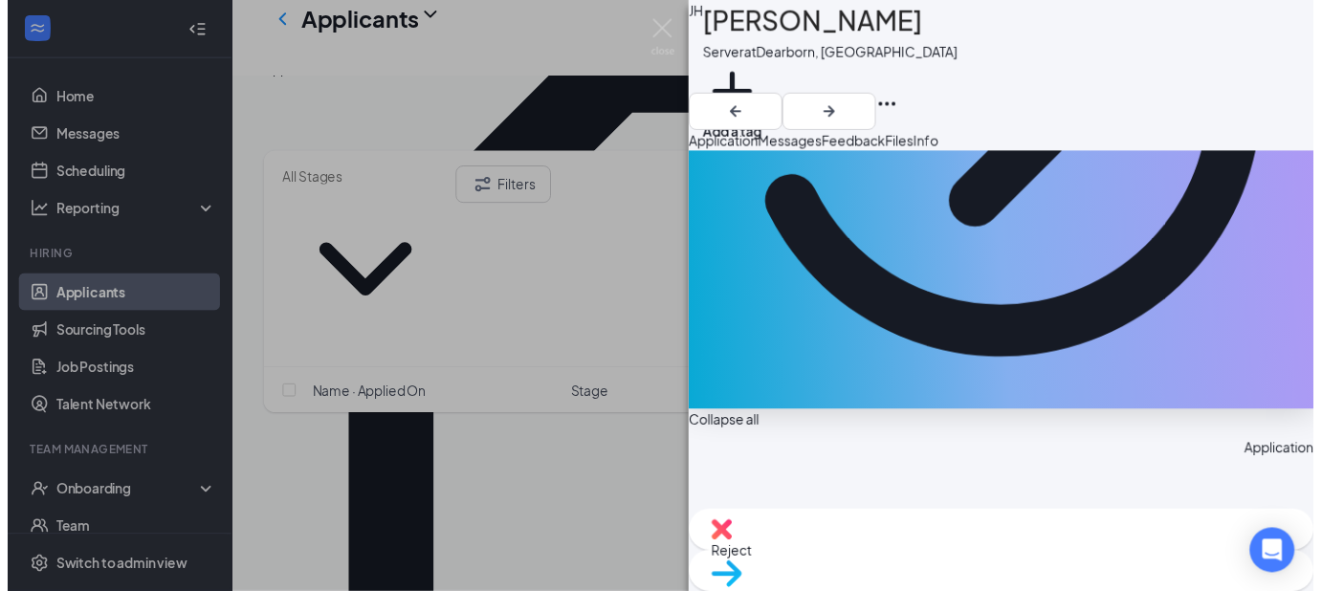
scroll to position [601, 0]
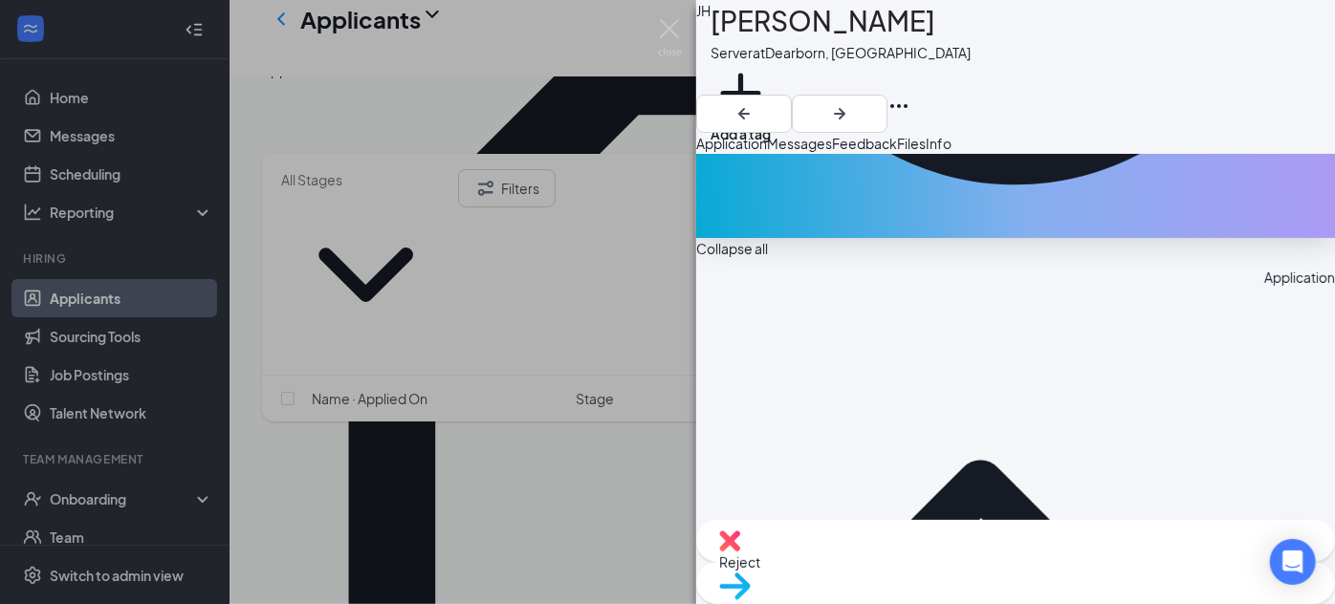
click at [467, 430] on div "JH Jalen Haywood Server at Dearborn, MI Add a tag Application Messages Feedback…" at bounding box center [667, 302] width 1335 height 604
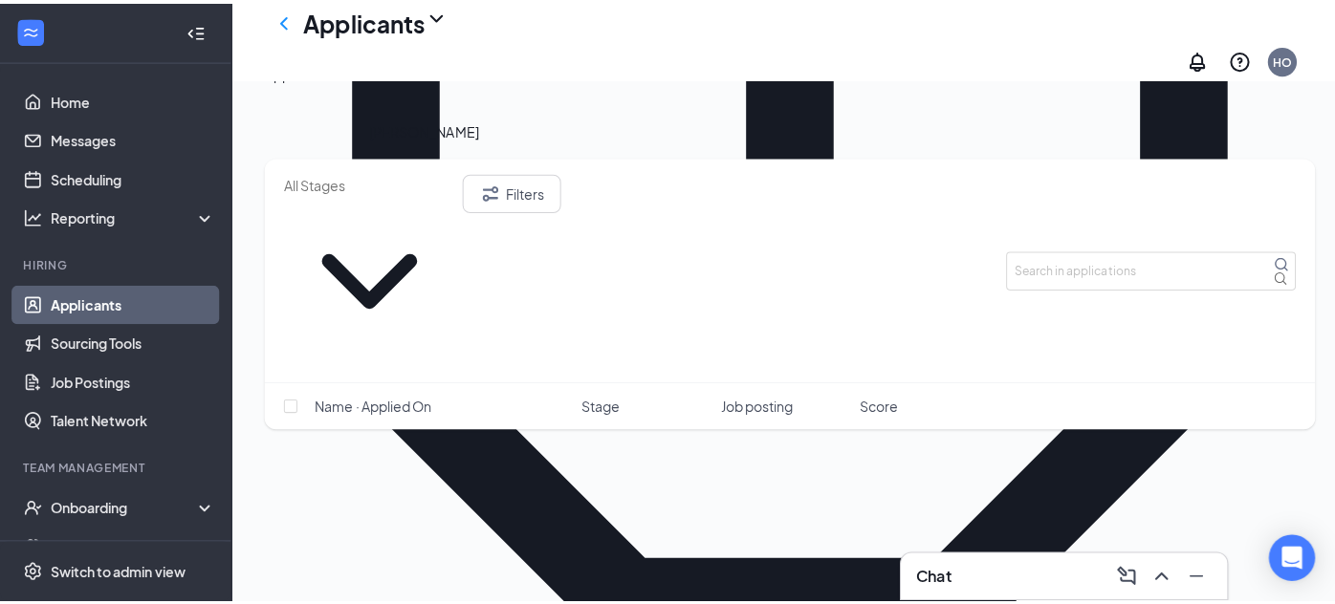
scroll to position [657, 0]
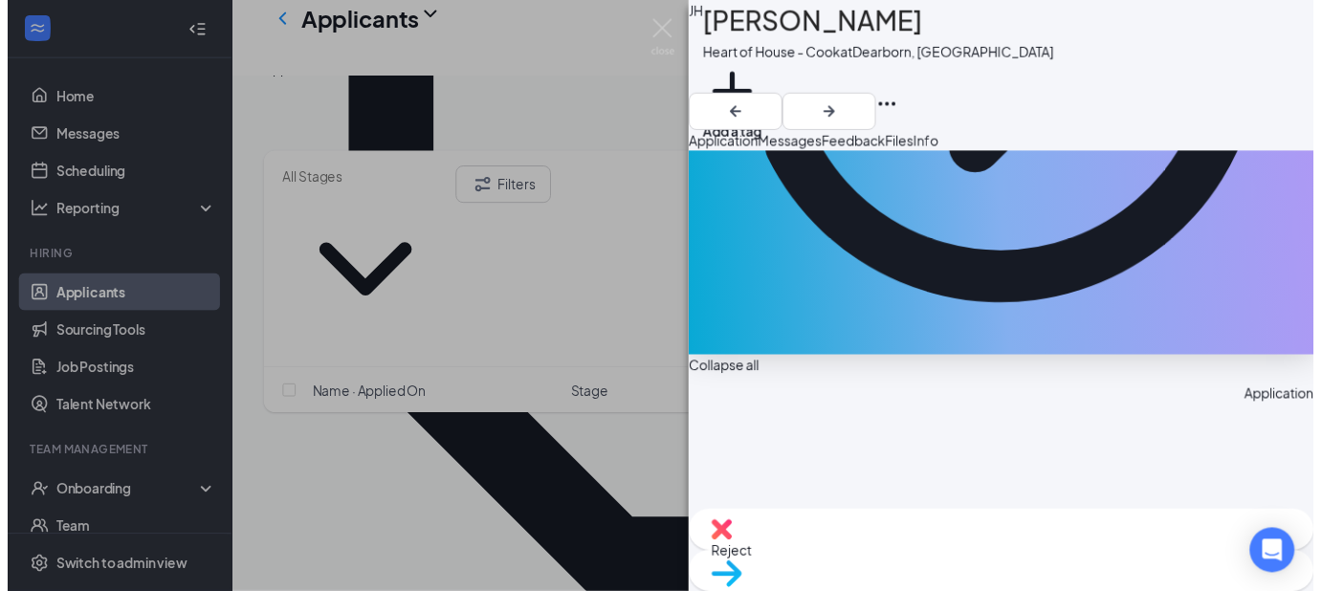
scroll to position [483, 0]
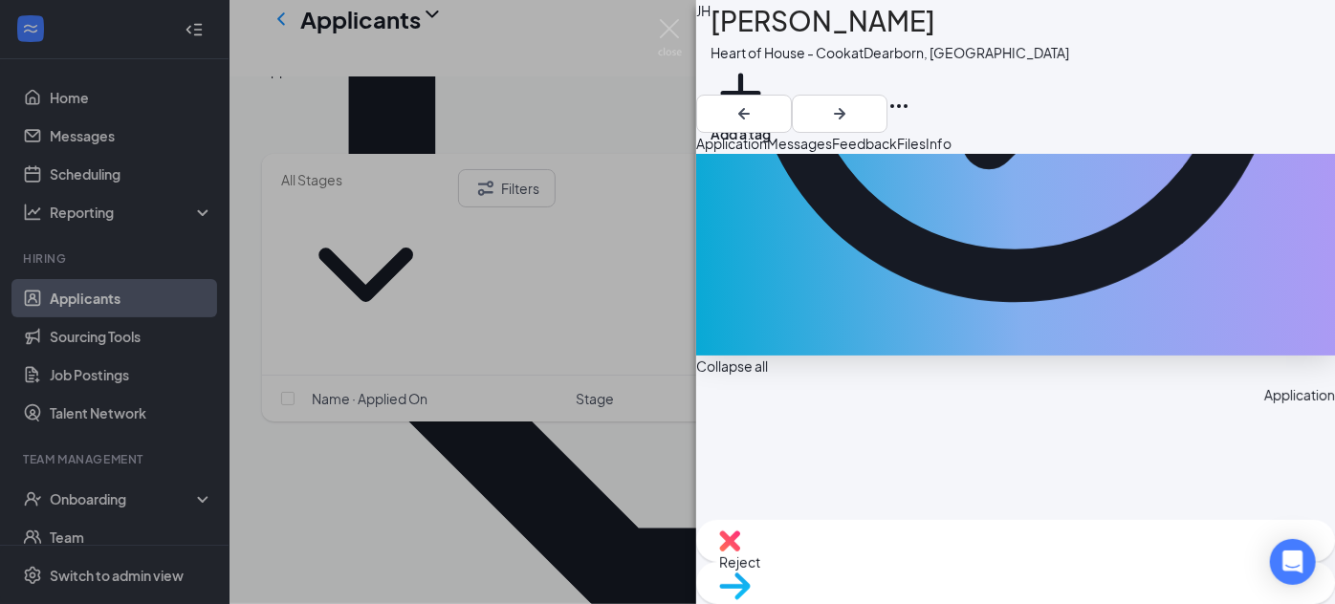
click at [591, 371] on div "JH Jalen Haywood Heart of House - Cook at Dearborn, MI Add a tag Application Me…" at bounding box center [667, 302] width 1335 height 604
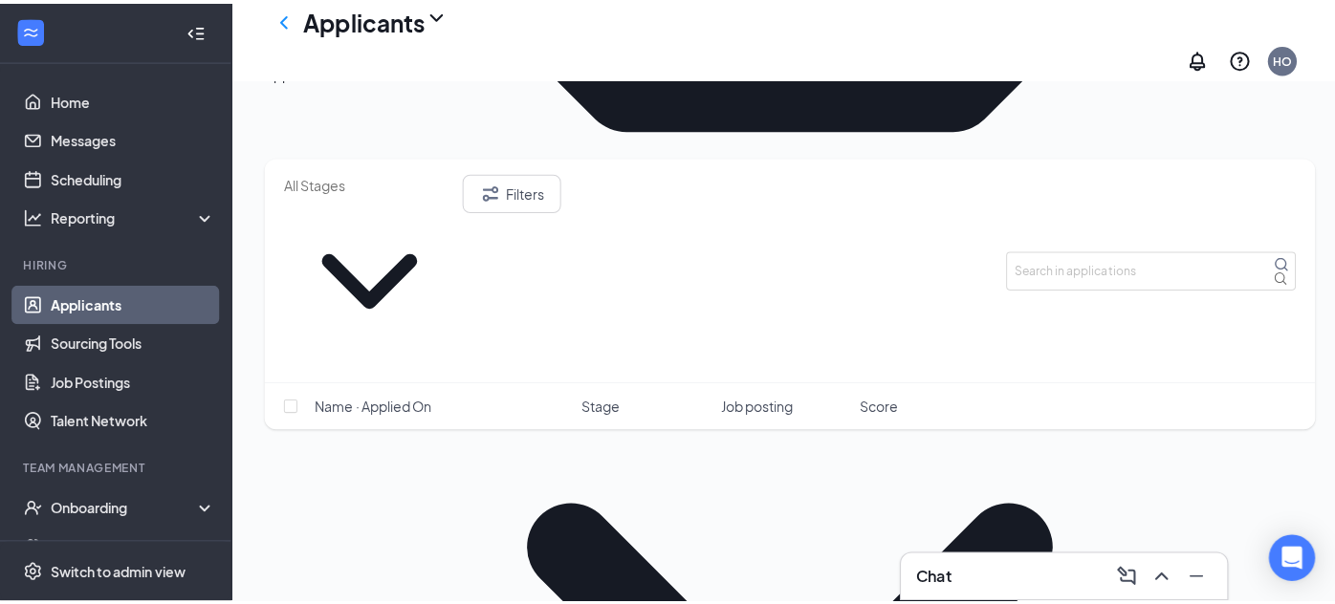
scroll to position [1149, 0]
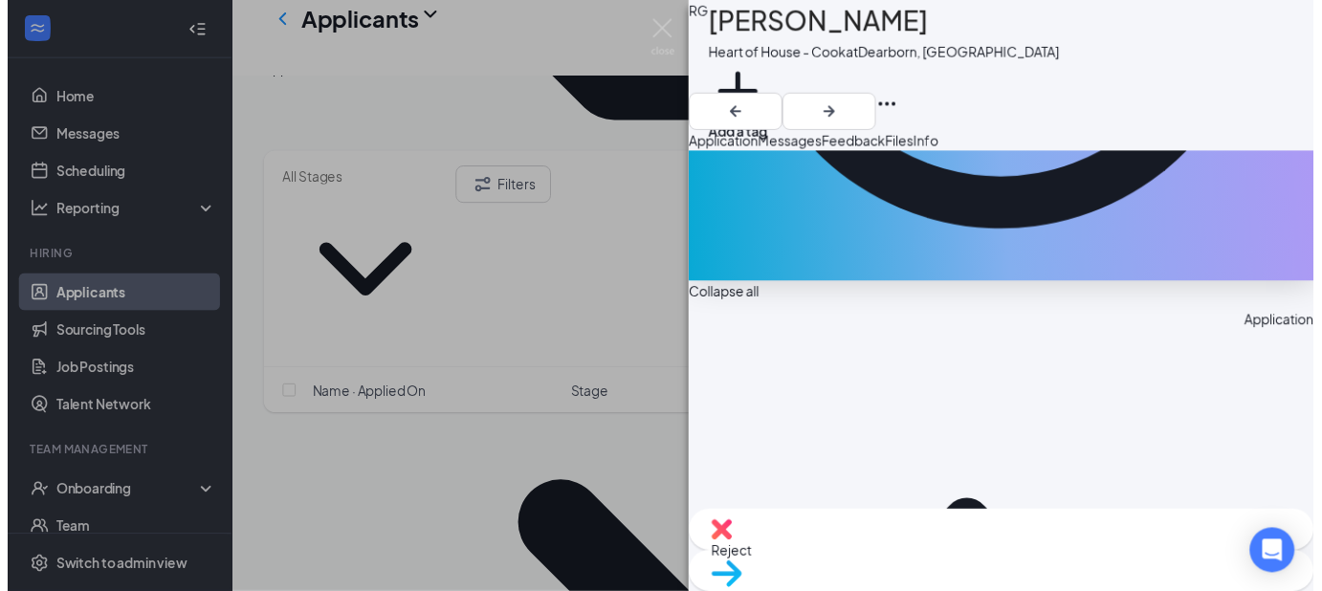
scroll to position [558, 0]
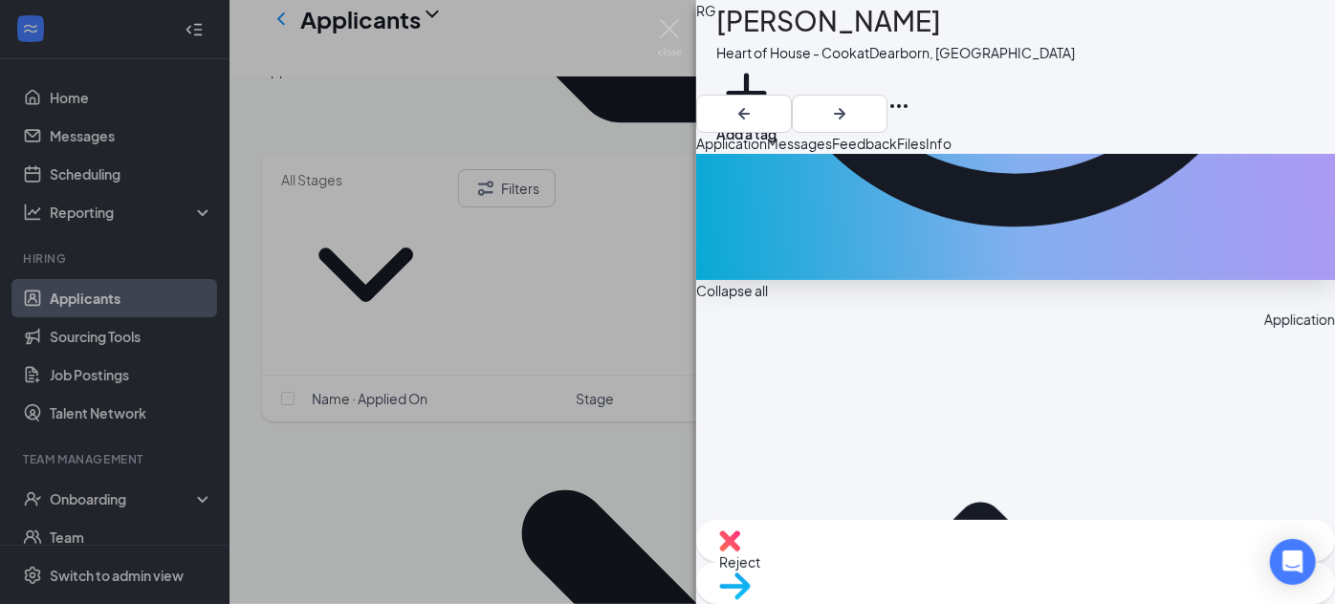
click at [561, 387] on div "RG Rhonda Grayson Heart of House - Cook at Dearborn, MI Add a tag Application M…" at bounding box center [667, 302] width 1335 height 604
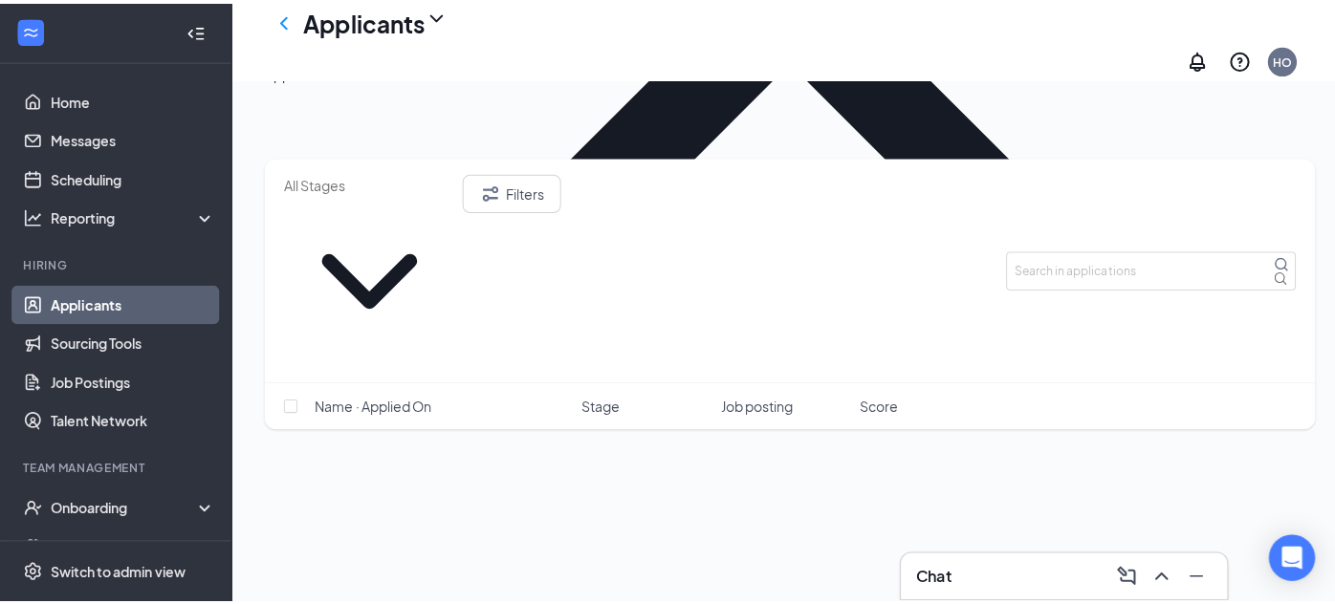
scroll to position [1902, 0]
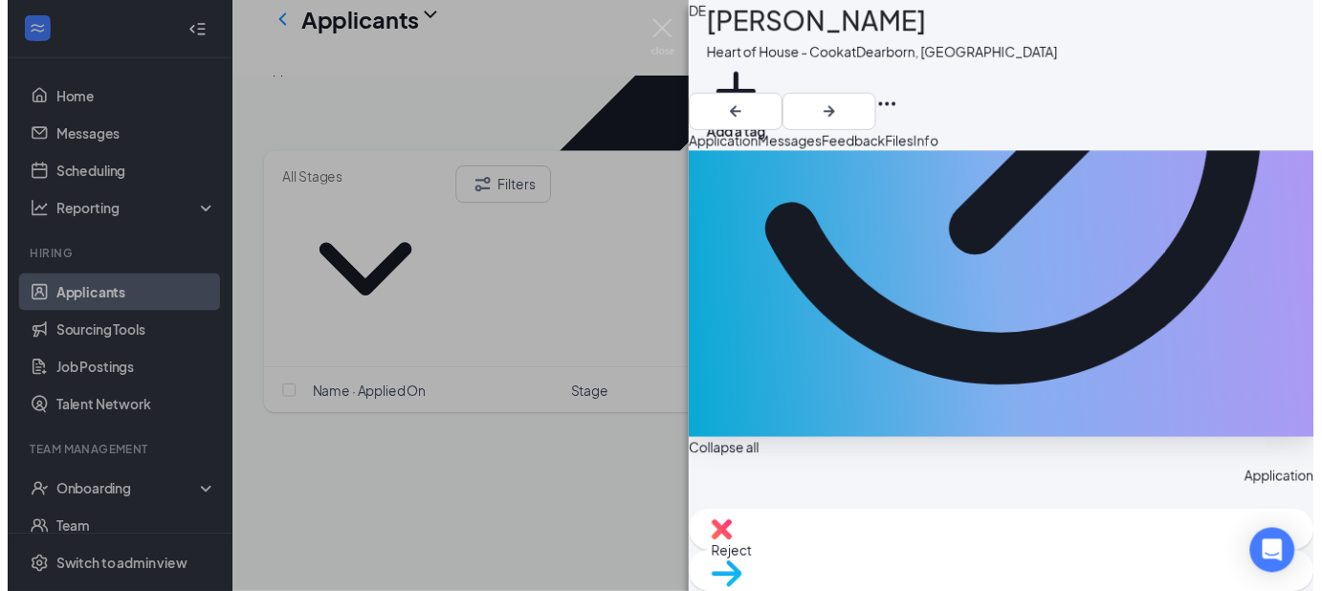
scroll to position [421, 0]
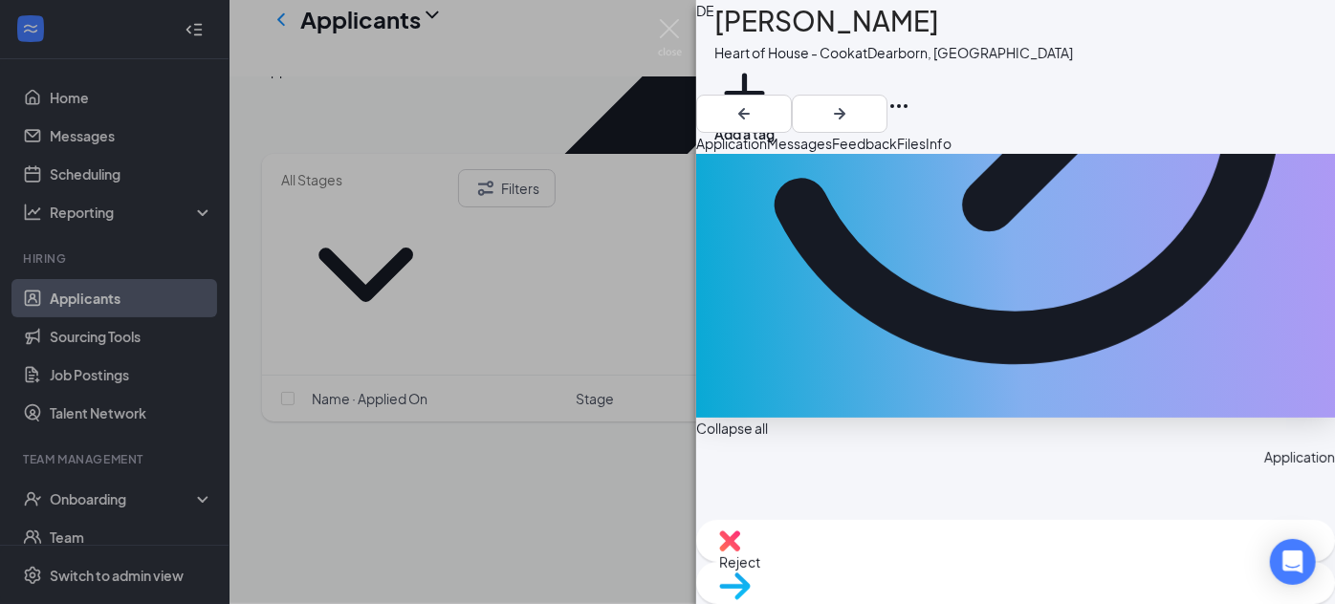
click at [554, 389] on div "DE Dion Edwards Heart of House - Cook at Dearborn, MI Add a tag Application Mes…" at bounding box center [667, 302] width 1335 height 604
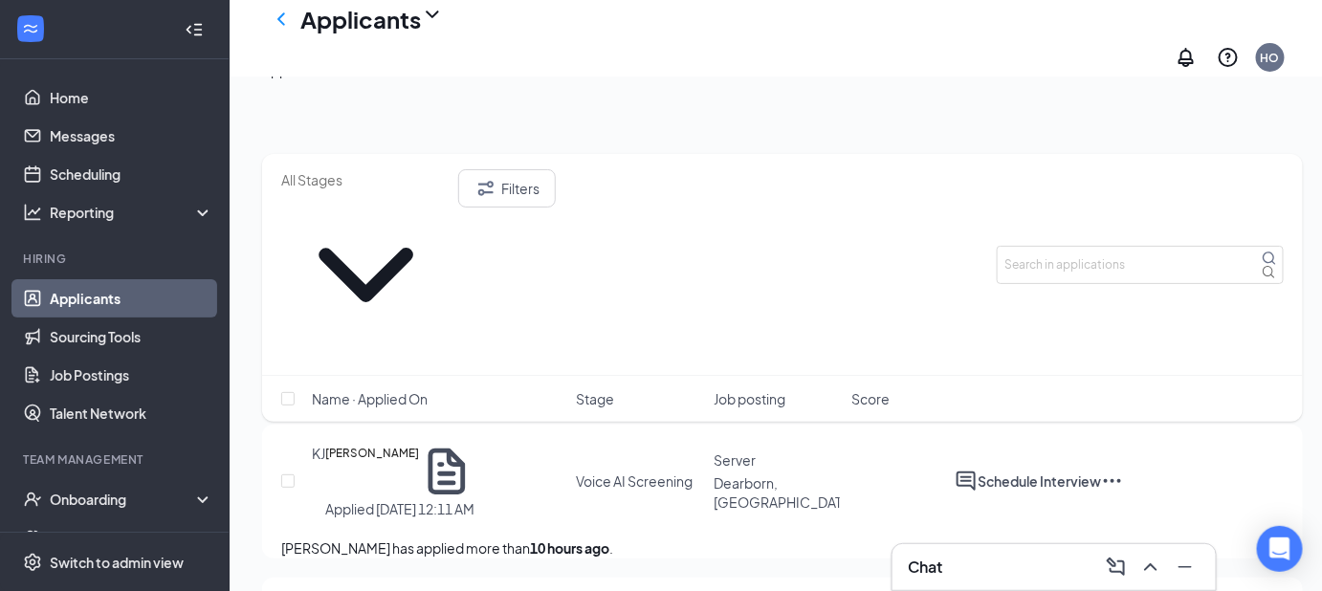
scroll to position [2382, 0]
click at [115, 139] on link "Messages" at bounding box center [132, 136] width 164 height 38
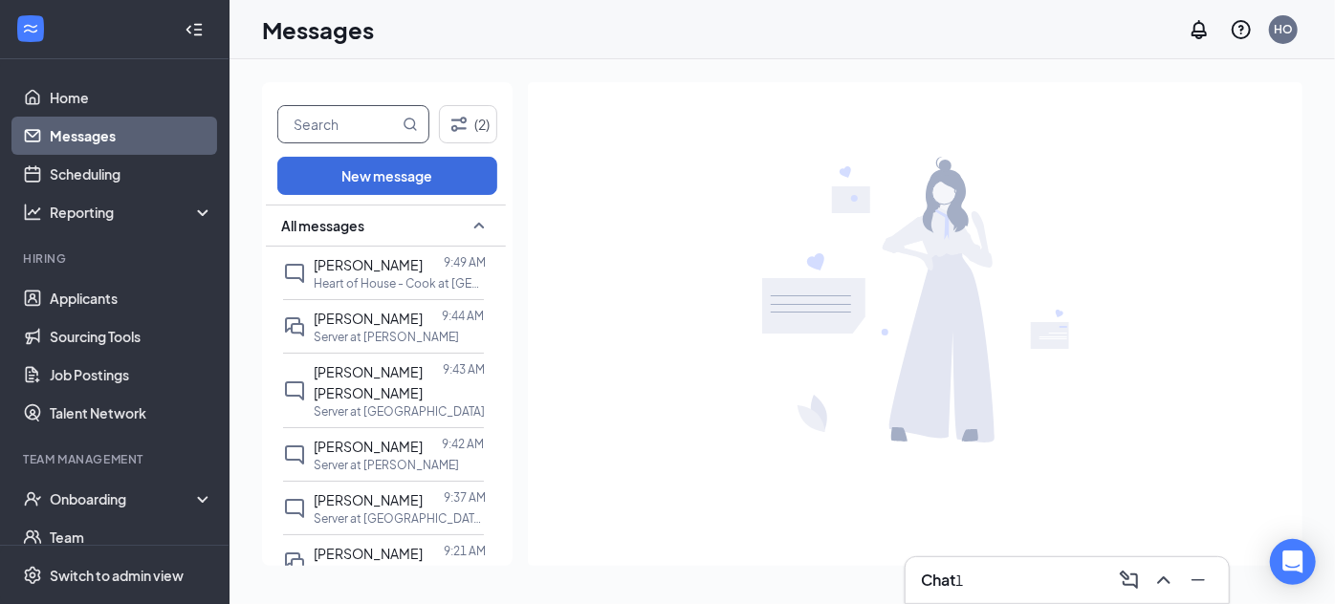
click at [336, 124] on input "text" at bounding box center [338, 124] width 120 height 36
type input "l"
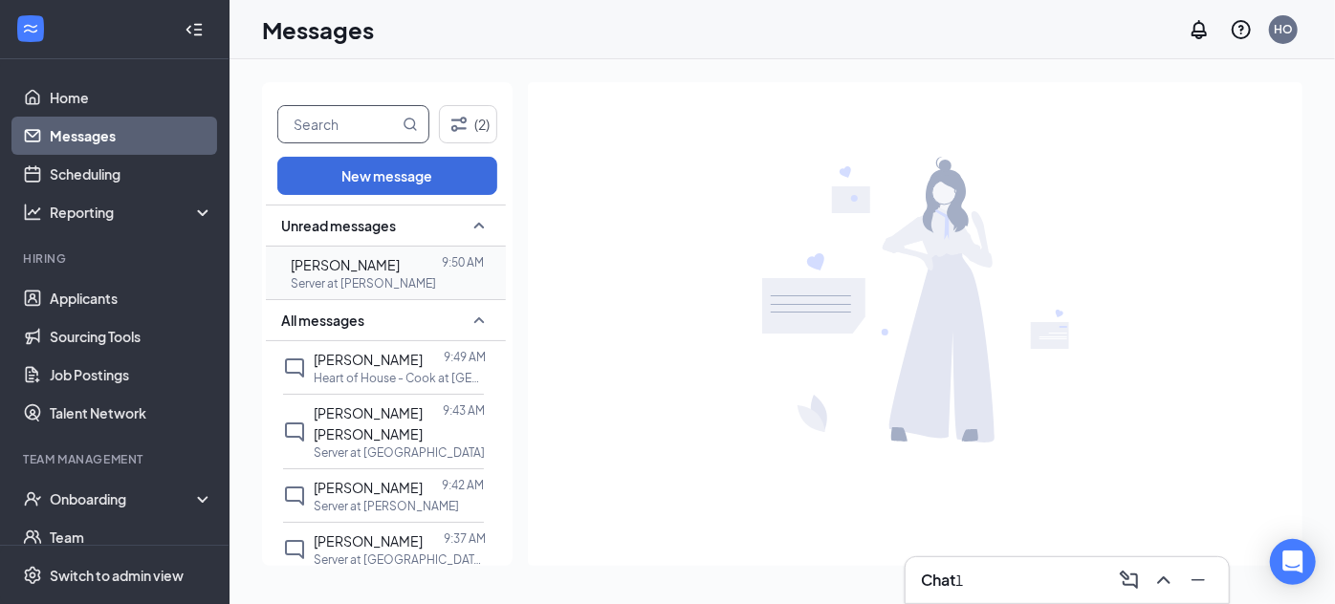
click at [376, 264] on span "[PERSON_NAME]" at bounding box center [345, 264] width 109 height 17
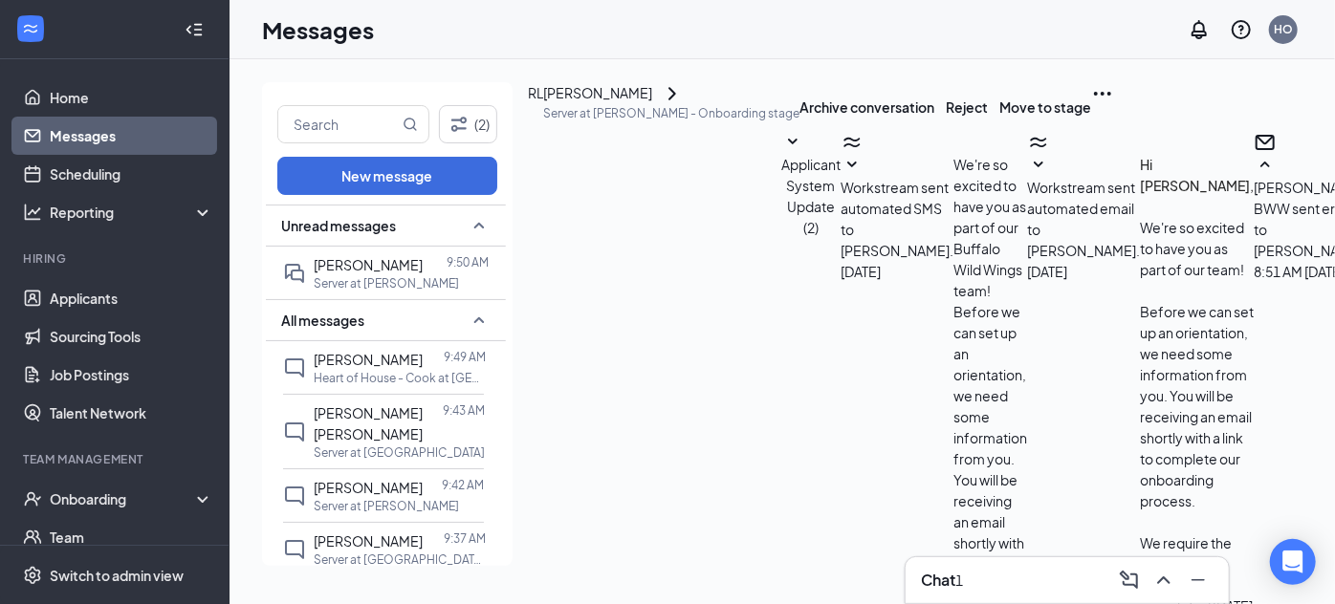
scroll to position [908, 0]
click at [331, 112] on input "text" at bounding box center [338, 124] width 120 height 36
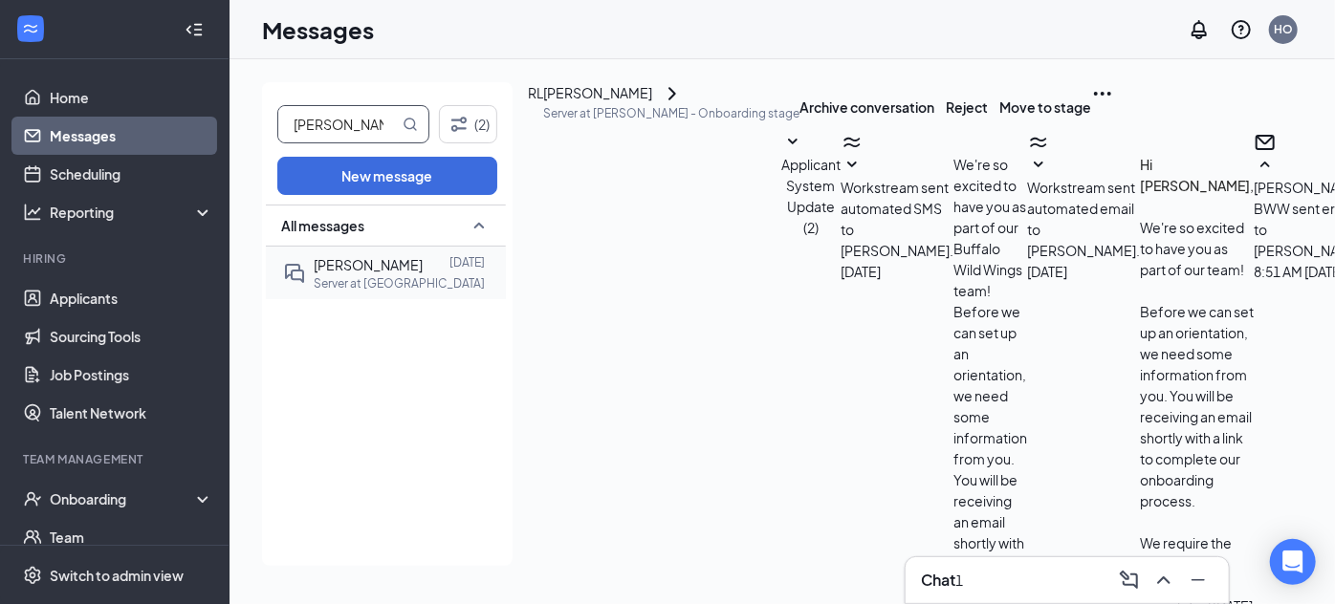
click at [391, 260] on span "Christina Moody" at bounding box center [368, 264] width 109 height 17
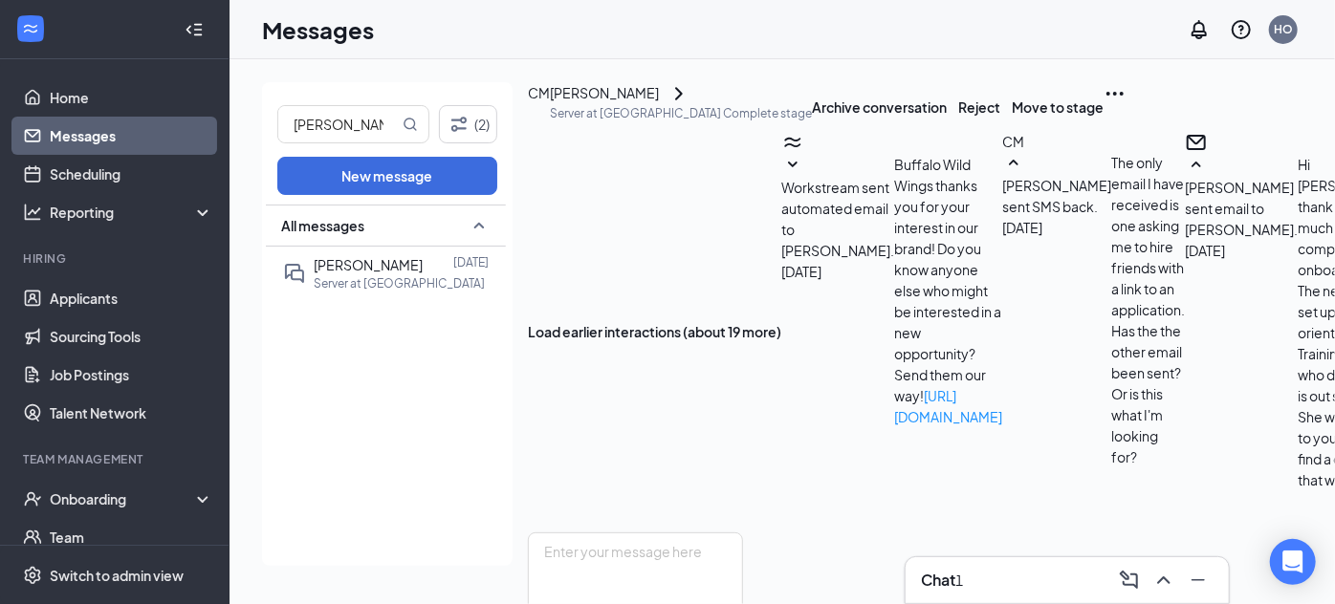
scroll to position [1260, 0]
drag, startPoint x: 353, startPoint y: 129, endPoint x: 155, endPoint y: 144, distance: 198.5
click at [155, 144] on div "Home Messages Scheduling Reporting Hiring Applicants Sourcing Tools Job Posting…" at bounding box center [667, 302] width 1335 height 604
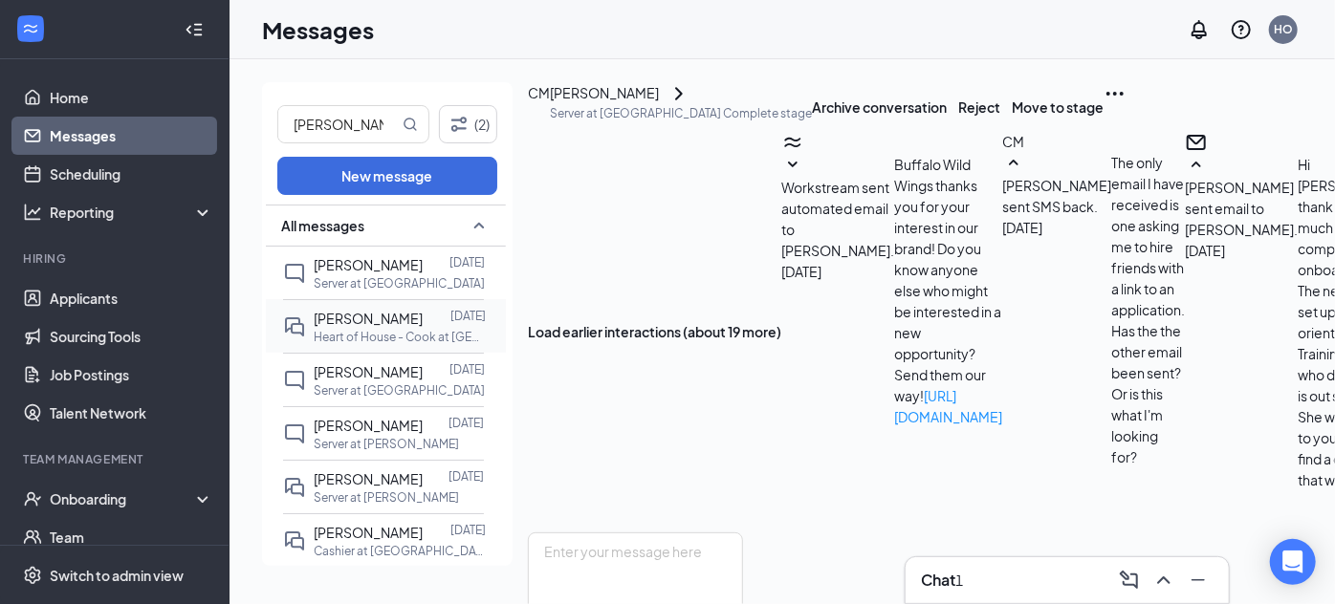
click at [386, 325] on span "[PERSON_NAME]" at bounding box center [368, 318] width 109 height 17
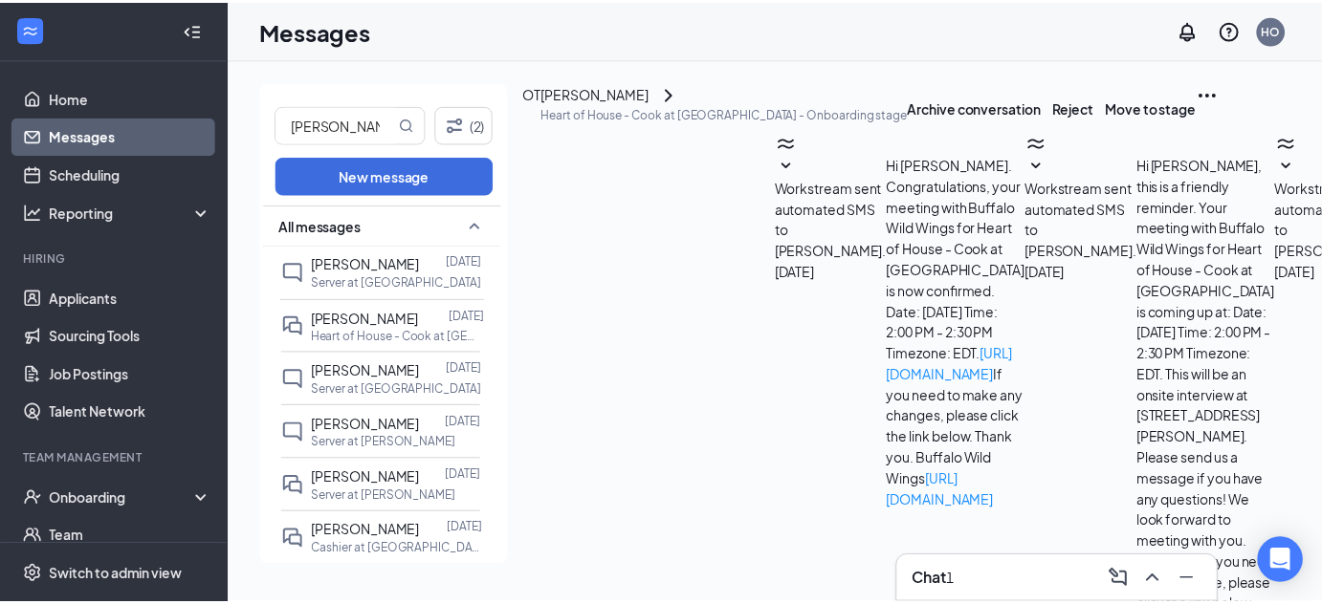
scroll to position [428, 0]
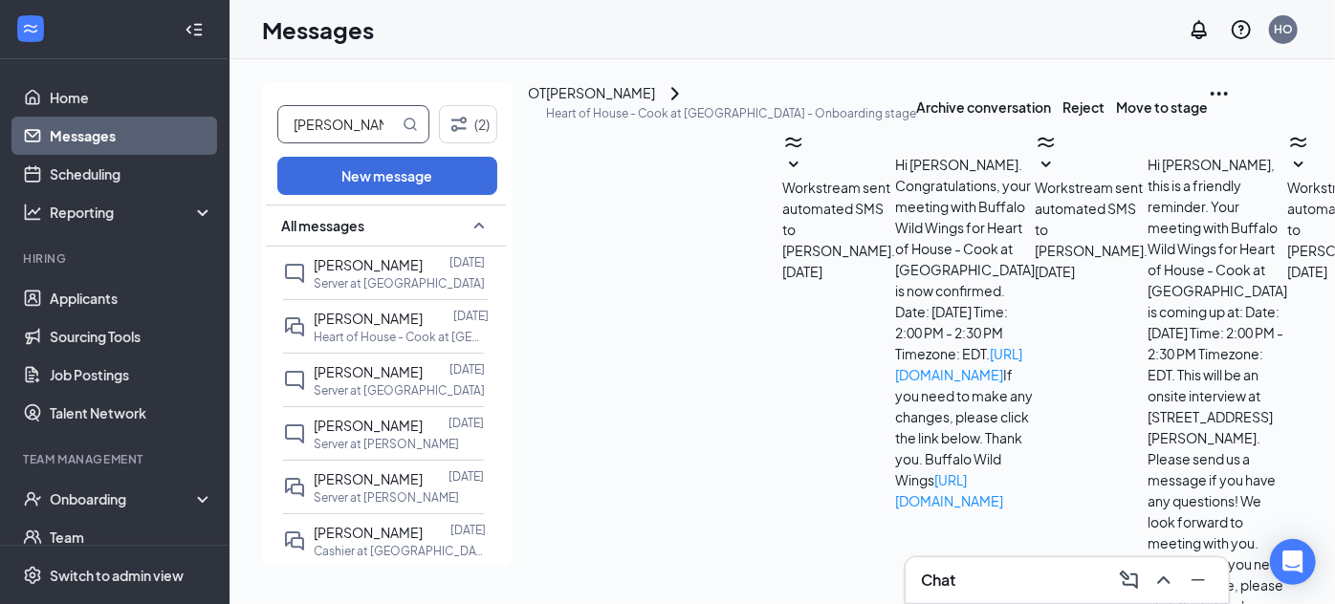
click at [361, 123] on input "olivia" at bounding box center [338, 124] width 120 height 36
type input "o"
click at [50, 282] on link "Applicants" at bounding box center [132, 298] width 164 height 38
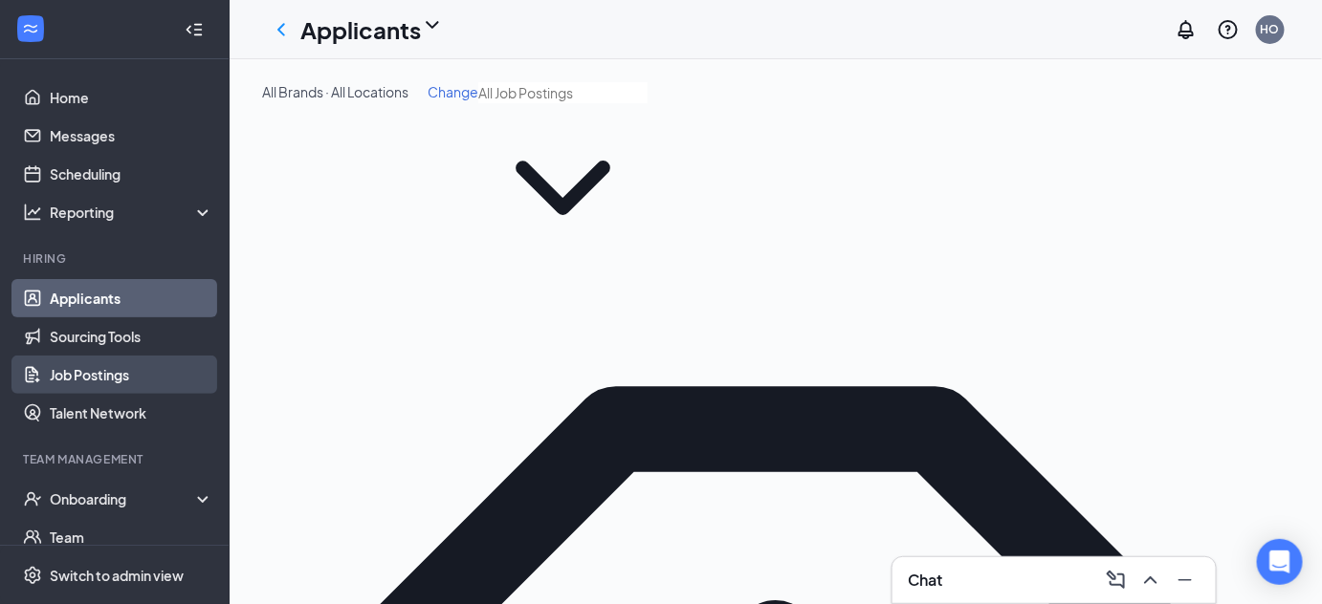
scroll to position [132, 0]
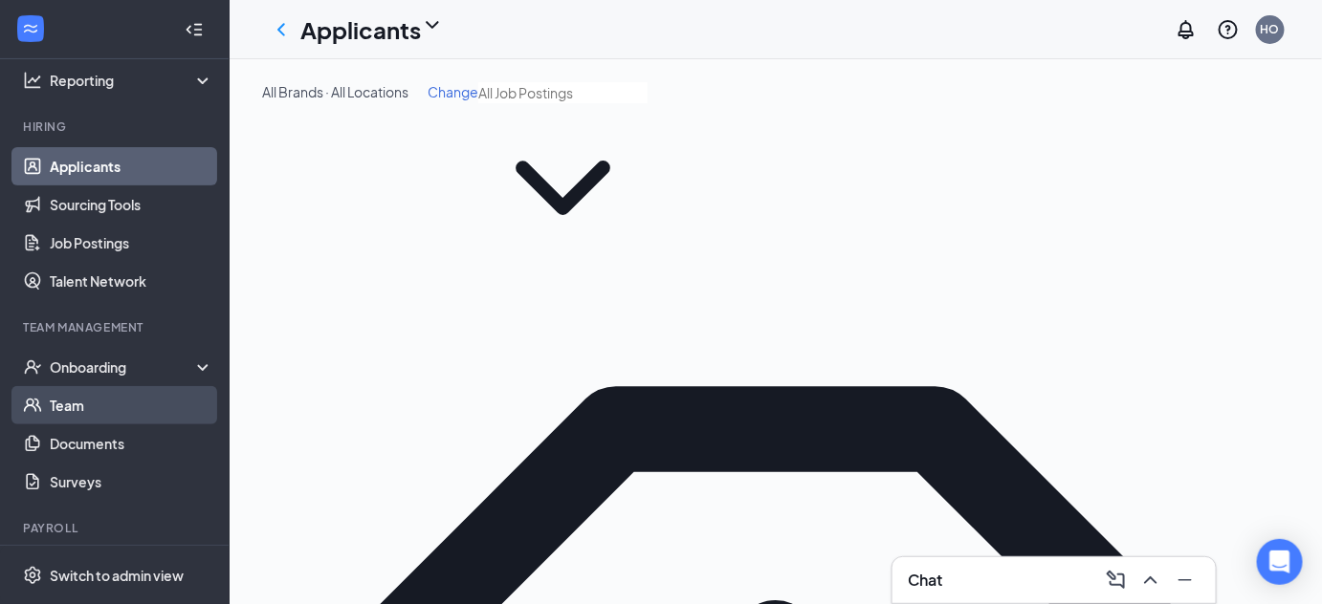
click at [117, 400] on link "Team" at bounding box center [132, 405] width 164 height 38
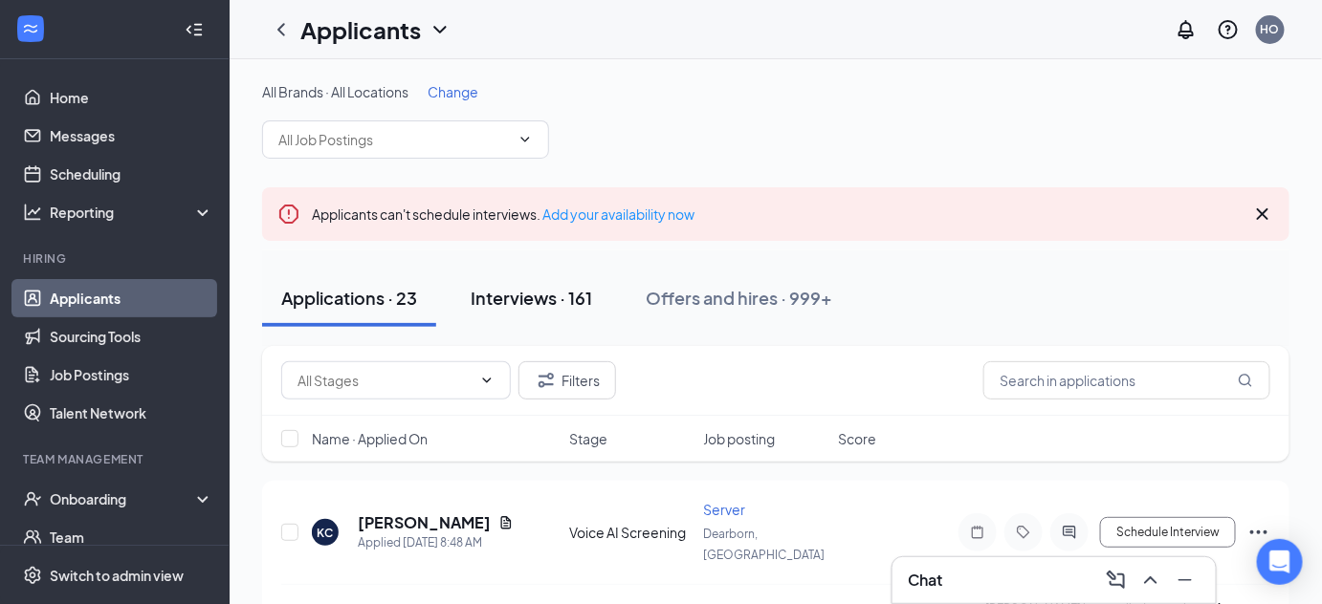
click at [520, 295] on div "Interviews · 161" at bounding box center [531, 298] width 121 height 24
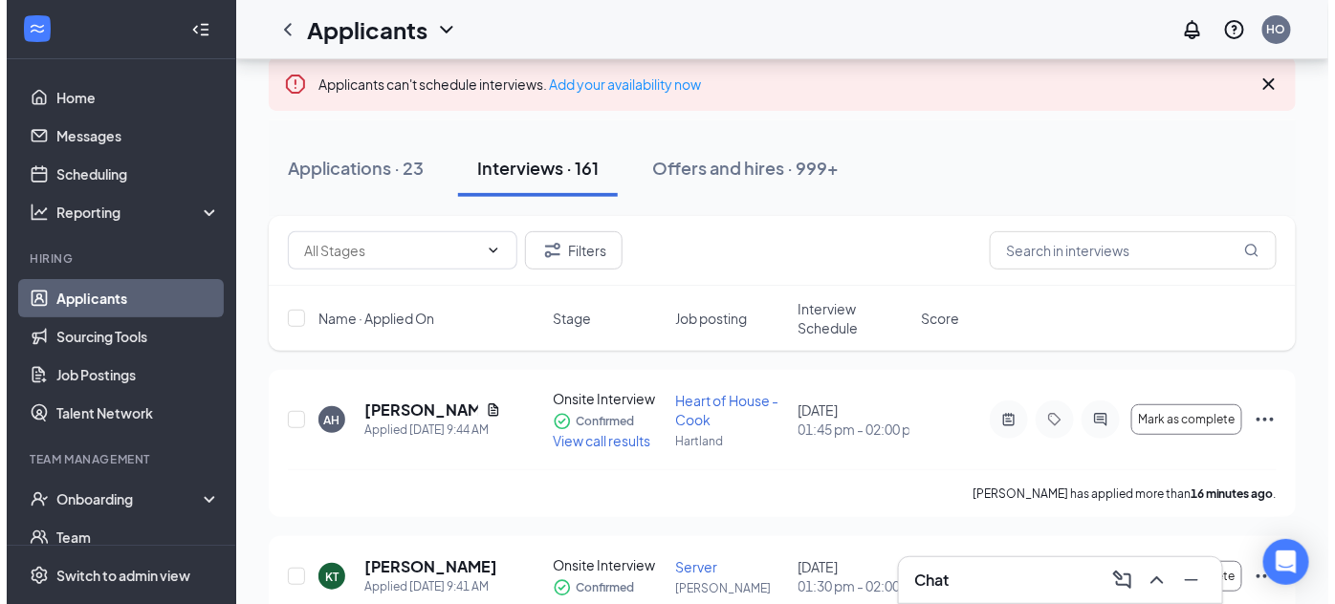
scroll to position [131, 0]
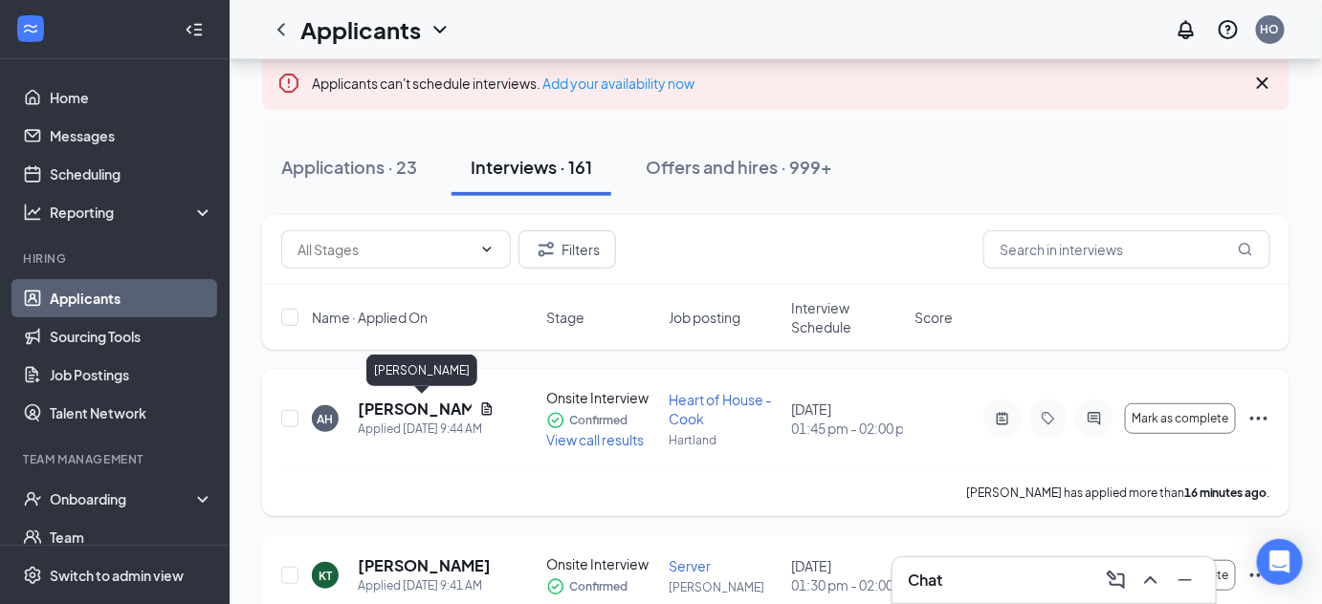
click at [423, 399] on h5 "[PERSON_NAME]" at bounding box center [415, 409] width 114 height 21
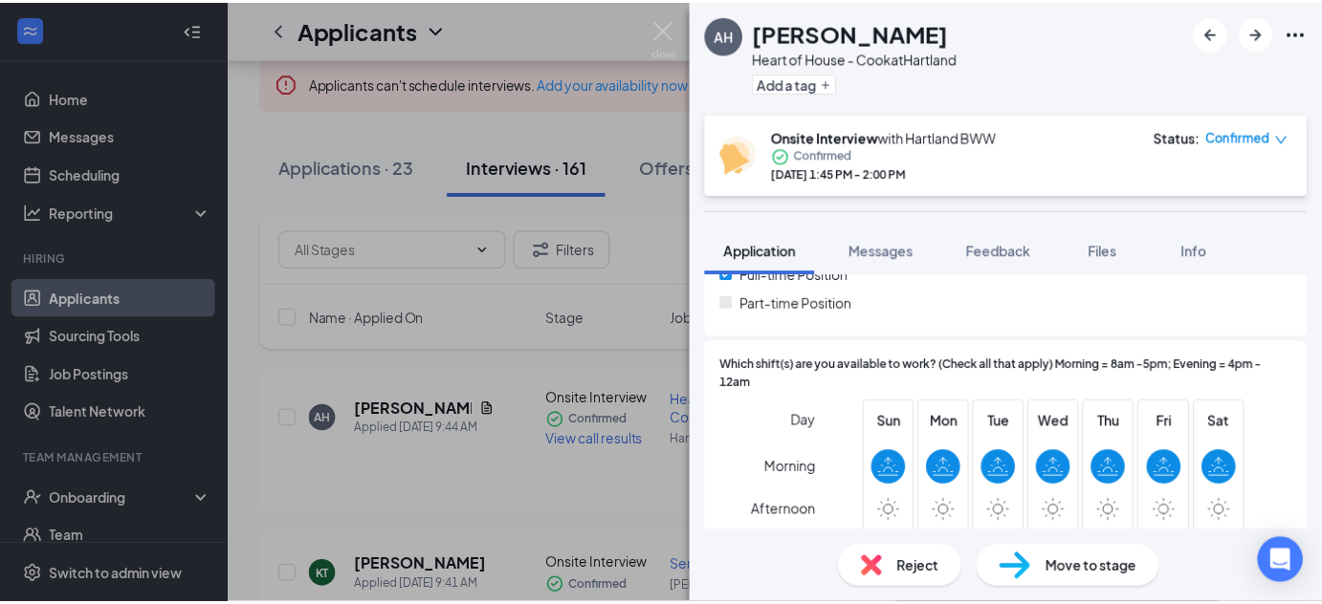
scroll to position [461, 0]
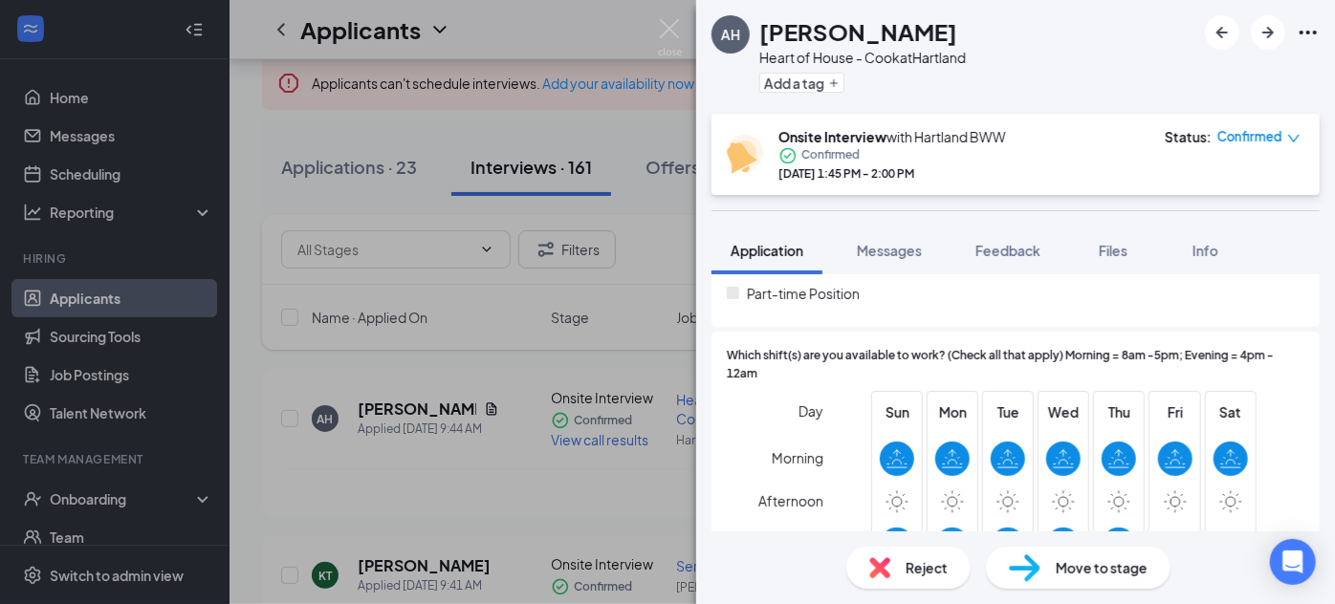
click at [632, 257] on div "AH [PERSON_NAME] Heart of House - Cook at [GEOGRAPHIC_DATA] Add a tag Onsite In…" at bounding box center [667, 302] width 1335 height 604
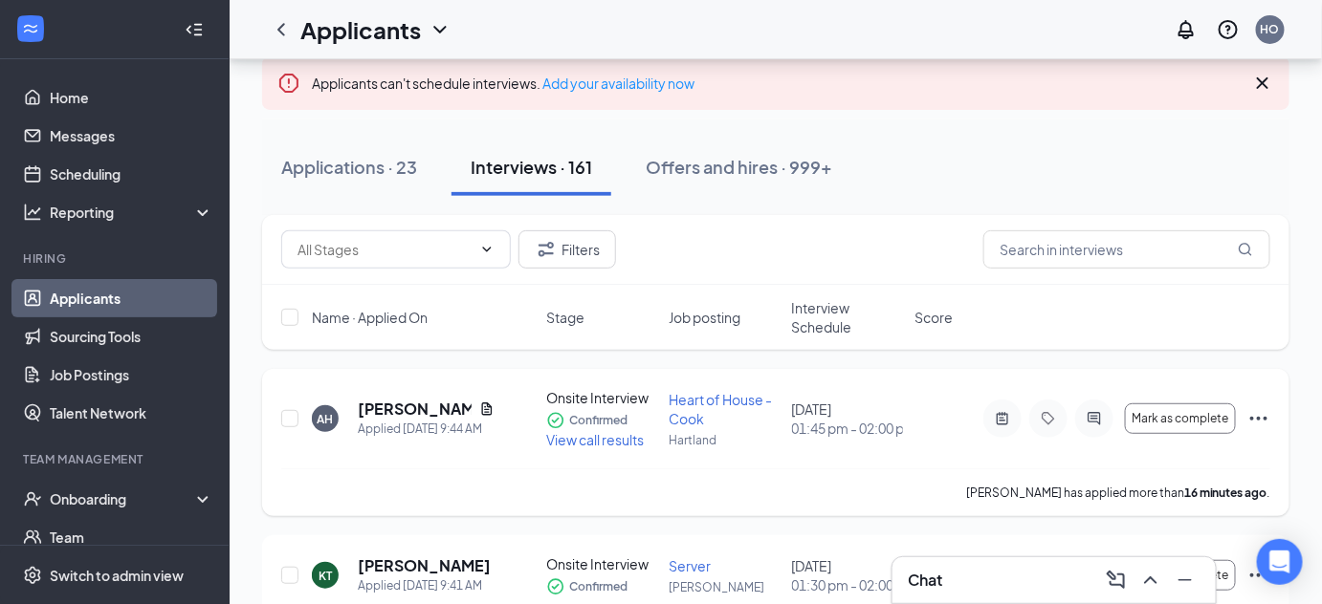
click at [592, 440] on span "View call results" at bounding box center [595, 439] width 98 height 17
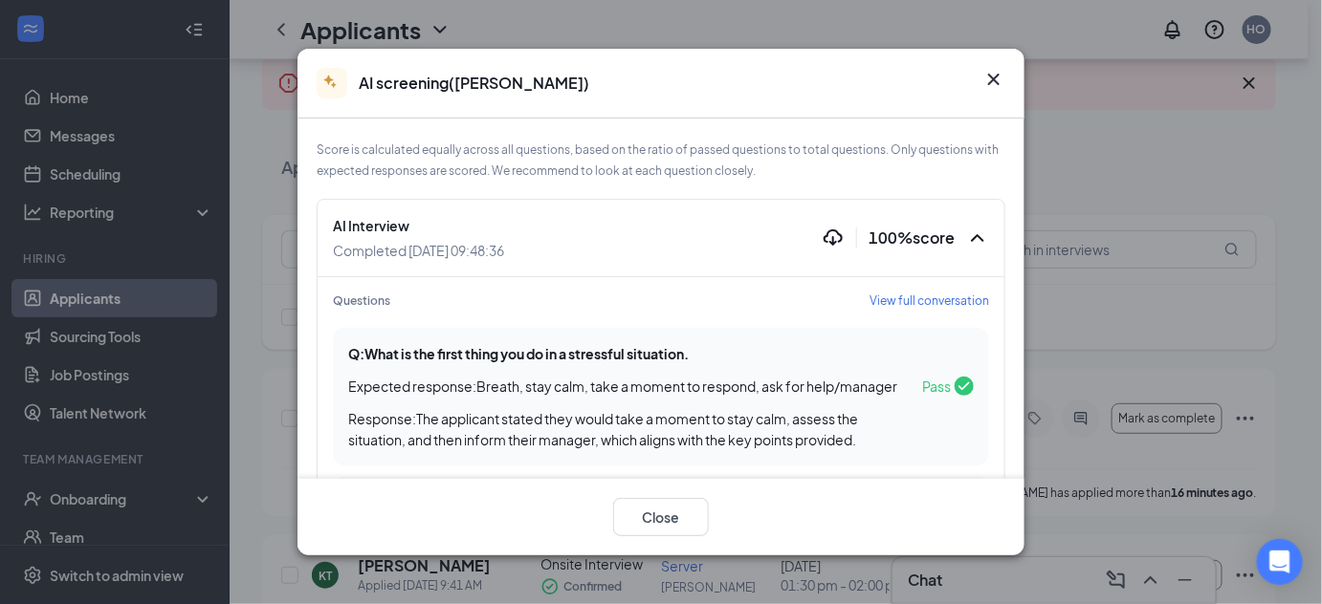
click at [992, 82] on icon "Cross" at bounding box center [993, 79] width 23 height 23
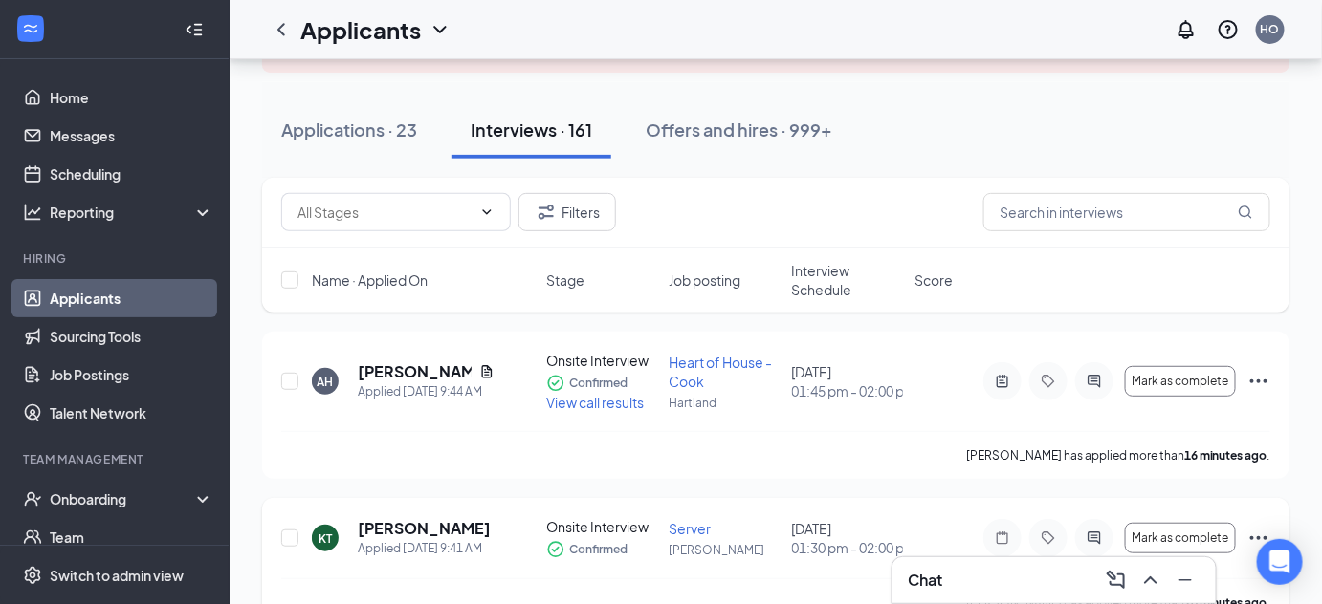
scroll to position [166, 0]
click at [326, 124] on div "Applications · 23" at bounding box center [349, 132] width 136 height 24
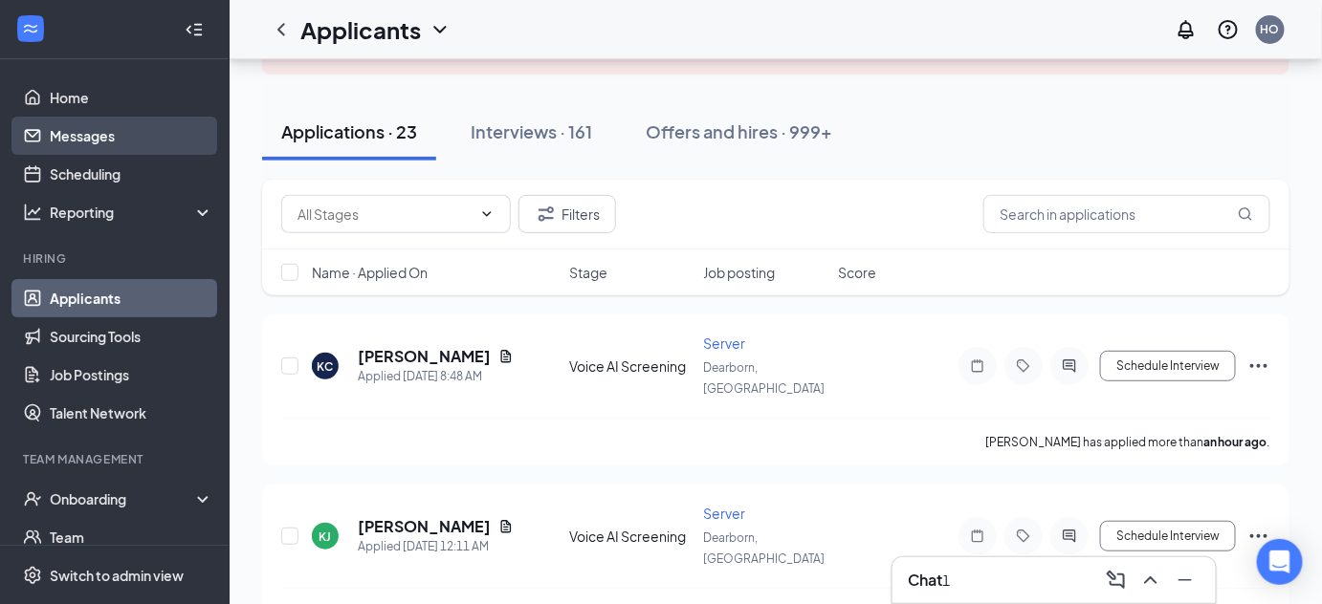
click at [132, 143] on link "Messages" at bounding box center [132, 136] width 164 height 38
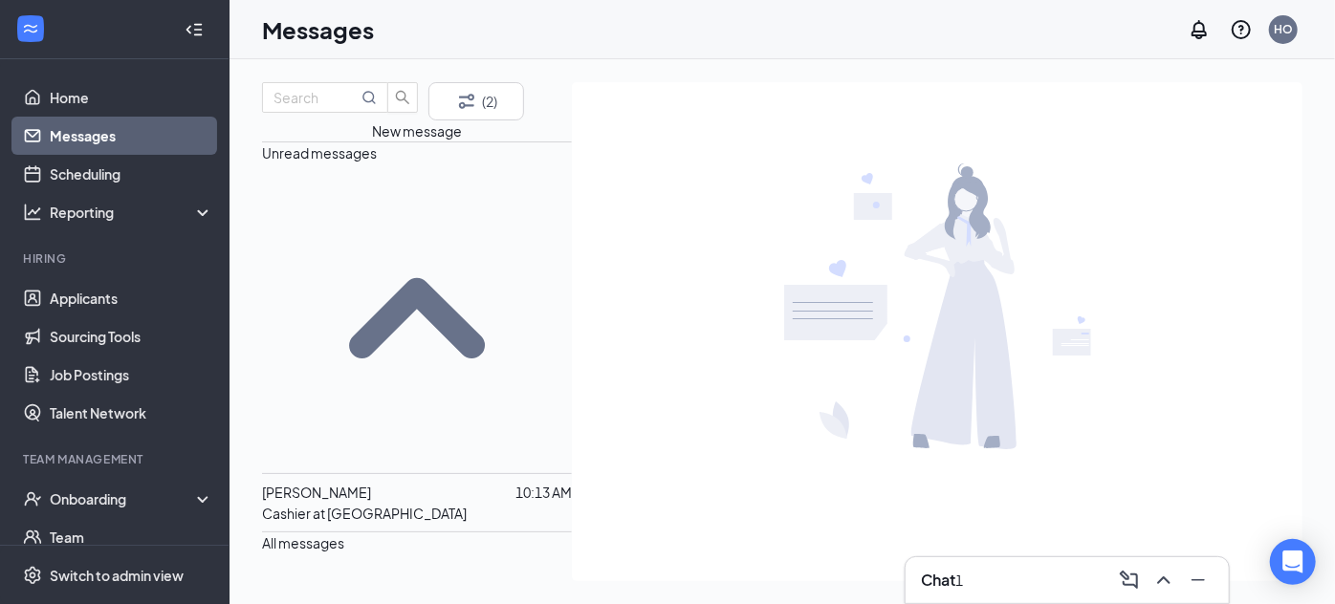
click at [371, 484] on span "[PERSON_NAME]" at bounding box center [316, 492] width 109 height 17
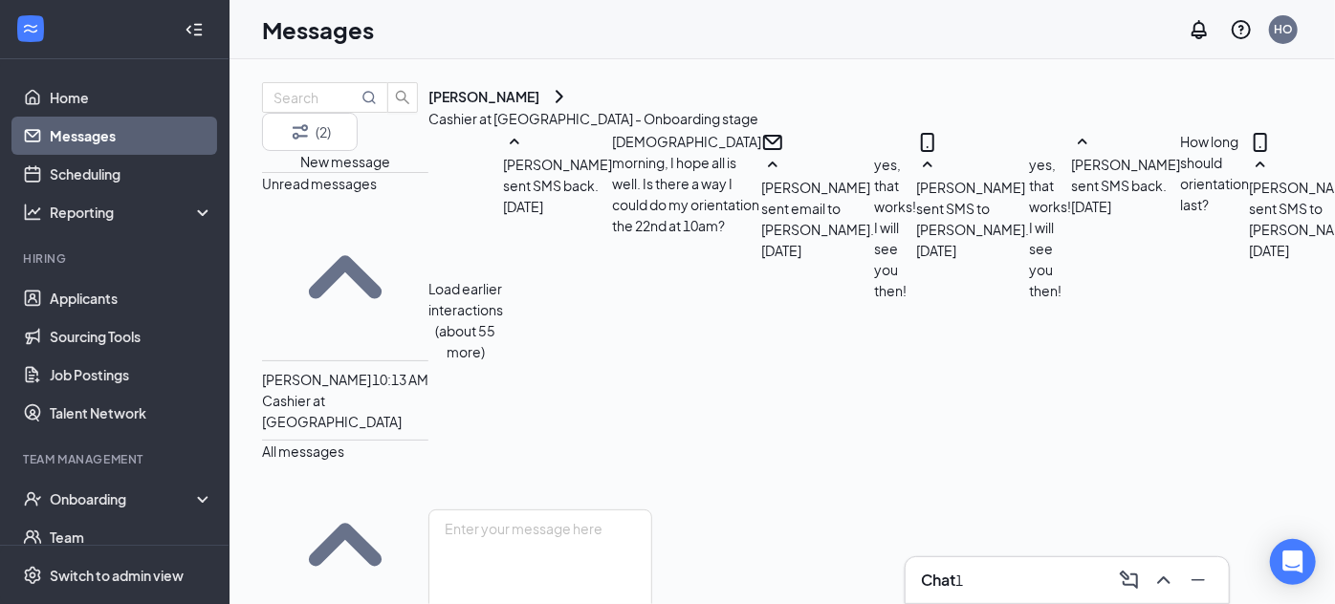
scroll to position [938, 0]
click at [354, 108] on input "text" at bounding box center [316, 97] width 84 height 21
click at [652, 510] on textarea at bounding box center [540, 567] width 224 height 115
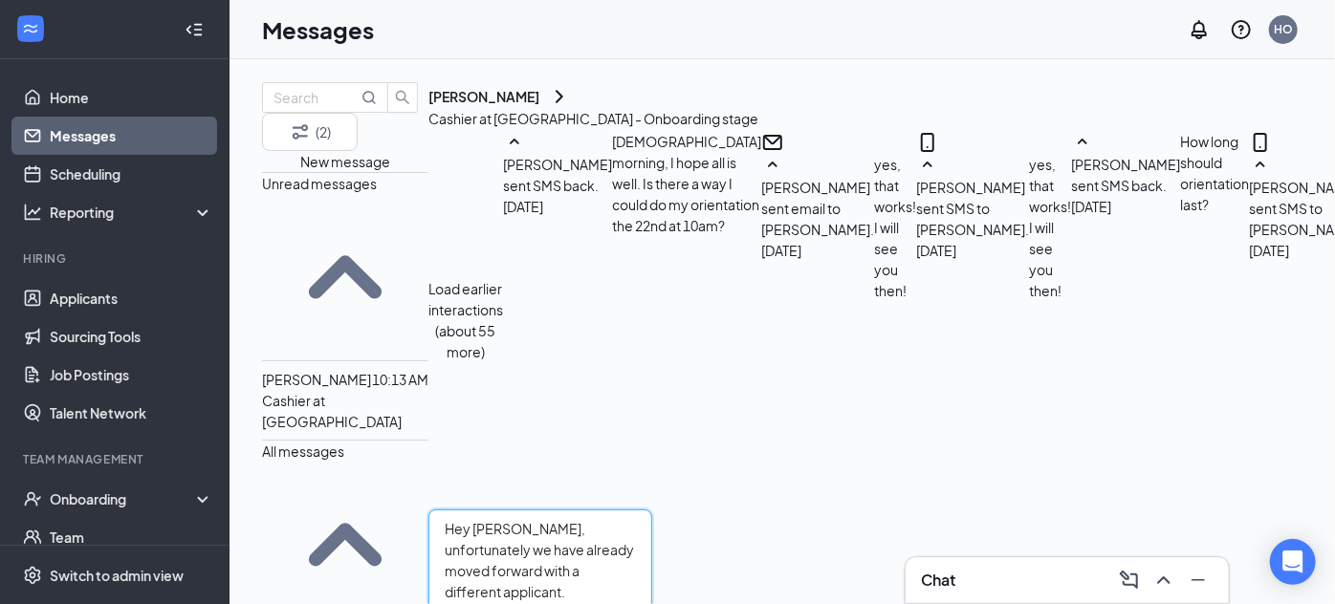
type textarea "Hey Valerie, unfortunately we have already moved forward with a different appli…"
checkbox input "true"
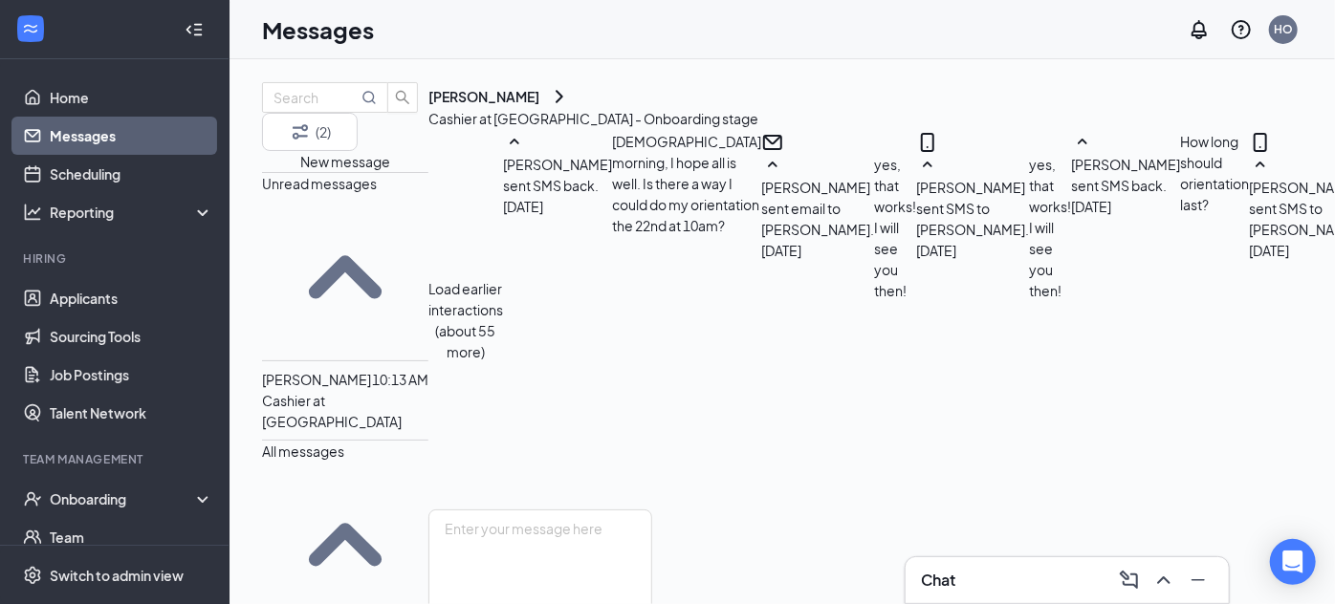
scroll to position [1186, 0]
click at [344, 108] on input "text" at bounding box center [316, 97] width 84 height 21
type input "l"
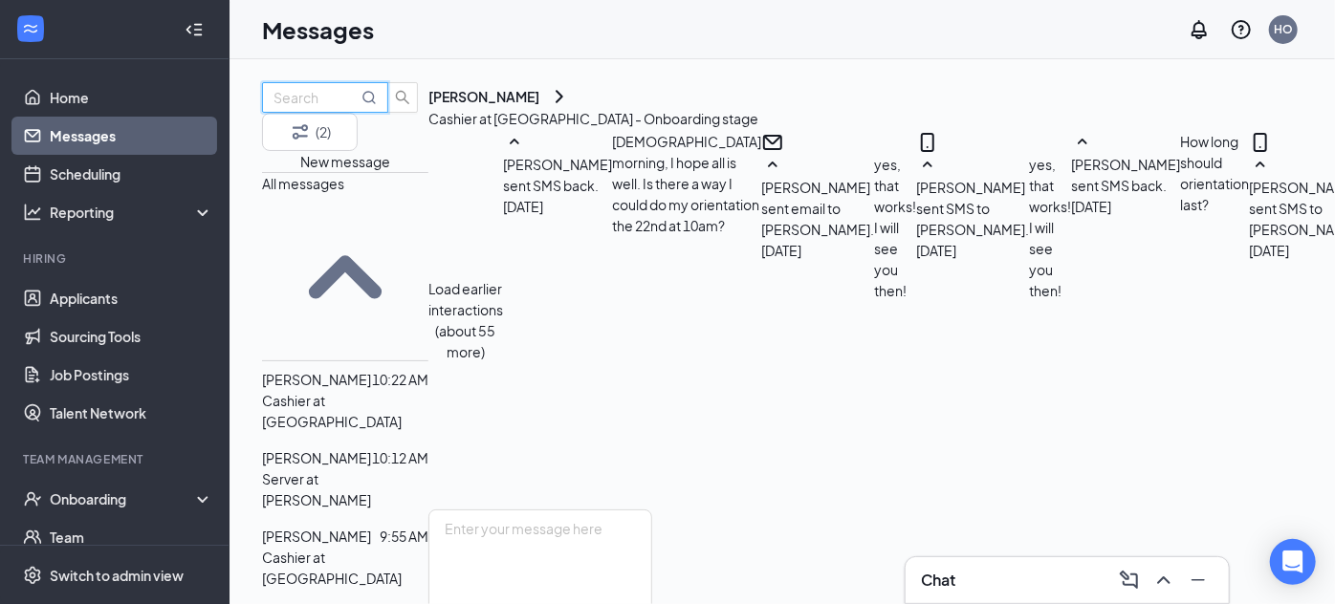
scroll to position [1290, 0]
click at [311, 108] on input "text" at bounding box center [316, 97] width 84 height 21
type input "l"
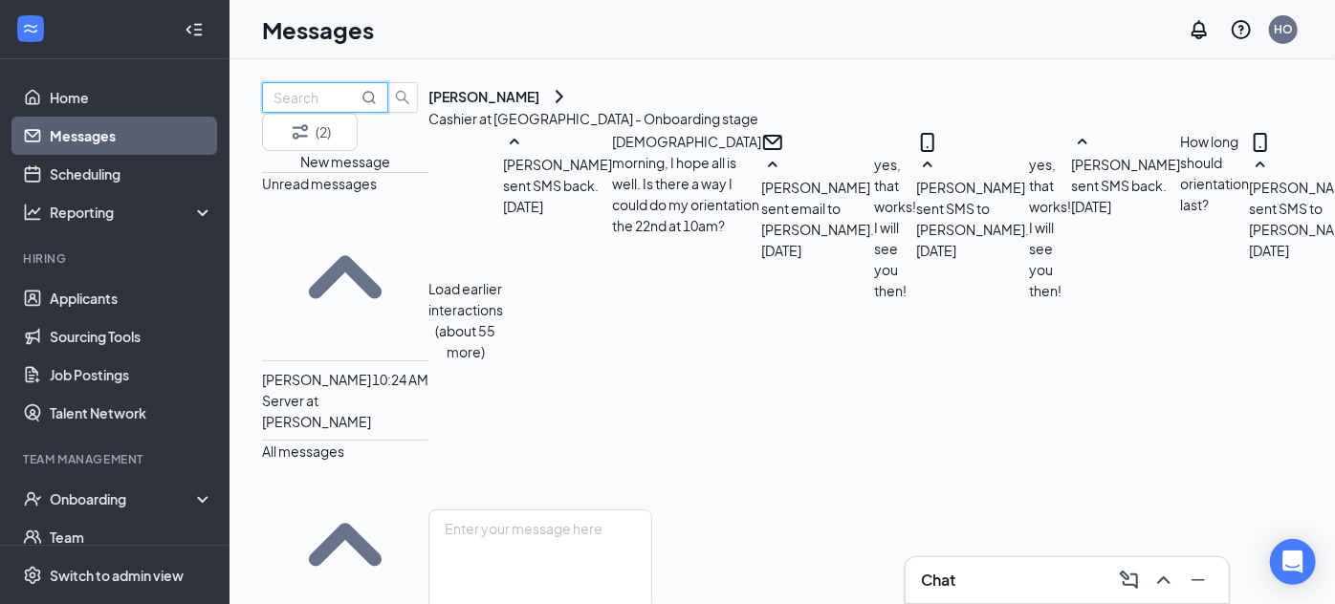
click at [385, 390] on p "Server at [PERSON_NAME]" at bounding box center [345, 411] width 166 height 42
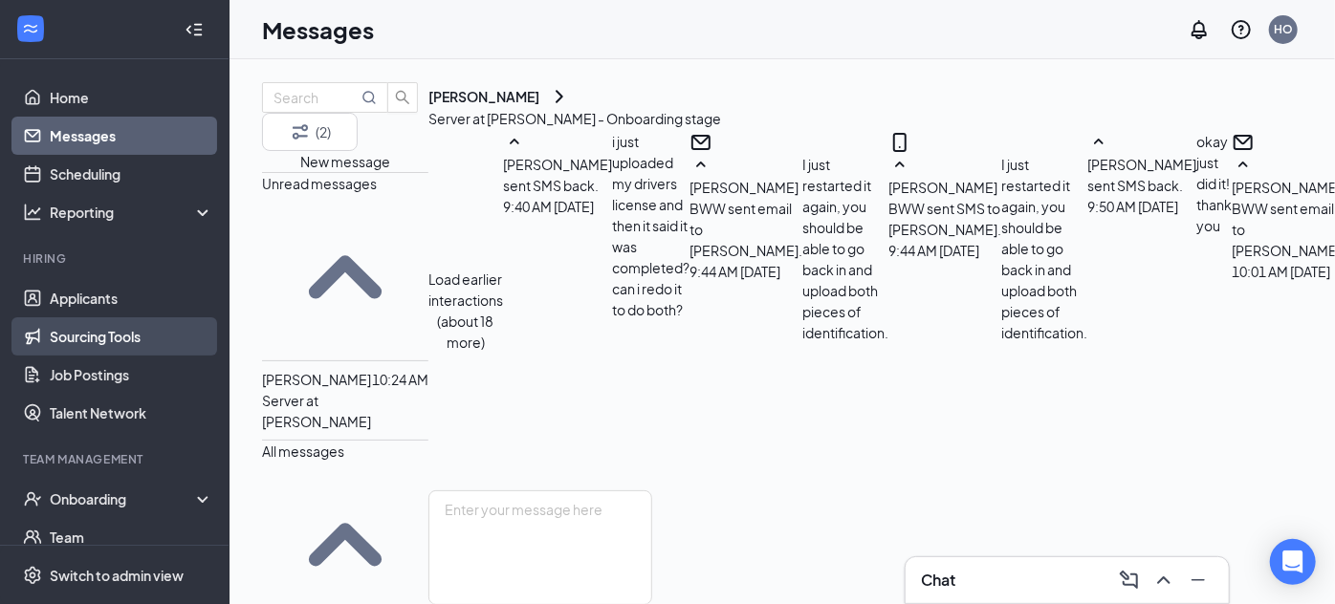
scroll to position [181, 0]
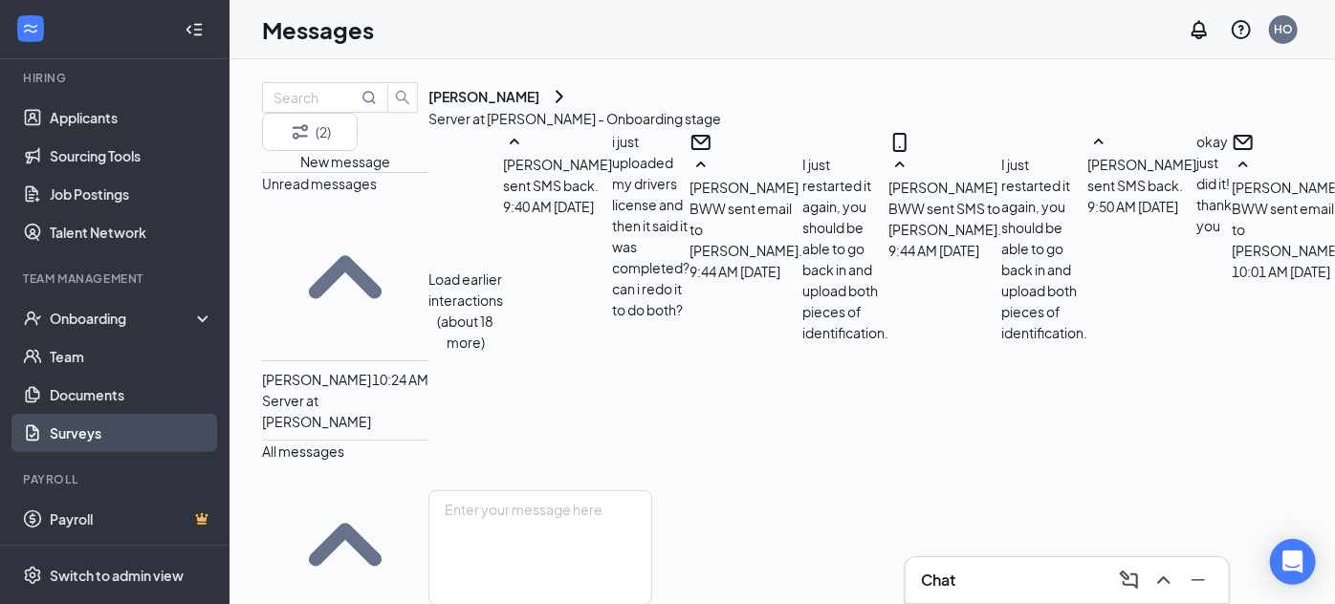
click at [120, 446] on link "Surveys" at bounding box center [132, 433] width 164 height 38
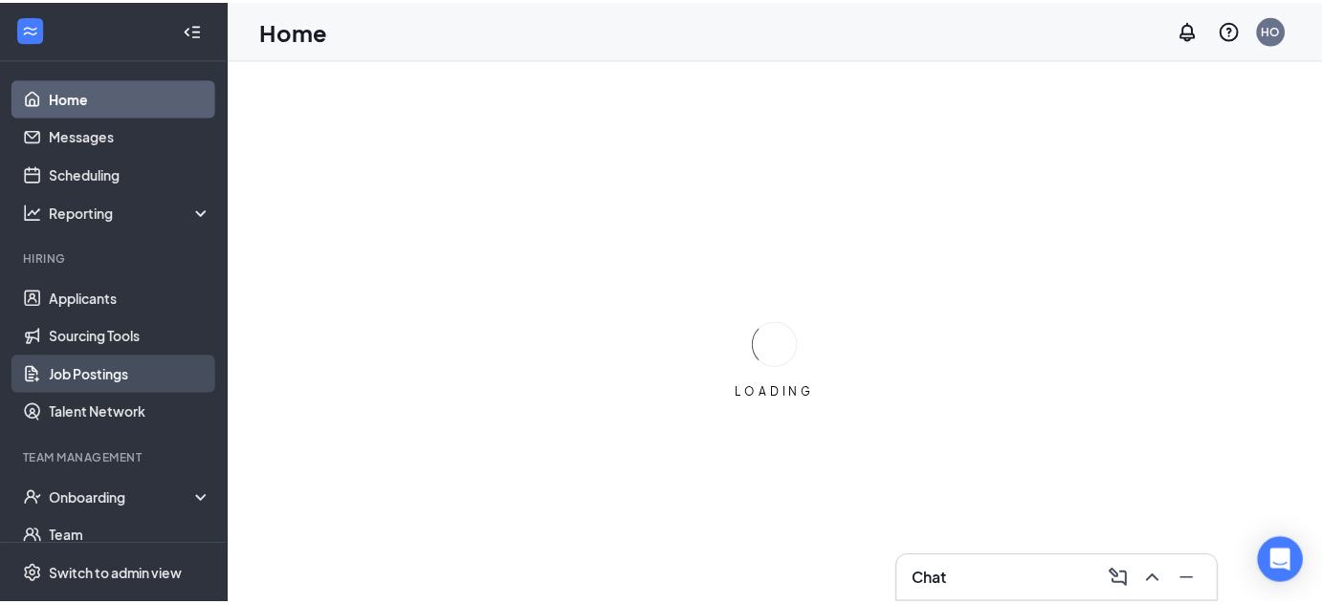
scroll to position [181, 0]
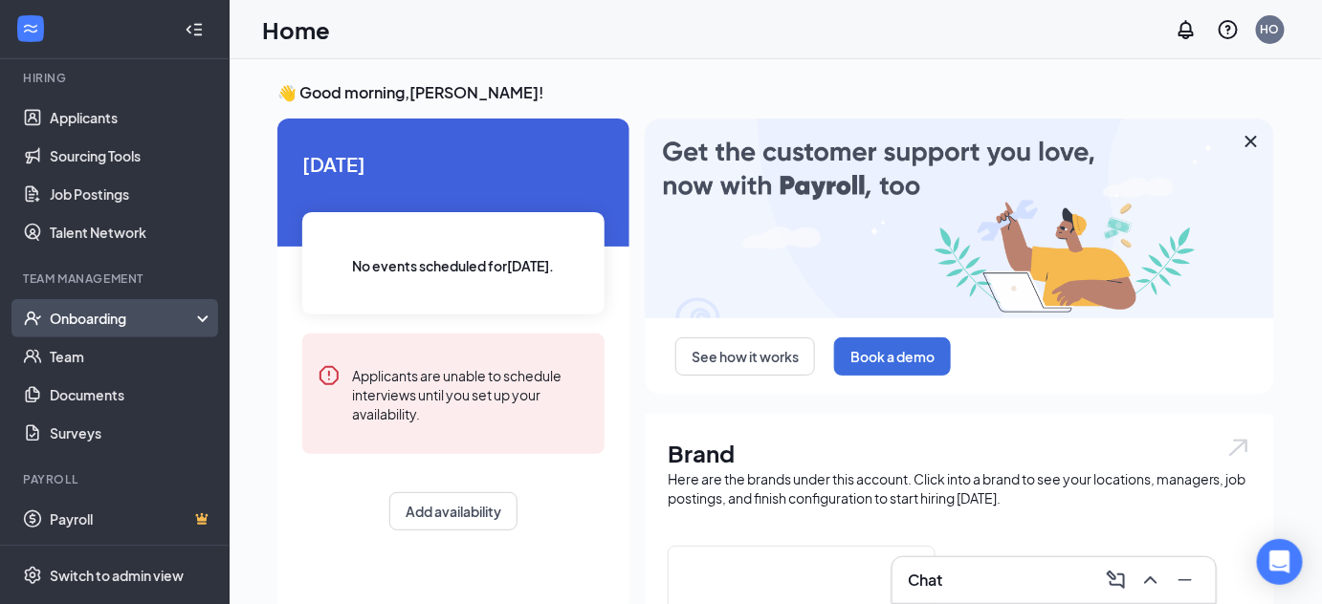
click at [118, 315] on div "Onboarding" at bounding box center [123, 318] width 147 height 19
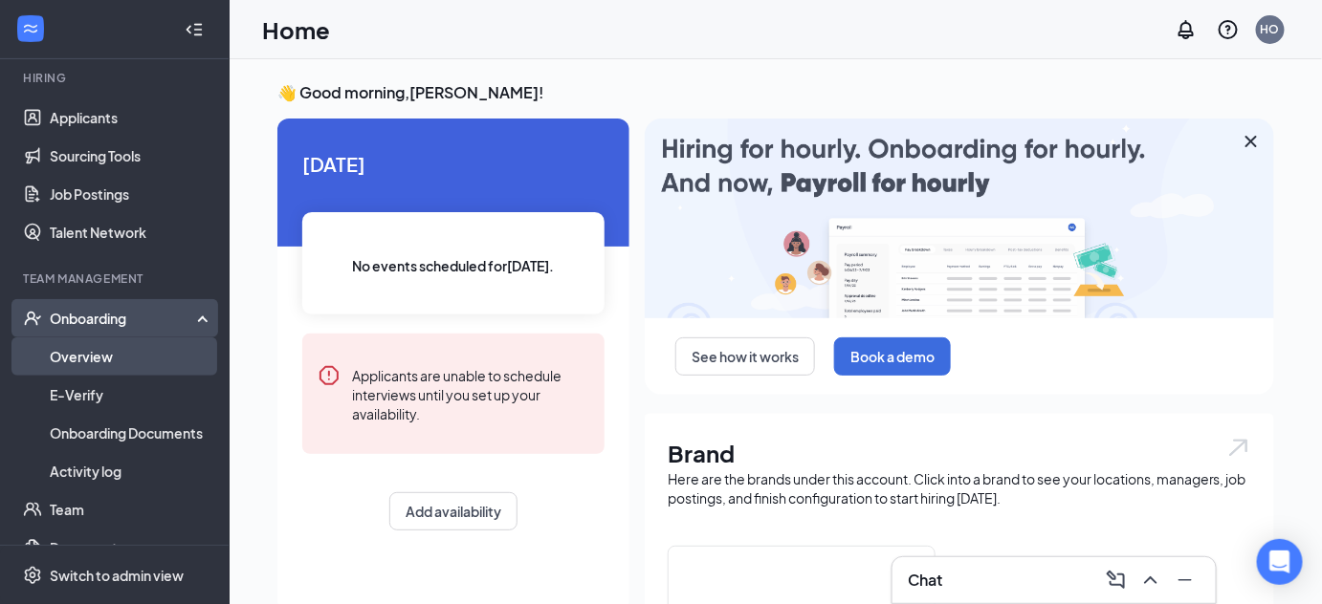
click at [140, 348] on link "Overview" at bounding box center [132, 357] width 164 height 38
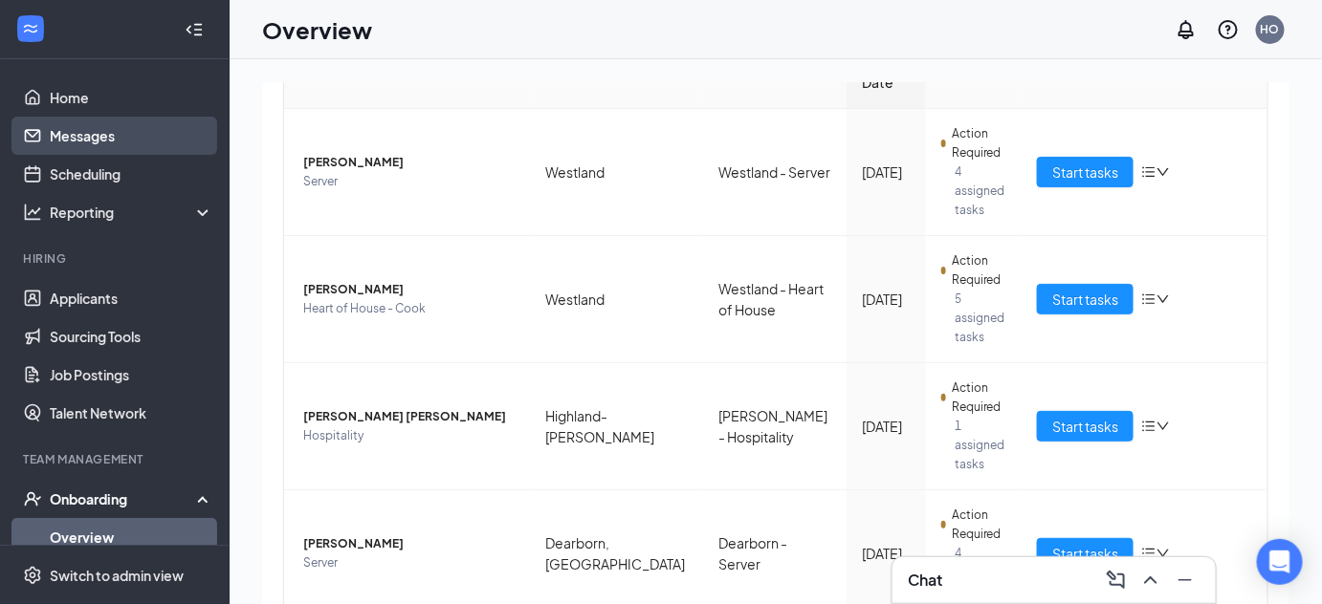
click at [132, 134] on link "Messages" at bounding box center [132, 136] width 164 height 38
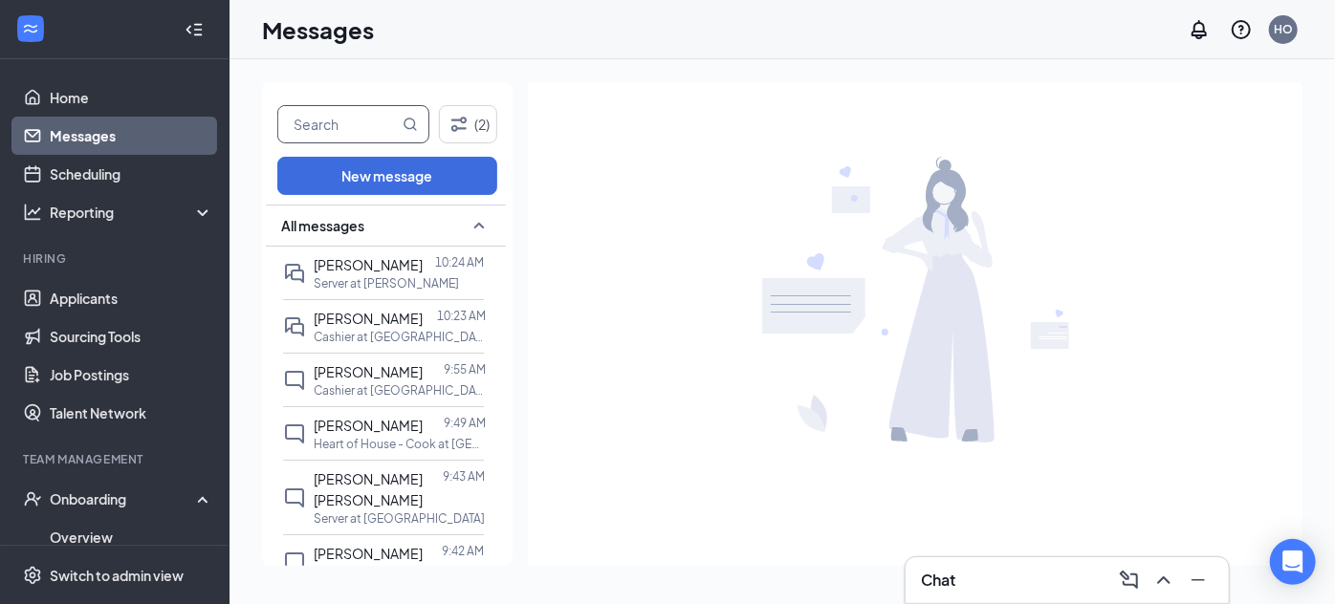
click at [314, 120] on input "text" at bounding box center [338, 124] width 120 height 36
type input "hailey"
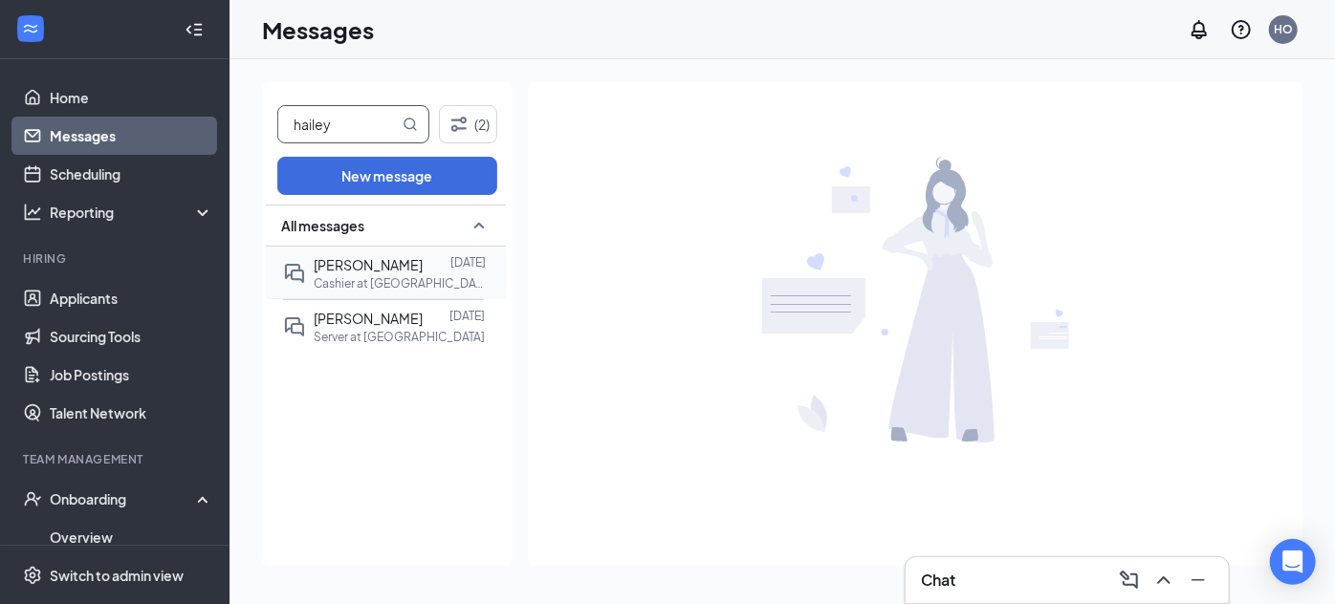
click at [361, 277] on p "Cashier at [GEOGRAPHIC_DATA]" at bounding box center [400, 283] width 172 height 16
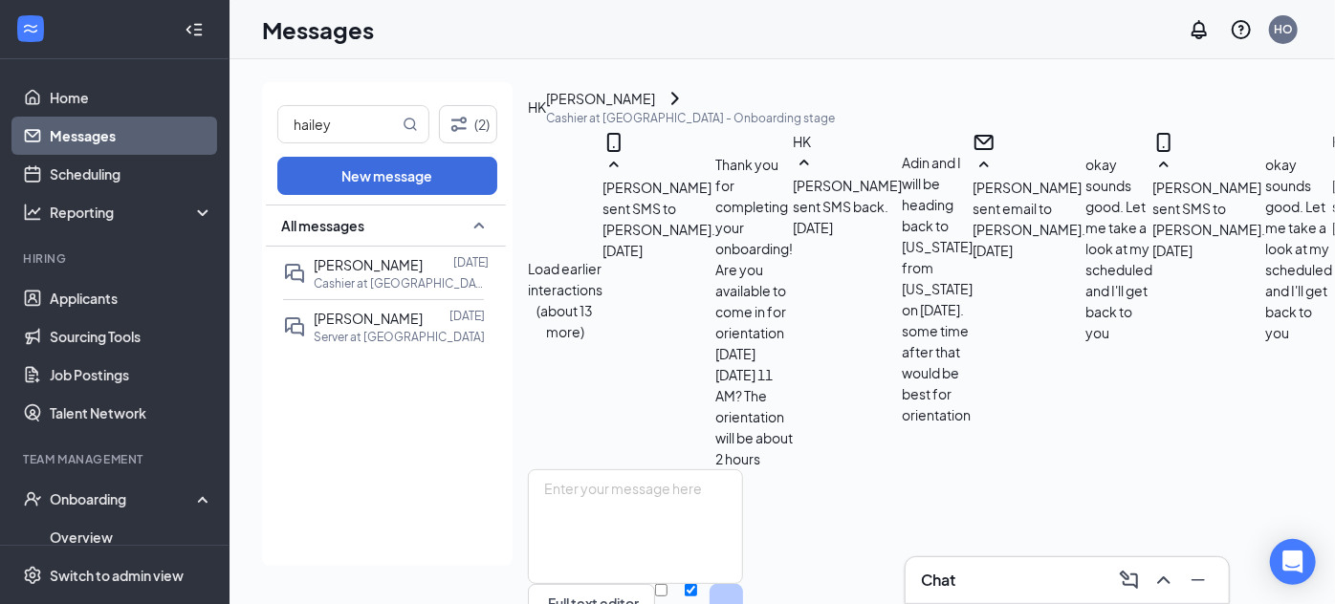
scroll to position [916, 0]
click at [689, 470] on textarea at bounding box center [635, 527] width 215 height 115
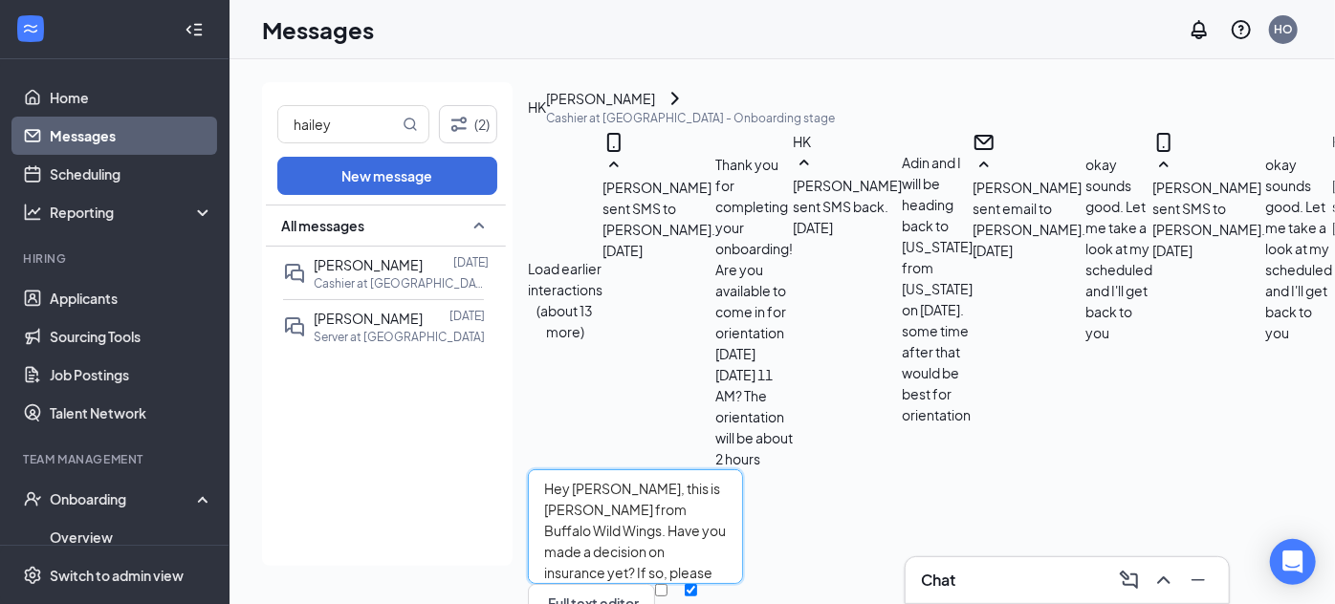
drag, startPoint x: 1058, startPoint y: 433, endPoint x: 543, endPoint y: 405, distance: 515.2
click at [543, 470] on div "Hey [PERSON_NAME], this is [PERSON_NAME] from Buffalo Wild Wings. Have you made…" at bounding box center [635, 558] width 215 height 176
type textarea "Hey [PERSON_NAME], this is [PERSON_NAME] from Buffalo Wild Wings. Have you made…"
click at [668, 584] on input "Email" at bounding box center [661, 590] width 12 height 12
checkbox input "true"
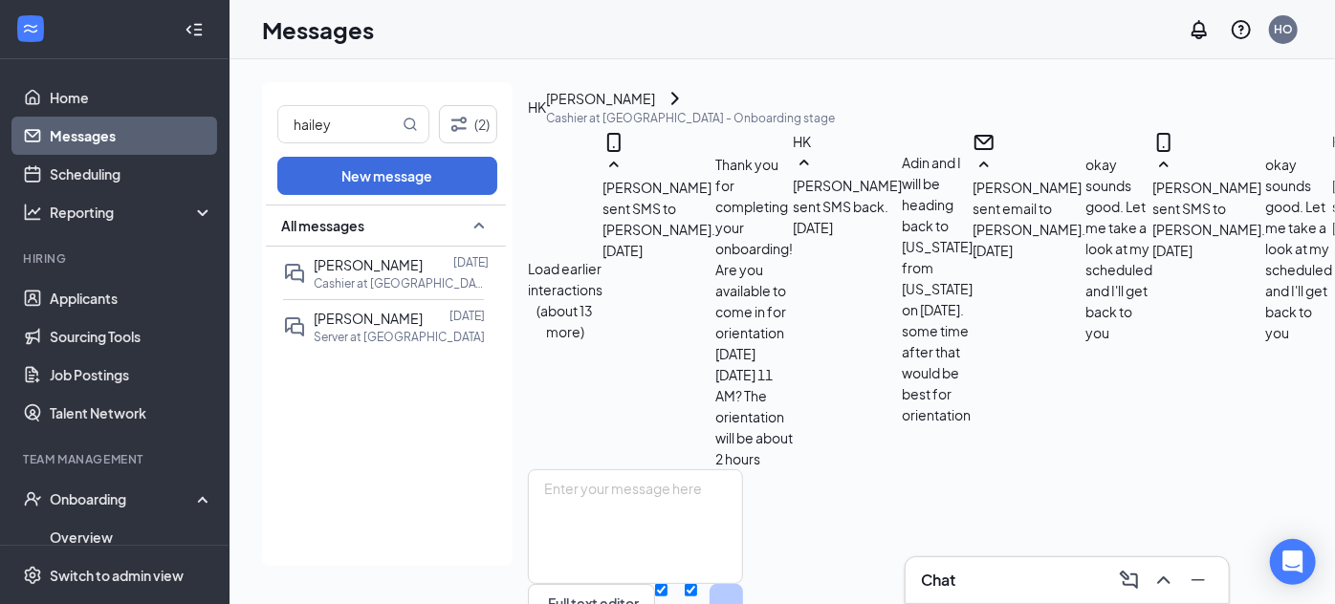
scroll to position [1207, 0]
drag, startPoint x: 366, startPoint y: 129, endPoint x: 110, endPoint y: 168, distance: 259.3
click at [110, 168] on div "Home Messages Scheduling Reporting Hiring Applicants Sourcing Tools Job Posting…" at bounding box center [667, 302] width 1335 height 604
type input "adin"
click at [407, 280] on p "Cashier at [GEOGRAPHIC_DATA]" at bounding box center [400, 283] width 172 height 16
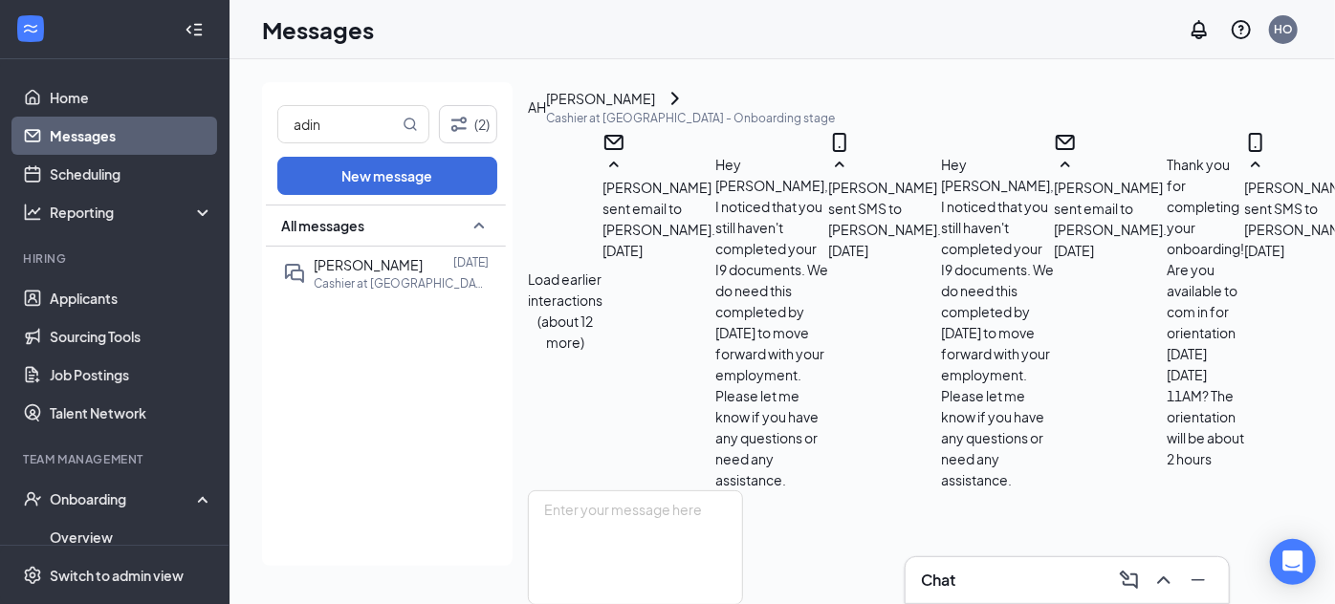
scroll to position [1042, 0]
click at [682, 491] on textarea at bounding box center [635, 548] width 215 height 115
paste textarea "Hey Hailey, this is Hayley from Buffalo Wild Wings. Have you made a decision on…"
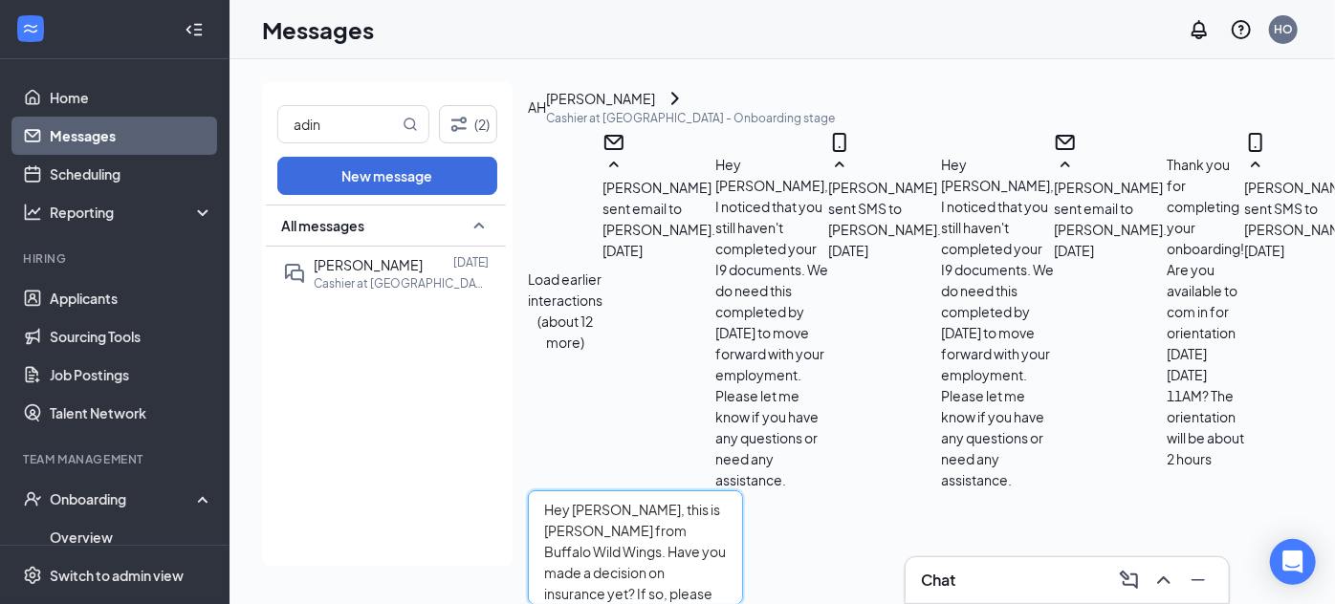
click at [637, 491] on textarea "Hey Hailey, this is Hayley from Buffalo Wild Wings. Have you made a decision on…" at bounding box center [635, 548] width 215 height 115
type textarea "Hey Adin, this is Hayley from Buffalo Wild Wings. Have you made a decision on i…"
click at [668, 603] on input "Email" at bounding box center [661, 611] width 12 height 12
checkbox input "true"
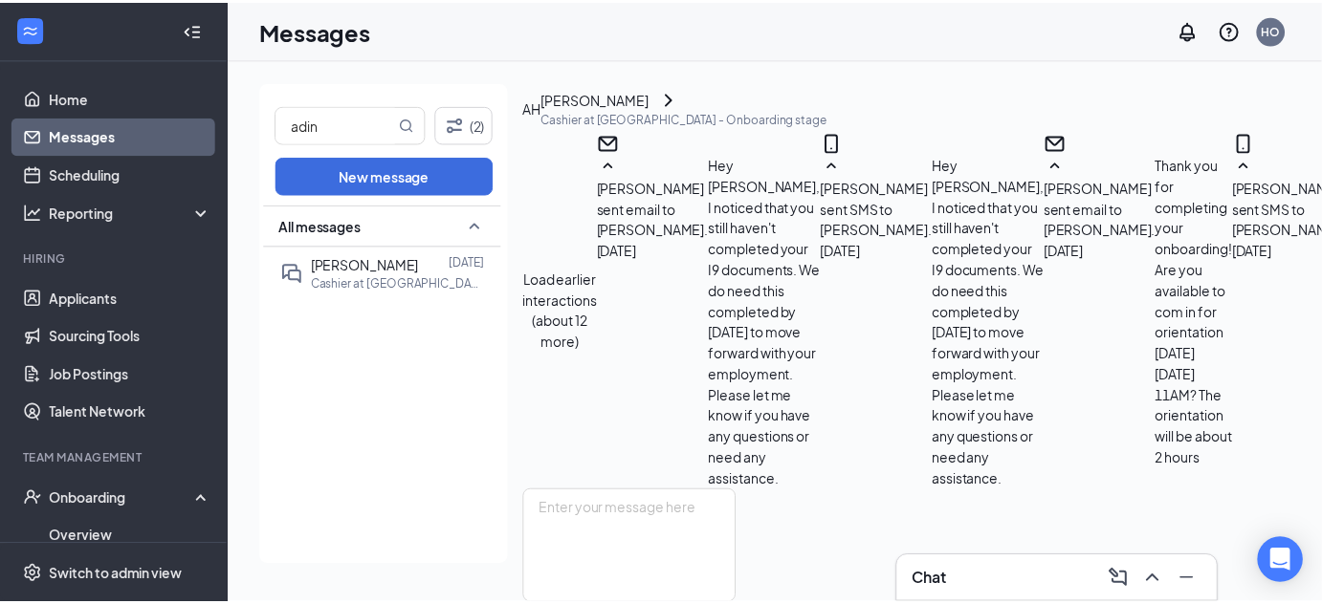
scroll to position [1333, 0]
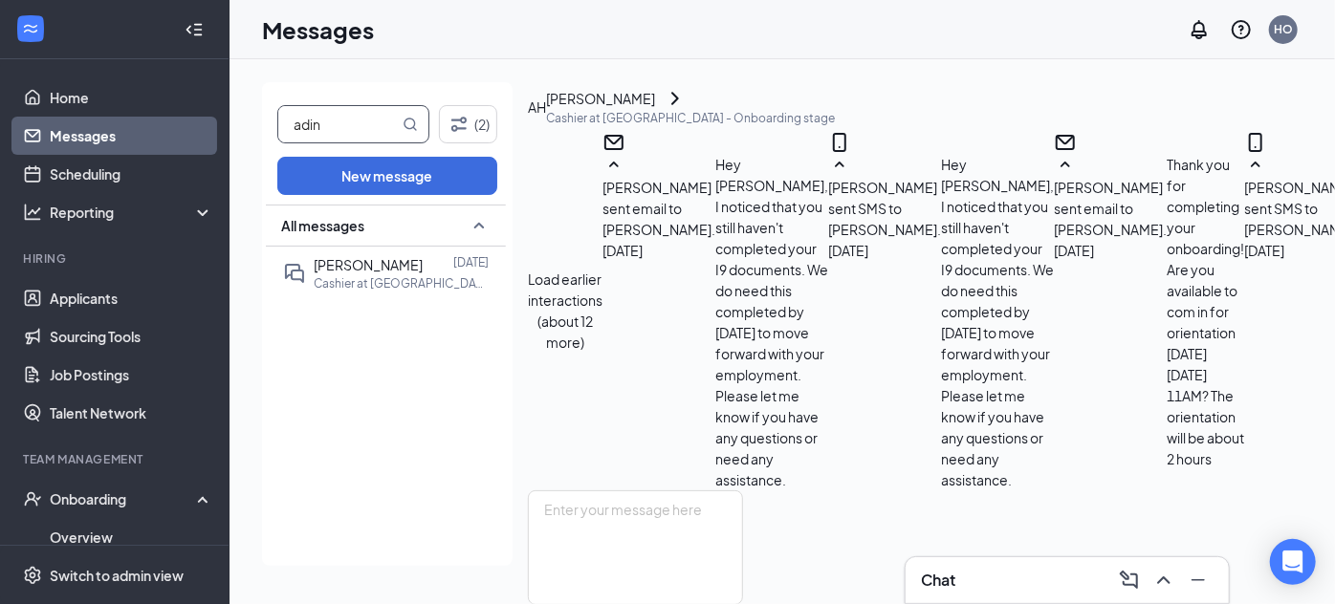
drag, startPoint x: 349, startPoint y: 124, endPoint x: 193, endPoint y: 132, distance: 156.1
click at [193, 132] on div "Home Messages Scheduling Reporting Hiring Applicants Sourcing Tools Job Posting…" at bounding box center [667, 302] width 1335 height 604
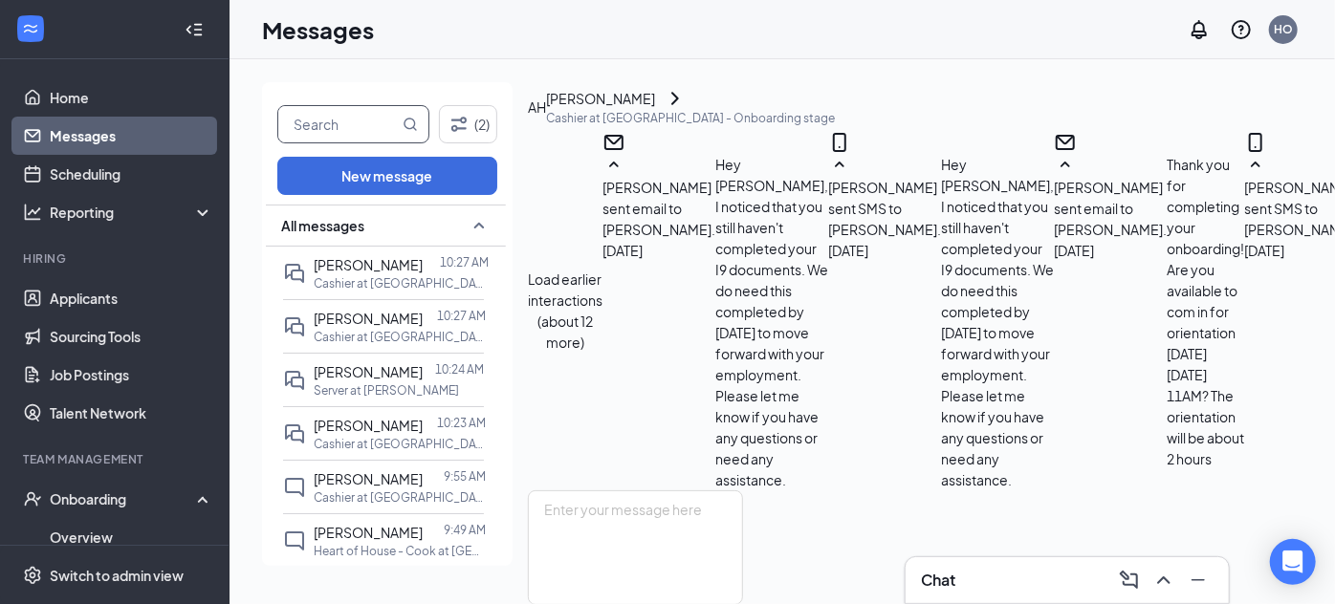
click at [311, 119] on input "text" at bounding box center [338, 124] width 120 height 36
type input "l"
click at [112, 303] on link "Applicants" at bounding box center [132, 298] width 164 height 38
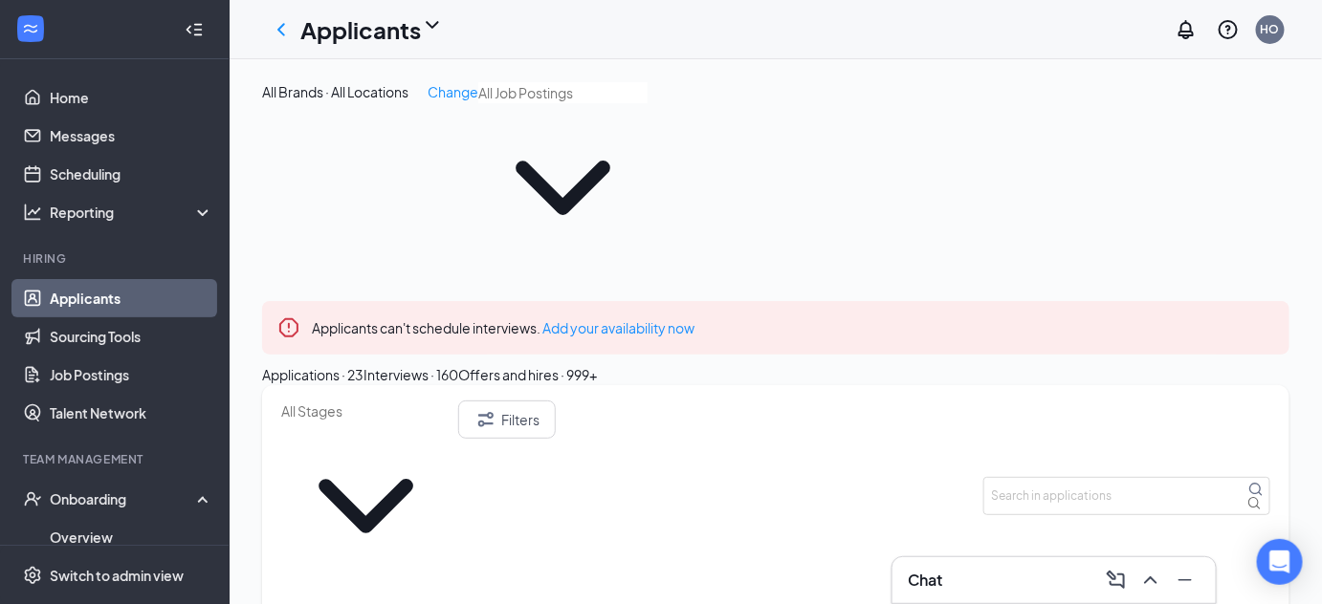
click at [458, 364] on div "Interviews · 160" at bounding box center [410, 374] width 95 height 21
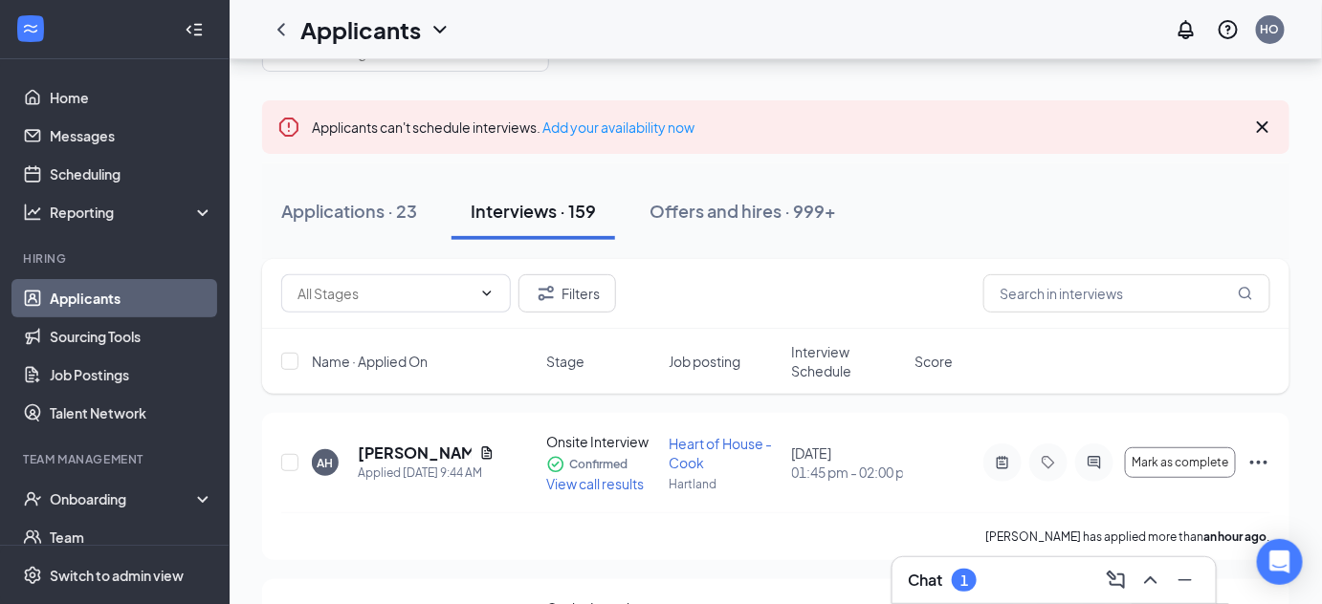
scroll to position [89, 0]
click at [393, 226] on button "Applications · 23" at bounding box center [349, 209] width 174 height 57
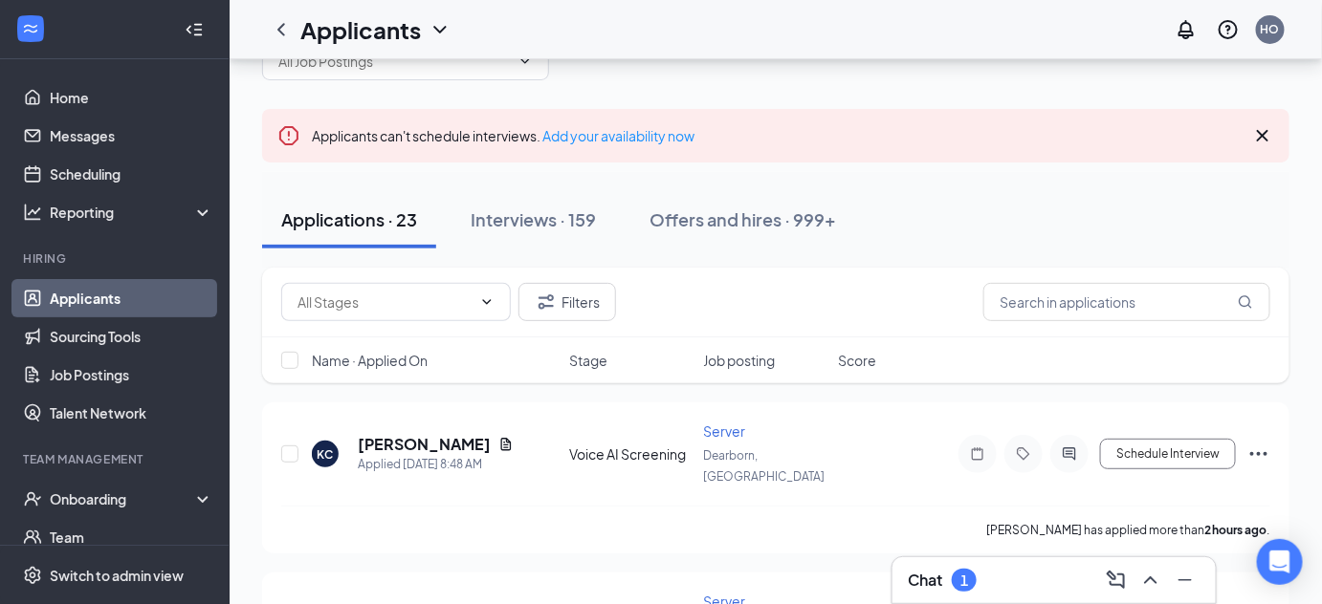
scroll to position [79, 0]
click at [126, 142] on link "Messages" at bounding box center [132, 136] width 164 height 38
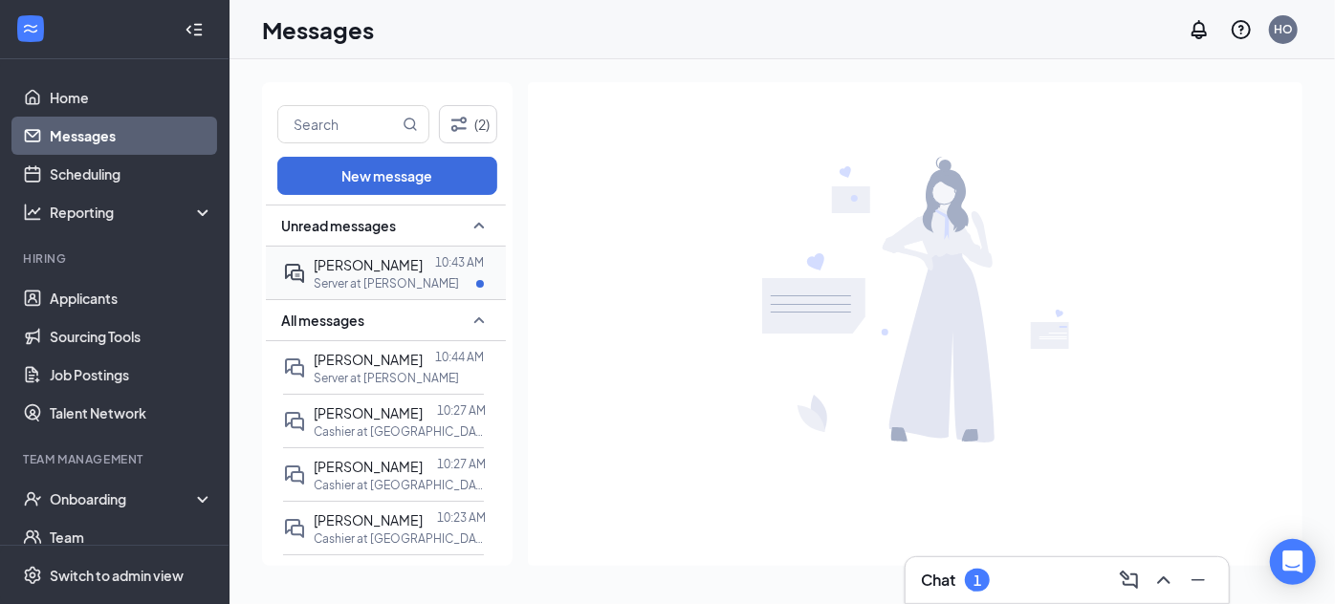
click at [421, 287] on div "Server at [PERSON_NAME]" at bounding box center [399, 283] width 170 height 16
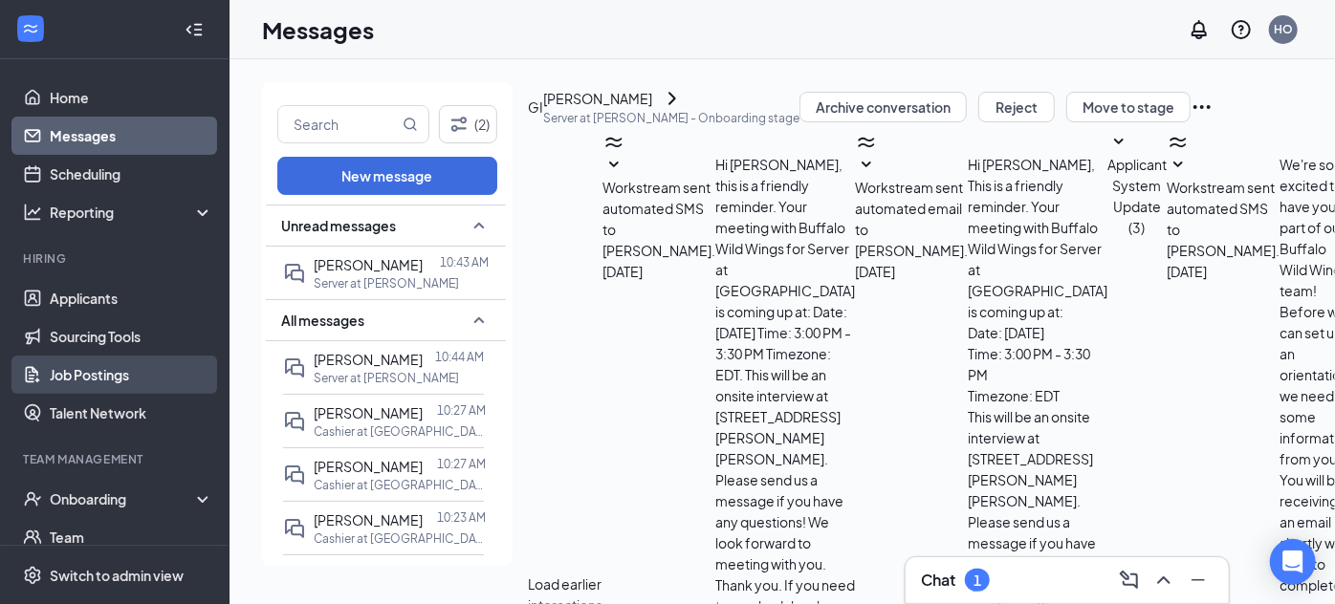
scroll to position [181, 0]
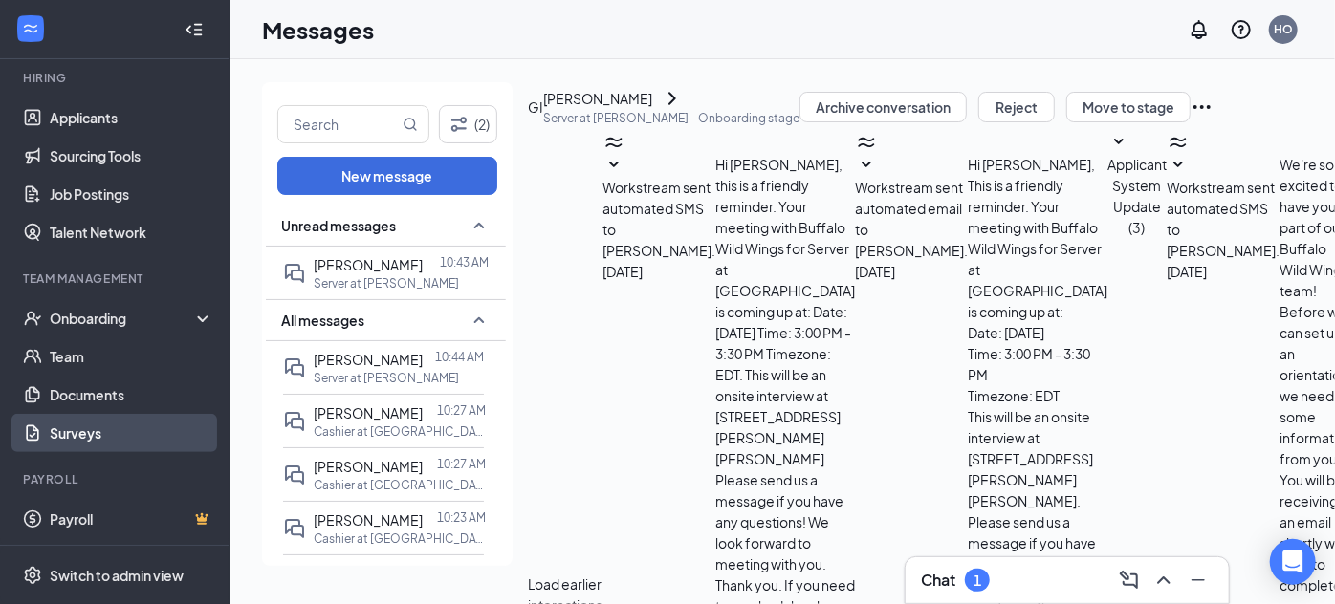
click at [84, 417] on link "Surveys" at bounding box center [132, 433] width 164 height 38
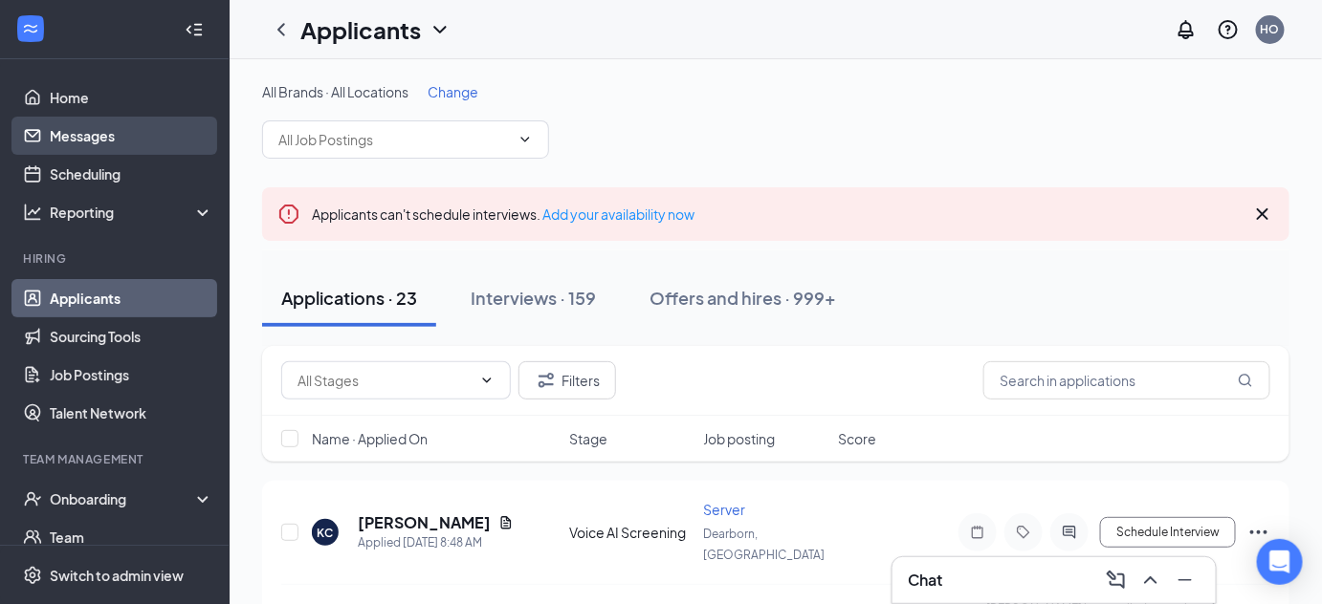
click at [110, 128] on link "Messages" at bounding box center [132, 136] width 164 height 38
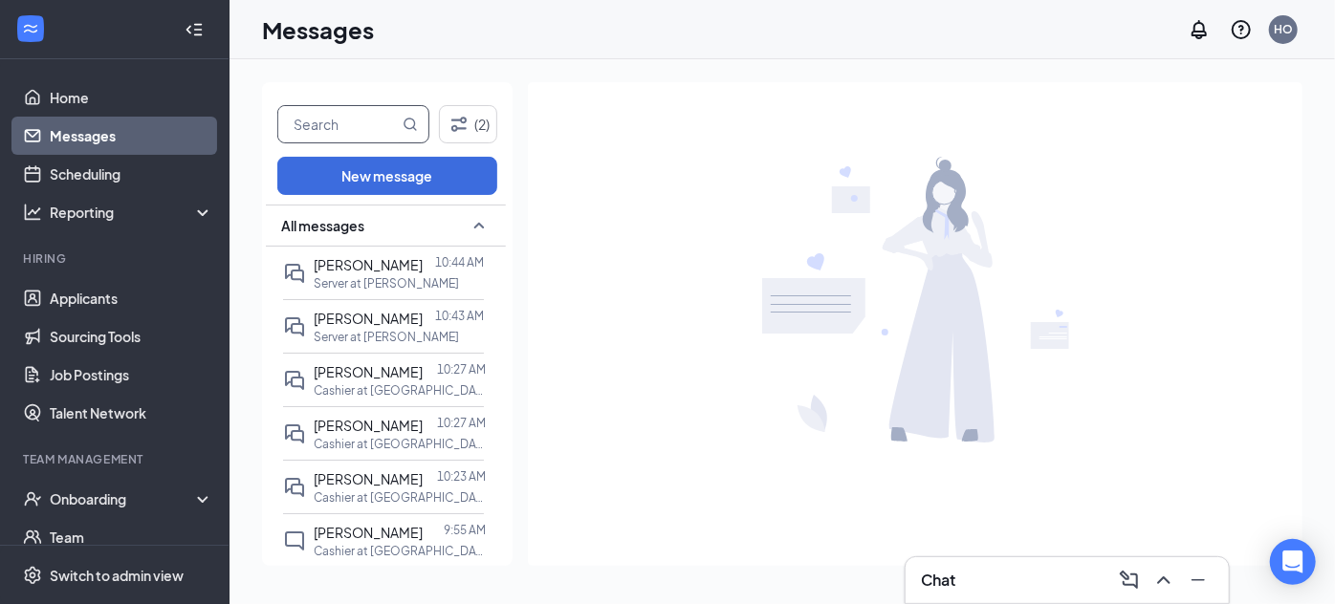
click at [357, 117] on input "text" at bounding box center [338, 124] width 120 height 36
type input "l"
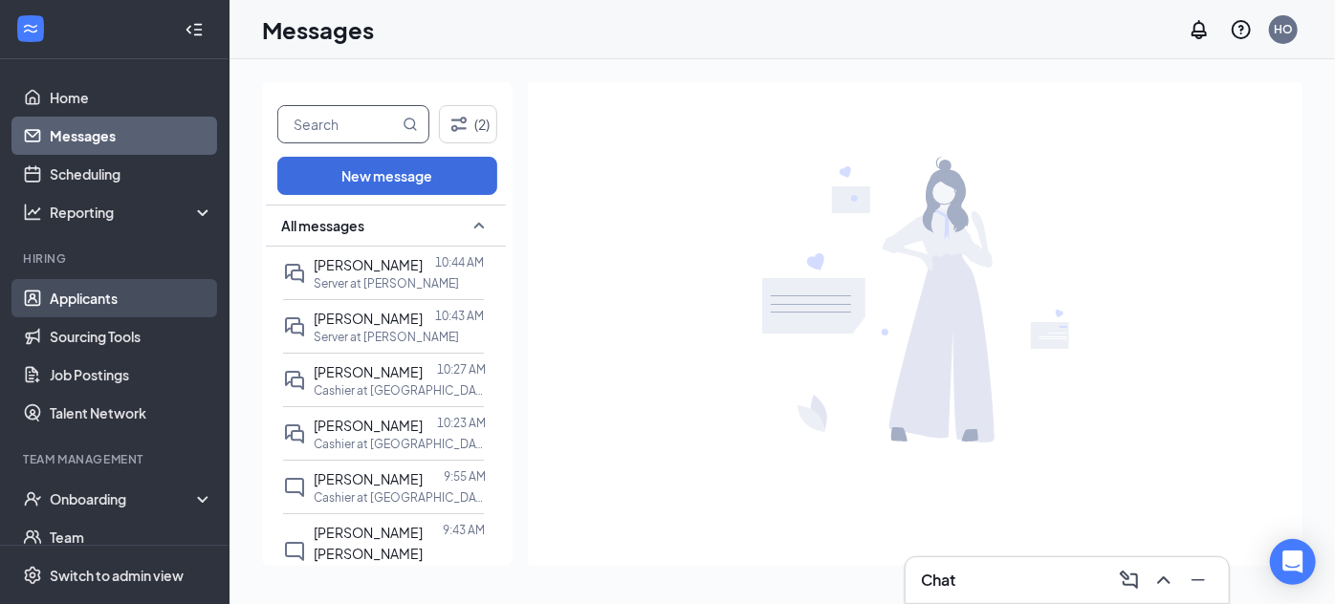
click at [160, 279] on link "Applicants" at bounding box center [132, 298] width 164 height 38
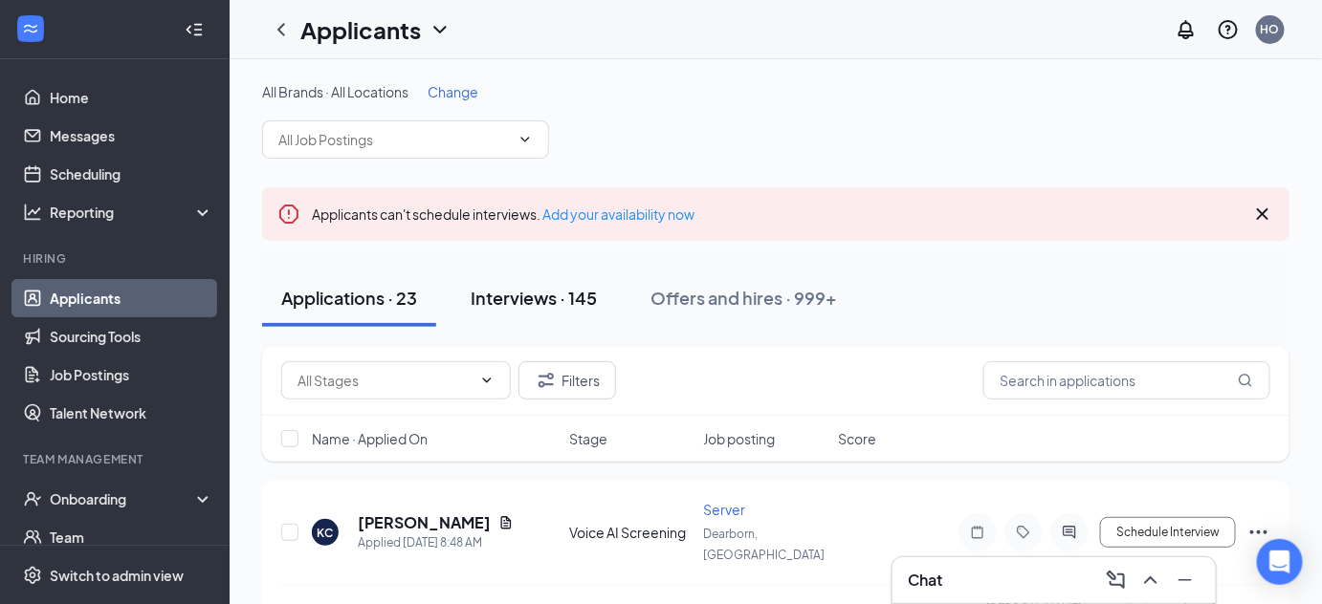
click at [558, 295] on div "Interviews · 145" at bounding box center [534, 298] width 126 height 24
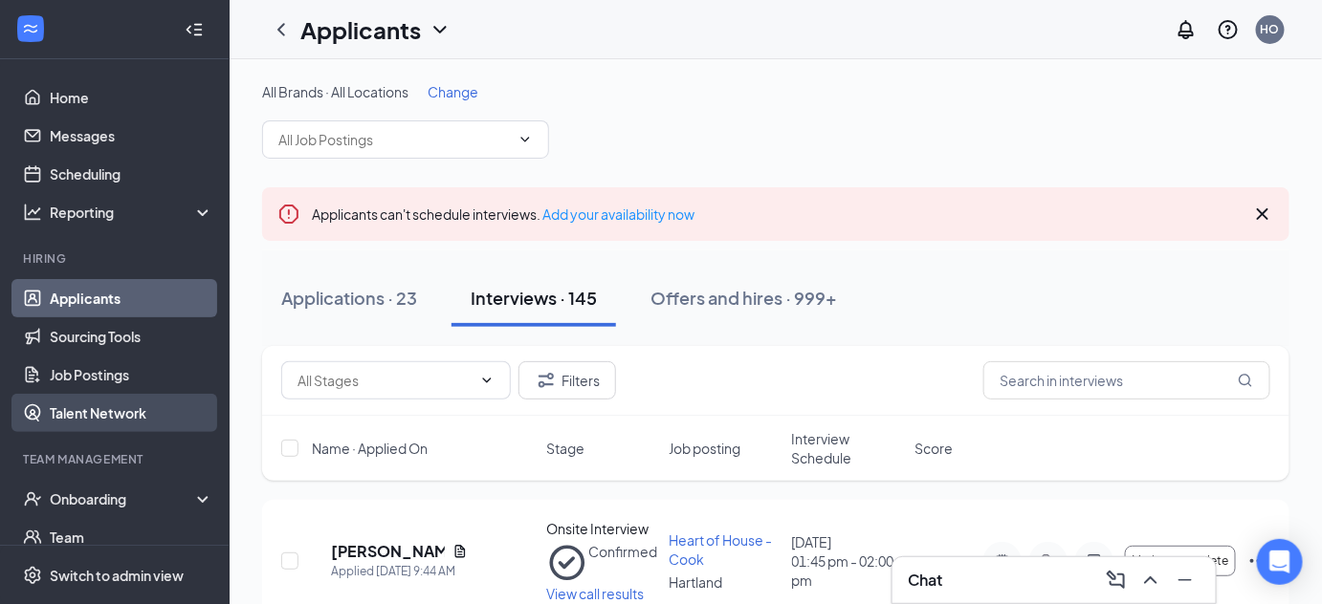
scroll to position [181, 0]
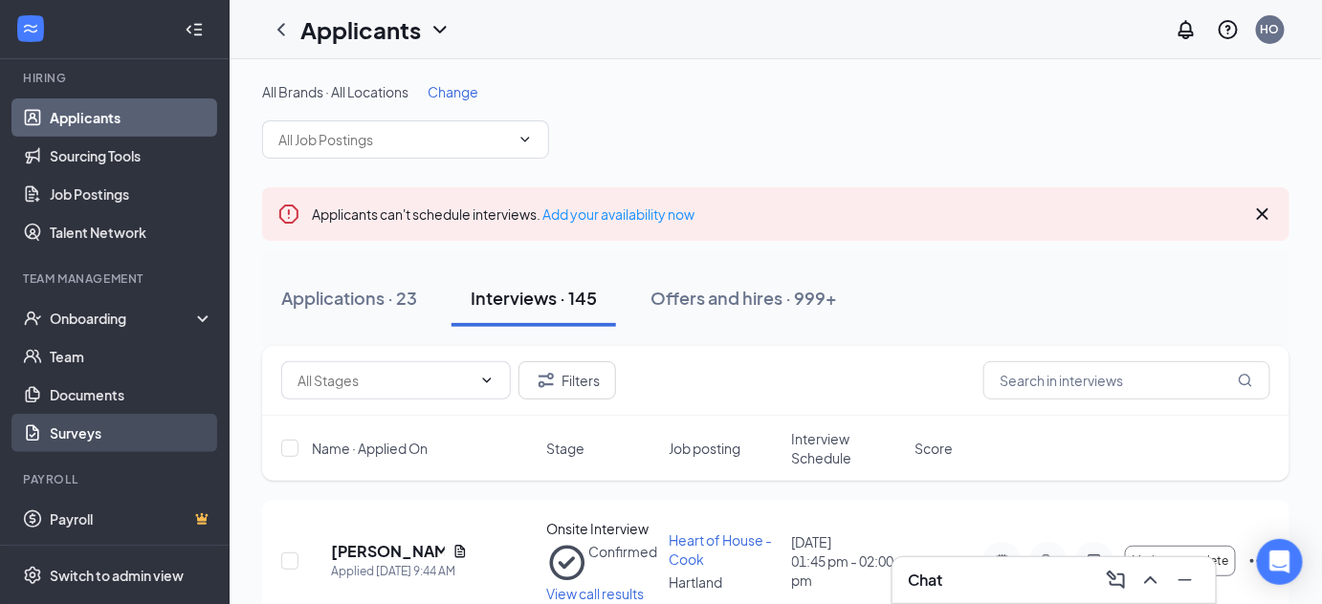
click at [140, 430] on link "Surveys" at bounding box center [132, 433] width 164 height 38
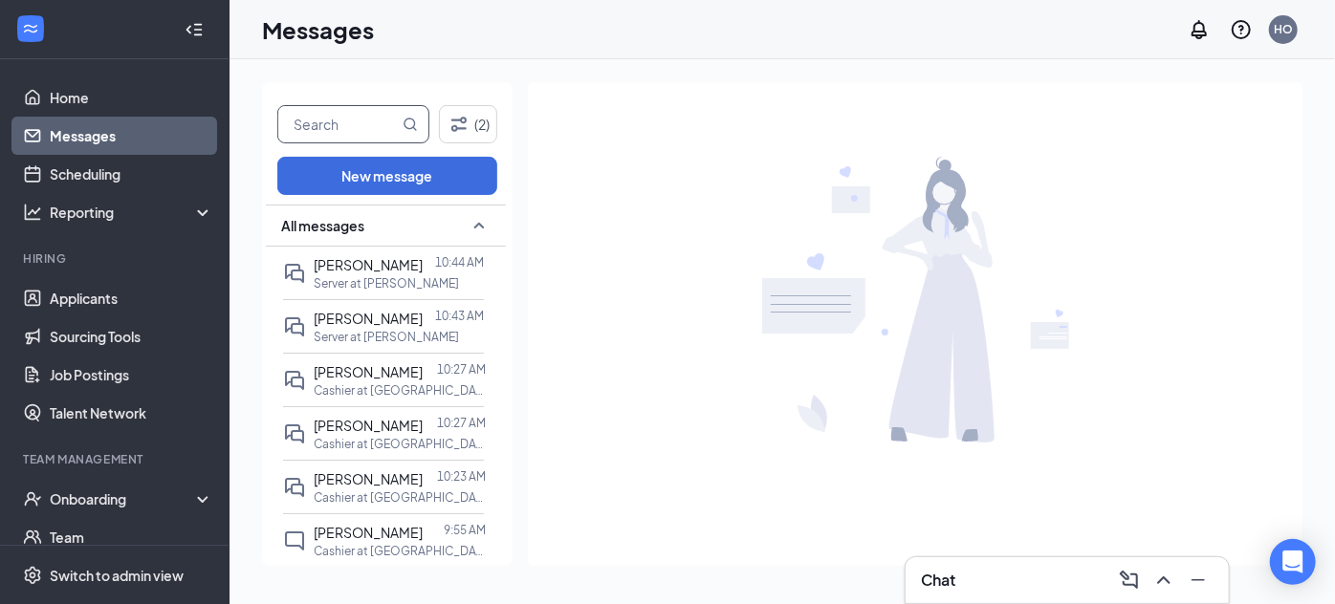
click at [363, 123] on input "text" at bounding box center [338, 124] width 120 height 36
type input "l"
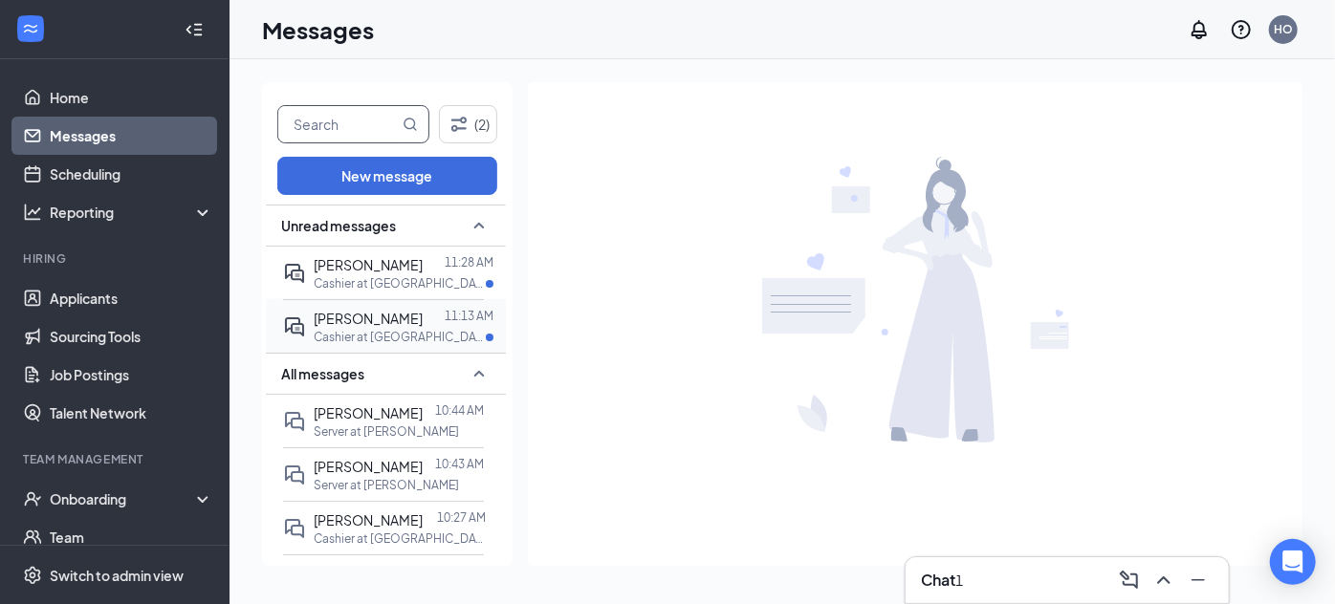
click at [386, 329] on div "[PERSON_NAME]" at bounding box center [368, 318] width 109 height 21
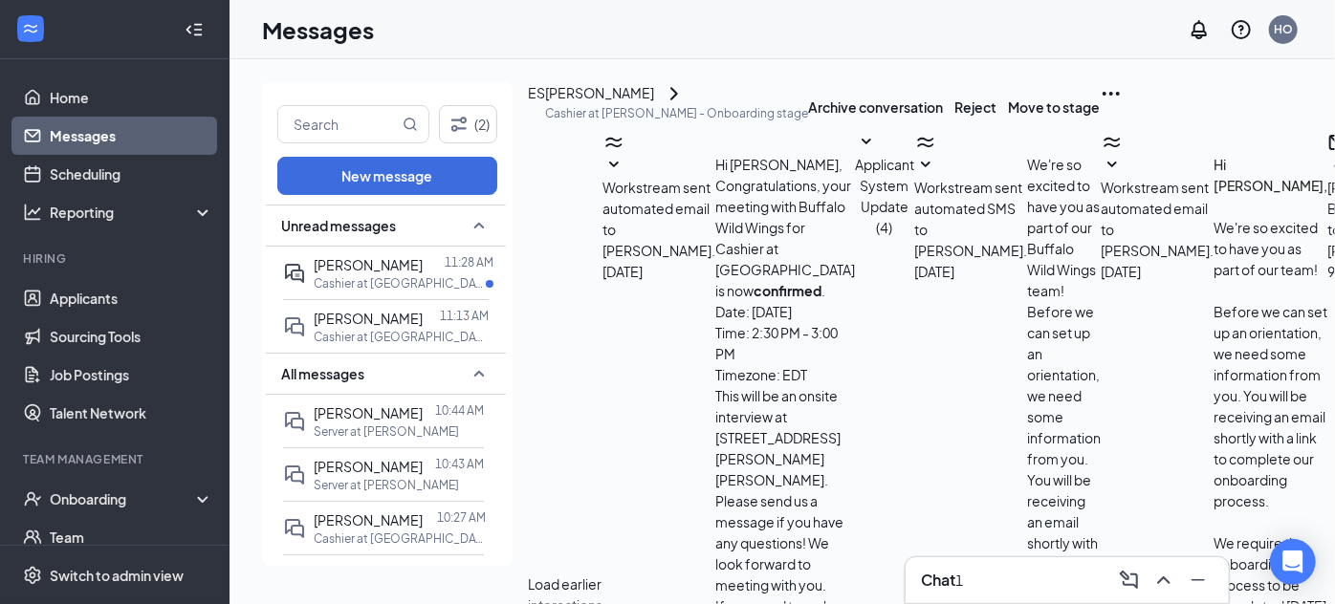
scroll to position [602, 0]
click at [371, 284] on p "Cashier at [GEOGRAPHIC_DATA]" at bounding box center [400, 283] width 172 height 16
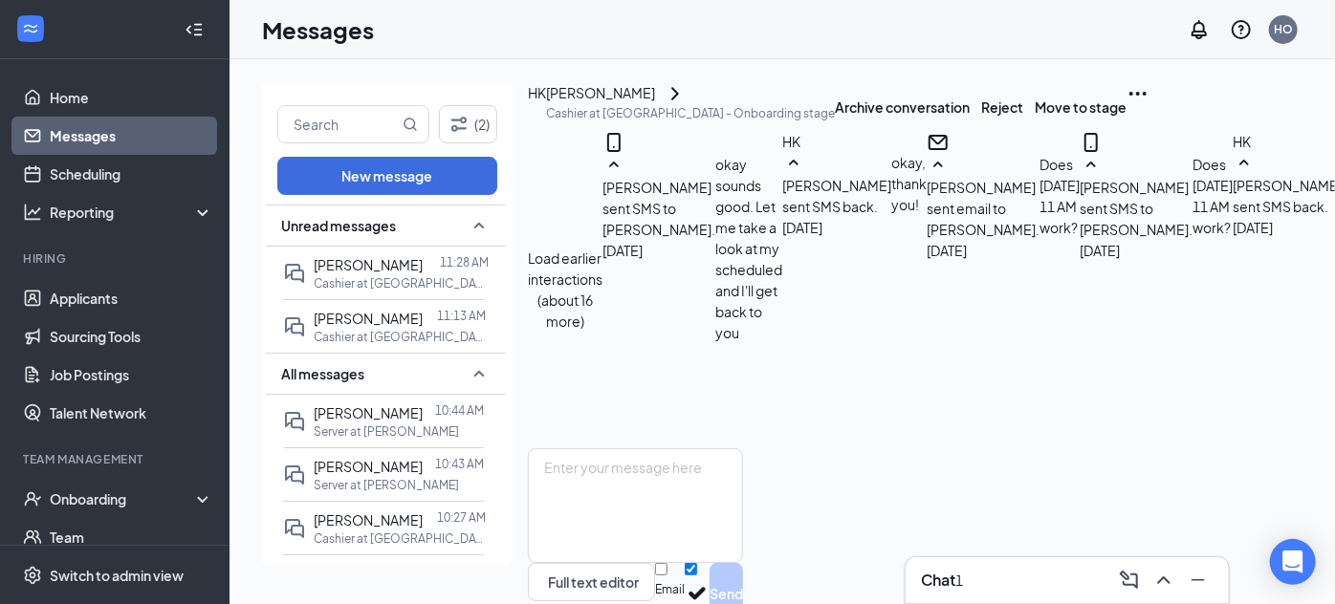
scroll to position [916, 0]
click at [647, 449] on textarea at bounding box center [635, 506] width 215 height 115
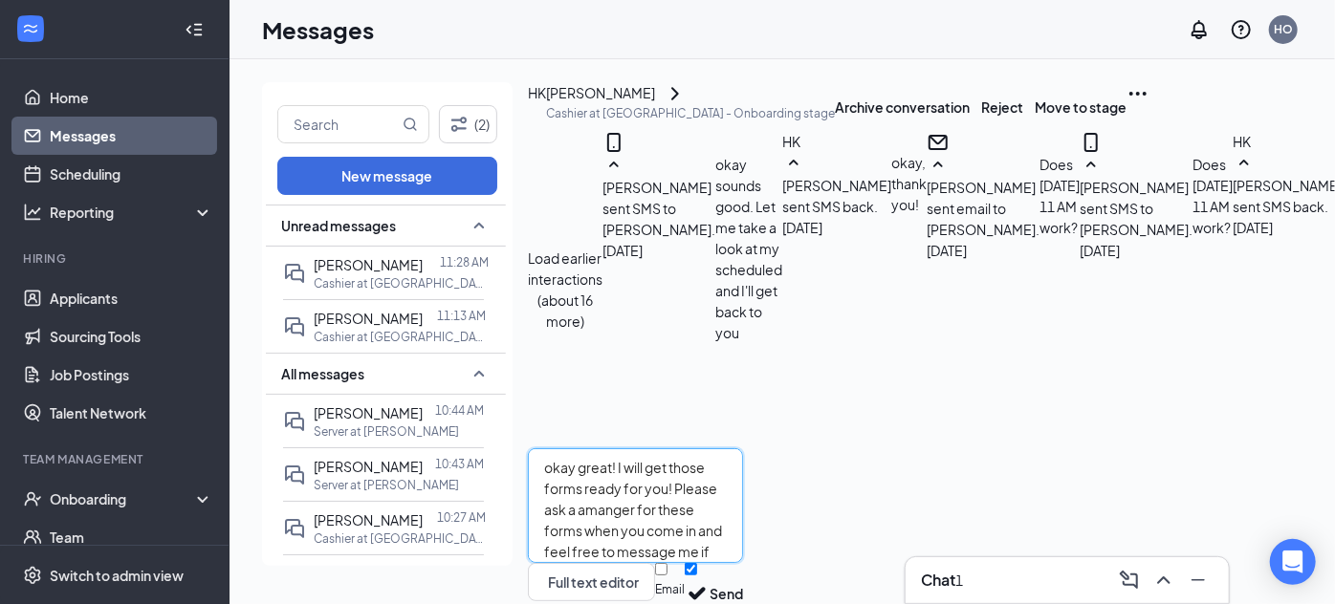
click at [743, 449] on textarea "okay great! I will get those forms ready for you! Please ask a amanger for thes…" at bounding box center [635, 506] width 215 height 115
drag, startPoint x: 983, startPoint y: 405, endPoint x: 949, endPoint y: 410, distance: 34.9
click at [743, 449] on textarea "okay great! I will get those forms ready for you! Please ask a amanger for thes…" at bounding box center [635, 506] width 215 height 115
type textarea "okay great! I will get those forms ready for you! Please ask a manager for thes…"
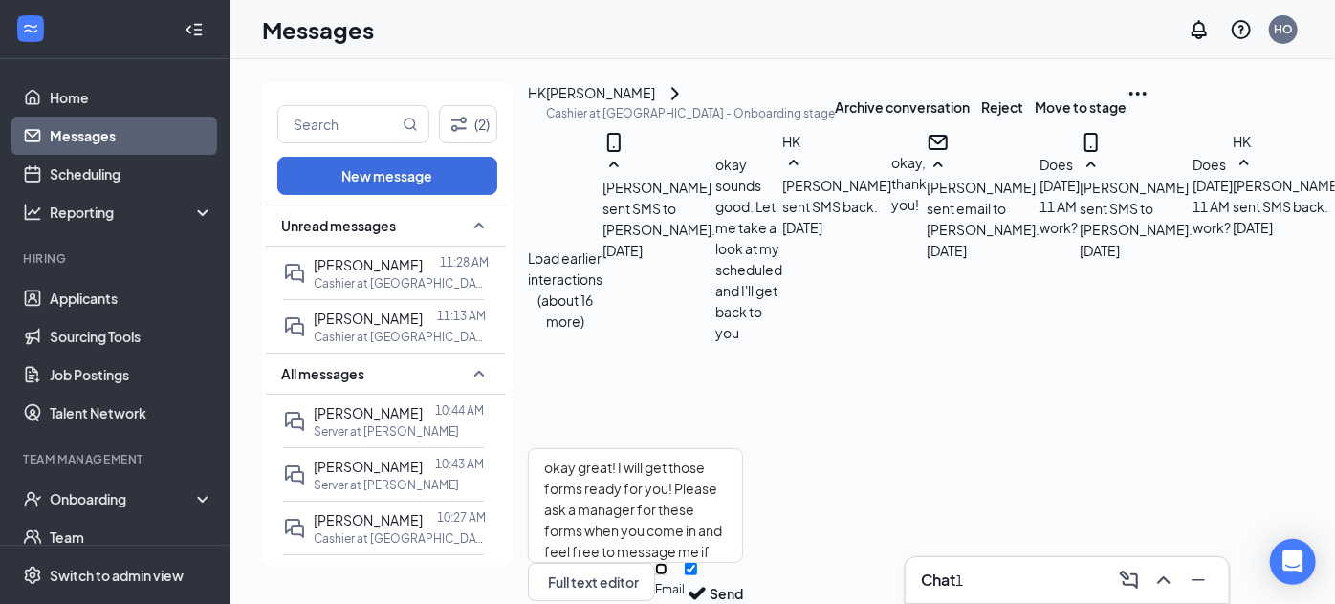
click at [668, 563] on input "Email" at bounding box center [661, 569] width 12 height 12
checkbox input "true"
click at [743, 563] on button "Send" at bounding box center [726, 596] width 33 height 66
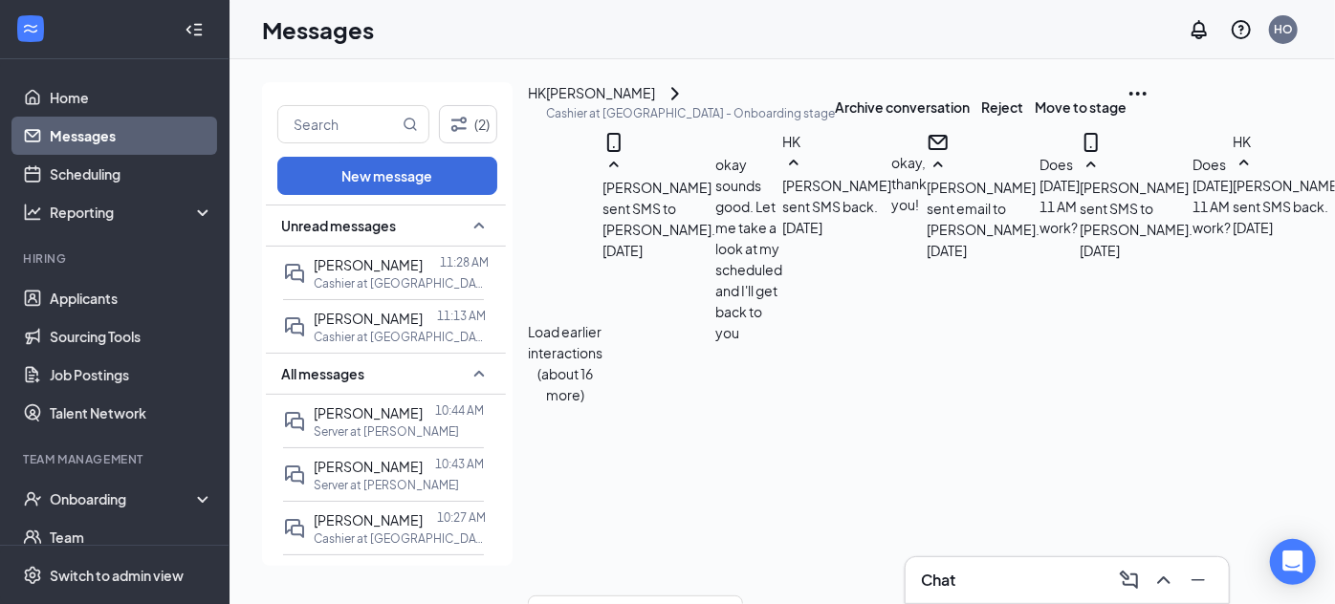
scroll to position [1310, 0]
click at [423, 345] on div "Cashier at [GEOGRAPHIC_DATA]" at bounding box center [400, 337] width 172 height 16
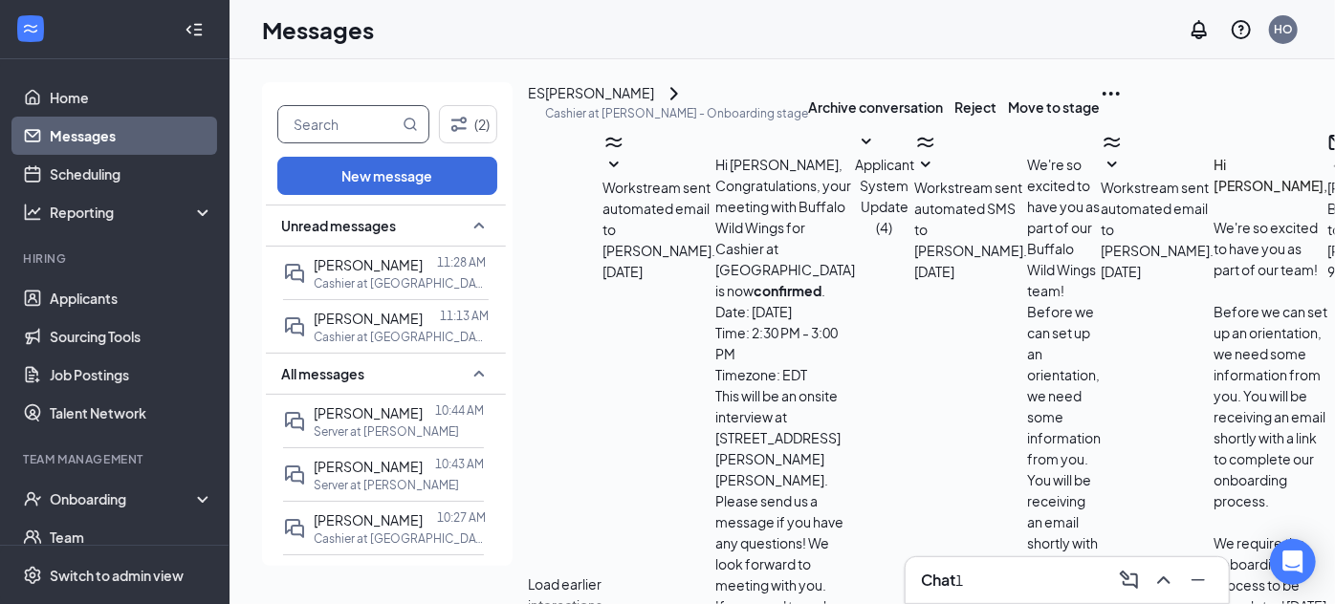
scroll to position [81, 0]
click at [345, 117] on input "text" at bounding box center [338, 124] width 120 height 36
type input "l"
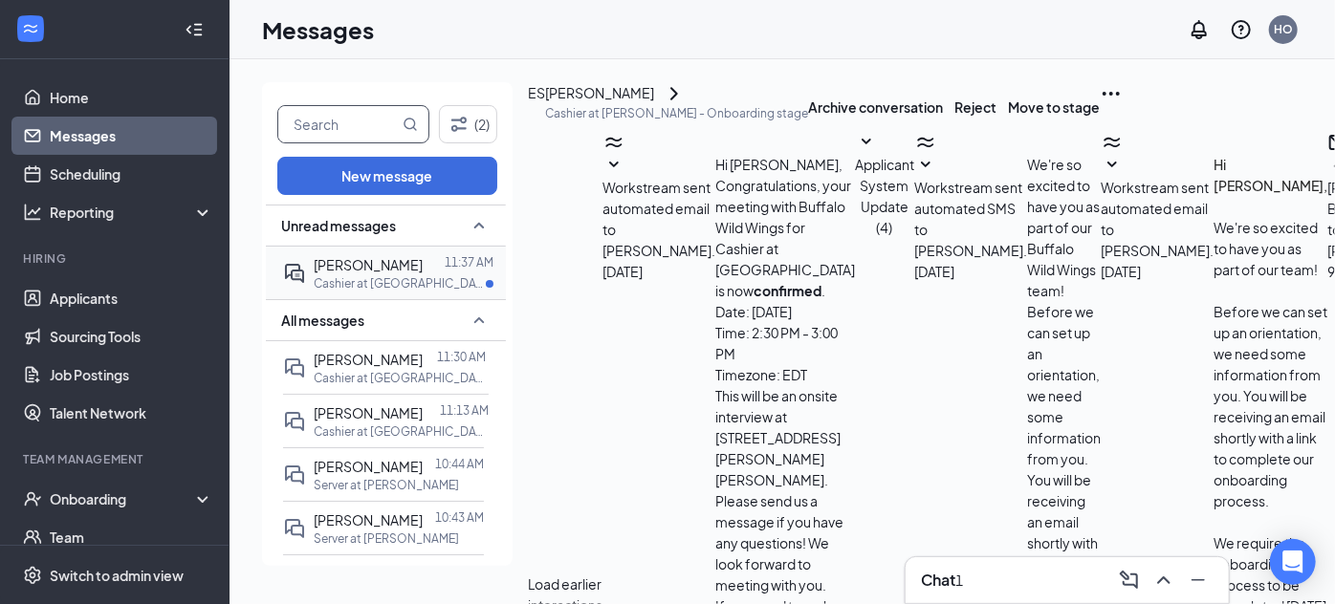
click at [436, 283] on div "Cashier at [GEOGRAPHIC_DATA]" at bounding box center [404, 283] width 180 height 16
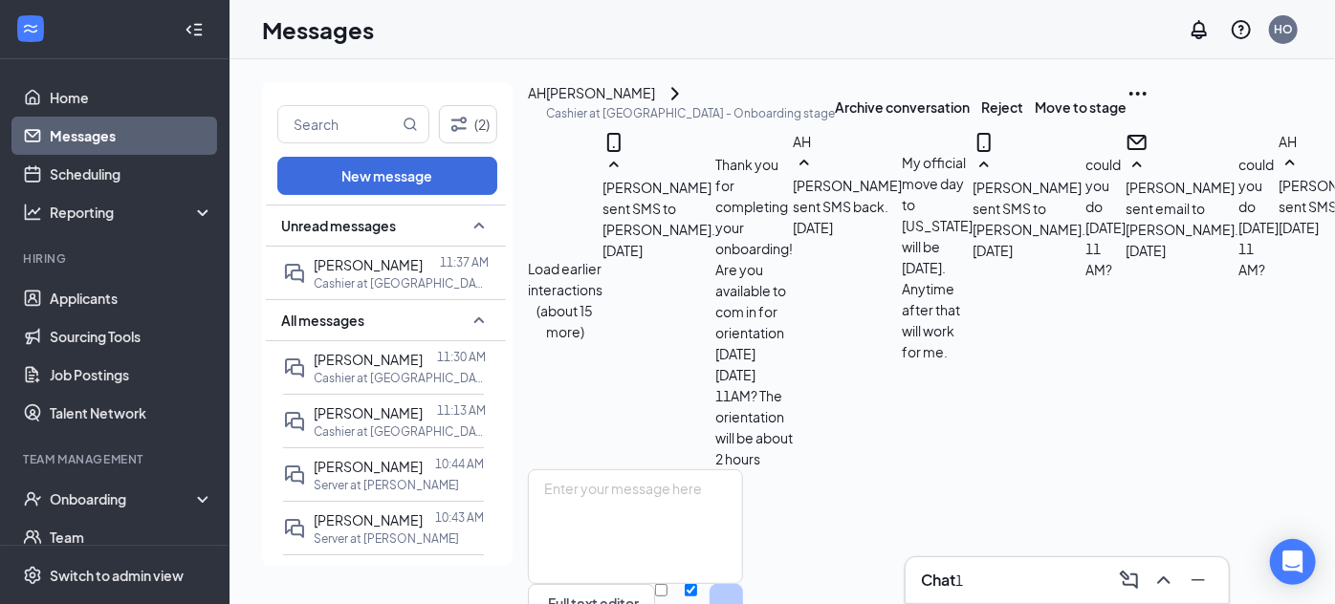
scroll to position [958, 0]
click at [735, 470] on textarea at bounding box center [635, 527] width 215 height 115
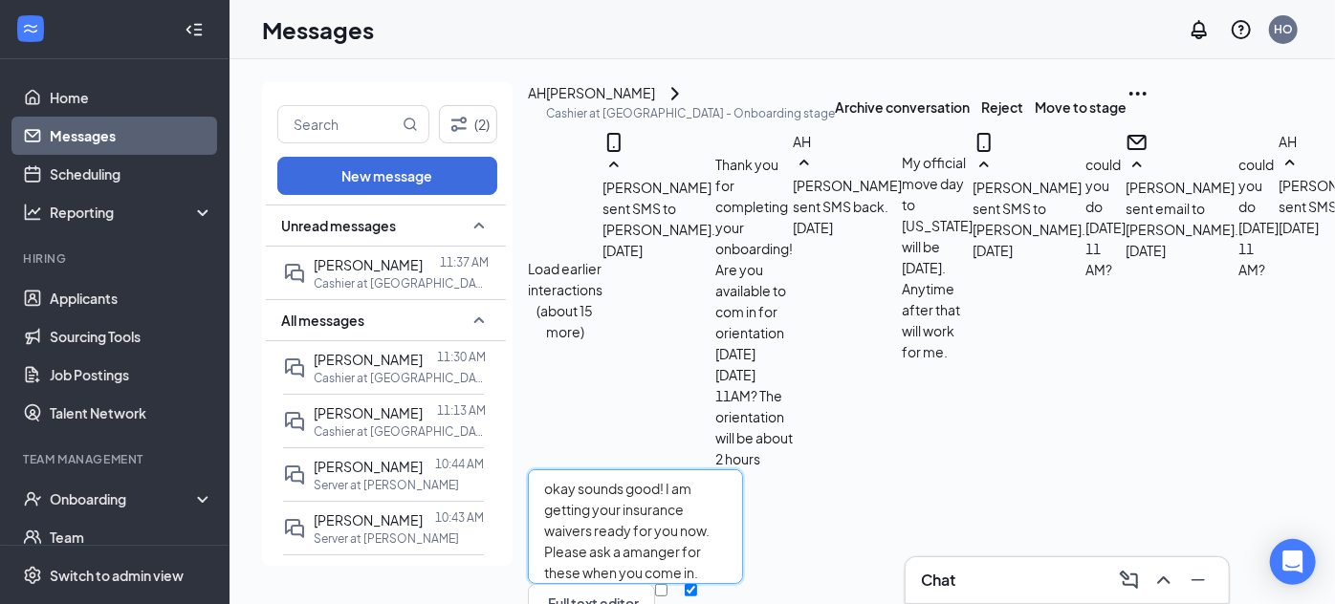
click at [743, 470] on textarea "okay sounds good! I am getting your insurance waivers ready for you now. Please…" at bounding box center [635, 527] width 215 height 115
click at [724, 470] on textarea "okay sounds good! I am getting your insurance waivers ready for you now. Please…" at bounding box center [635, 527] width 215 height 115
type textarea "okay sounds good! I am getting your insurance waivers ready for you now. Please…"
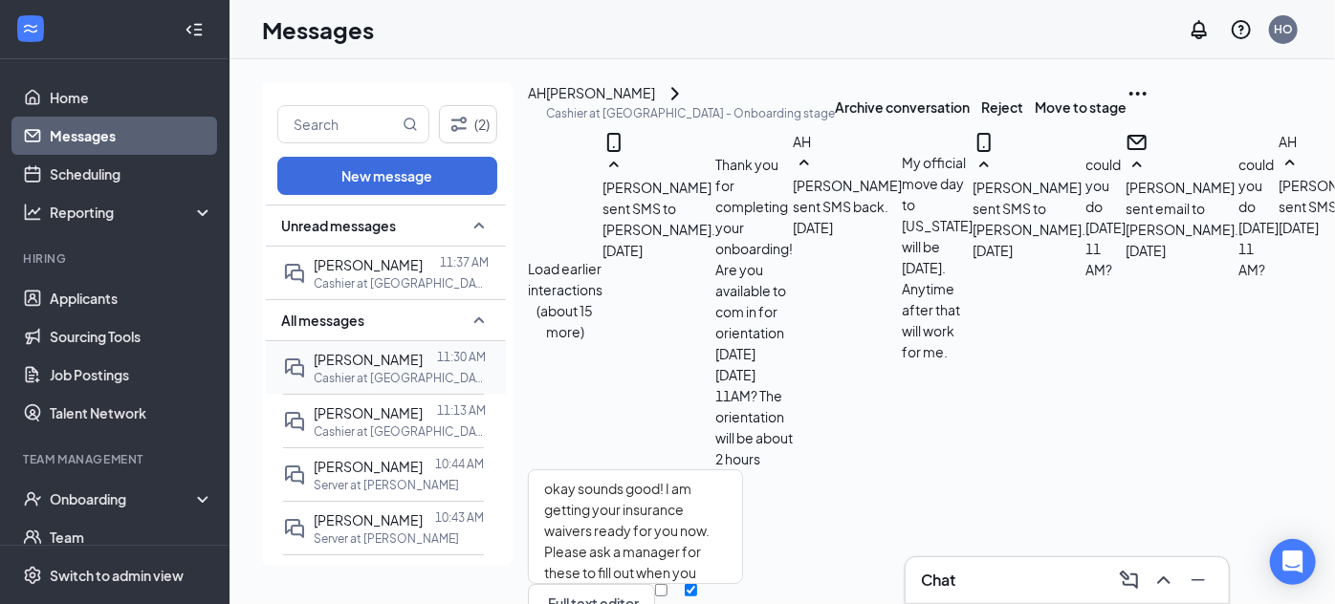
click at [377, 365] on span "[PERSON_NAME]" at bounding box center [368, 359] width 109 height 17
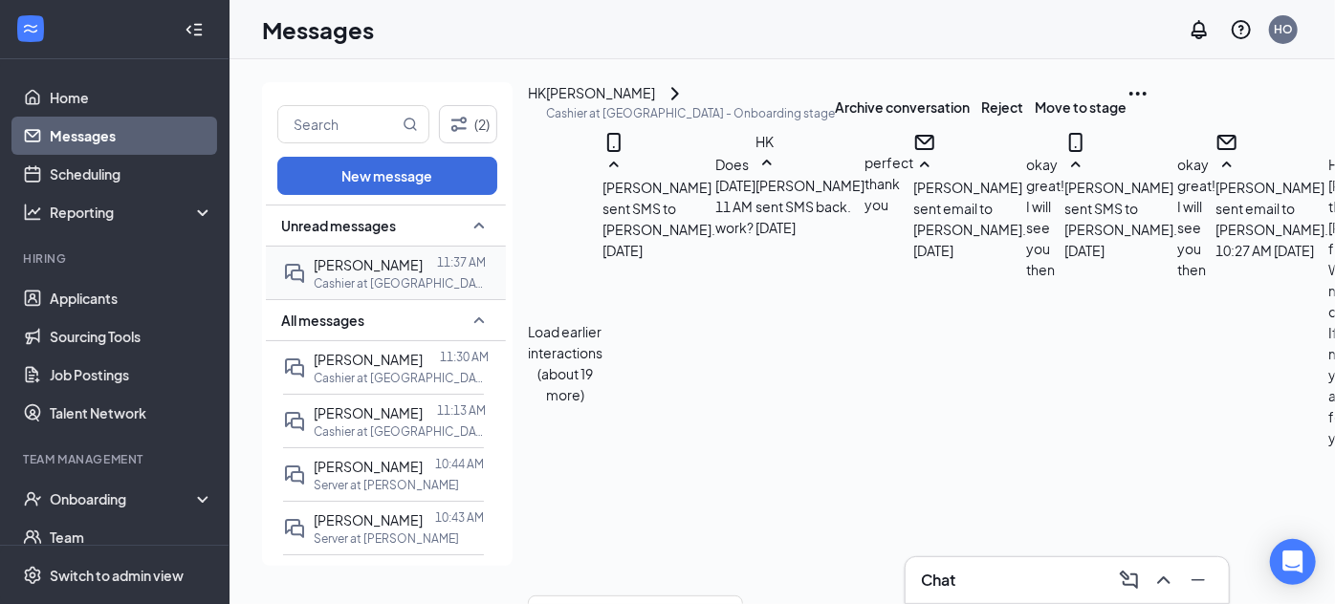
scroll to position [589, 0]
click at [363, 260] on span "[PERSON_NAME]" at bounding box center [368, 264] width 109 height 17
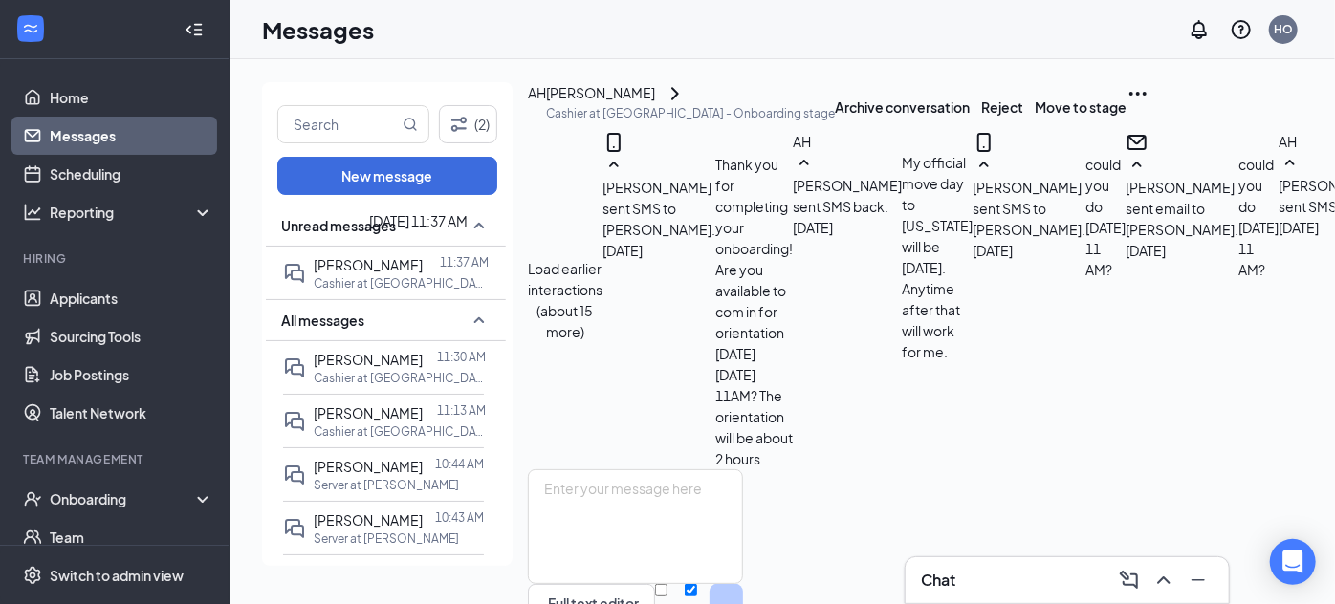
scroll to position [958, 0]
click at [743, 470] on textarea at bounding box center [635, 527] width 215 height 115
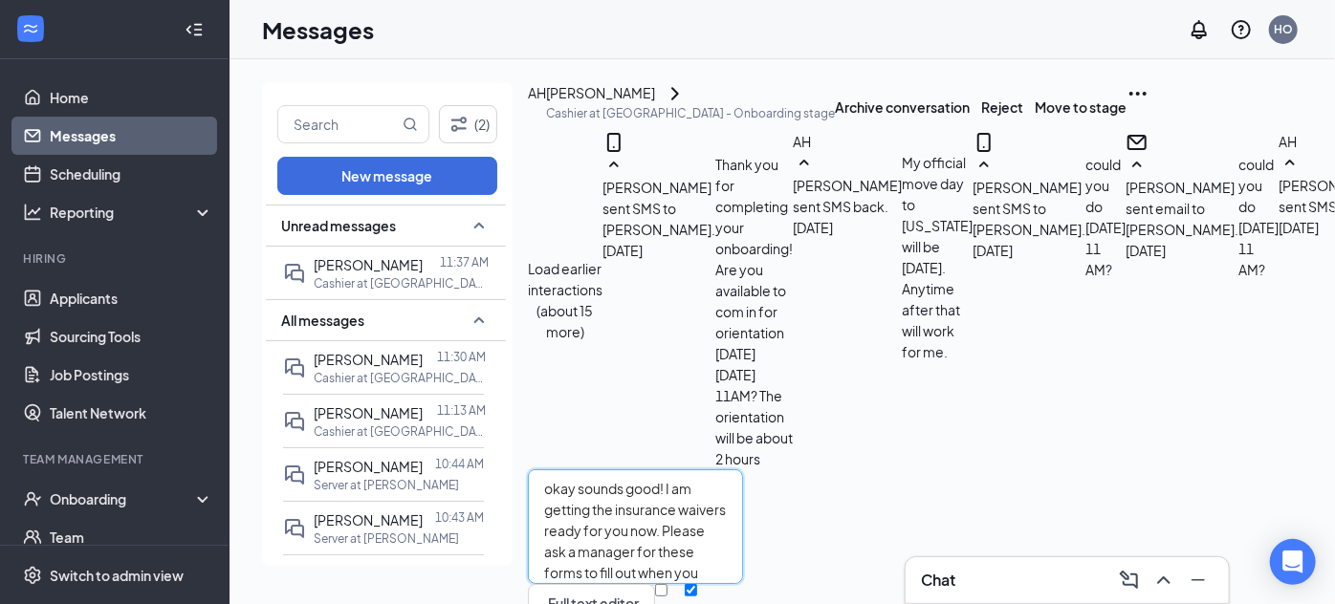
type textarea "okay sounds good! I am getting the insurance waivers ready for you now. Please …"
click at [668, 584] on input "Email" at bounding box center [661, 590] width 12 height 12
checkbox input "true"
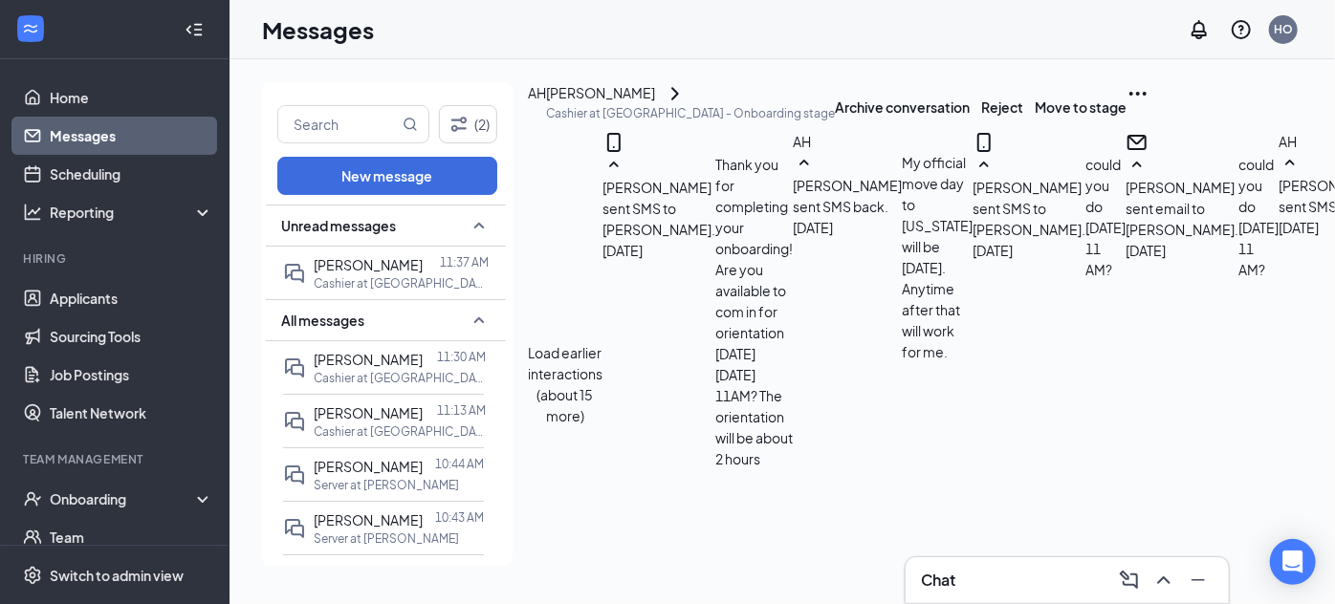
scroll to position [1249, 0]
click at [346, 370] on p "Cashier at [GEOGRAPHIC_DATA]" at bounding box center [400, 378] width 172 height 16
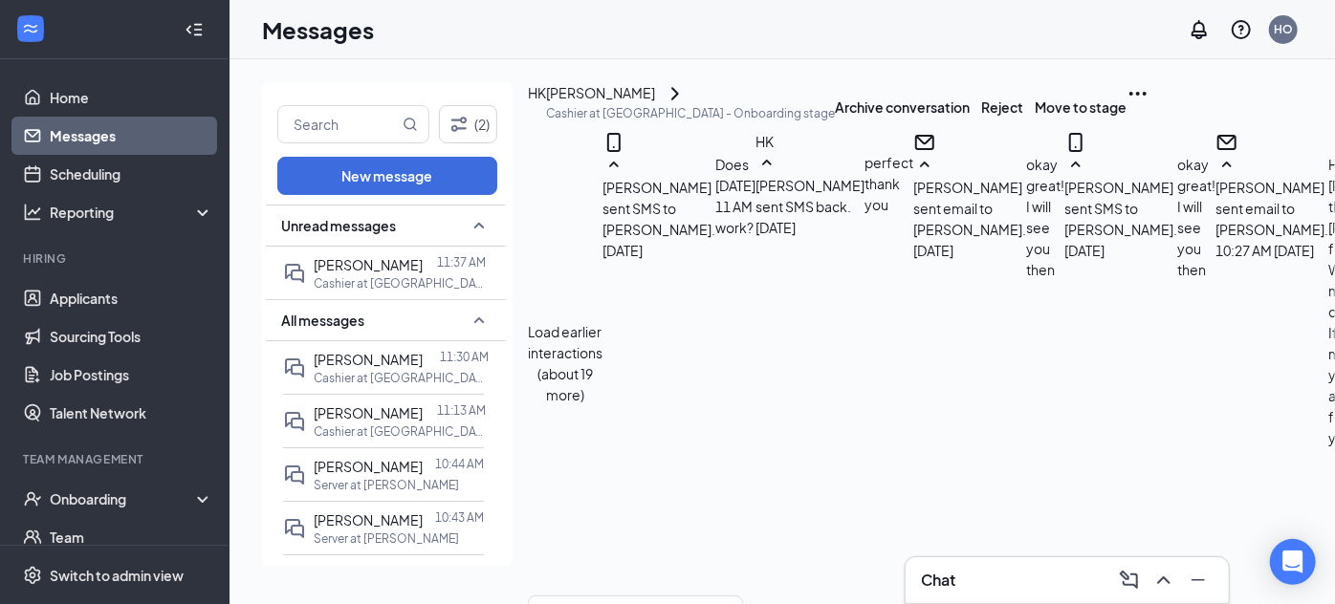
scroll to position [712, 0]
click at [367, 262] on span "[PERSON_NAME]" at bounding box center [368, 264] width 109 height 17
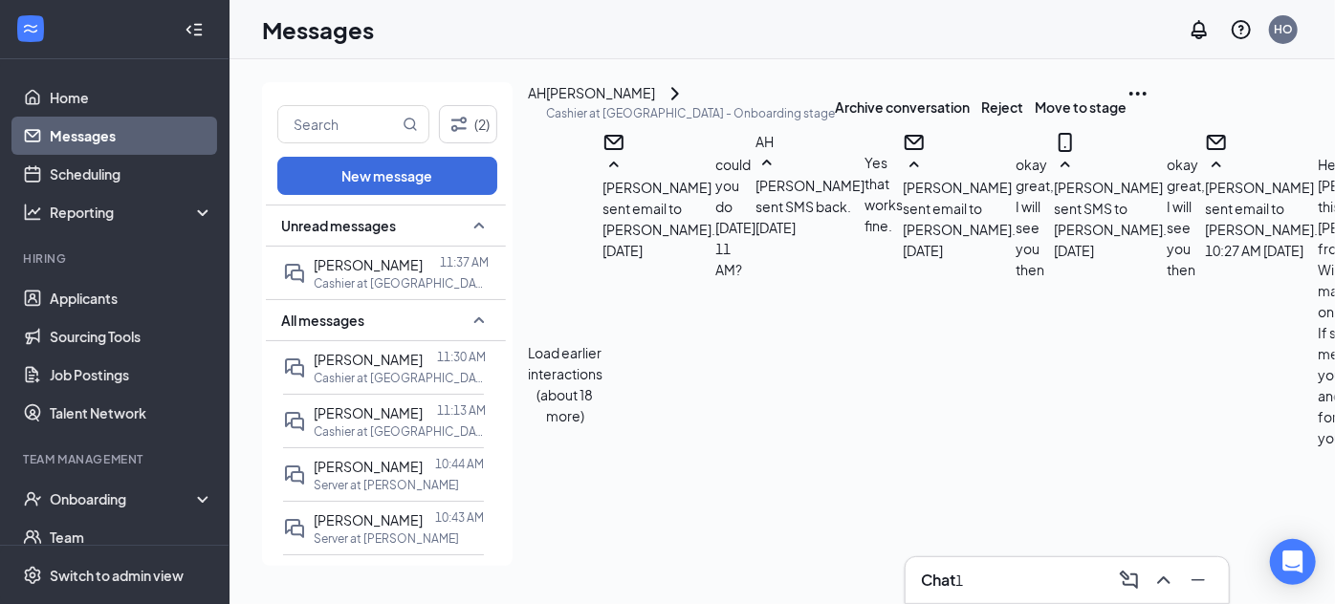
scroll to position [979, 0]
type textarea "Yes I understand. the insurance waiver forms are just documentation that you de…"
checkbox input "true"
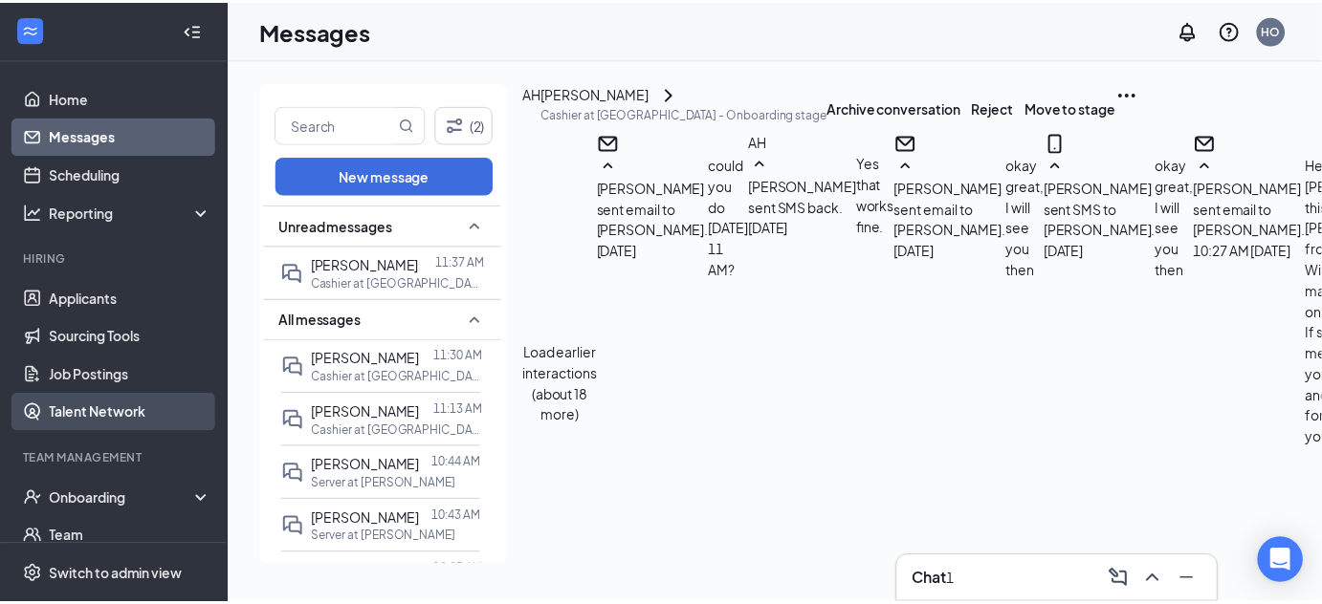
scroll to position [181, 0]
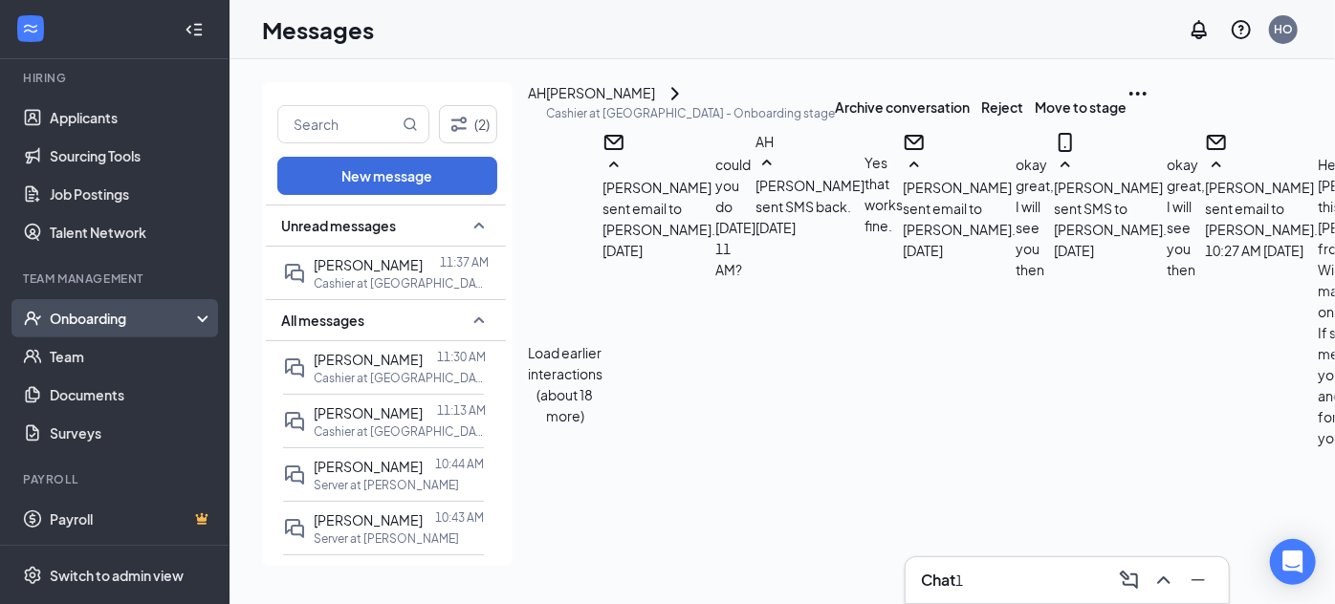
click at [123, 317] on div "Onboarding" at bounding box center [123, 318] width 147 height 19
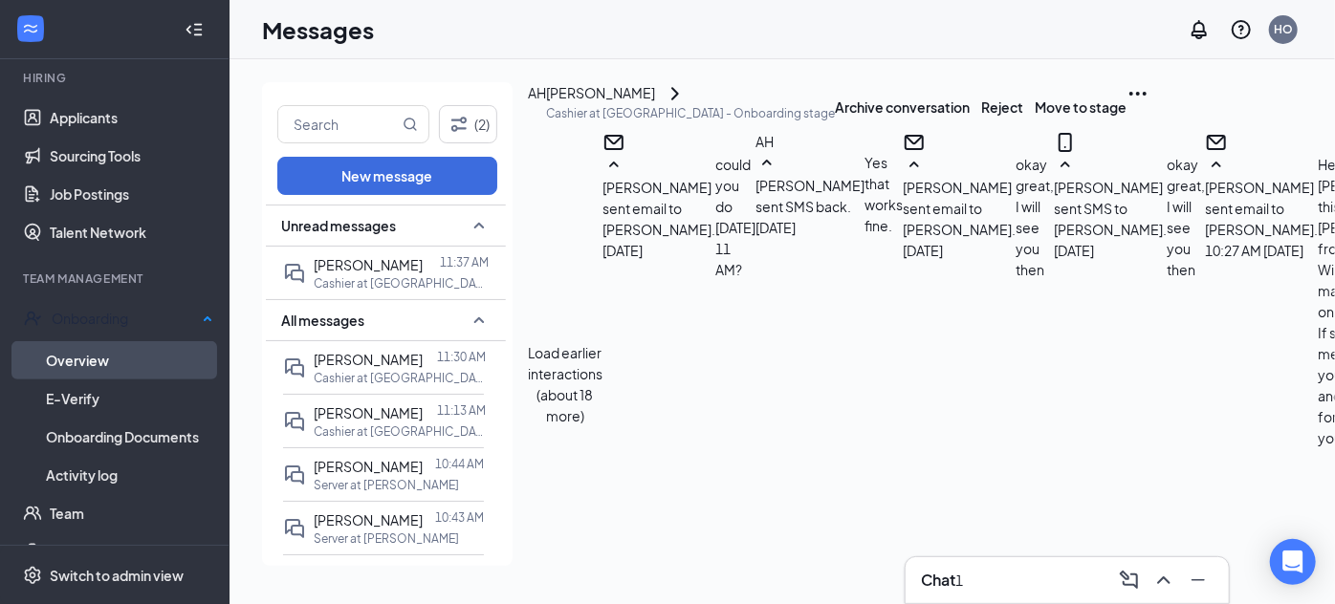
click at [146, 363] on link "Overview" at bounding box center [129, 360] width 167 height 38
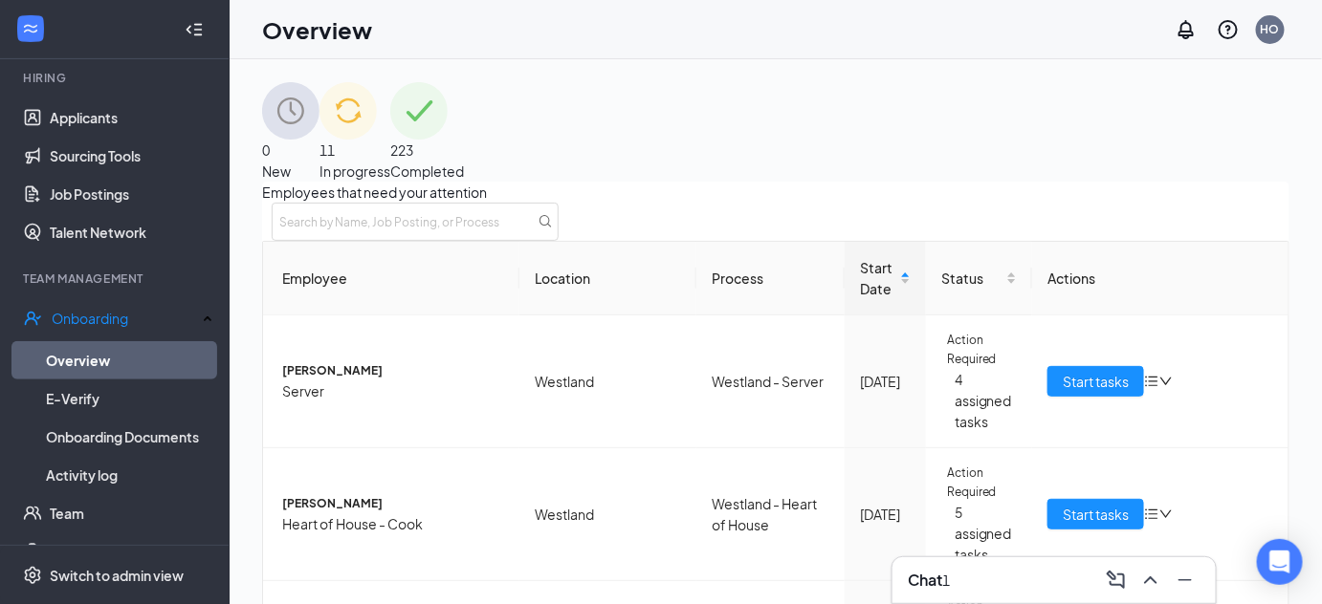
click at [464, 134] on div "223 Completed" at bounding box center [427, 131] width 74 height 99
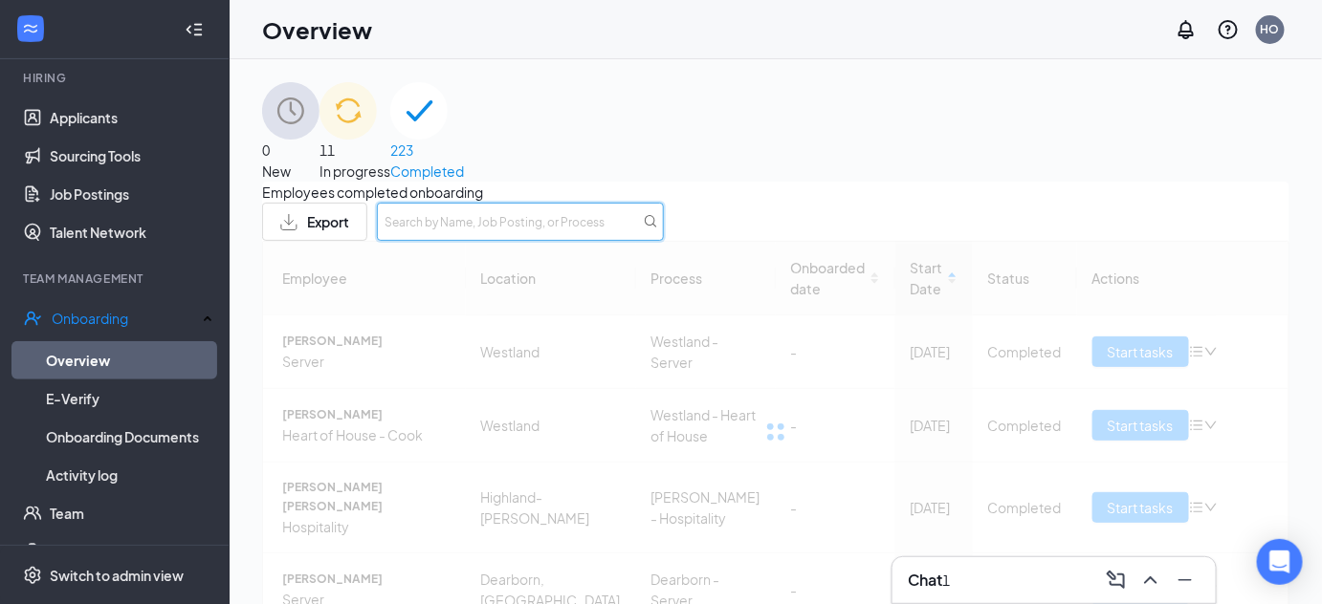
click at [664, 241] on input "text" at bounding box center [520, 222] width 287 height 38
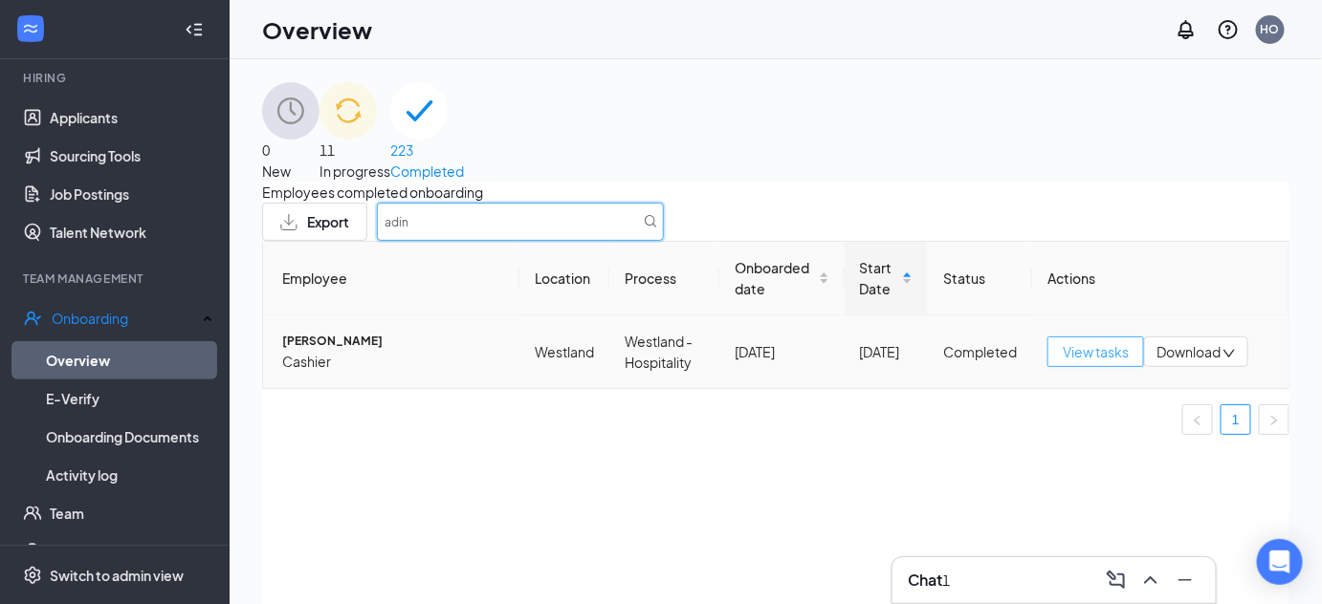
type input "adin"
click at [1073, 367] on button "View tasks" at bounding box center [1095, 352] width 97 height 31
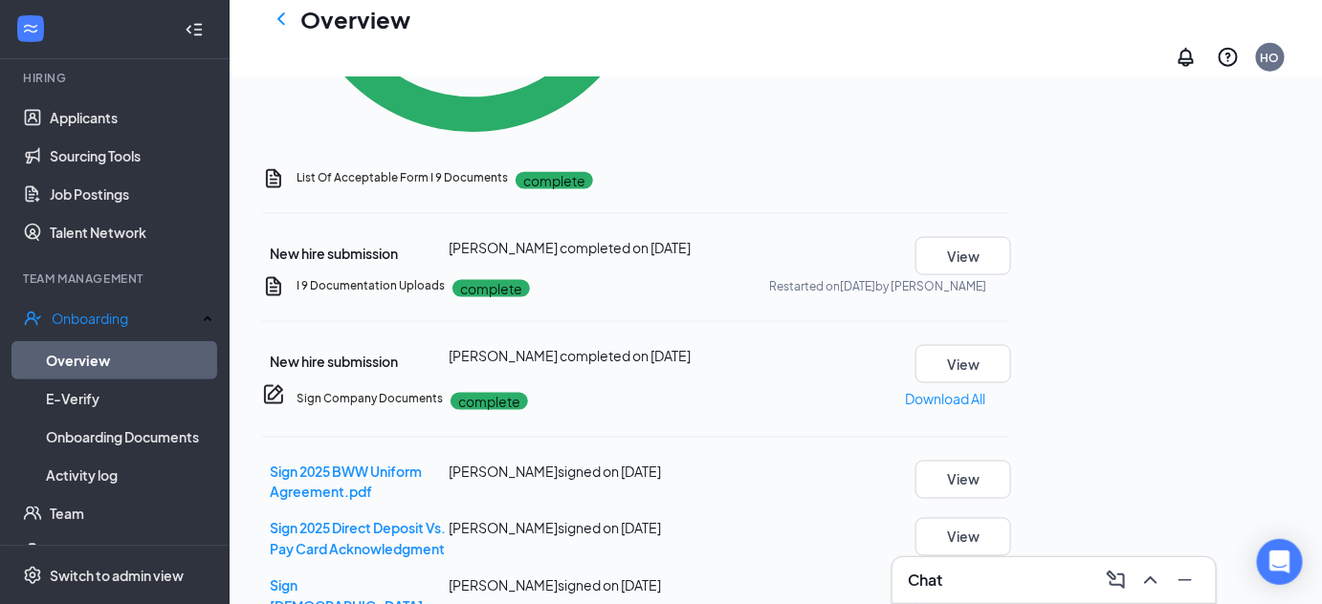
scroll to position [731, 0]
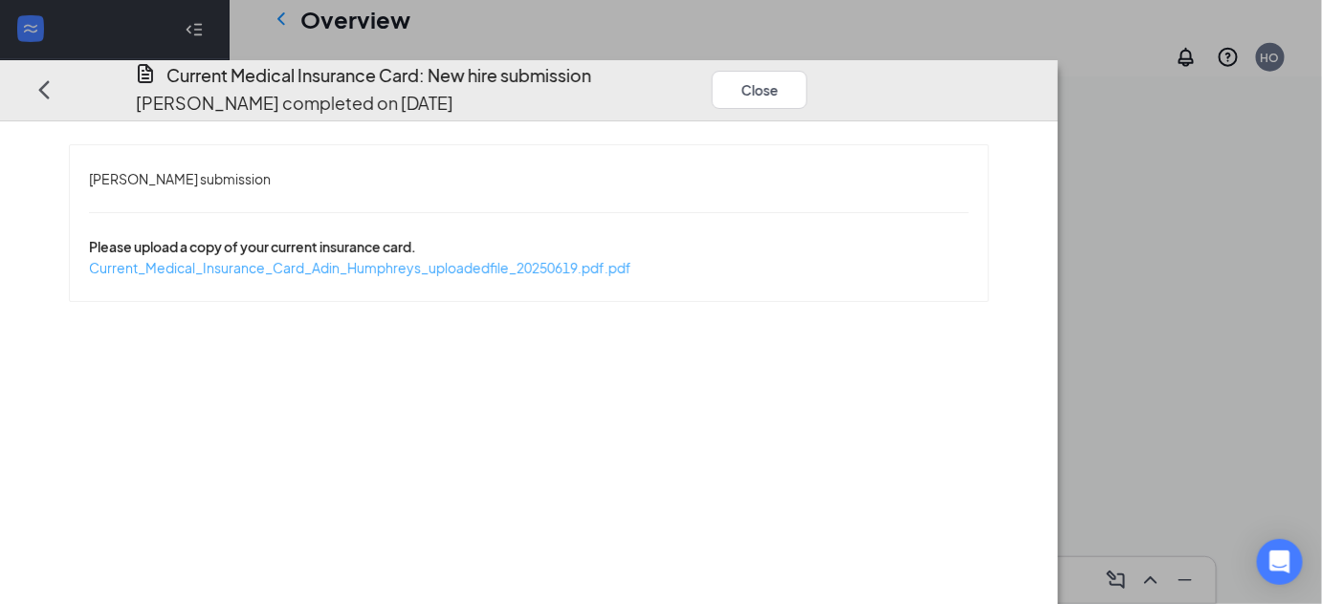
click at [466, 259] on span "Current_Medical_Insurance_Card_Adin_Humphreys_uploadedfile_20250619.pdf.pdf" at bounding box center [360, 267] width 542 height 17
click at [807, 71] on button "Close" at bounding box center [759, 90] width 96 height 38
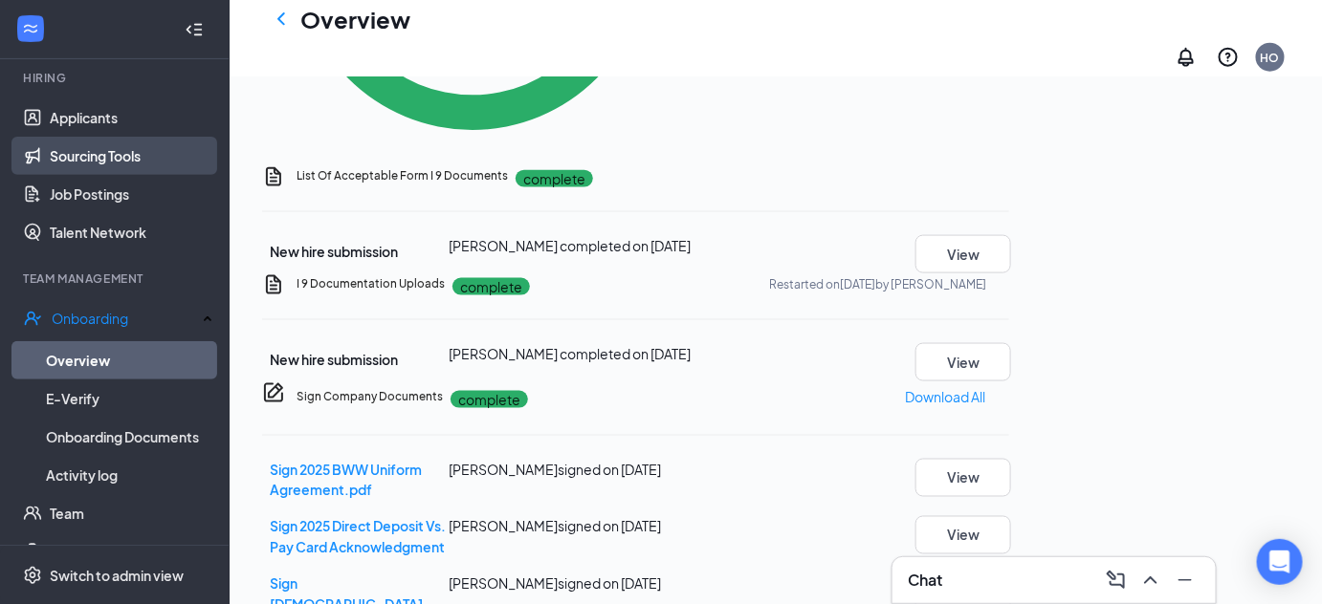
scroll to position [0, 0]
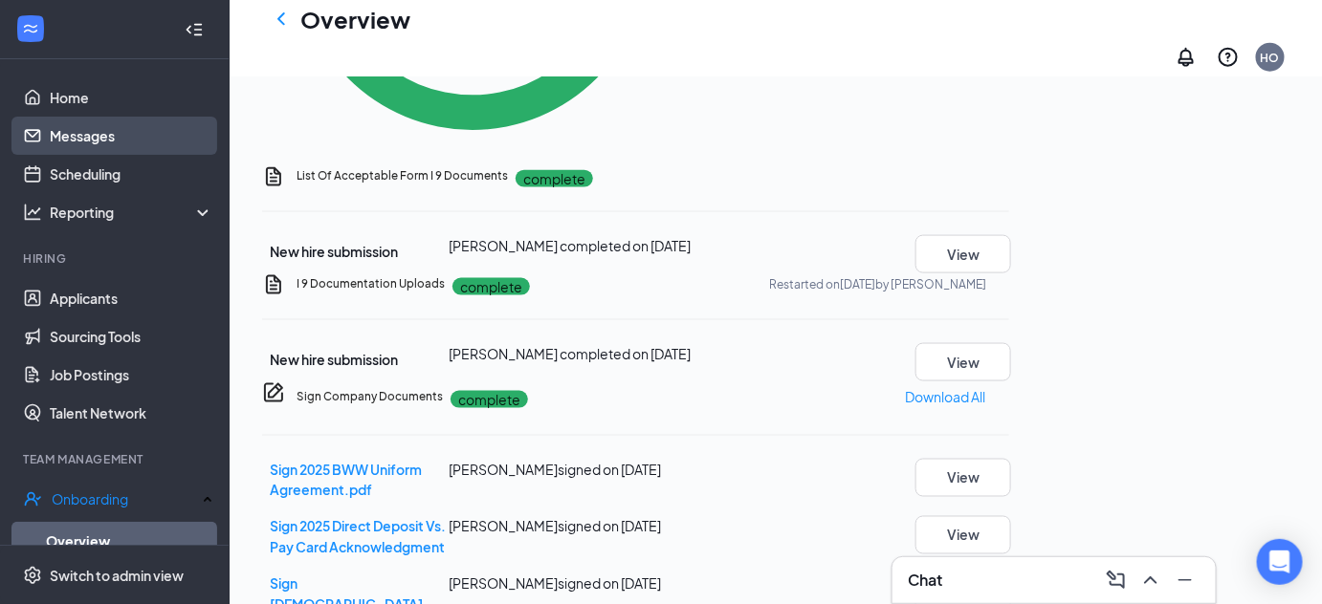
click at [124, 130] on link "Messages" at bounding box center [132, 136] width 164 height 38
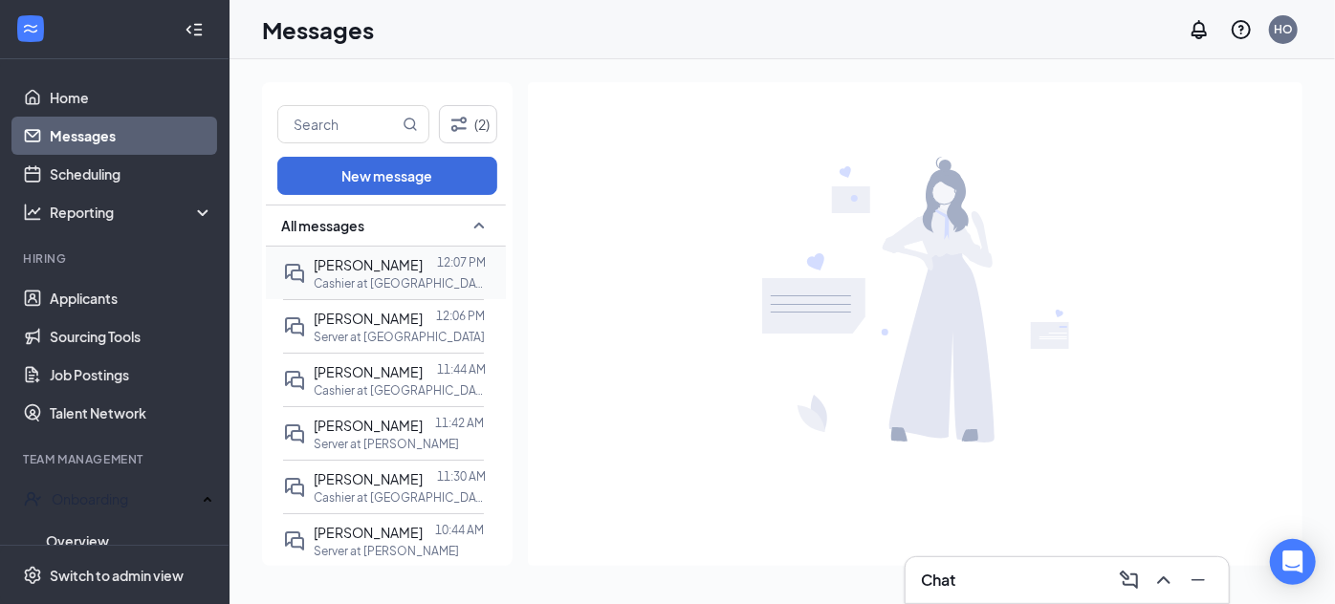
click at [411, 263] on span "[PERSON_NAME]" at bounding box center [368, 264] width 109 height 17
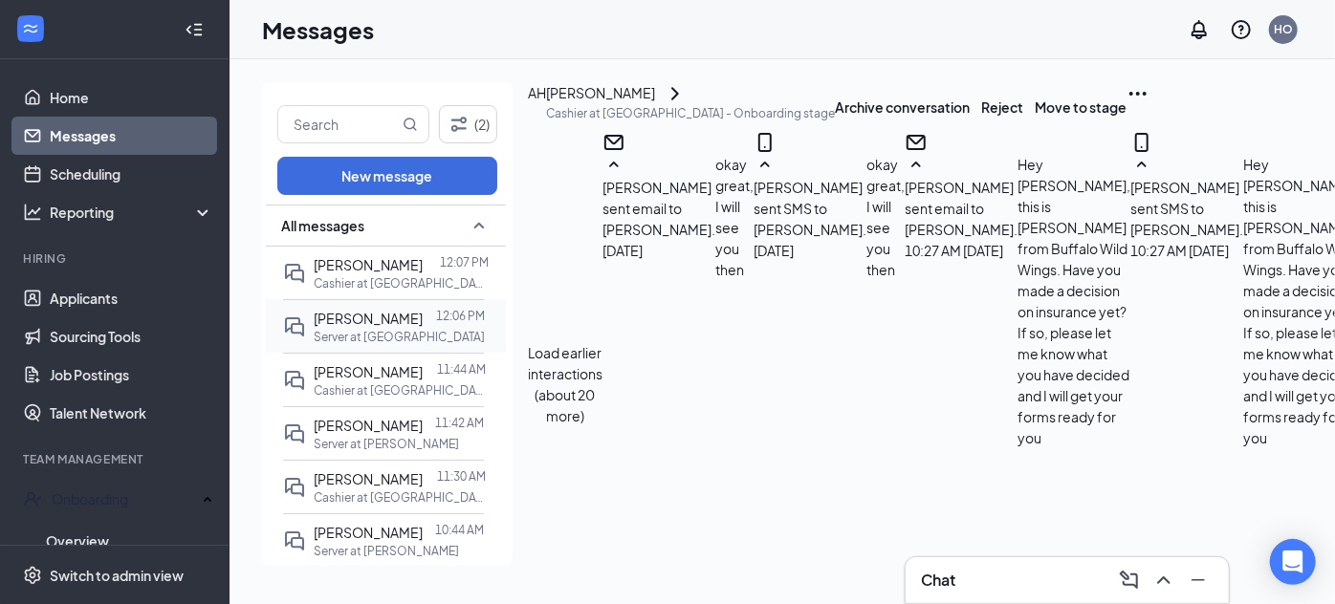
scroll to position [1022, 0]
click at [436, 326] on div "12:06 PM" at bounding box center [460, 318] width 49 height 21
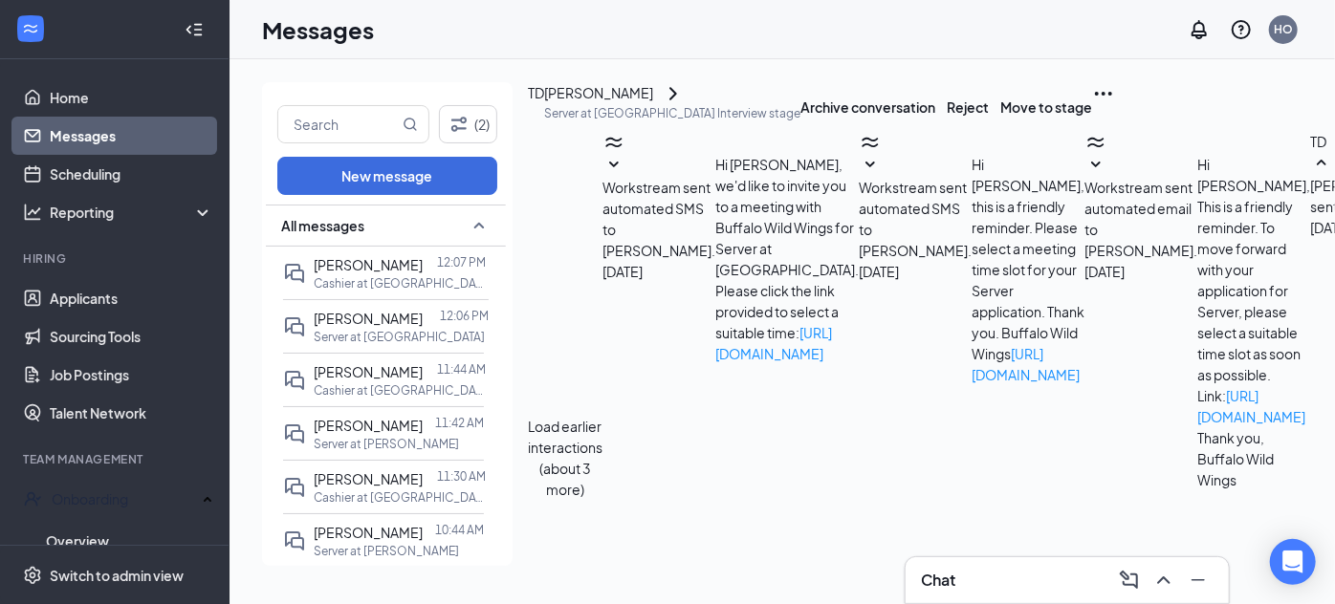
scroll to position [1191, 0]
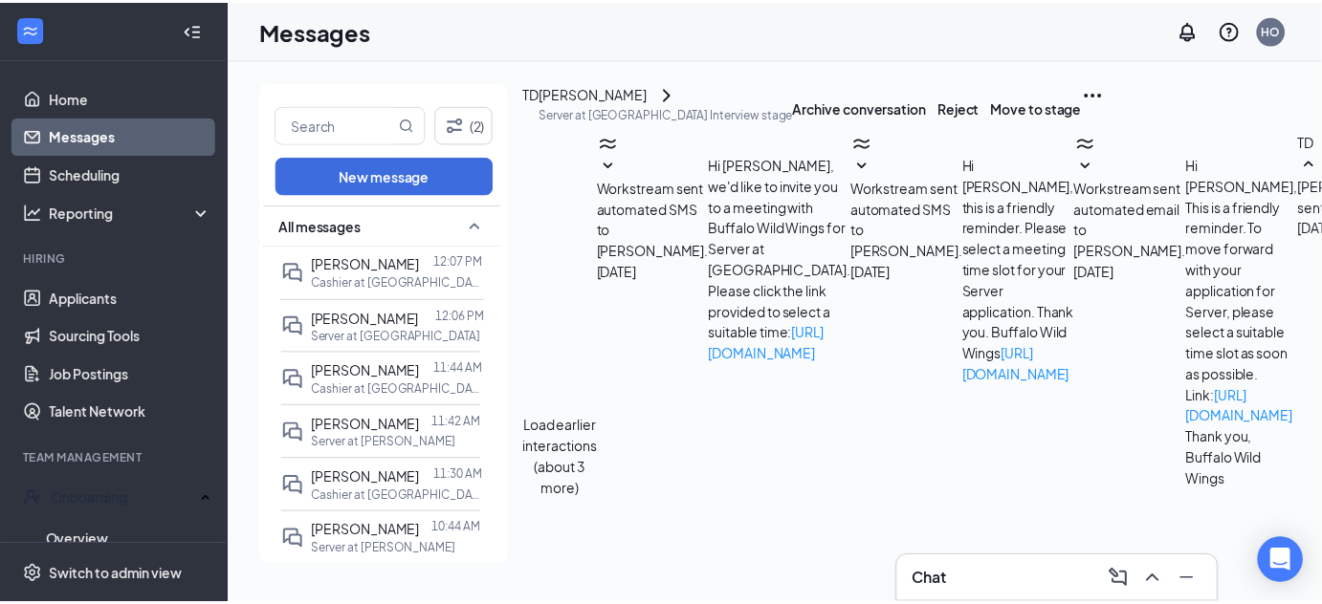
scroll to position [1469, 0]
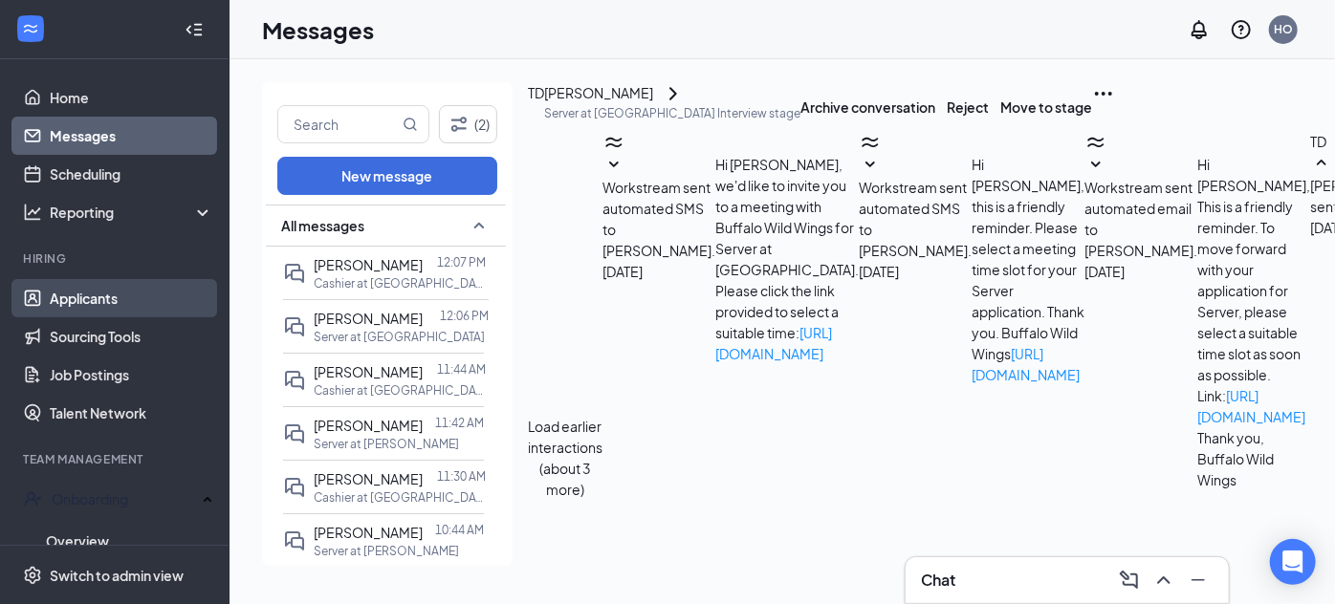
click at [121, 293] on link "Applicants" at bounding box center [132, 298] width 164 height 38
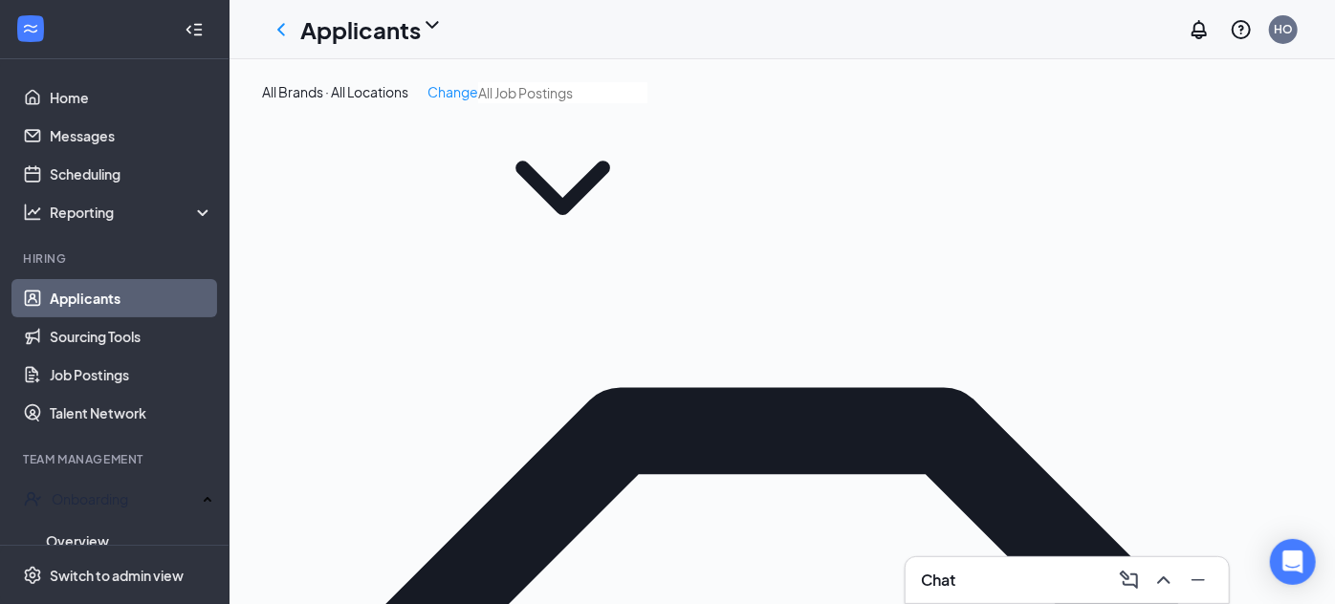
type input "[PERSON_NAME]"
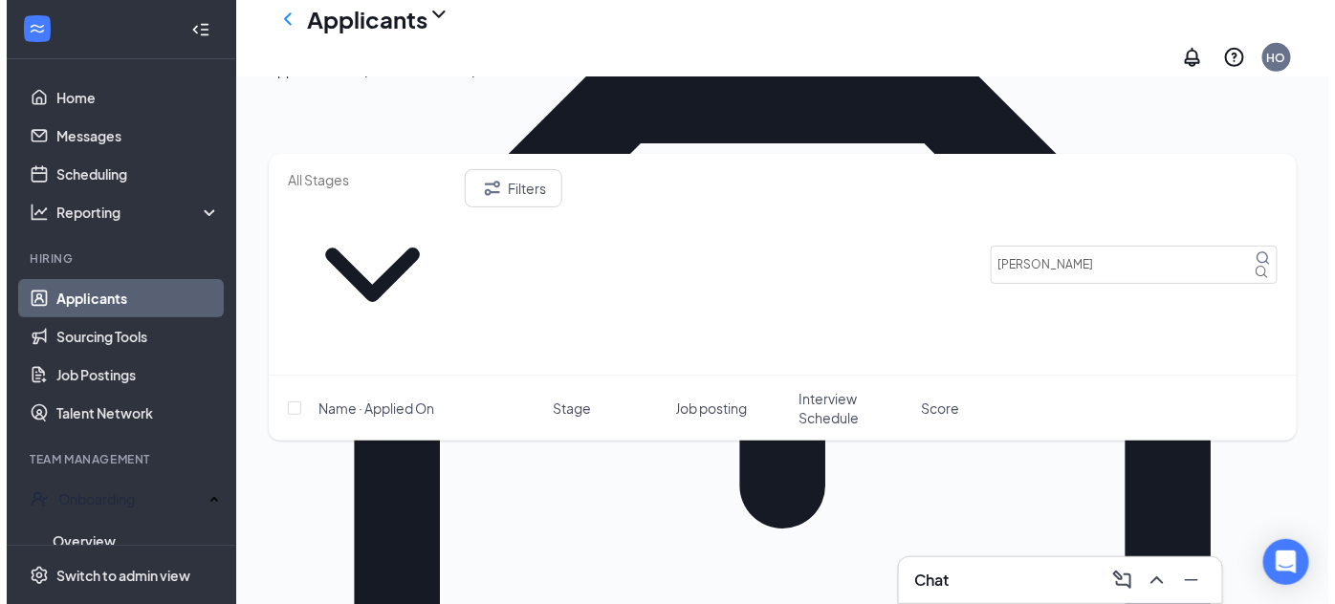
scroll to position [352, 0]
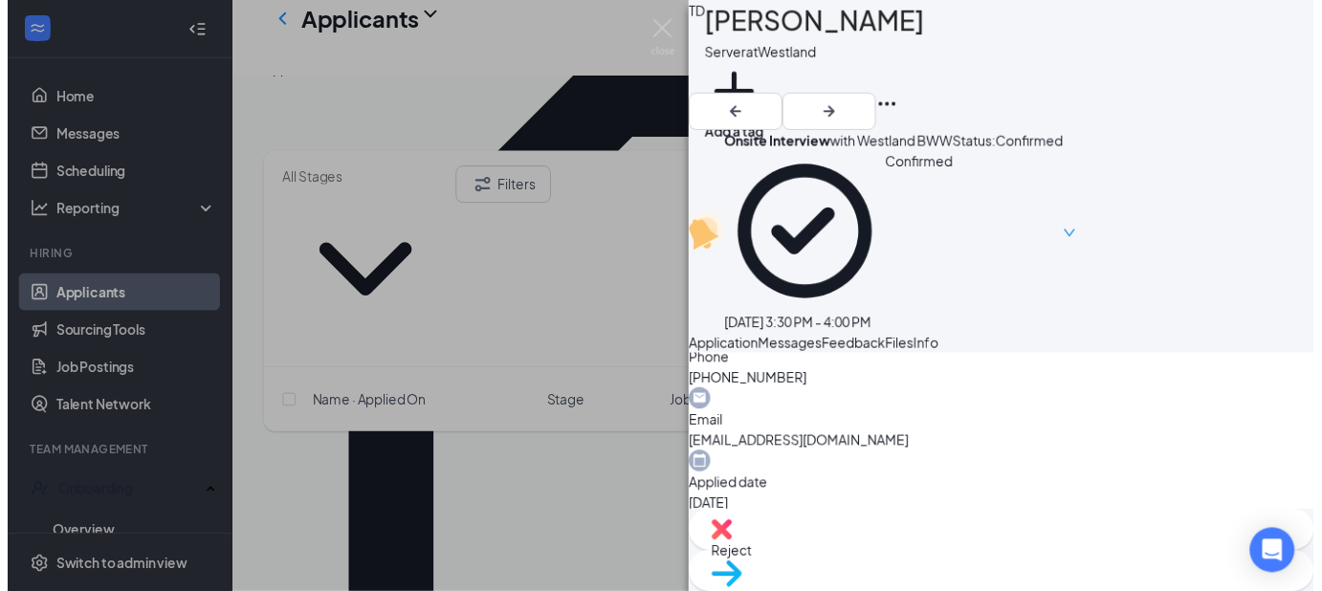
scroll to position [634, 0]
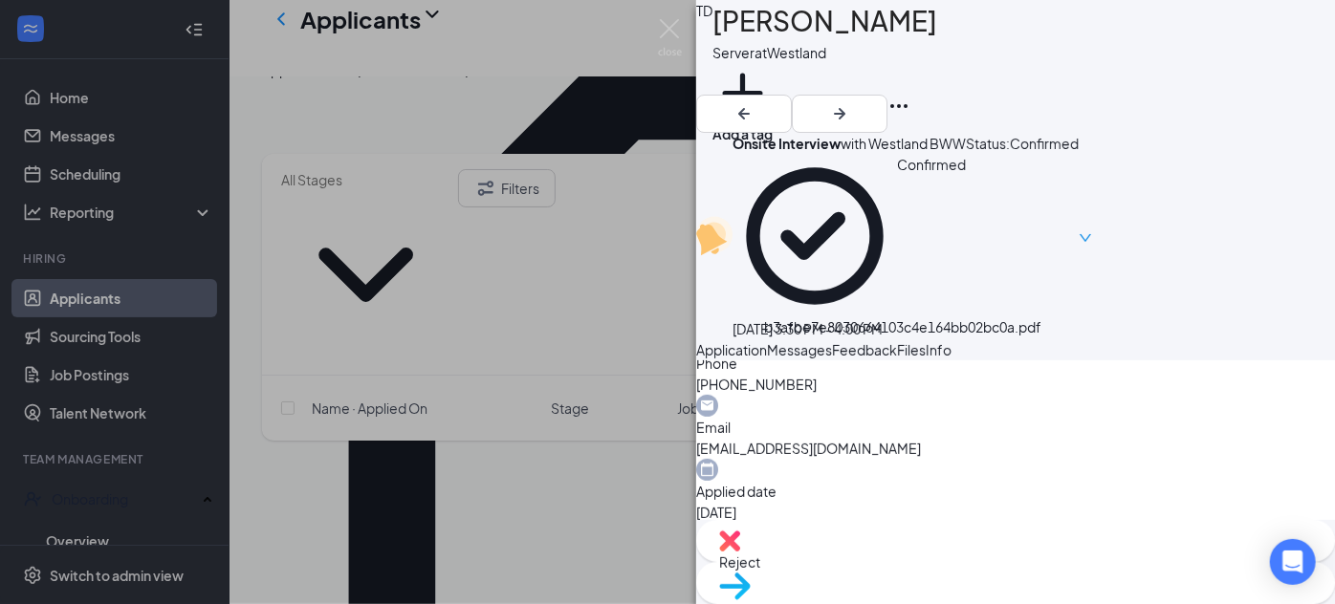
click at [669, 31] on img at bounding box center [670, 37] width 24 height 37
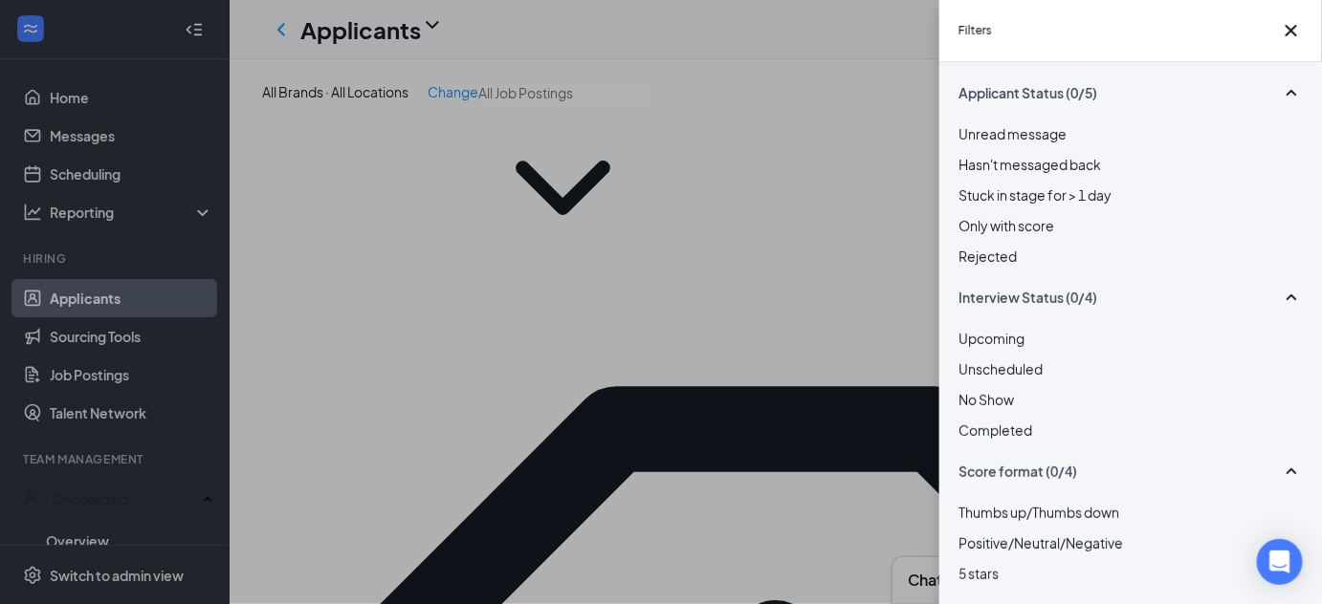
click at [1037, 267] on div "Rejected" at bounding box center [1130, 256] width 344 height 21
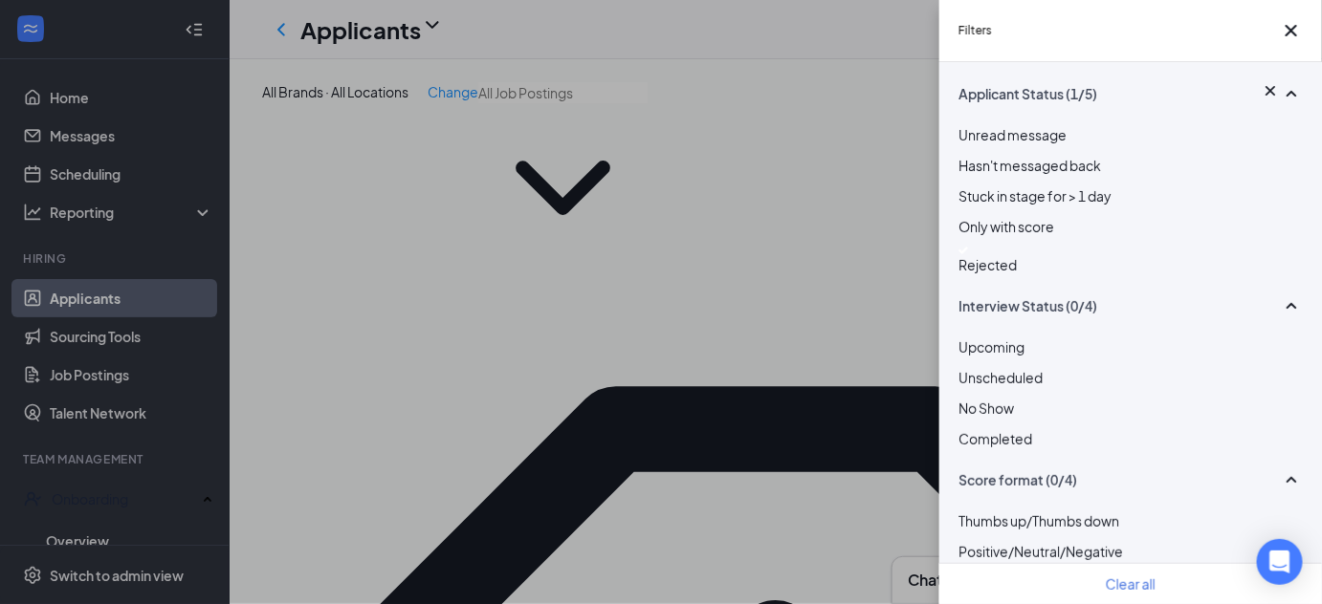
click at [736, 97] on div "Filters Applicant Status (1/5) Unread message Hasn't messaged back Stuck in sta…" at bounding box center [661, 302] width 1322 height 604
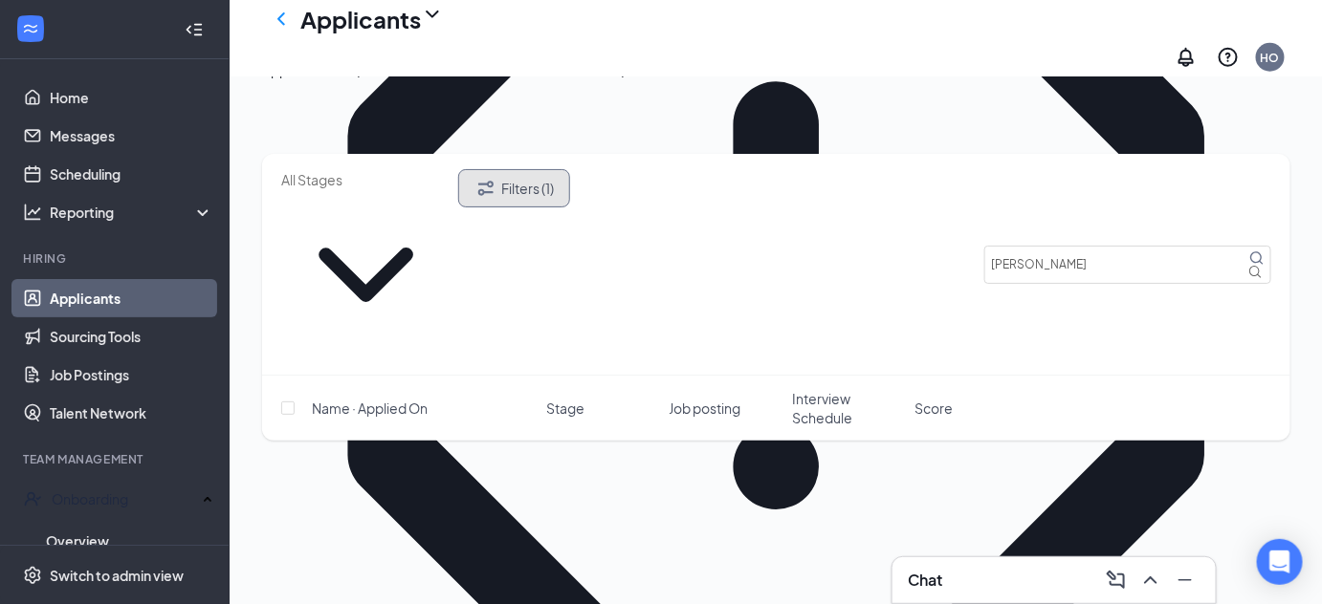
scroll to position [371, 0]
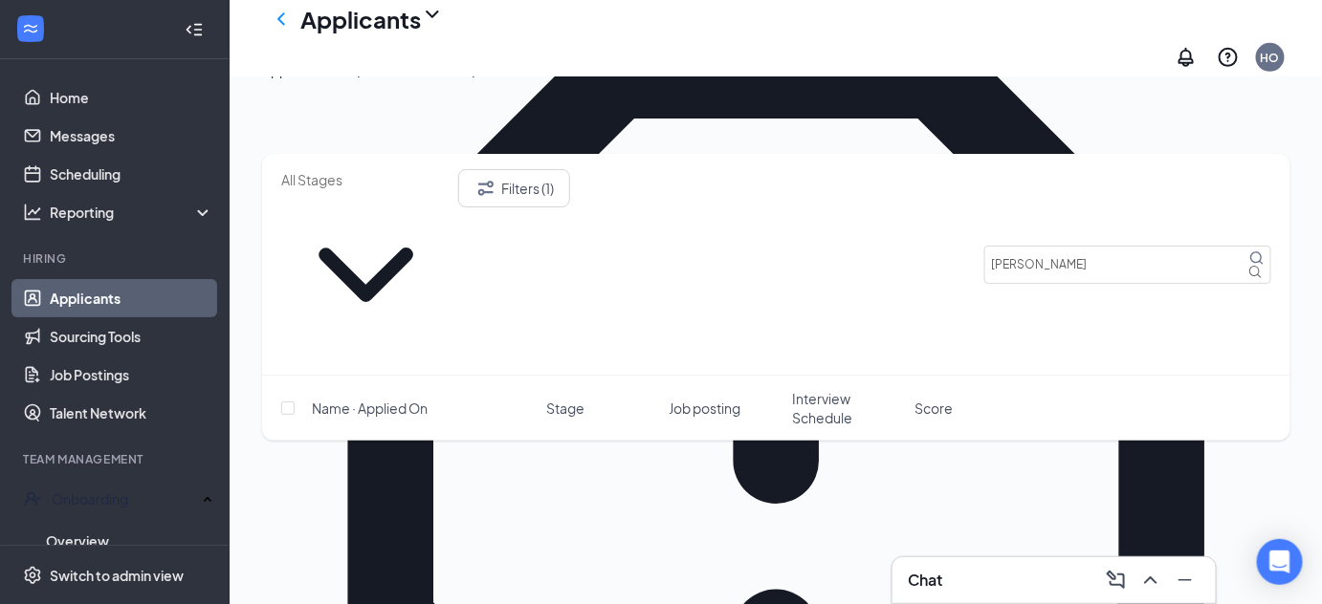
click at [382, 80] on div "Applications · 8 / 23" at bounding box center [322, 69] width 120 height 21
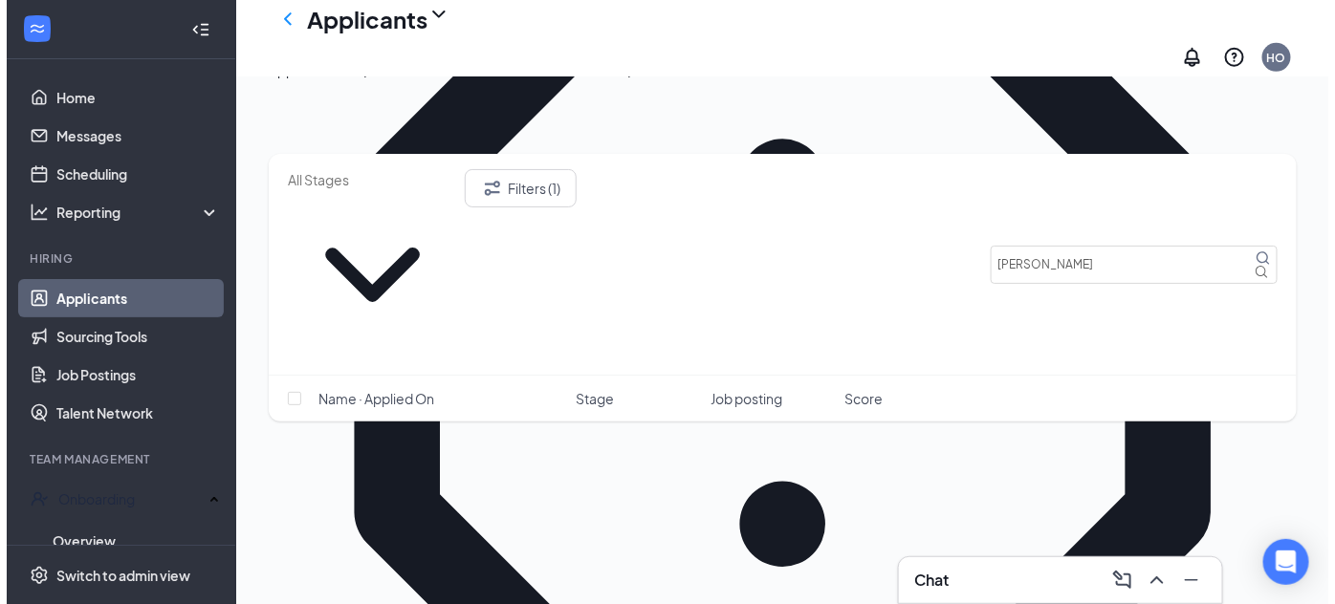
scroll to position [483, 0]
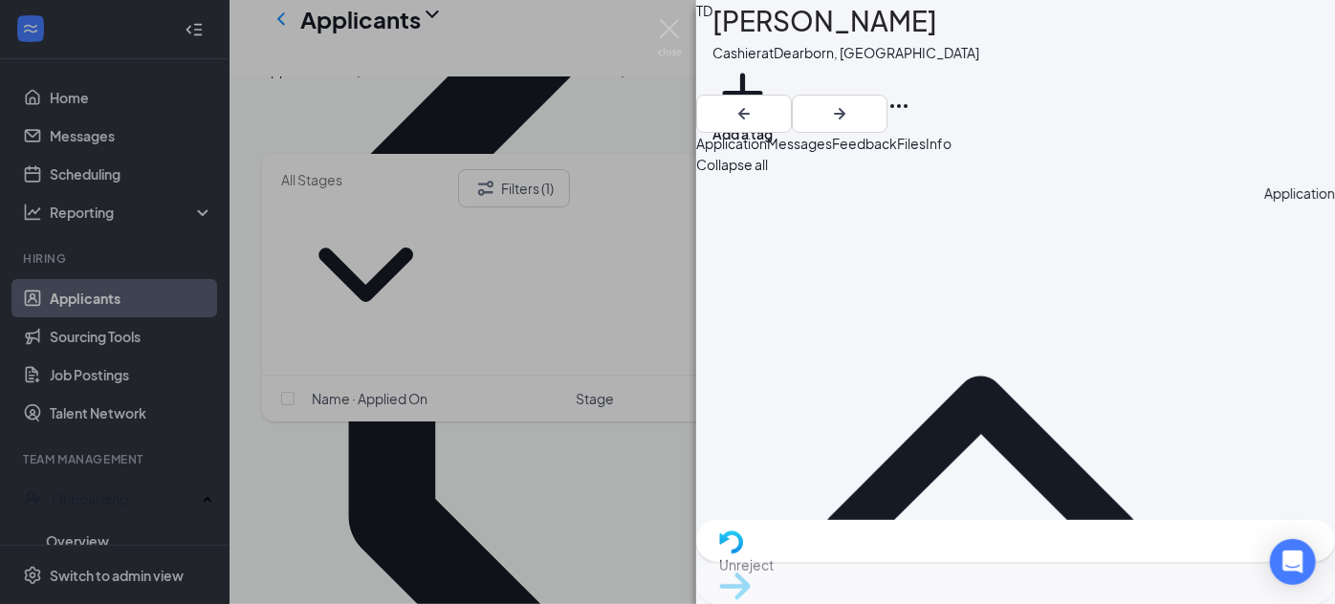
click at [897, 147] on span "Feedback" at bounding box center [864, 143] width 65 height 17
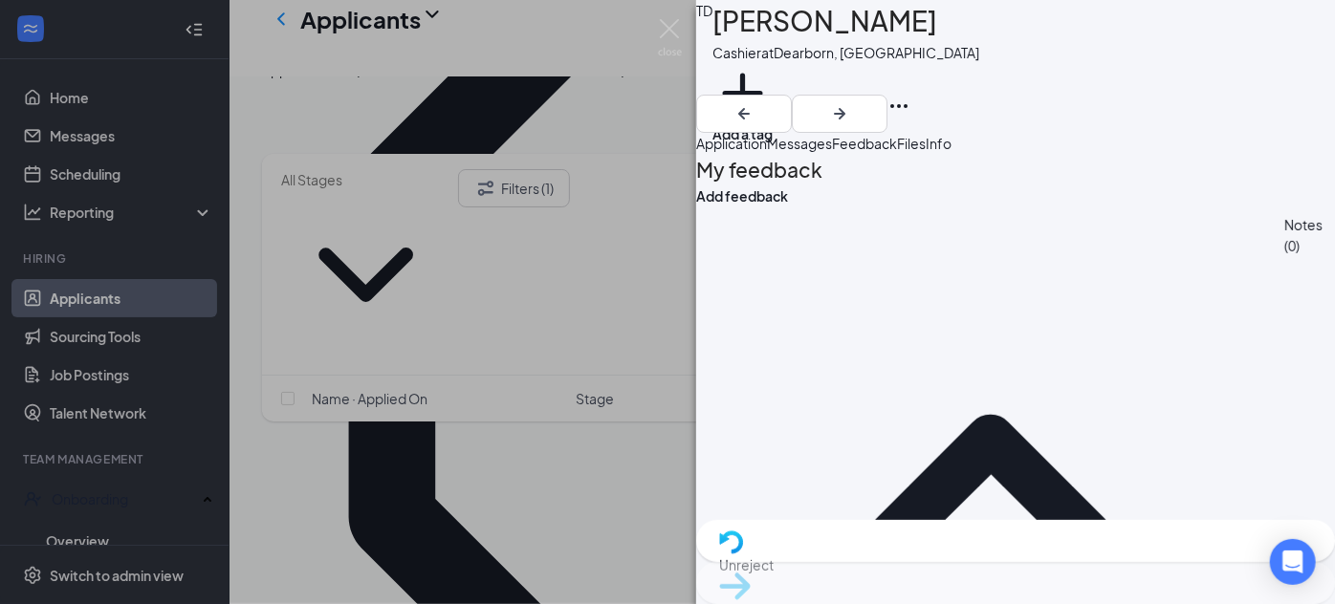
click at [832, 152] on span "Messages" at bounding box center [799, 143] width 65 height 17
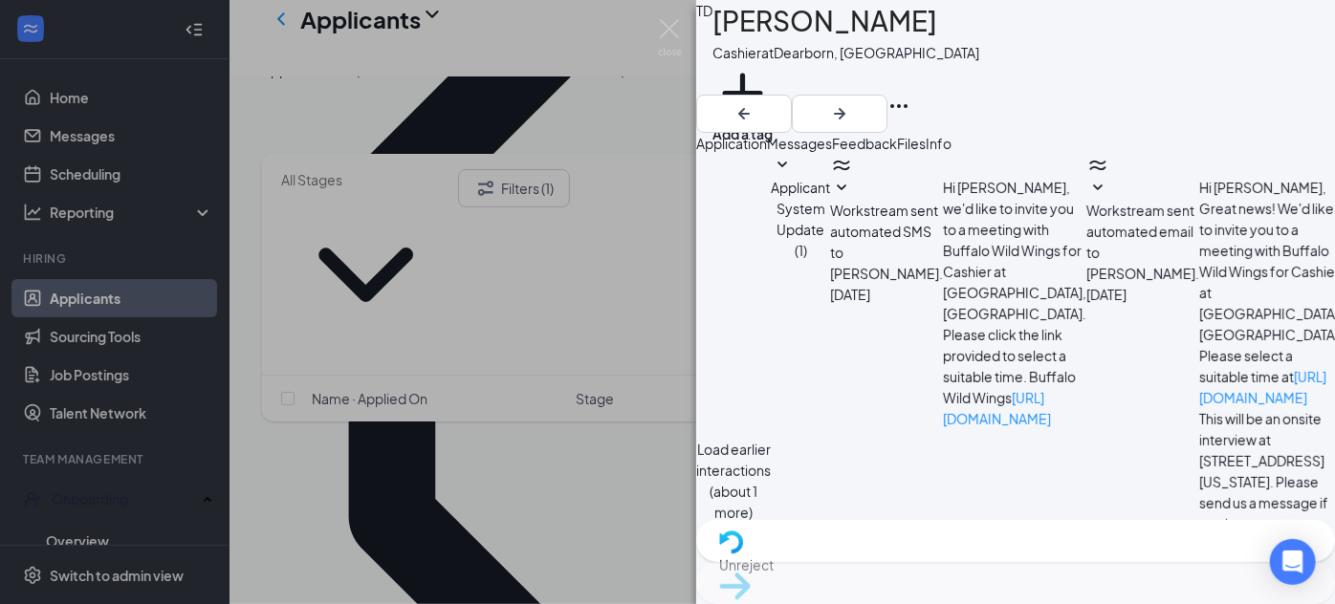
scroll to position [624, 0]
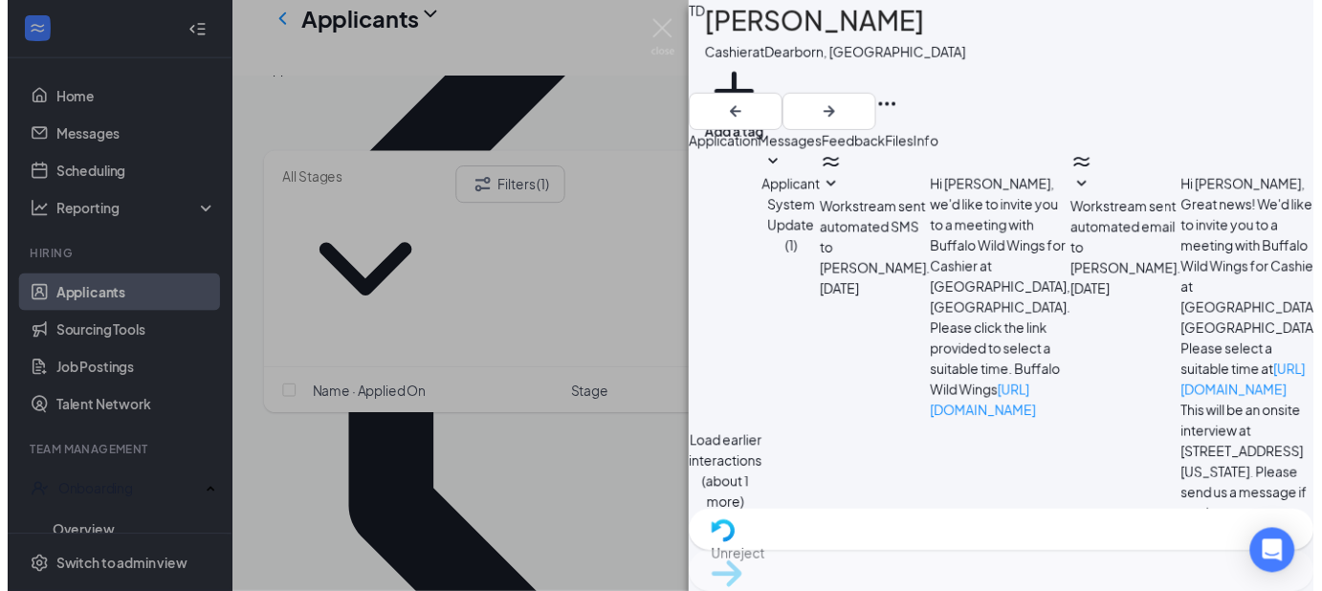
scroll to position [1178, 0]
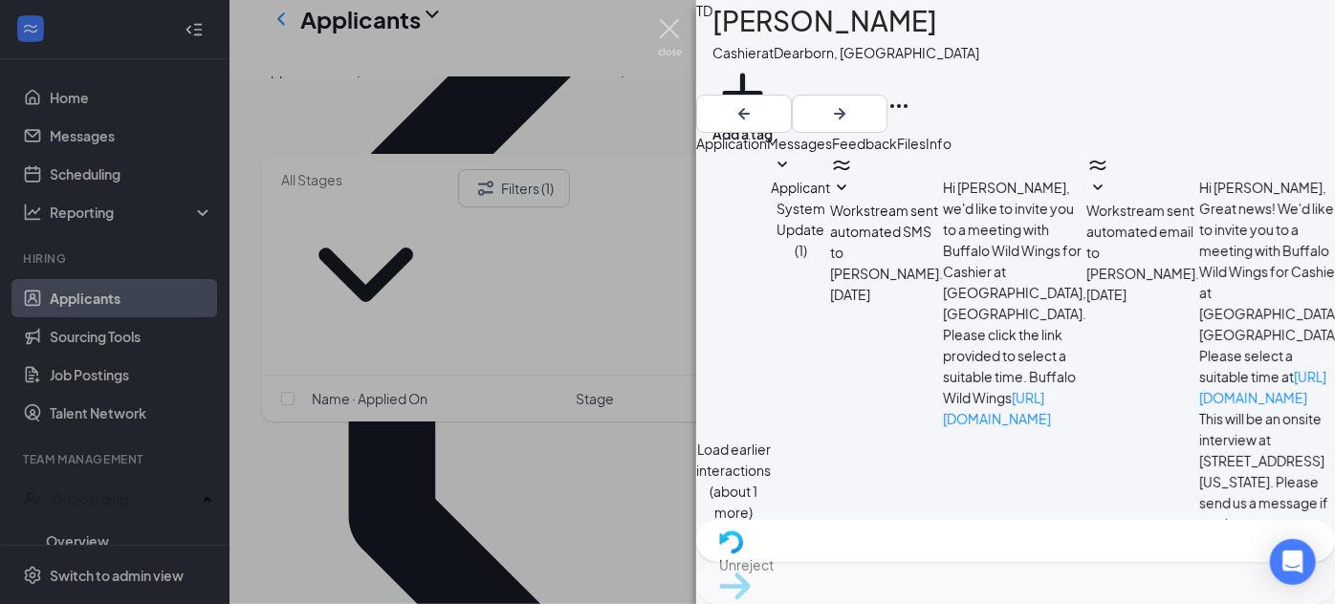
click at [675, 33] on img at bounding box center [670, 37] width 24 height 37
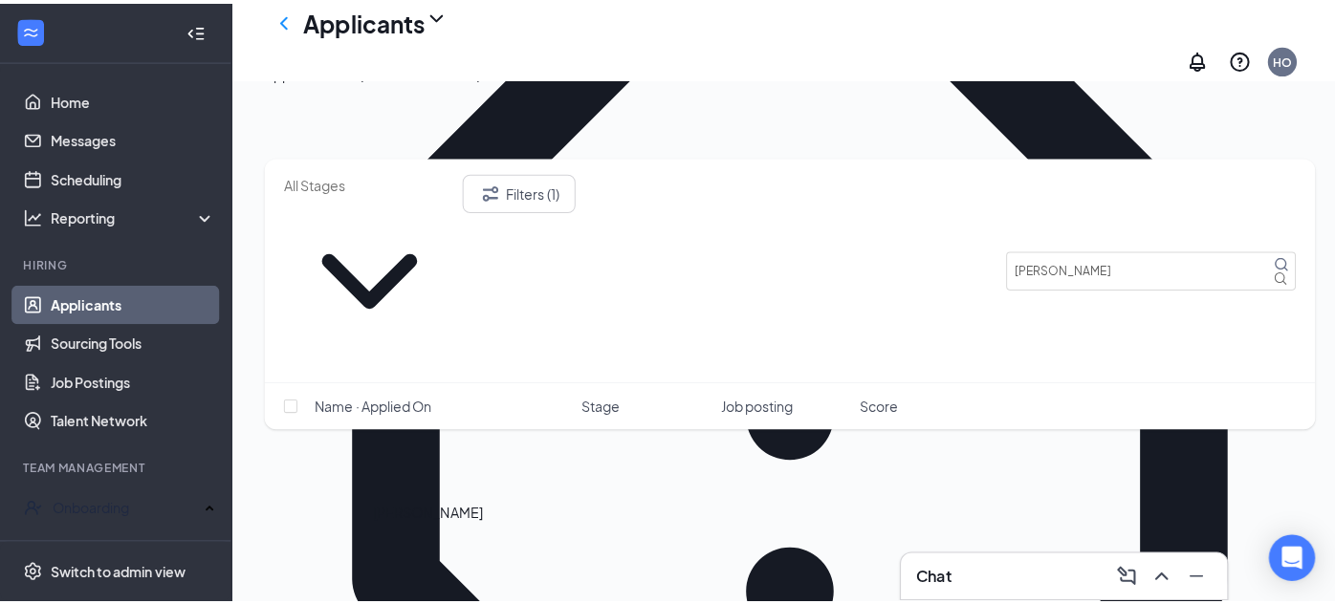
scroll to position [424, 0]
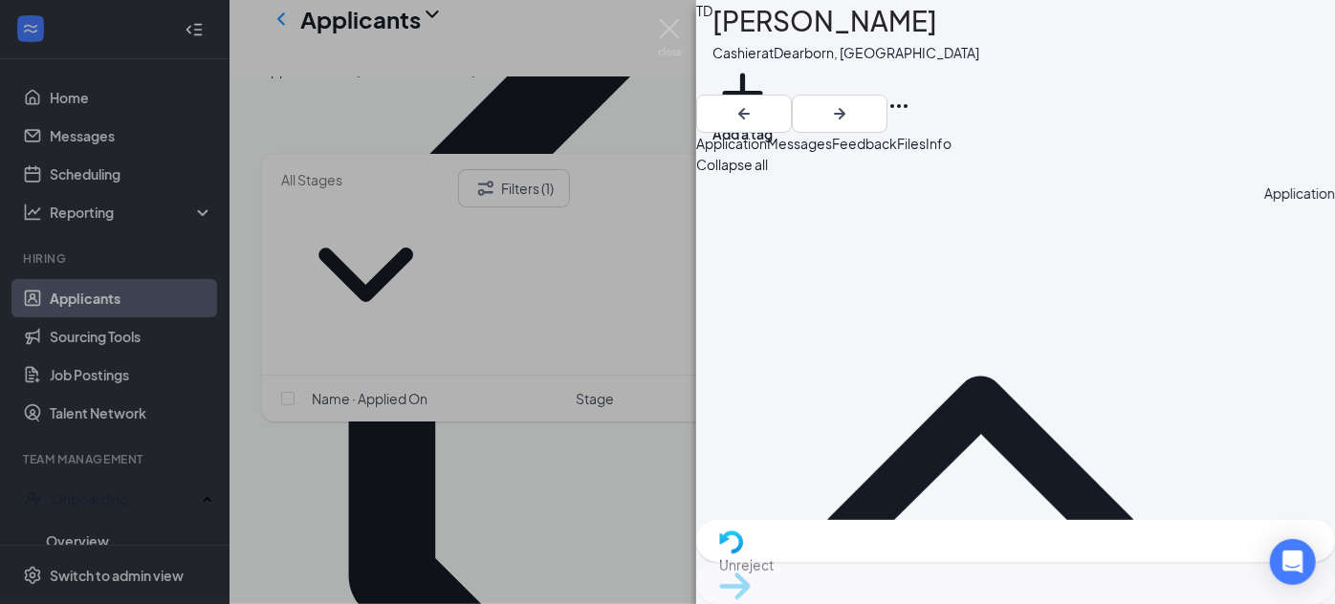
click at [832, 152] on span "Messages" at bounding box center [799, 143] width 65 height 17
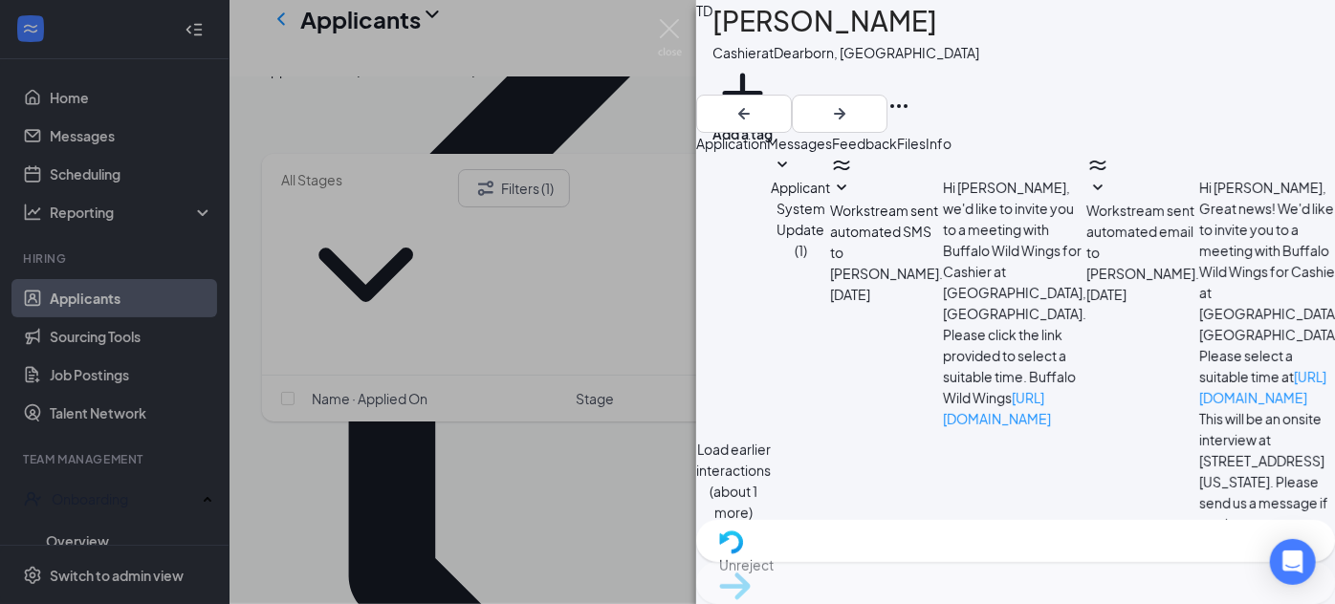
scroll to position [624, 0]
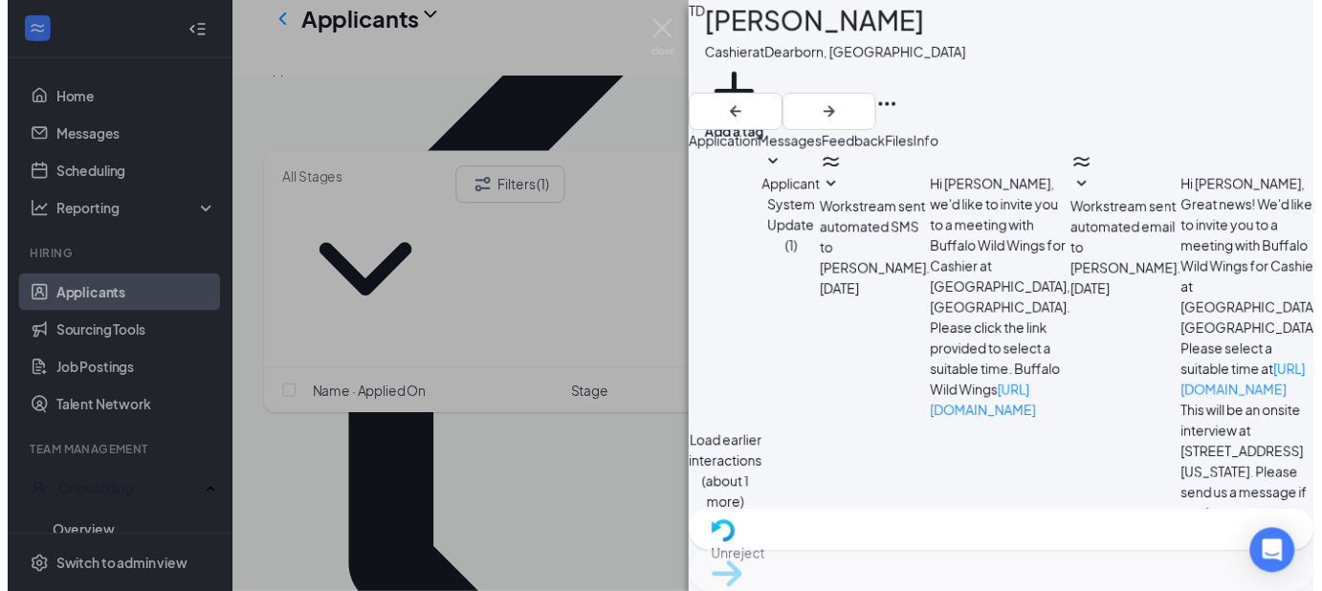
scroll to position [716, 0]
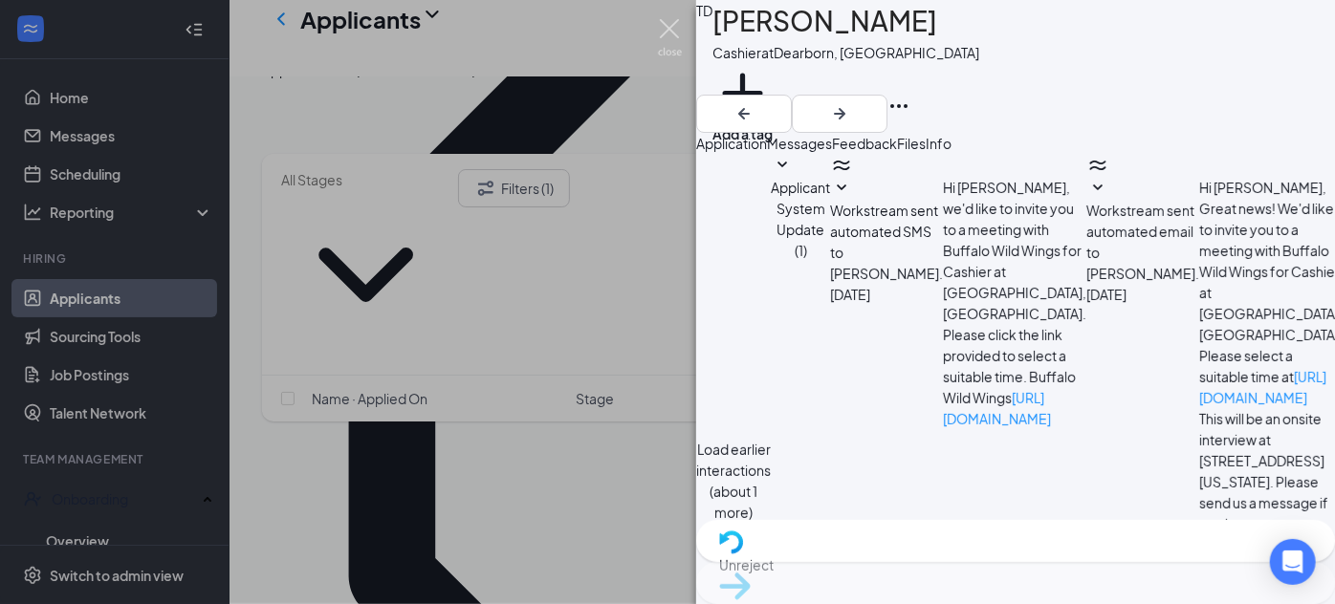
click at [661, 27] on img at bounding box center [670, 37] width 24 height 37
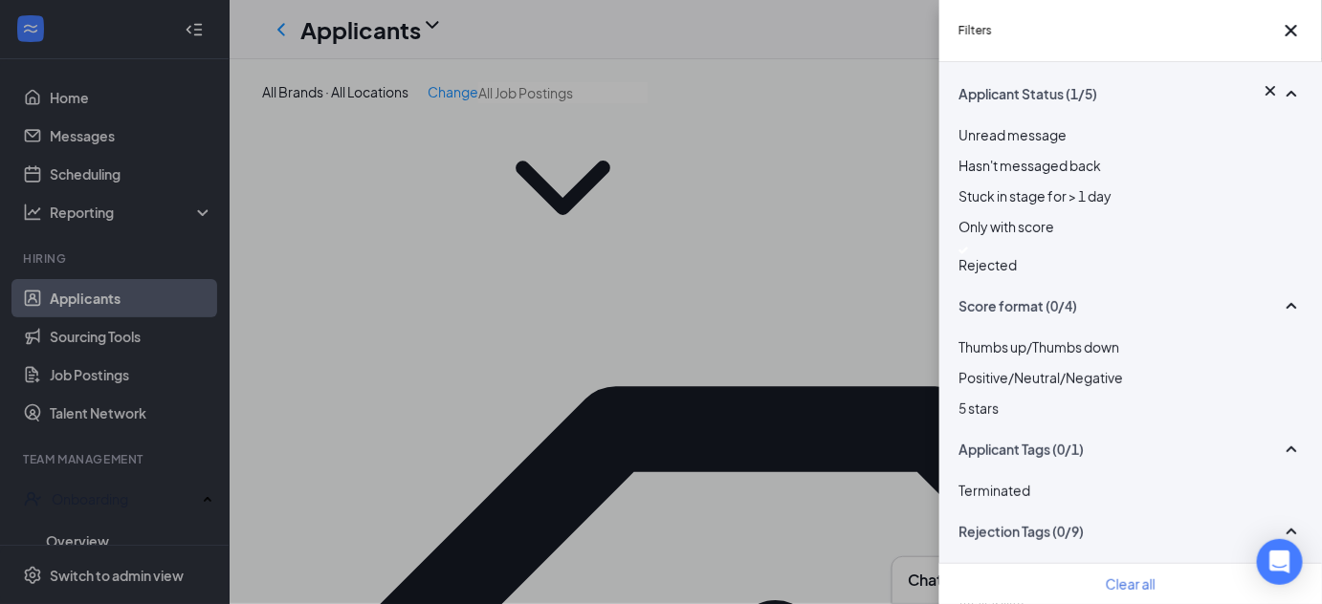
click at [1017, 274] on span "Rejected" at bounding box center [987, 264] width 58 height 17
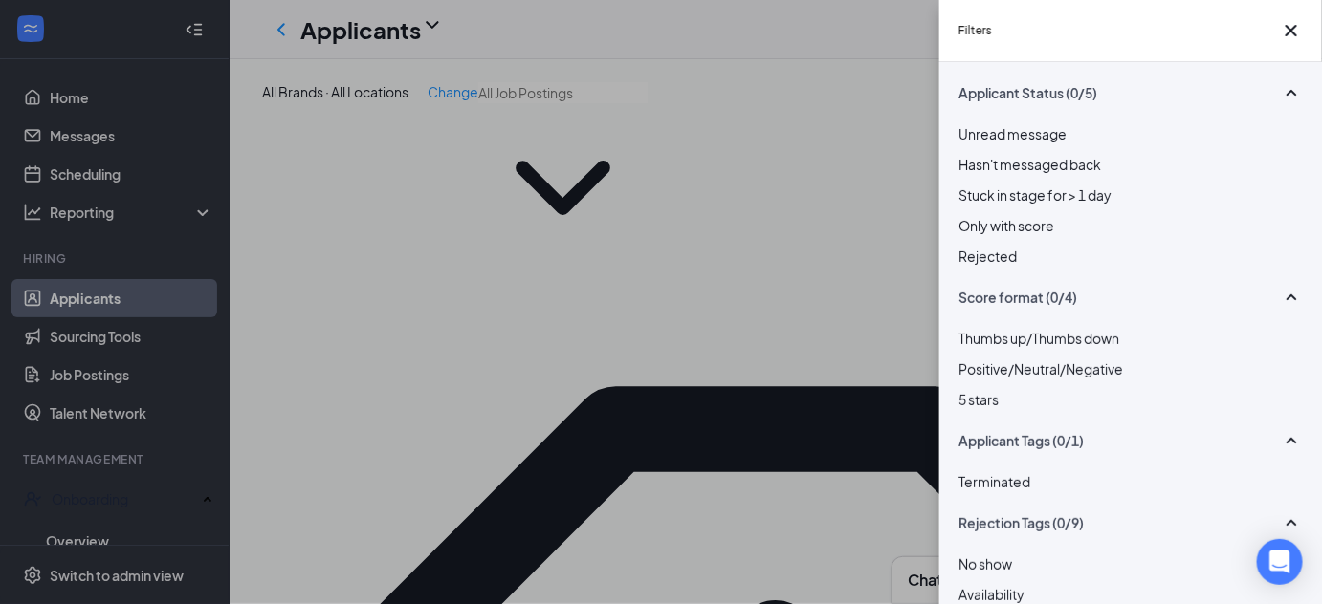
click at [750, 115] on div "Filters Applicant Status (0/5) Unread message Hasn't messaged back Stuck in sta…" at bounding box center [661, 302] width 1322 height 604
click at [719, 119] on div "Filters Applicant Status (0/5) Unread message Hasn't messaged back Stuck in sta…" at bounding box center [661, 302] width 1322 height 604
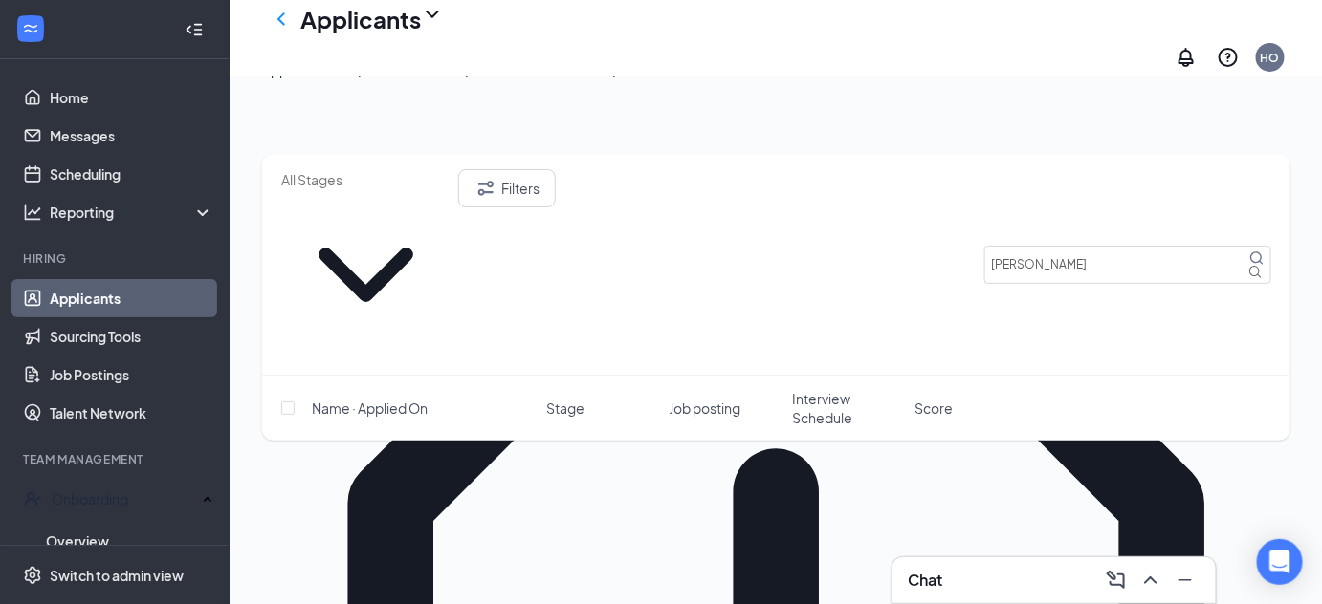
scroll to position [229, 0]
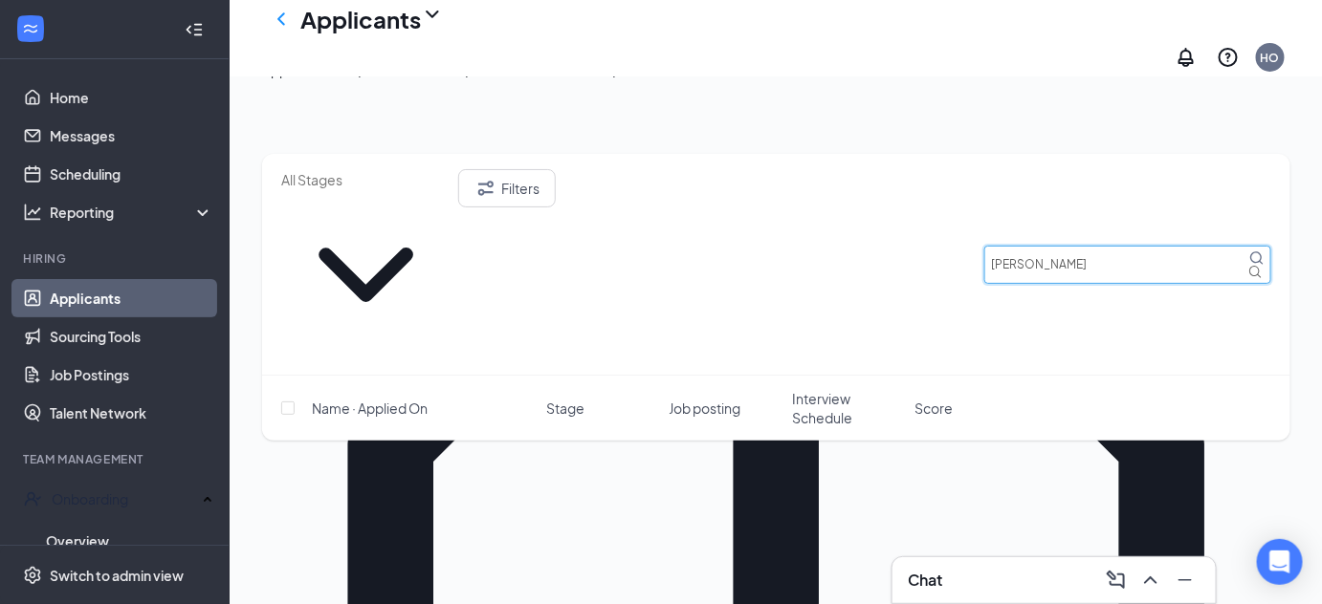
drag, startPoint x: 1065, startPoint y: 186, endPoint x: 842, endPoint y: 198, distance: 224.1
click at [842, 198] on div "Filters [PERSON_NAME]" at bounding box center [776, 264] width 990 height 190
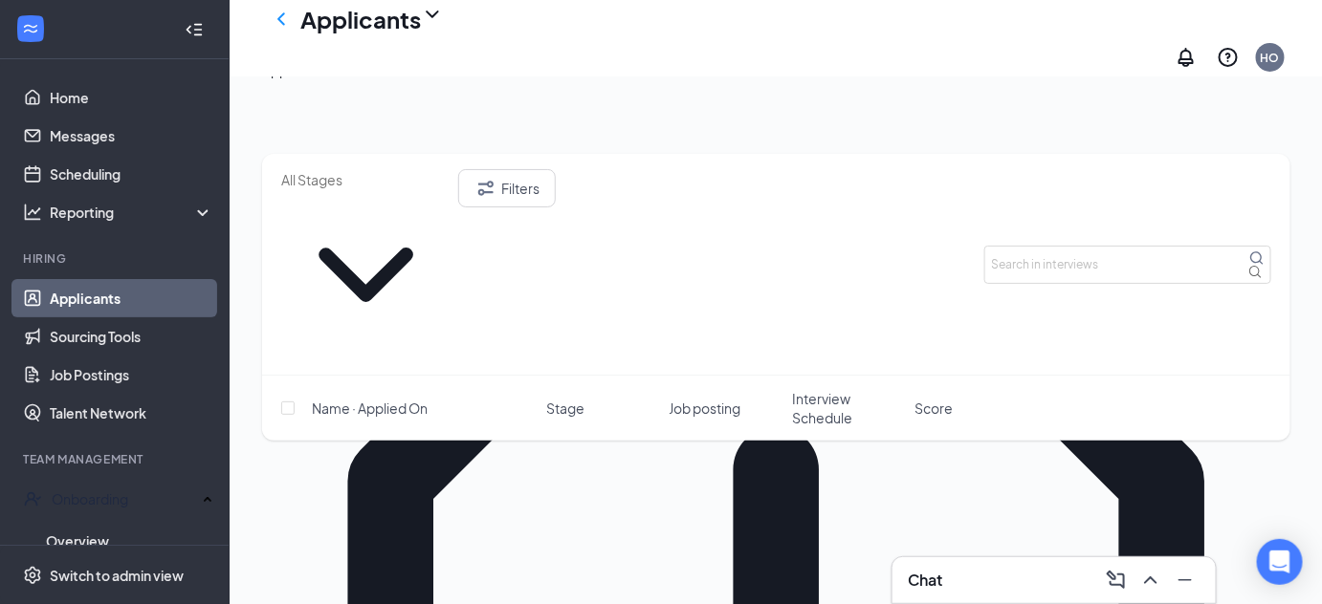
click at [363, 80] on div "Applications · 23" at bounding box center [312, 69] width 101 height 21
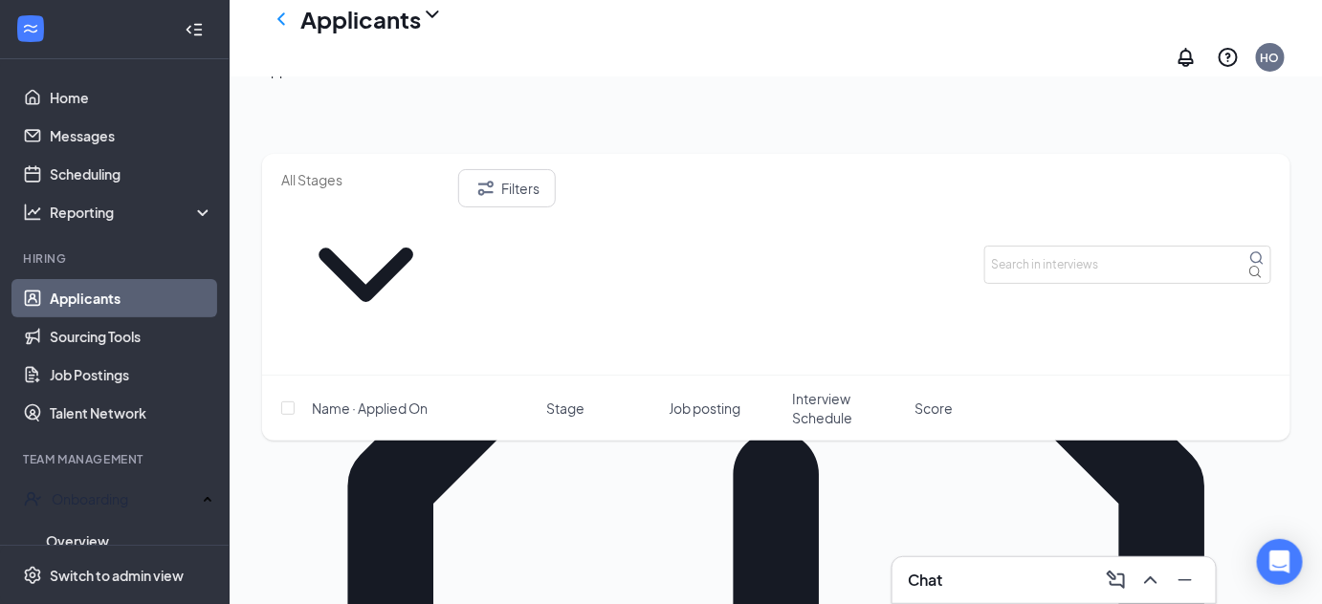
scroll to position [197, 0]
